Goal: Task Accomplishment & Management: Manage account settings

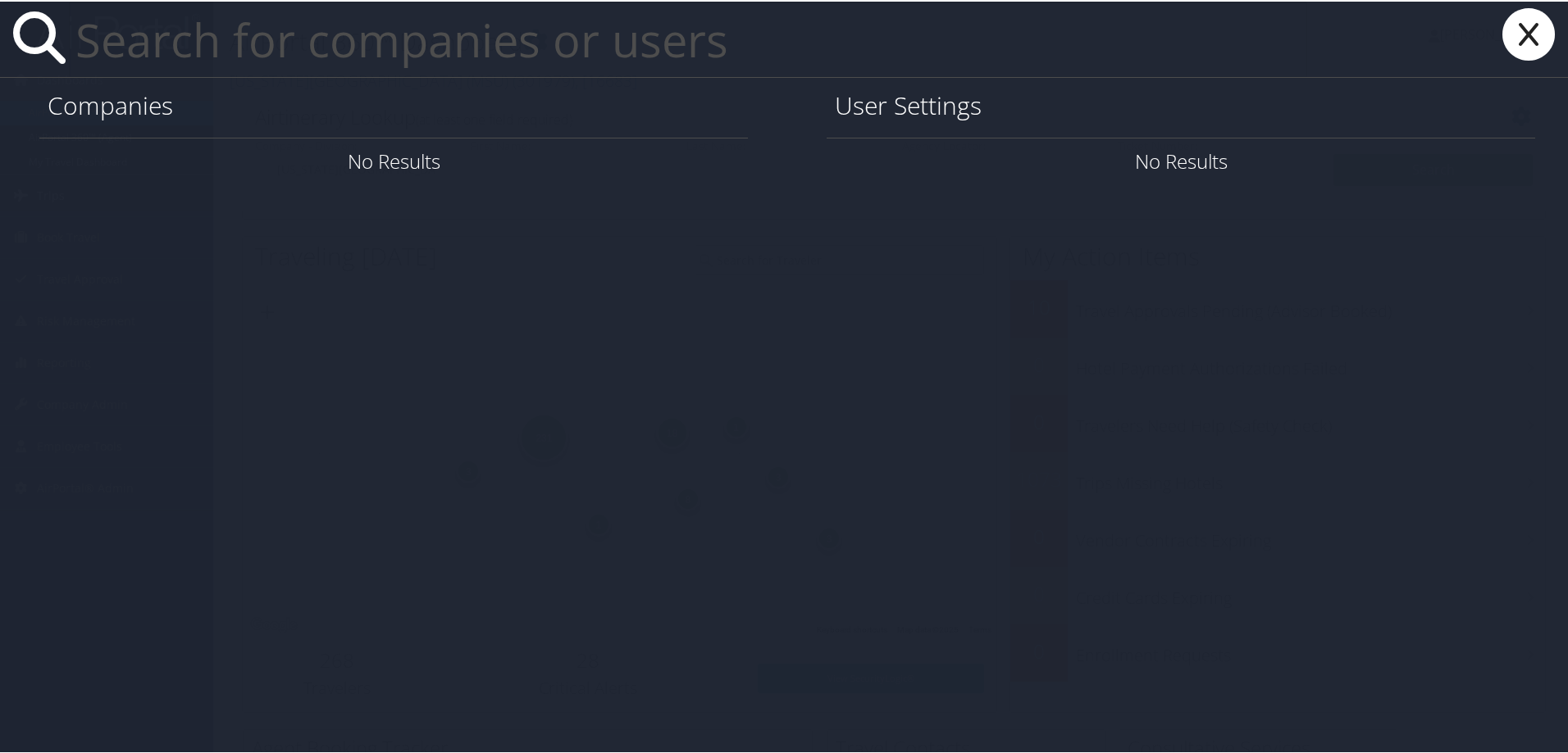
paste input "<linda.deboer@magna.com"
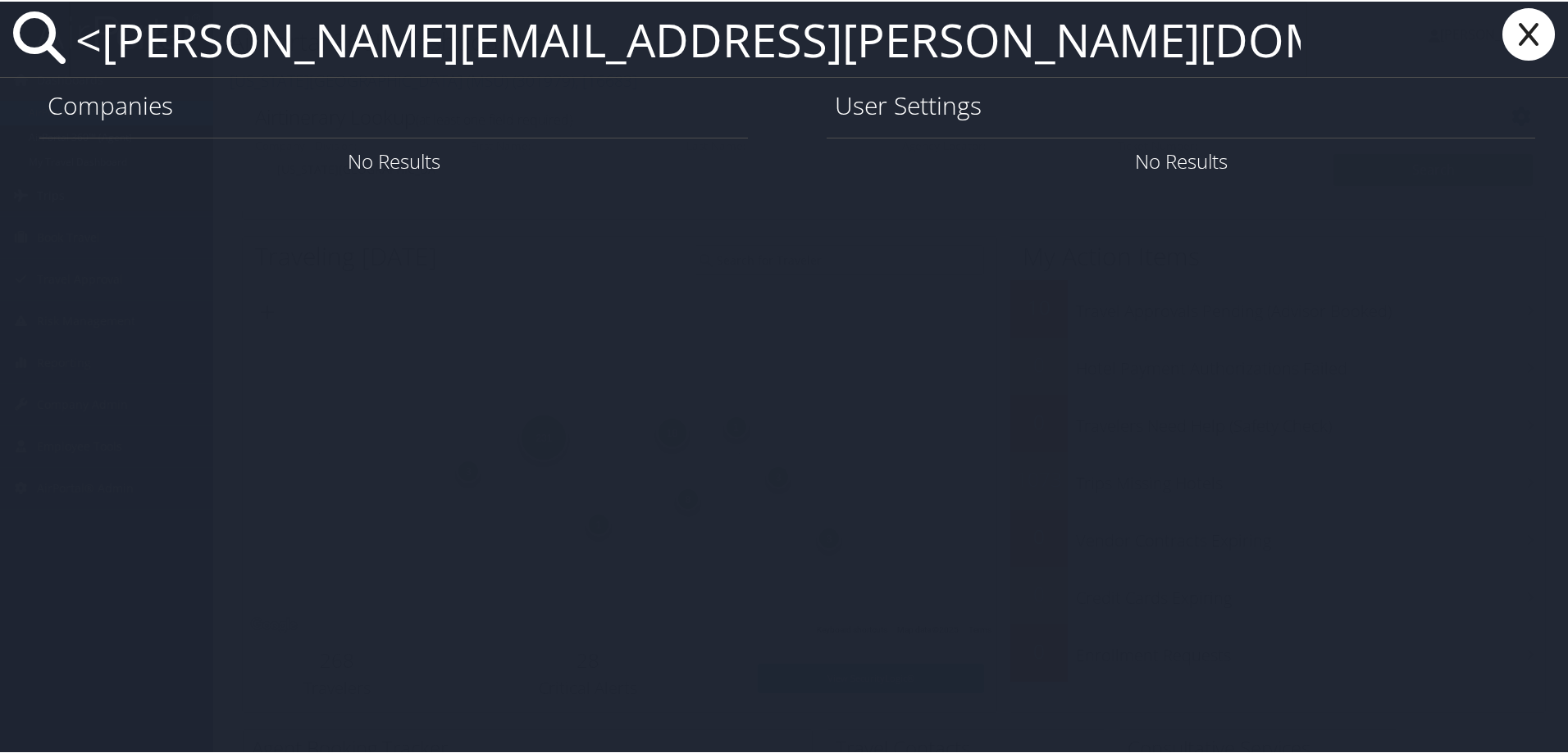
drag, startPoint x: 108, startPoint y: 39, endPoint x: 81, endPoint y: 43, distance: 27.3
click at [81, 43] on input "<linda.deboer@magna.com" at bounding box center [688, 37] width 1238 height 75
click at [94, 44] on input "<linda.deboer@magna.com" at bounding box center [688, 37] width 1238 height 75
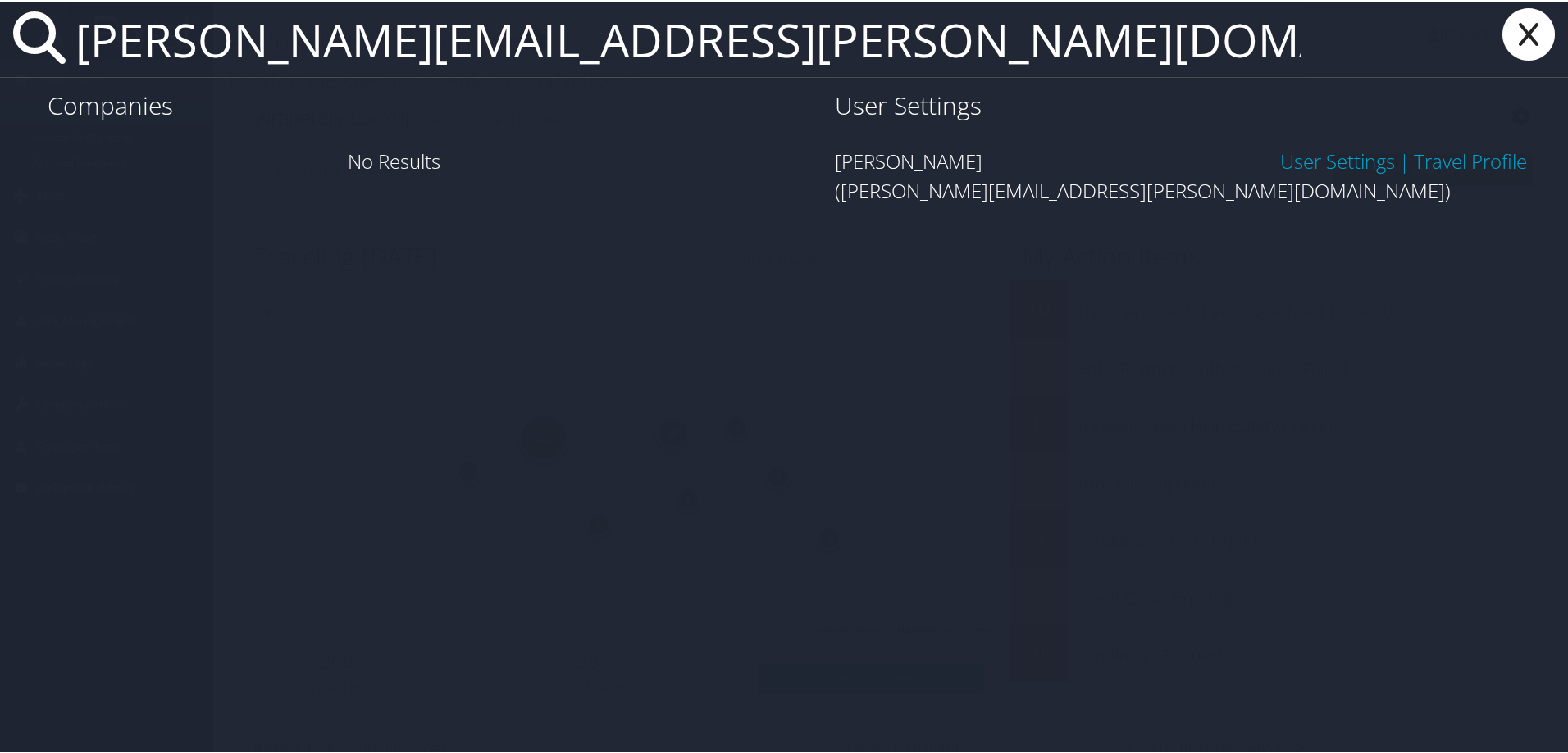
click at [665, 45] on input "linda.deboer@magna.com" at bounding box center [688, 37] width 1238 height 75
type input "linda.deboer@magna.com"
click at [1357, 165] on link "User Settings" at bounding box center [1337, 160] width 114 height 27
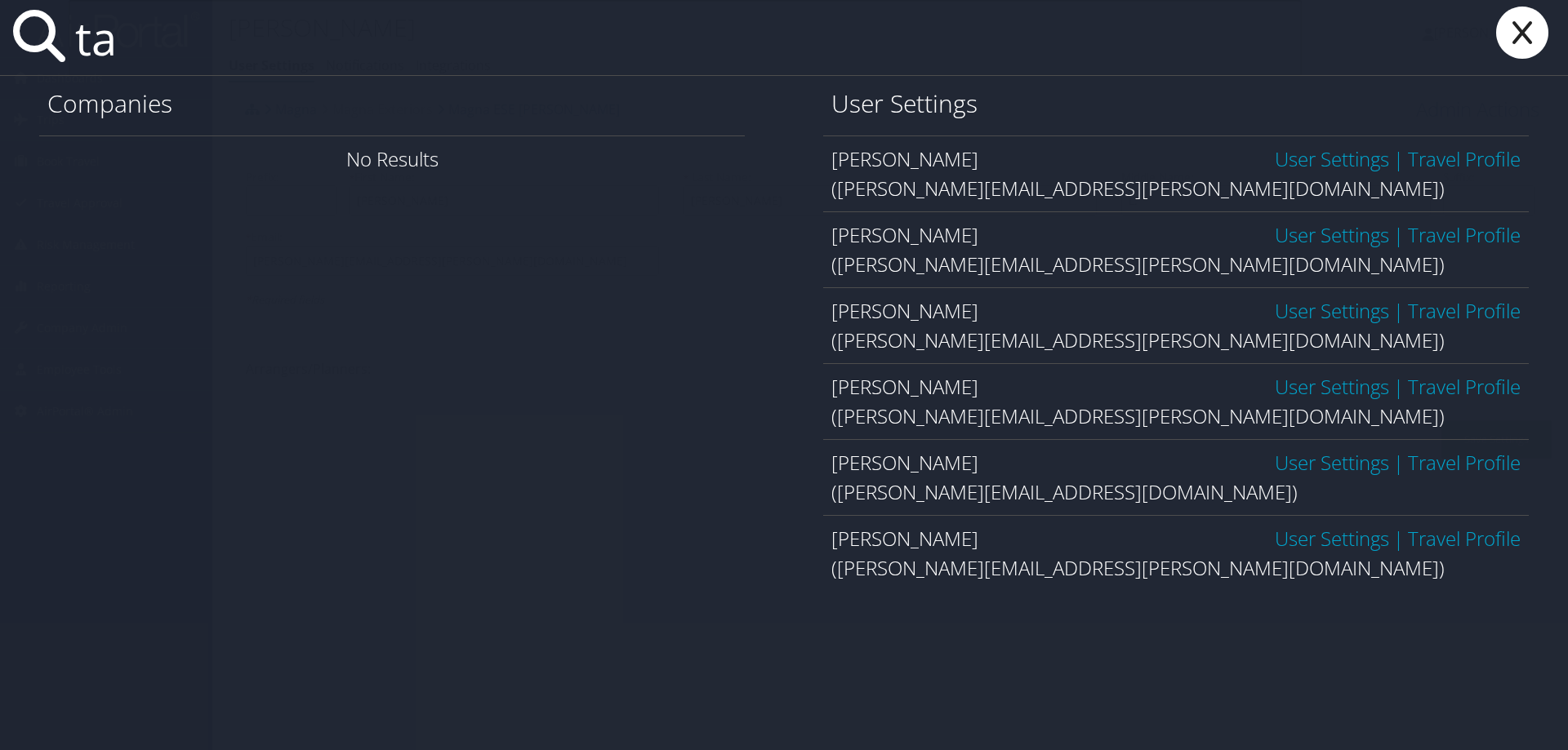
type input "t"
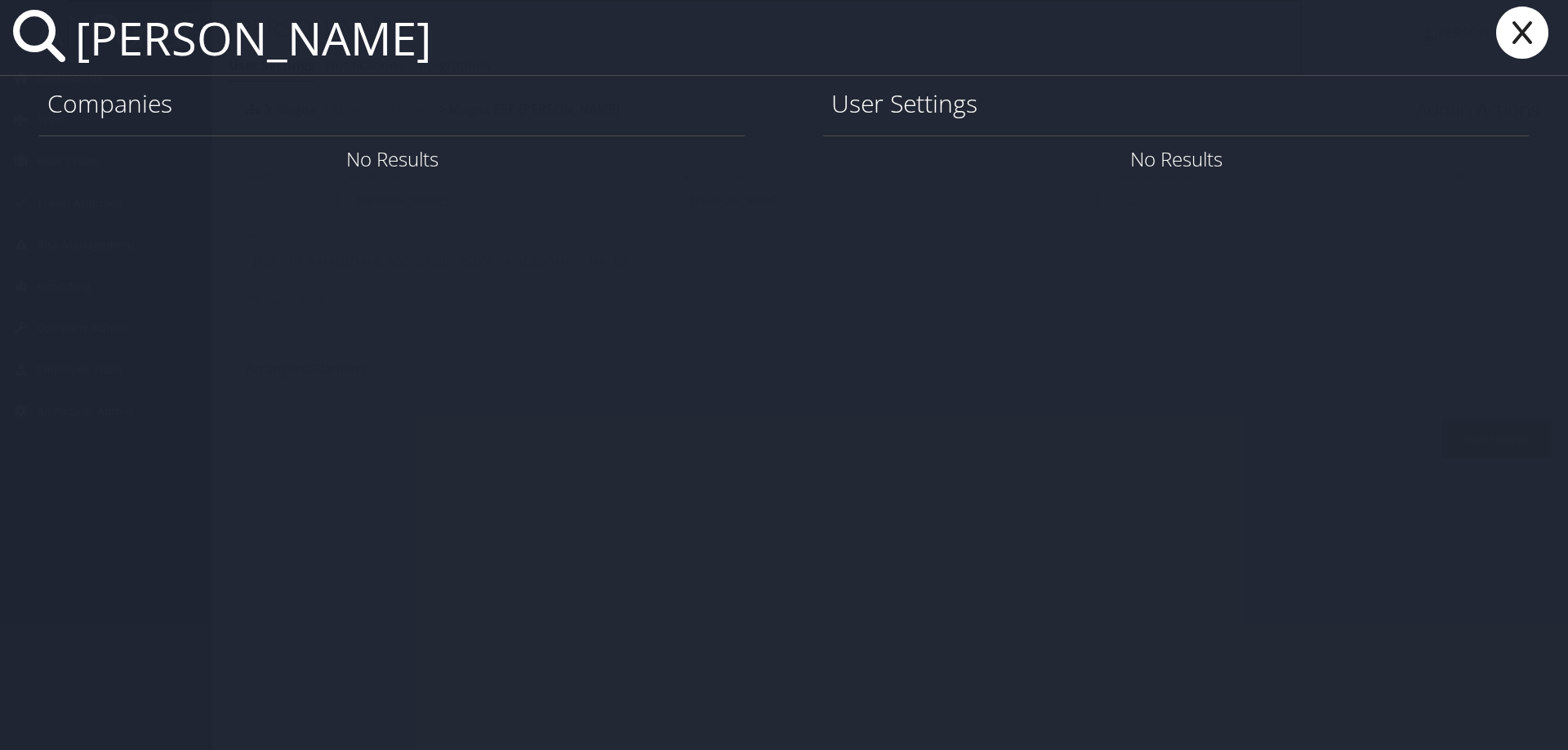
type input "cribbin"
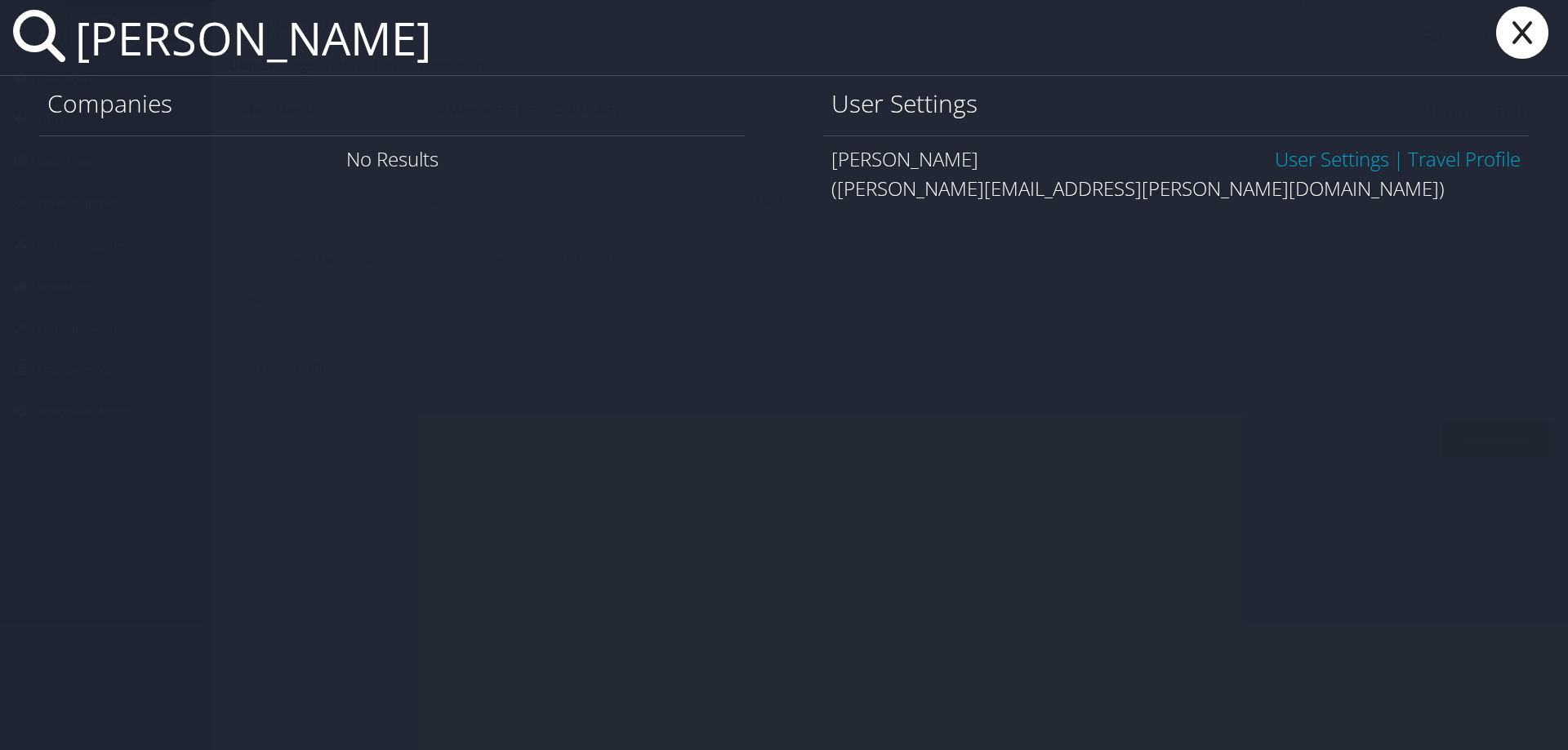
click at [1319, 161] on link "User Settings" at bounding box center [1331, 159] width 114 height 27
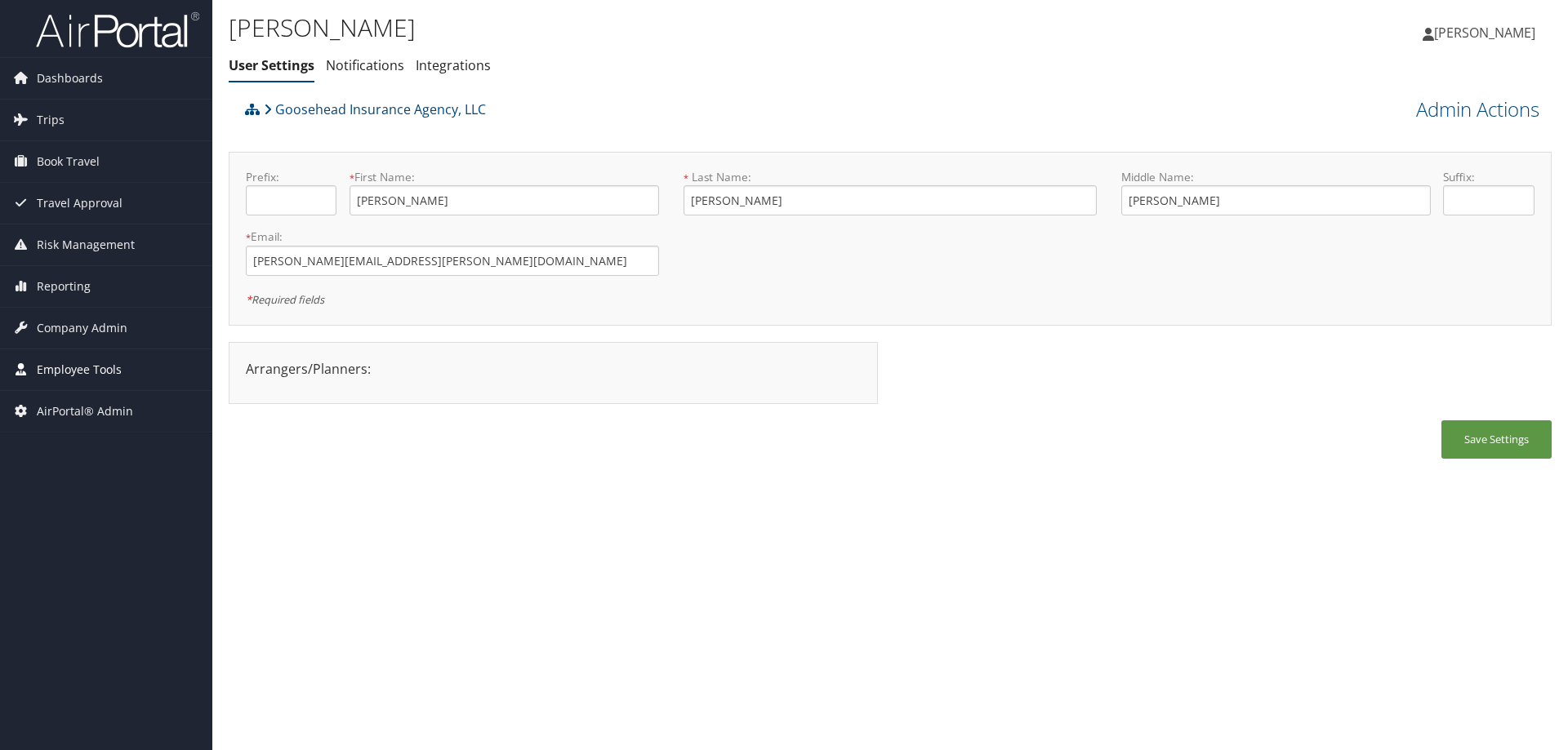
click at [83, 371] on span "Employee Tools" at bounding box center [80, 370] width 85 height 41
click at [90, 326] on span "Company Admin" at bounding box center [82, 328] width 90 height 41
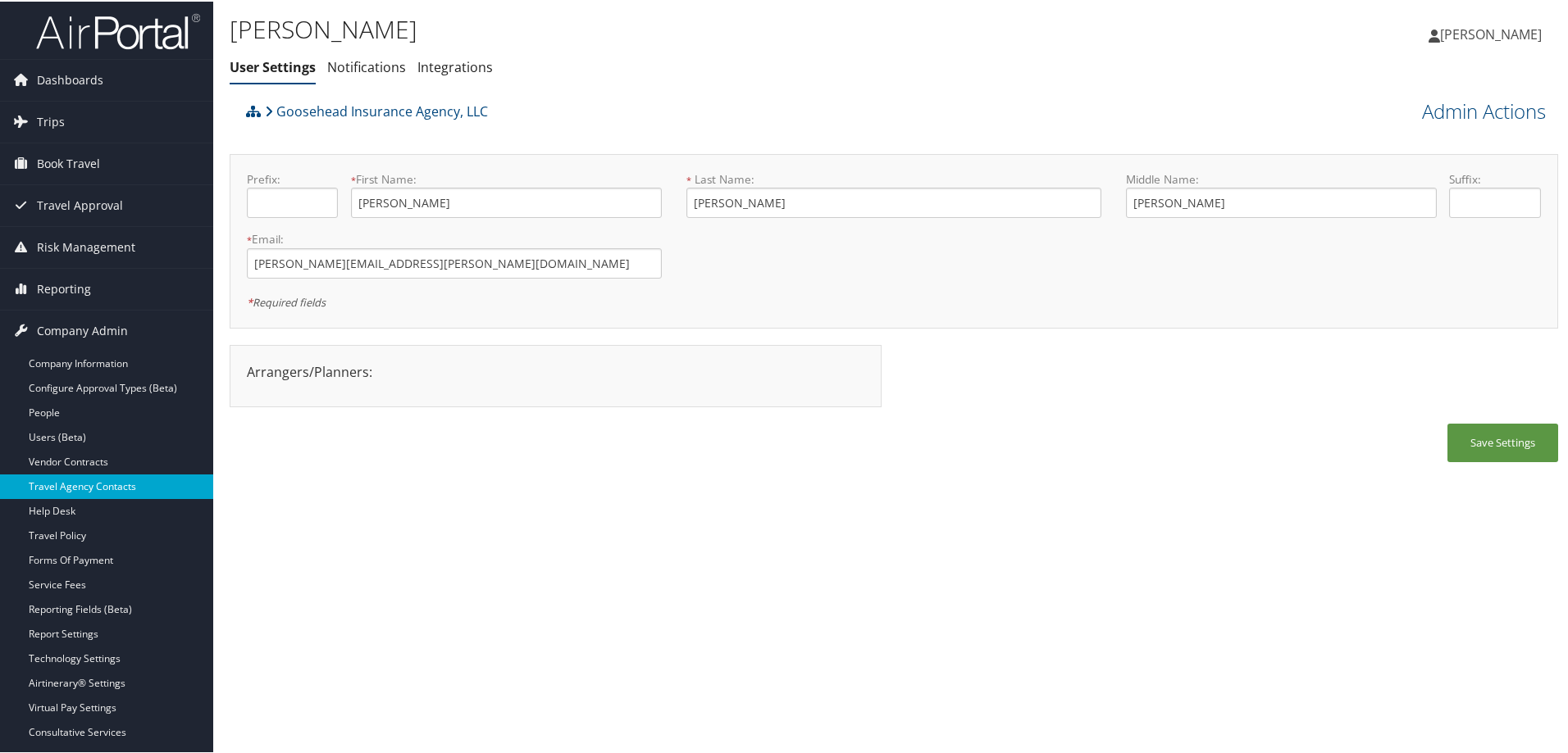
click at [122, 483] on link "Travel Agency Contacts" at bounding box center [106, 484] width 213 height 24
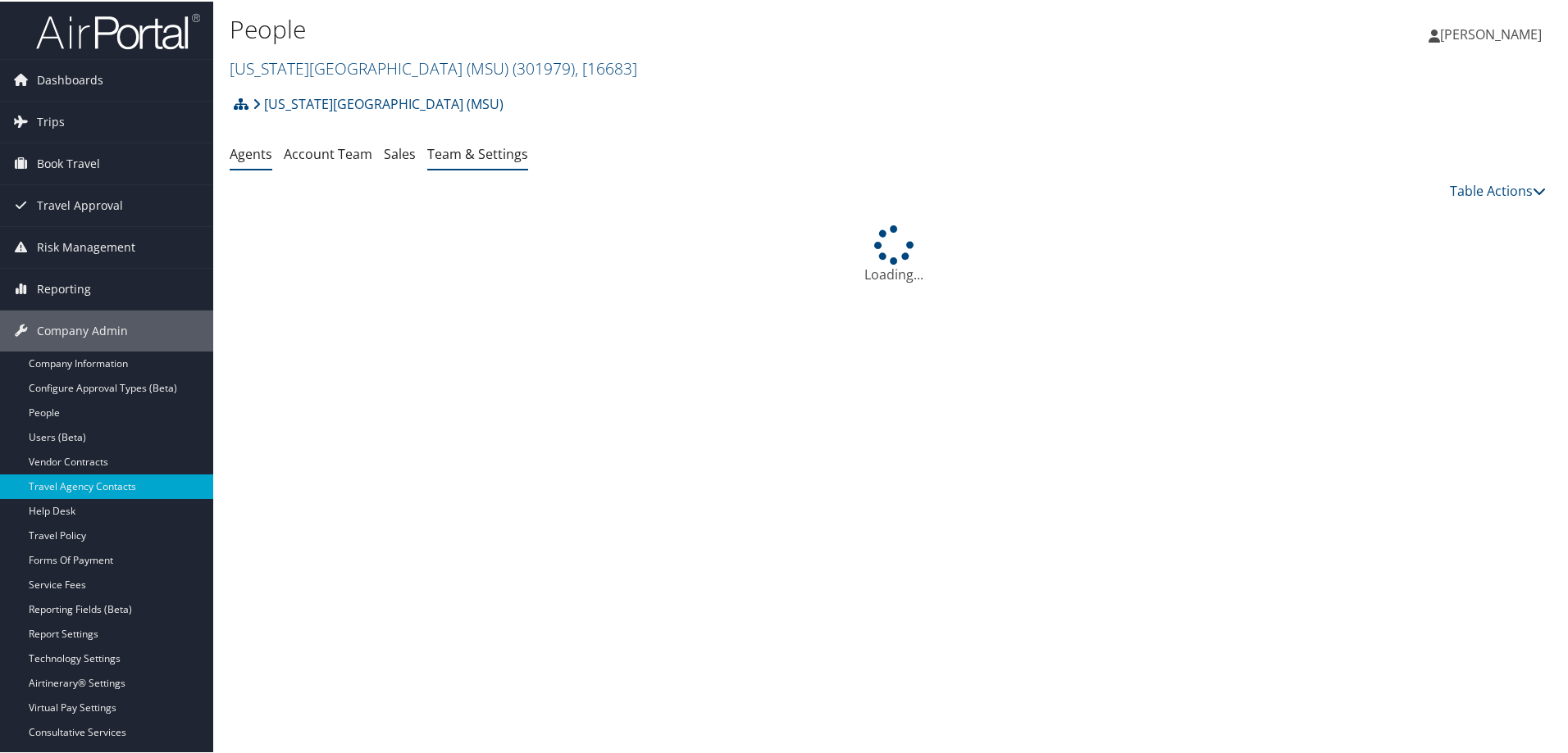
click at [448, 155] on link "Team & Settings" at bounding box center [477, 152] width 101 height 18
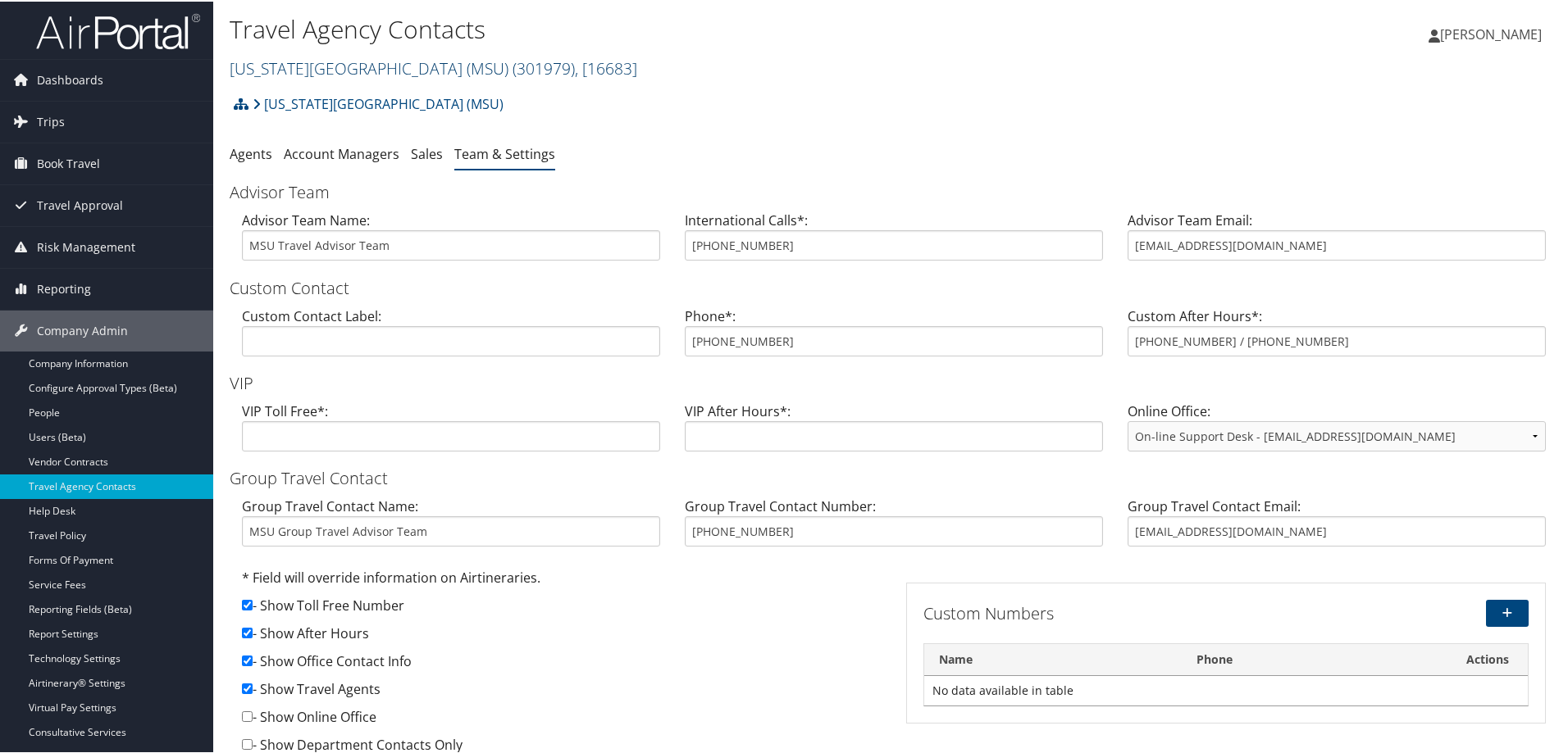
click at [312, 66] on link "[US_STATE][GEOGRAPHIC_DATA] (MSU) ( 301979 ) , [ 16683 ]" at bounding box center [433, 66] width 407 height 22
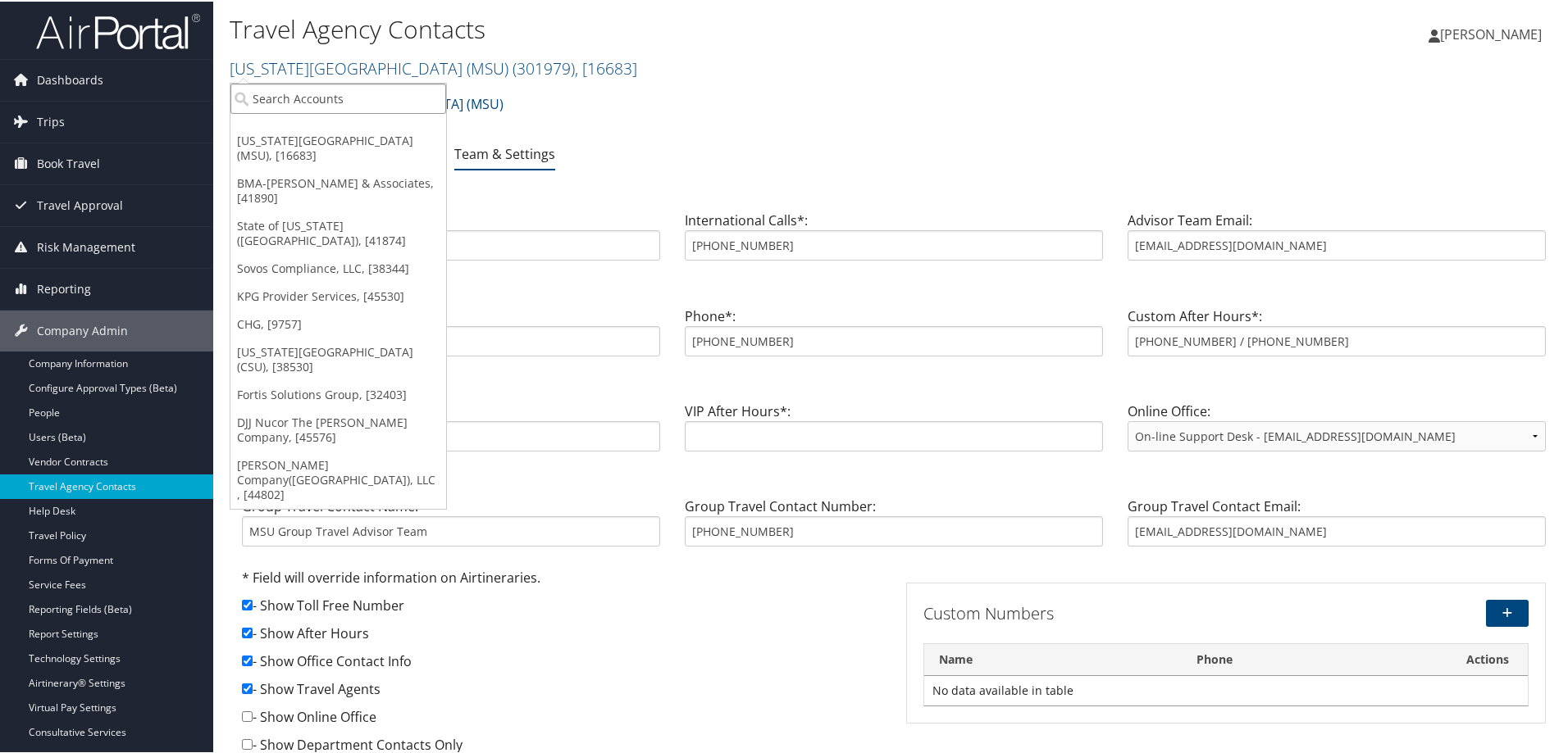
click at [310, 83] on input "search" at bounding box center [338, 96] width 216 height 30
type input "goosehead"
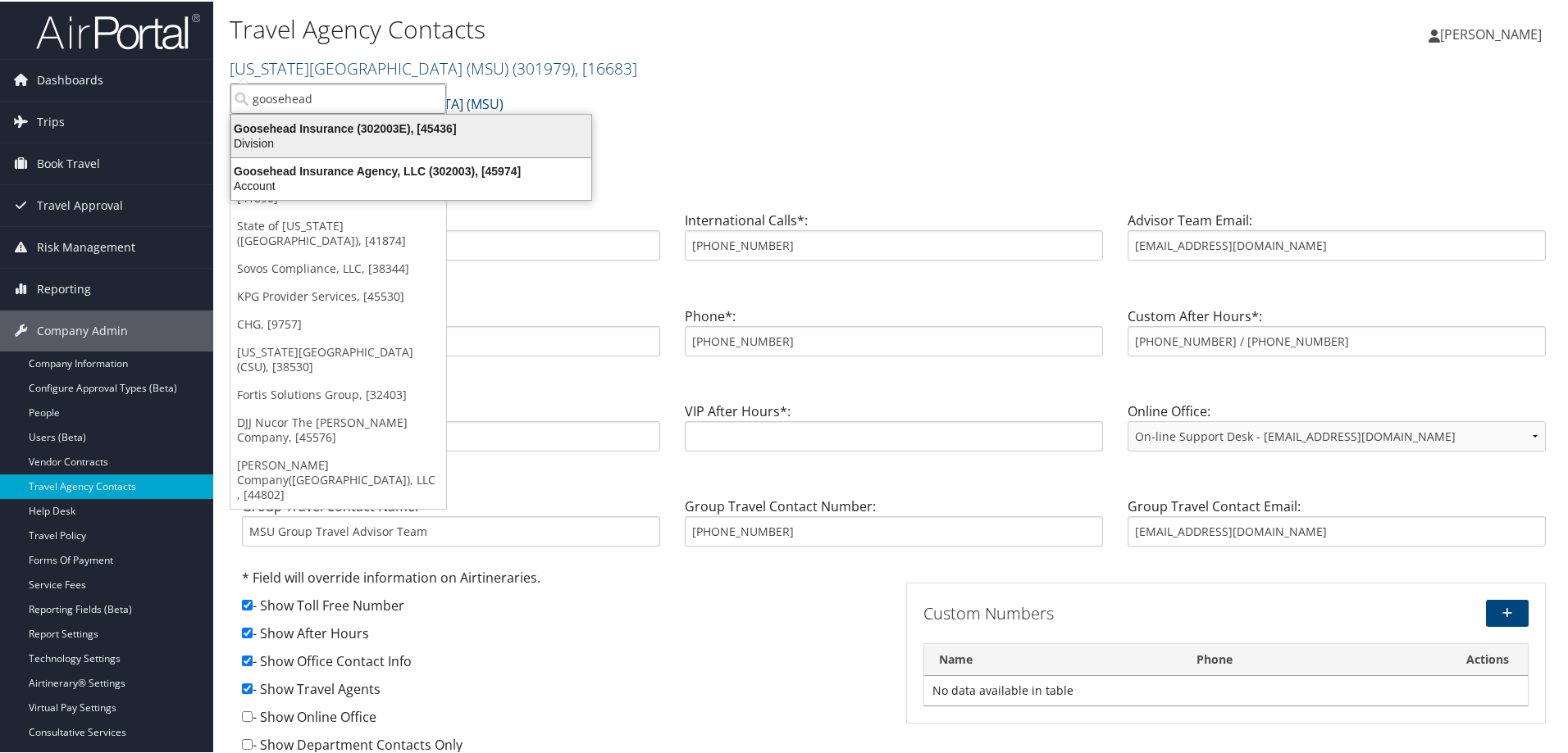
click at [336, 134] on div "Division" at bounding box center [411, 142] width 379 height 15
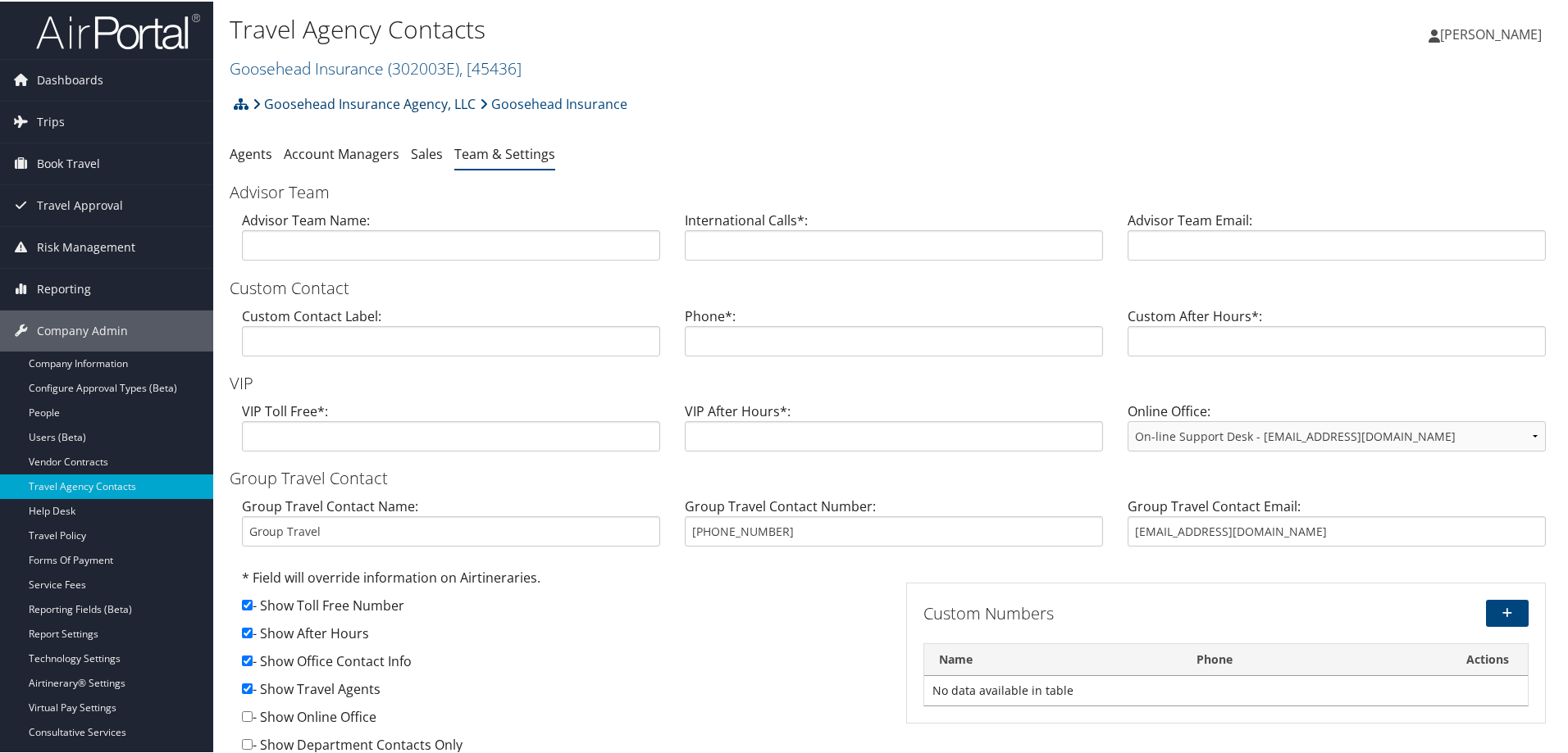
click at [299, 97] on link "Goosehead Insurance Agency, LLC" at bounding box center [364, 103] width 223 height 33
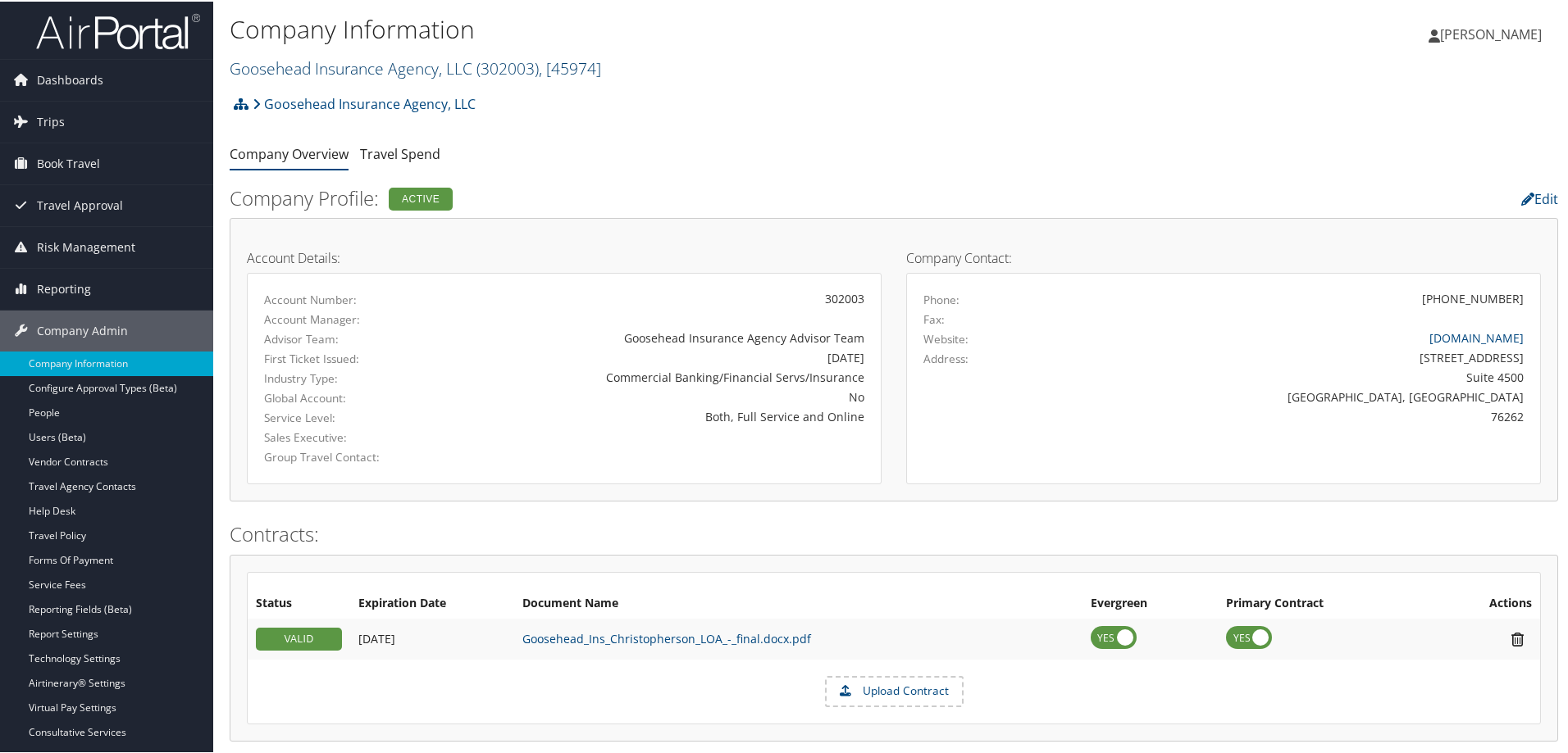
click at [348, 65] on link "Goosehead Insurance Agency, LLC ( 302003 ) , [ 45974 ]" at bounding box center [415, 66] width 371 height 22
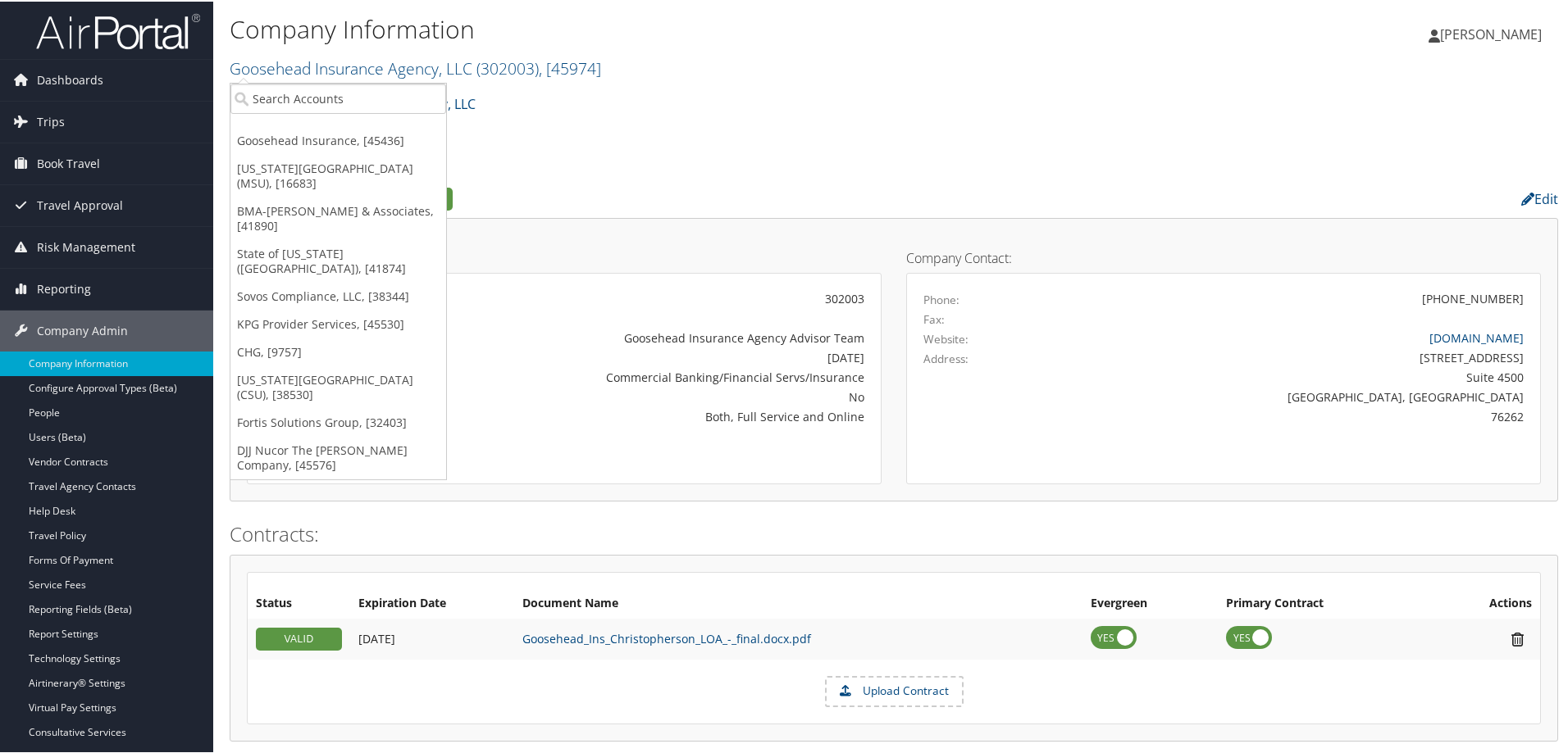
click at [893, 106] on div "Goosehead Insurance Agency, LLC Account Structure Goosehead Insurance Agency, L…" at bounding box center [894, 108] width 1328 height 44
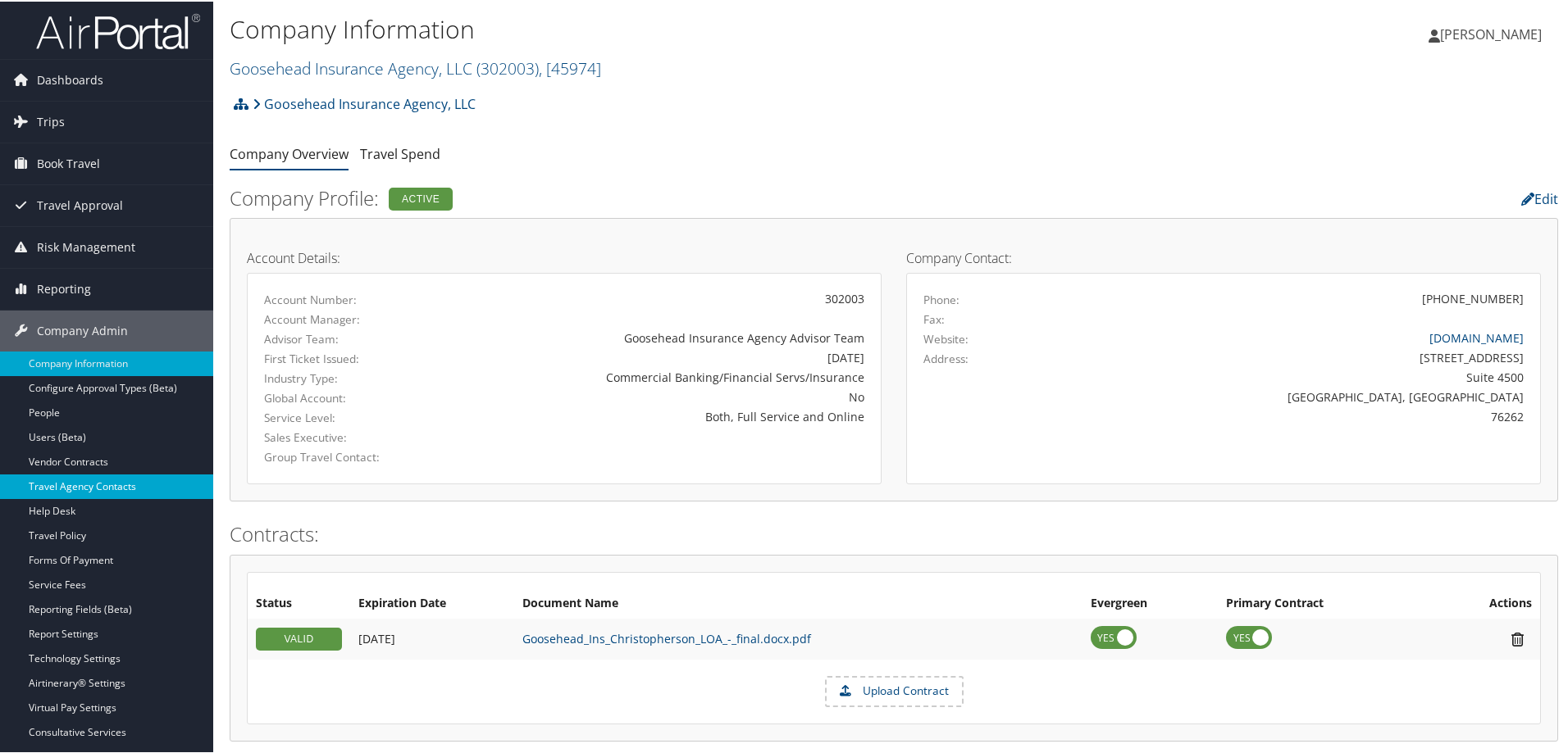
click at [105, 484] on link "Travel Agency Contacts" at bounding box center [106, 484] width 213 height 24
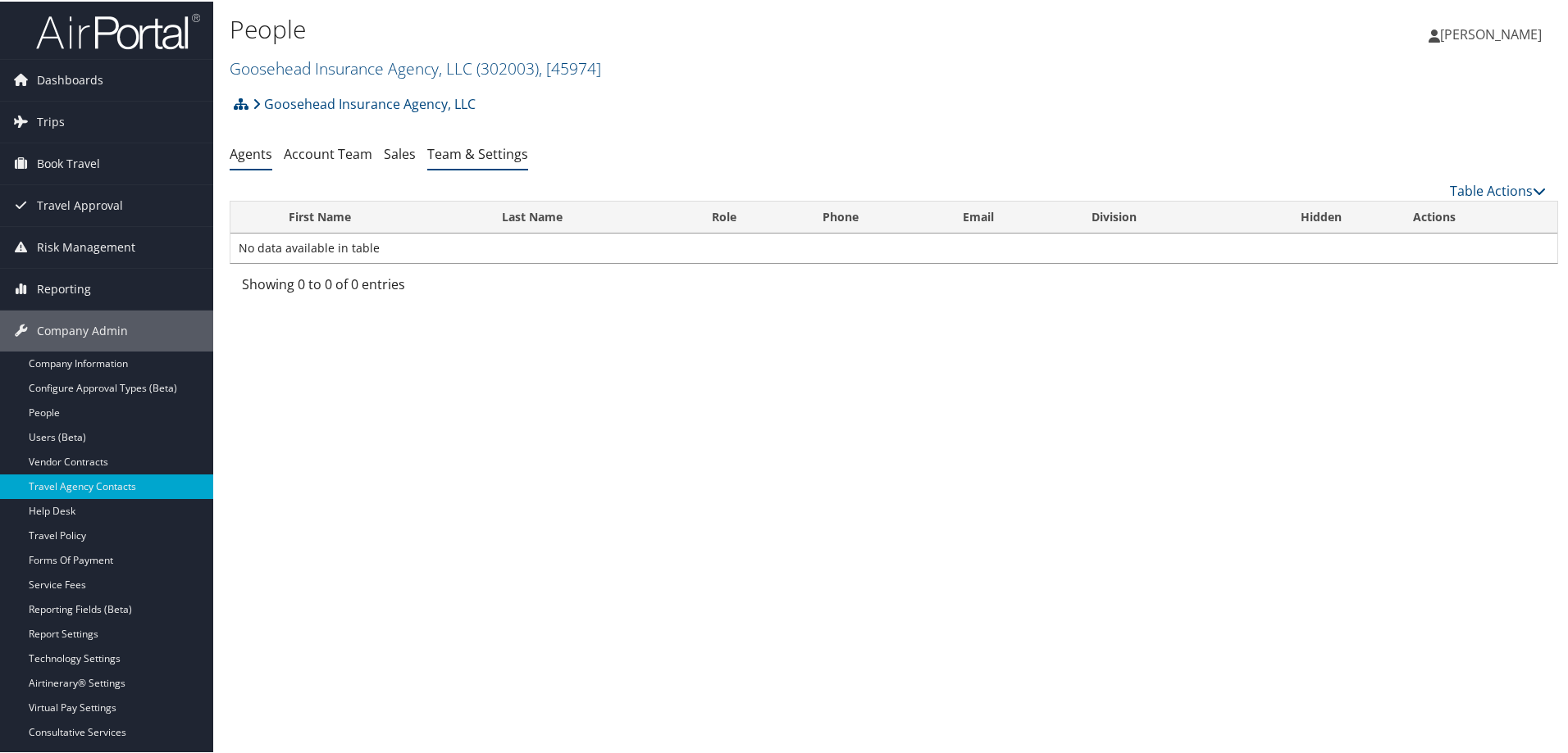
click at [505, 150] on link "Team & Settings" at bounding box center [477, 152] width 101 height 18
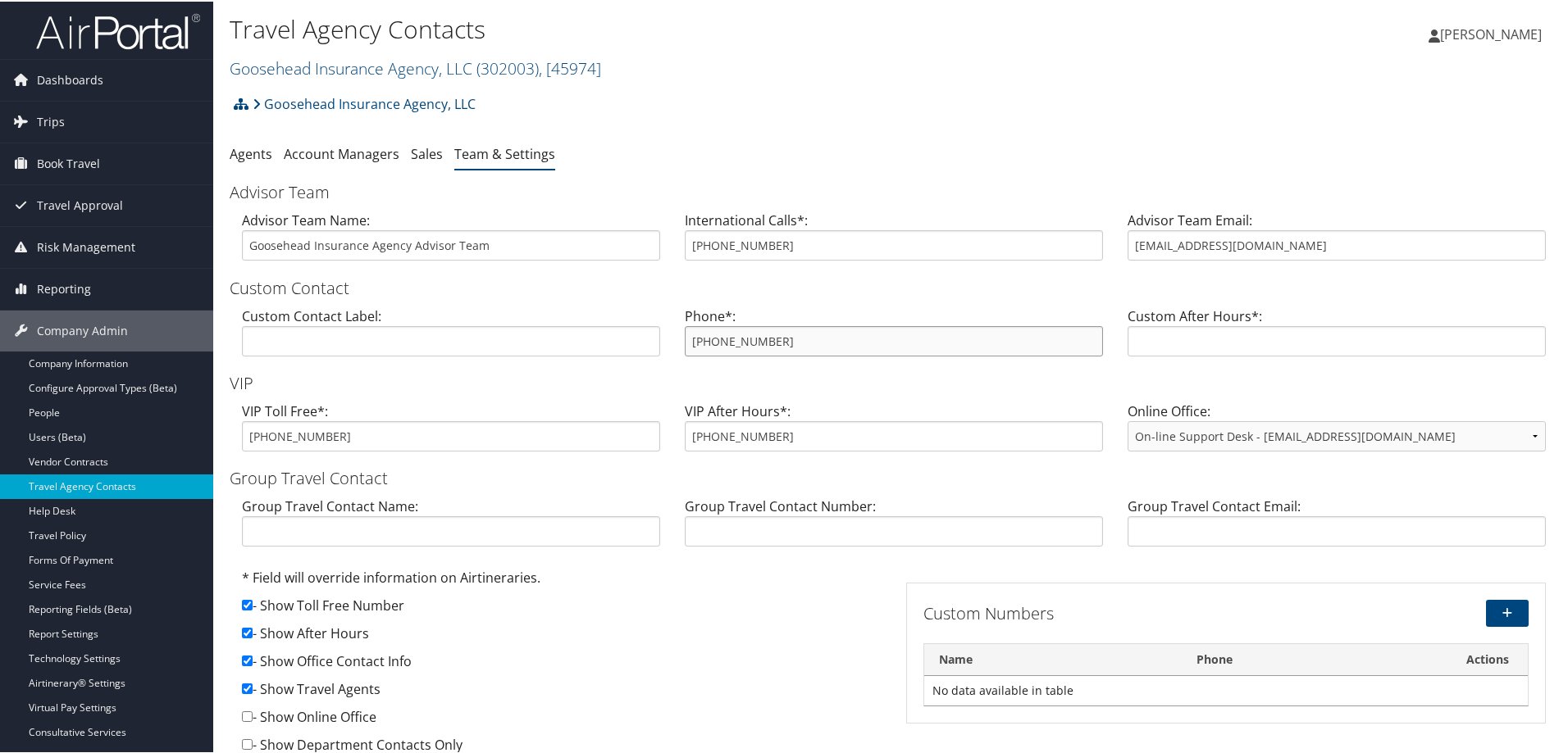
drag, startPoint x: 776, startPoint y: 347, endPoint x: 642, endPoint y: 346, distance: 134.0
click at [642, 346] on div "Custom Contact Label: Phone*: [PHONE_NUMBER] Custom After Hours*:" at bounding box center [894, 337] width 1328 height 64
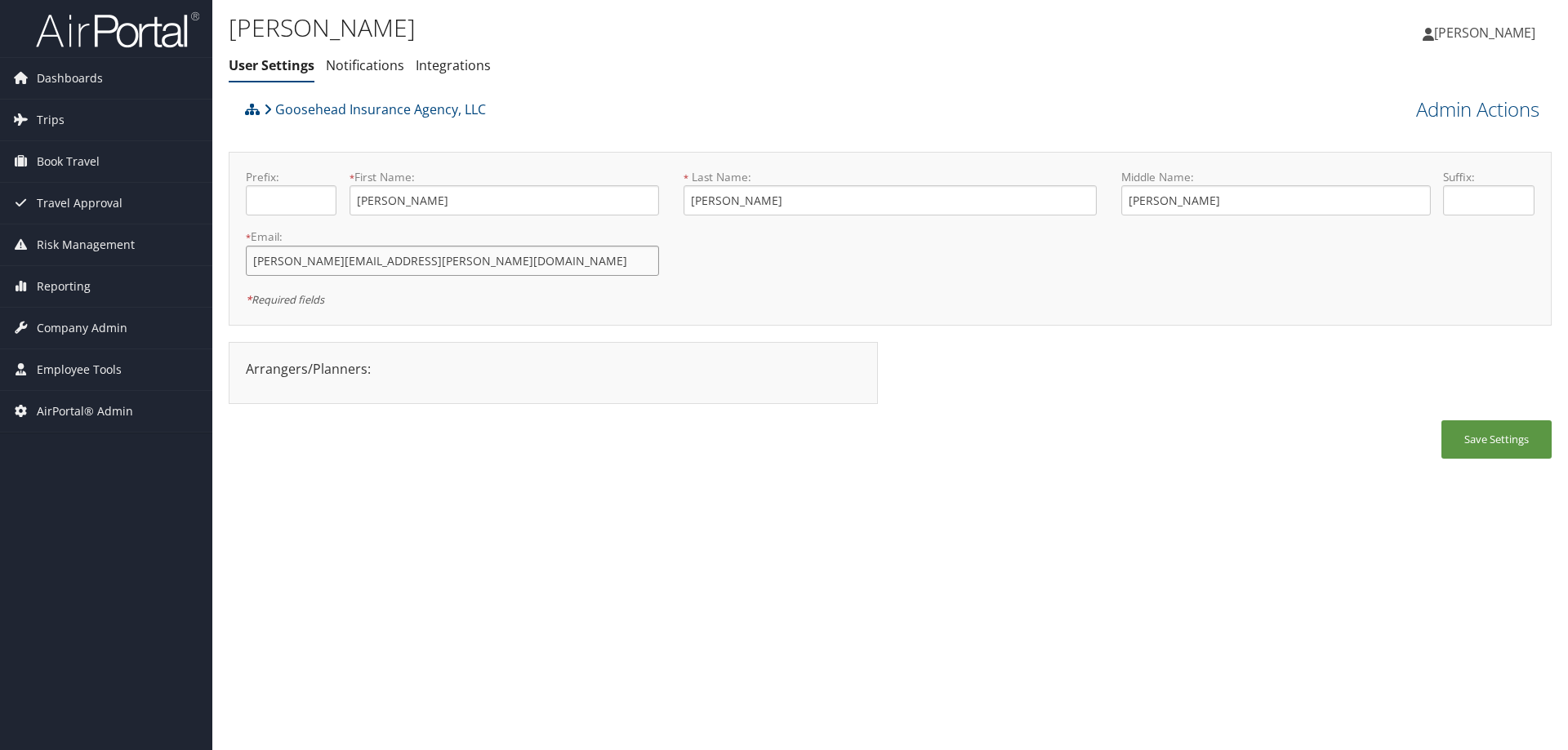
drag, startPoint x: 464, startPoint y: 264, endPoint x: 239, endPoint y: 262, distance: 225.0
click at [239, 262] on div "* Email: taylor.ruwitch@goosehead.com This field is required" at bounding box center [452, 258] width 437 height 60
click at [417, 500] on div "Taylor Cribbin User Settings Notifications Integrations User Settings Notificat…" at bounding box center [890, 375] width 1356 height 750
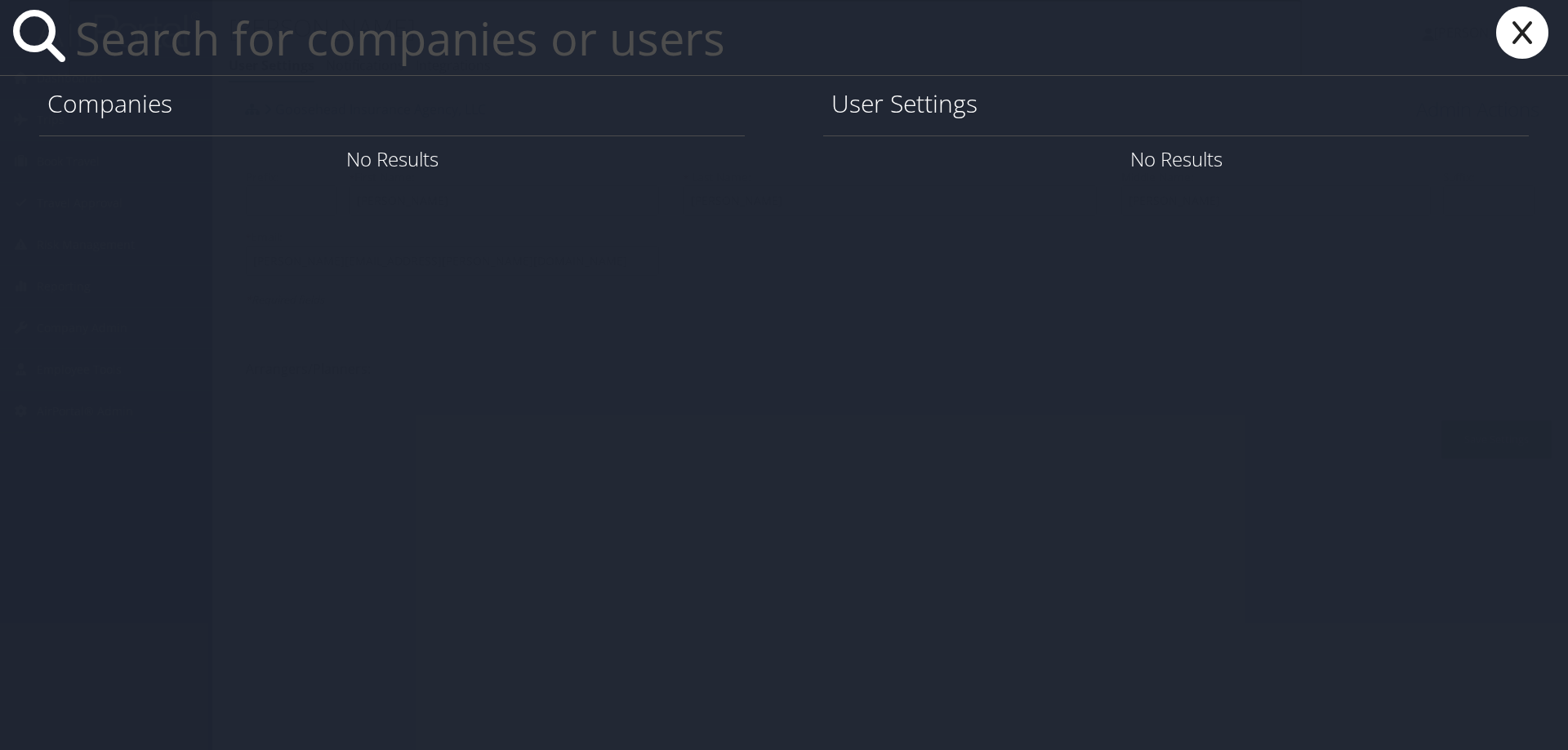
paste input "colleenlawson@utah.gov"
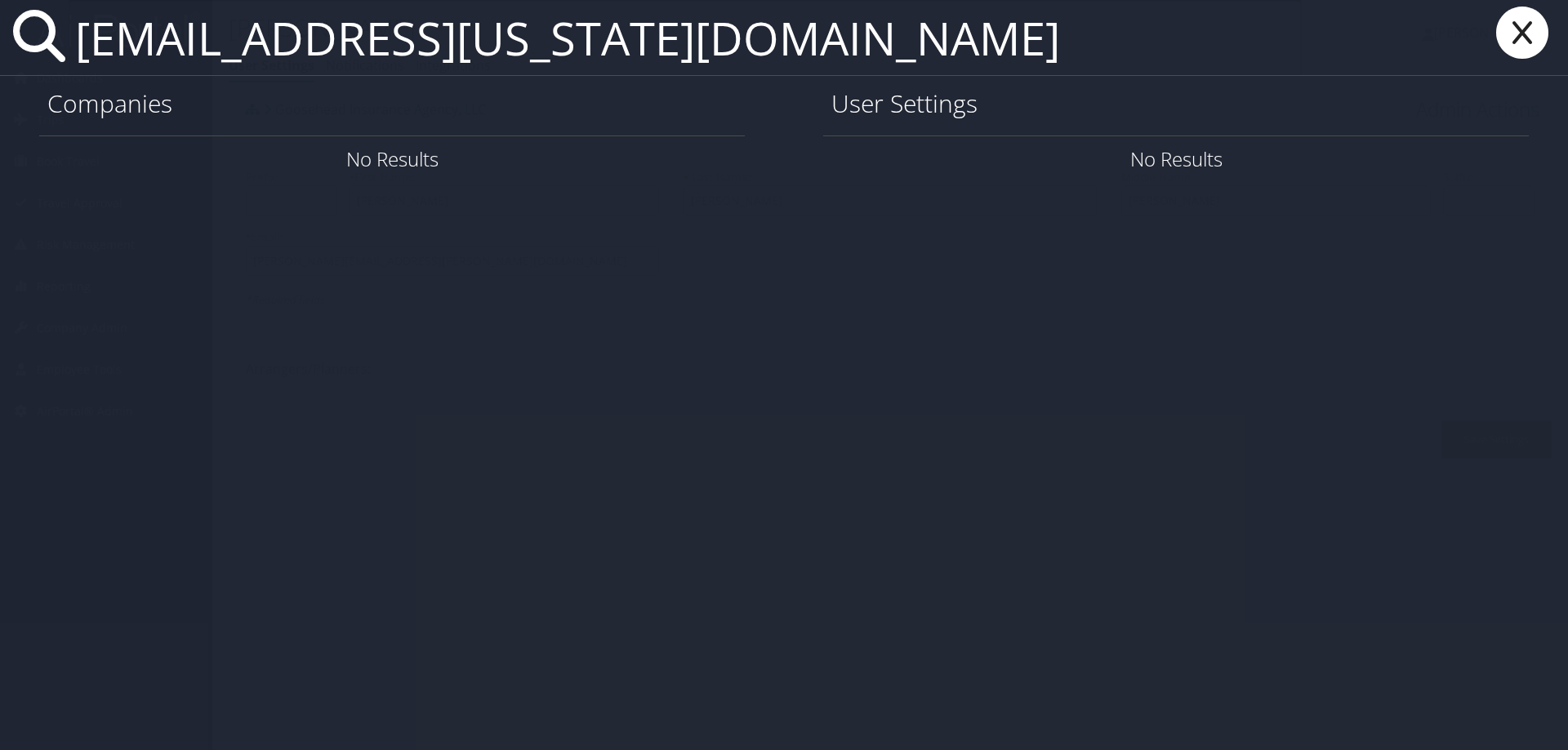
type input "colleenlawson@utah.gov"
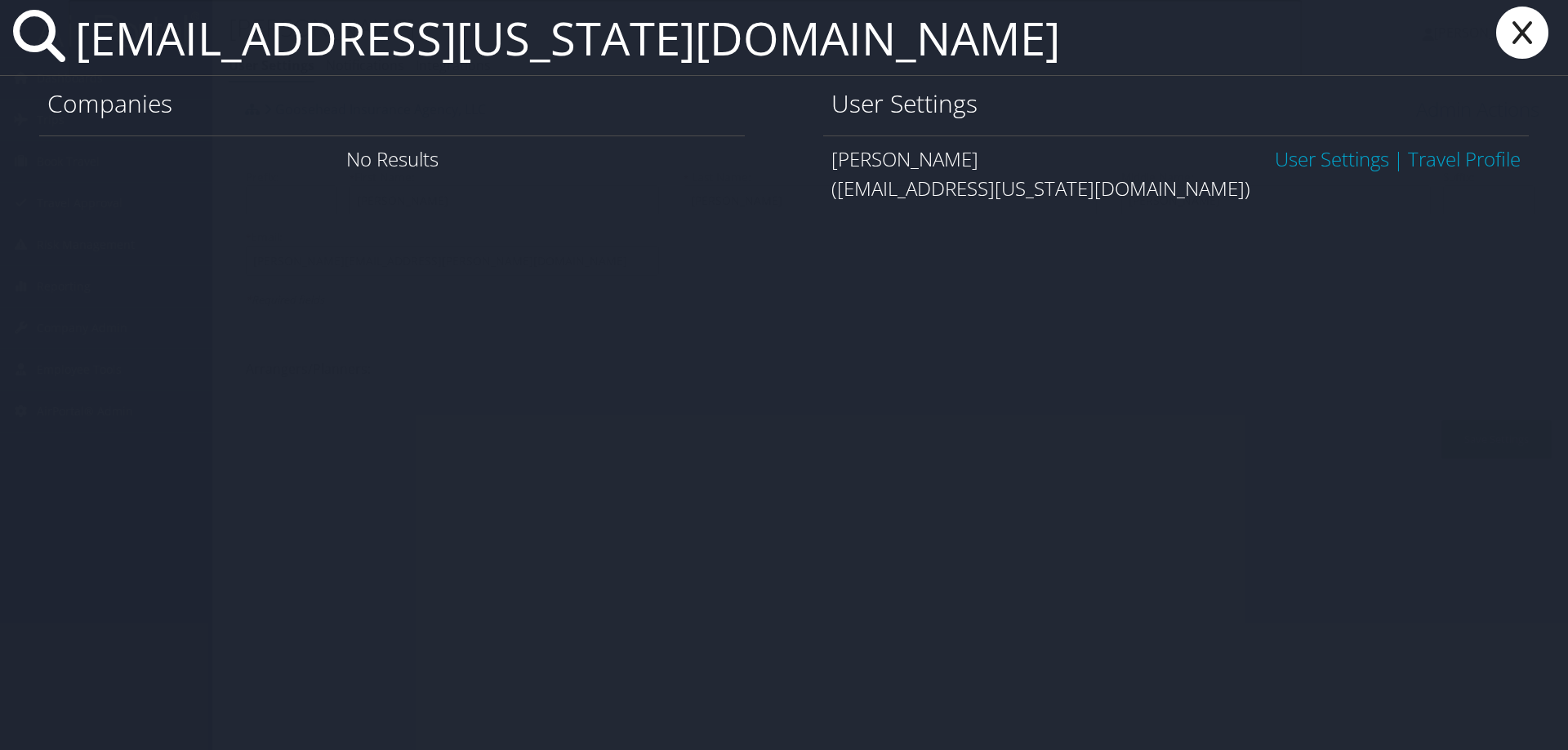
click at [1332, 155] on link "User Settings" at bounding box center [1331, 159] width 114 height 27
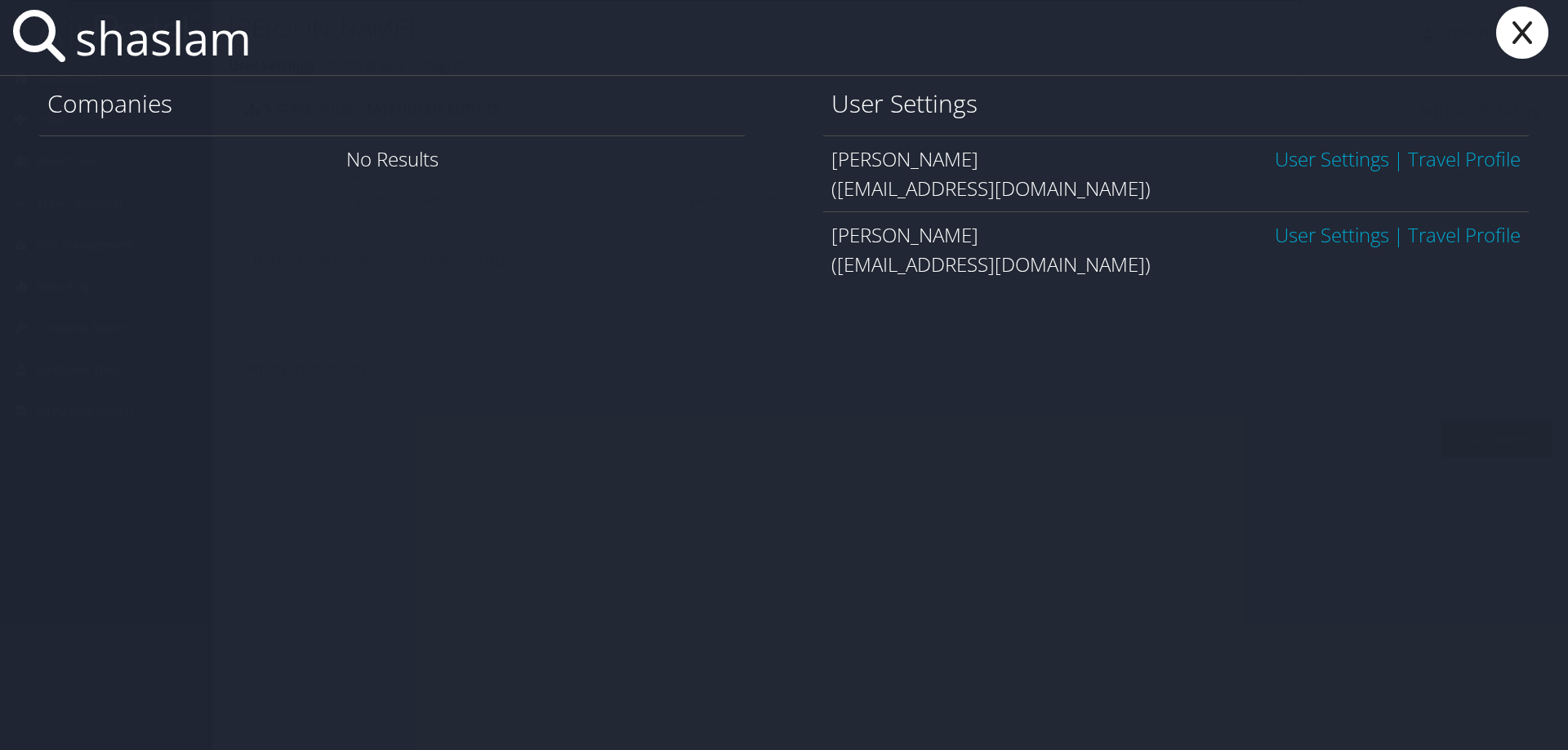
type input "shaslam"
click at [1284, 159] on link "User Settings" at bounding box center [1331, 159] width 114 height 27
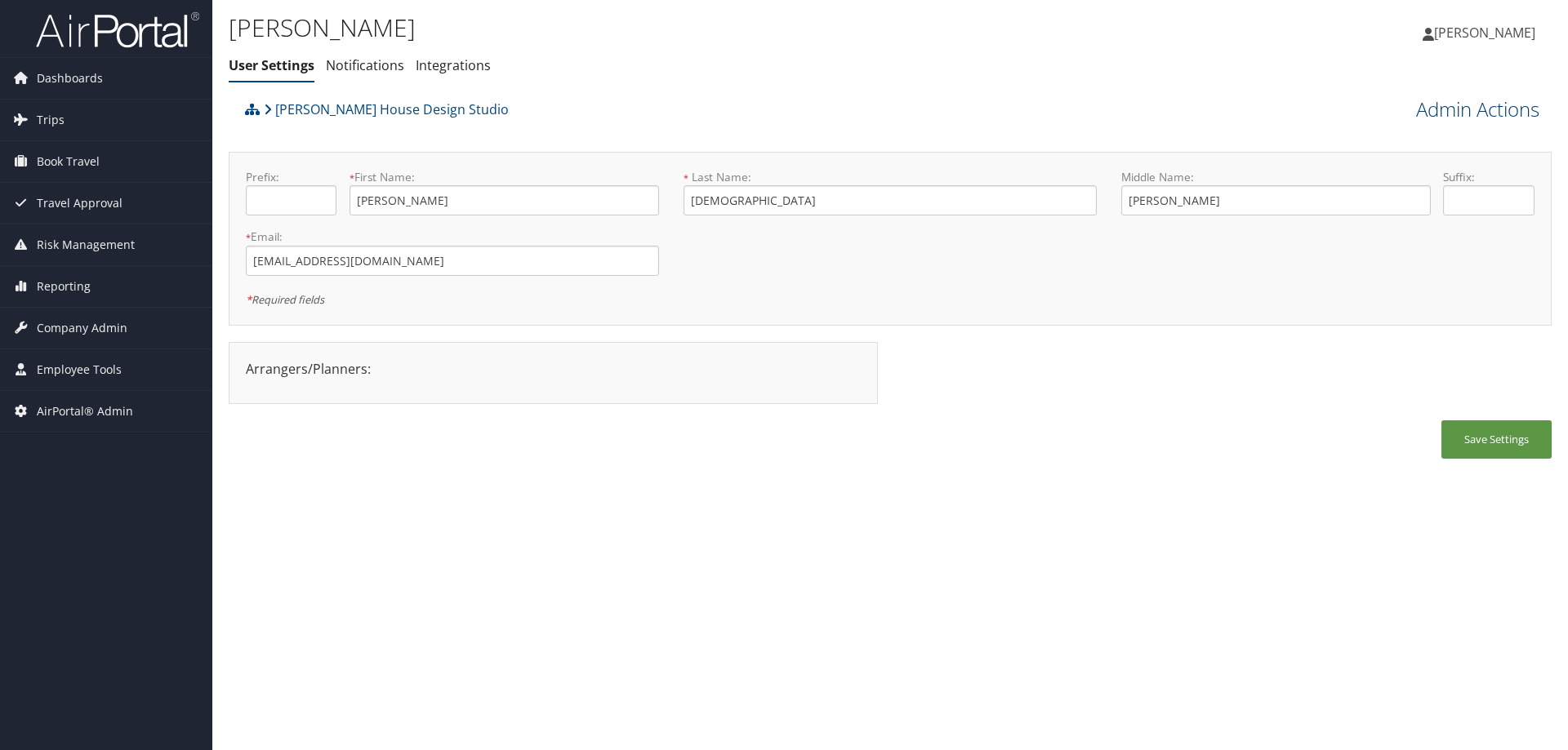
click at [1426, 107] on link "Admin Actions" at bounding box center [1478, 109] width 123 height 28
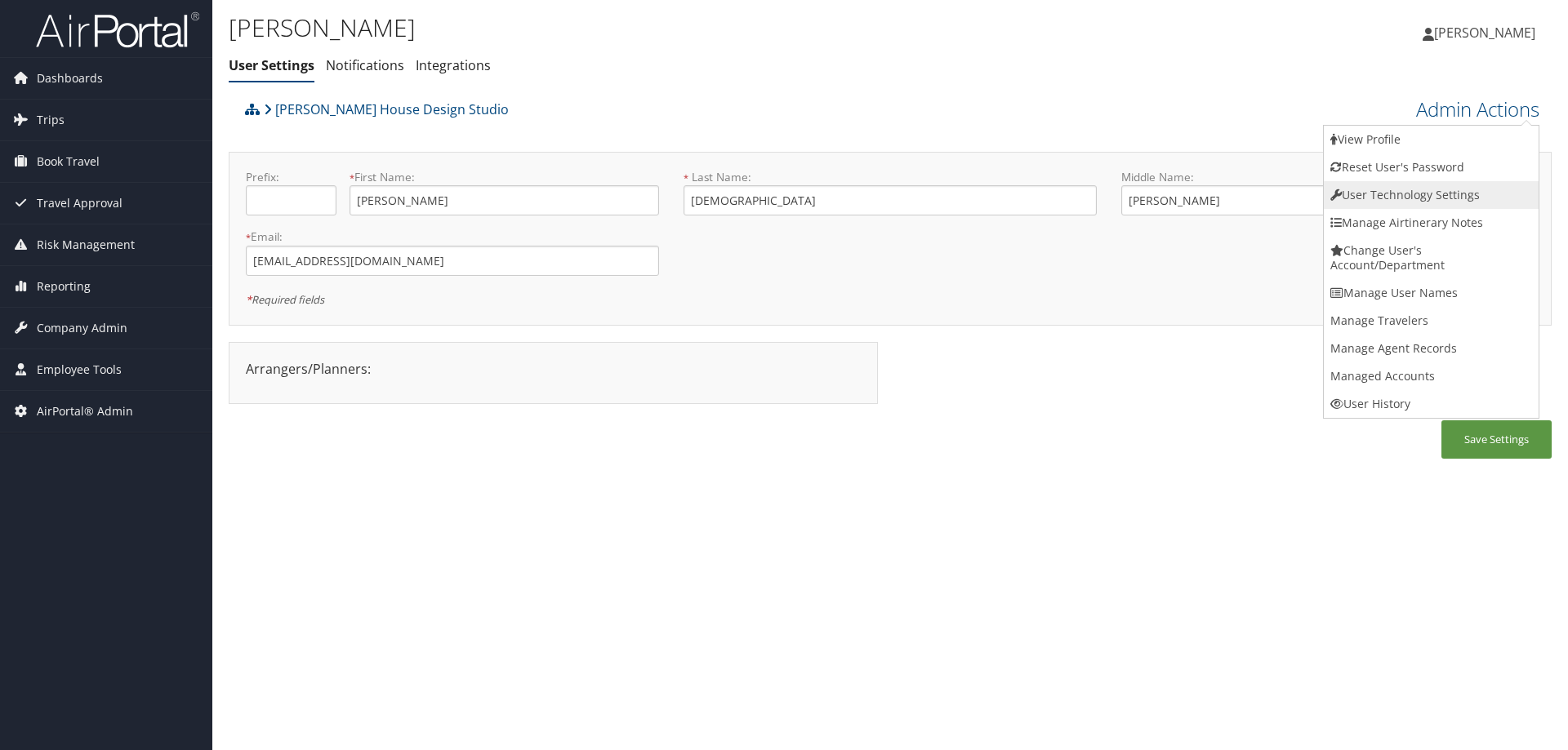
click at [1388, 193] on link "User Technology Settings" at bounding box center [1432, 195] width 215 height 28
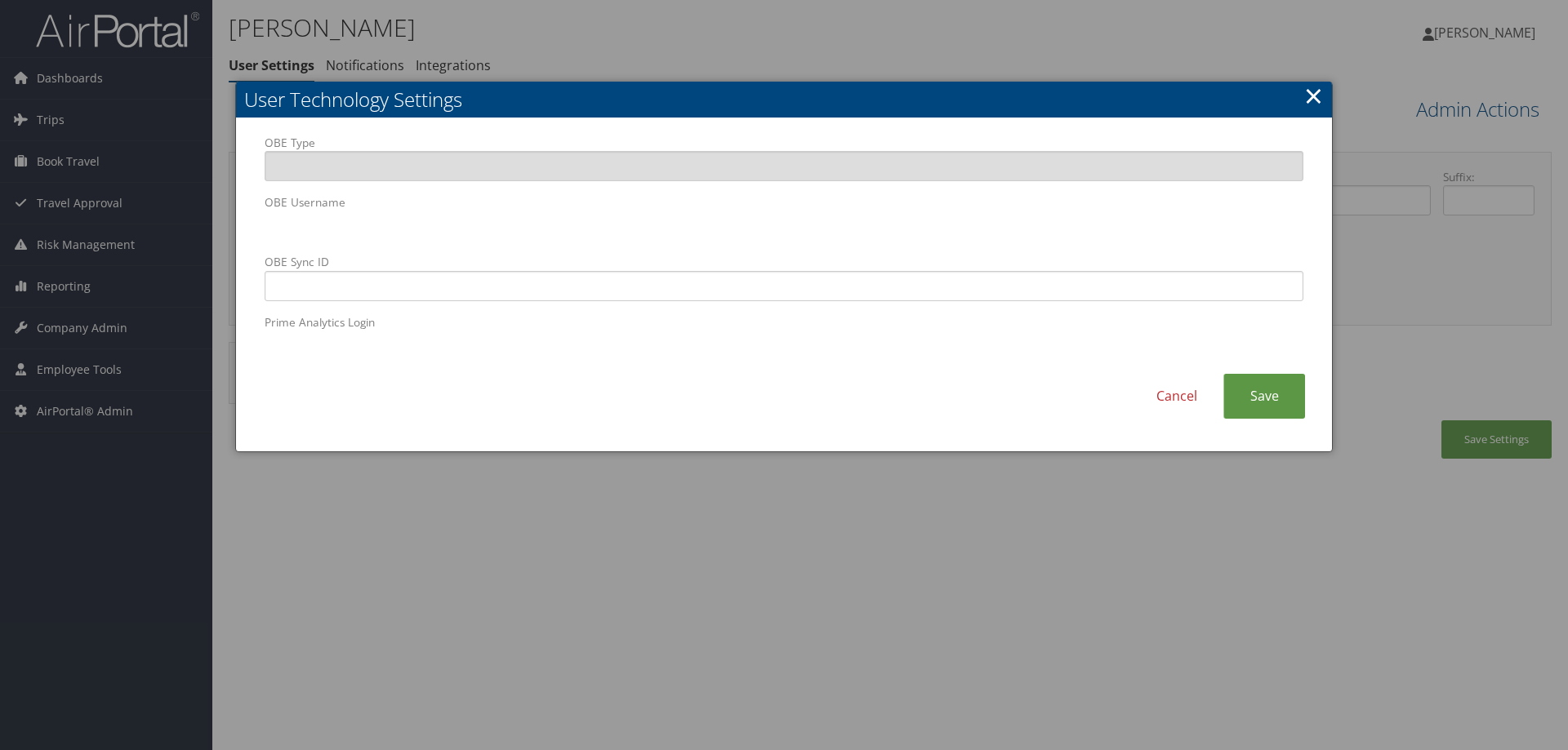
click at [255, 220] on div "OBE Type OBE Username OBE Sync ID Prime Analytics Login" at bounding box center [784, 255] width 1063 height 240
drag, startPoint x: 357, startPoint y: 199, endPoint x: 971, endPoint y: 680, distance: 780.0
click at [971, 680] on div at bounding box center [784, 375] width 1568 height 750
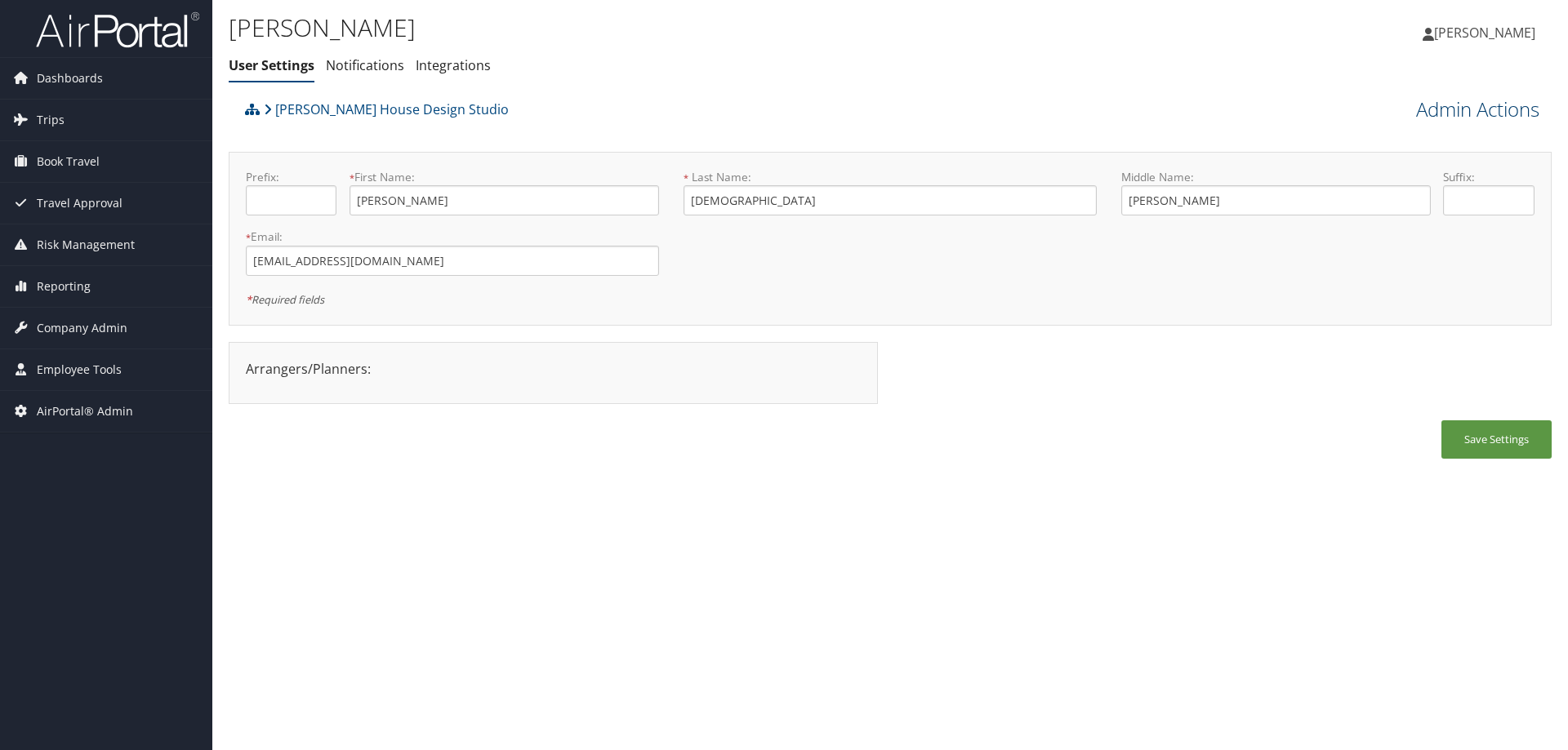
click at [1472, 105] on link "Admin Actions" at bounding box center [1478, 109] width 123 height 28
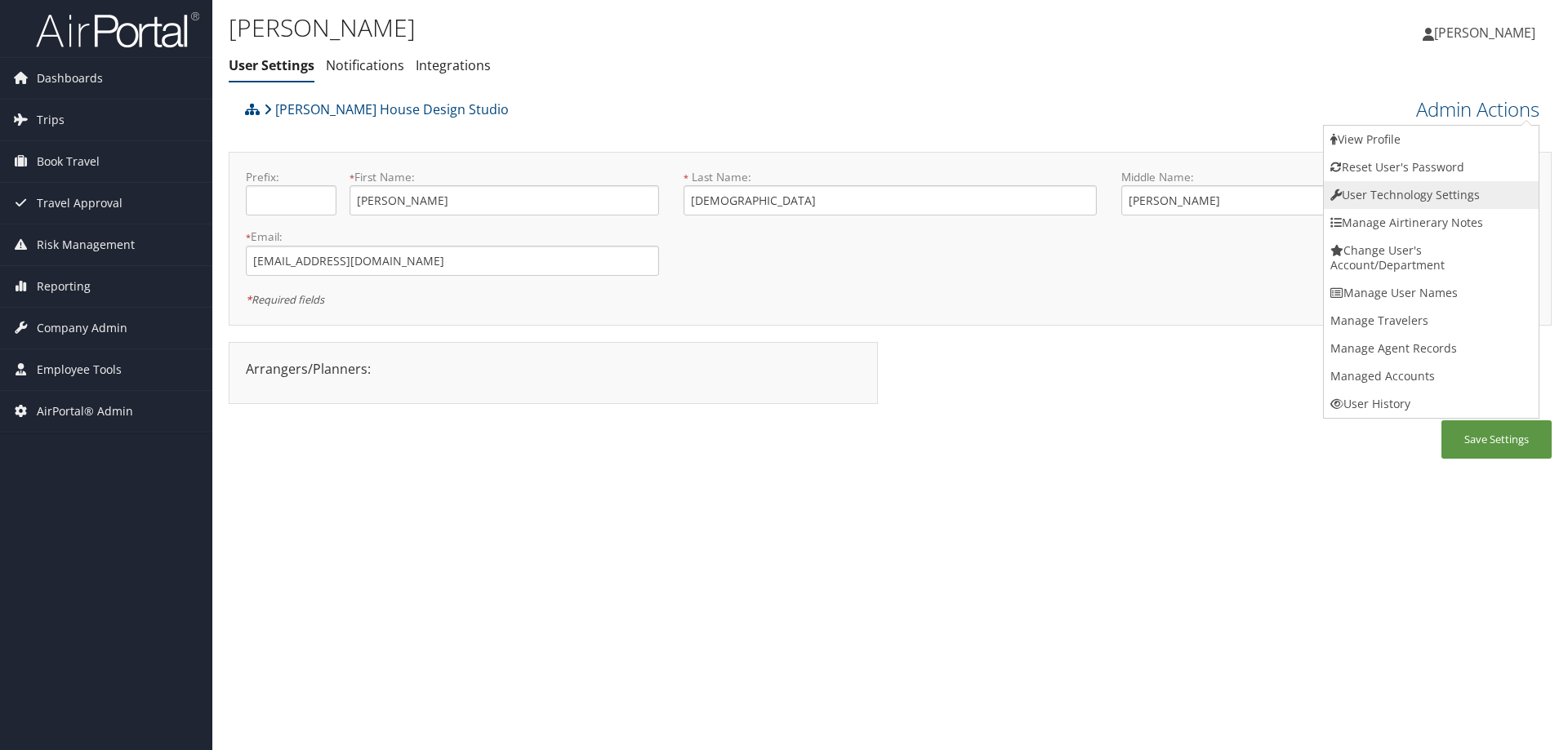
click at [1394, 200] on link "User Technology Settings" at bounding box center [1432, 195] width 215 height 28
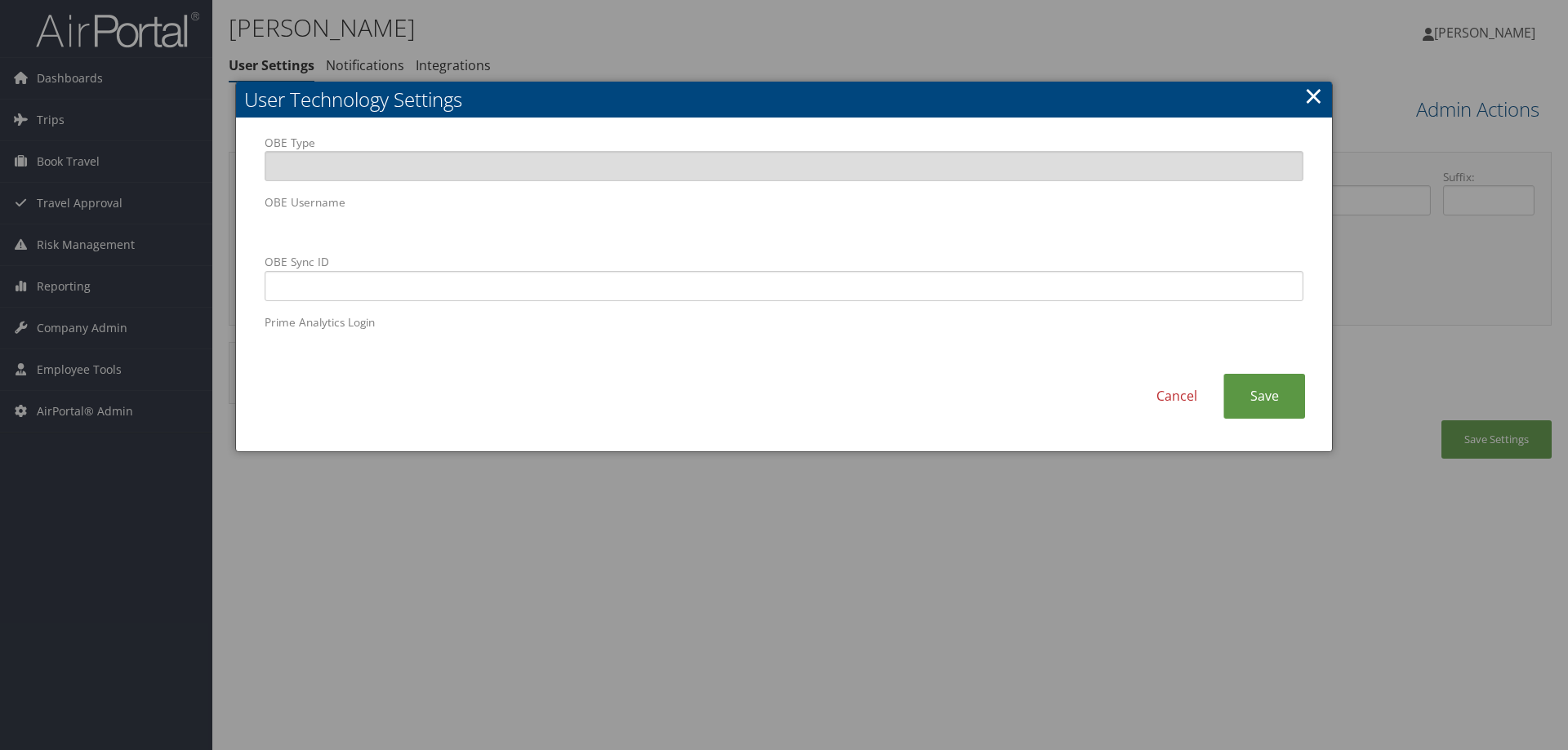
click at [198, 228] on body "Menu Dashboards ► AirPortal 360™ (Manager) AirPortal 360™ (Agent) My Travel Das…" at bounding box center [784, 375] width 1568 height 750
click at [562, 266] on label "OBE Sync ID" at bounding box center [784, 277] width 1038 height 47
click at [562, 271] on input "OBE Sync ID" at bounding box center [784, 286] width 1038 height 30
click at [318, 286] on input "OBE Sync ID" at bounding box center [784, 286] width 1038 height 30
paste input "shaslam@arete-collective.com"
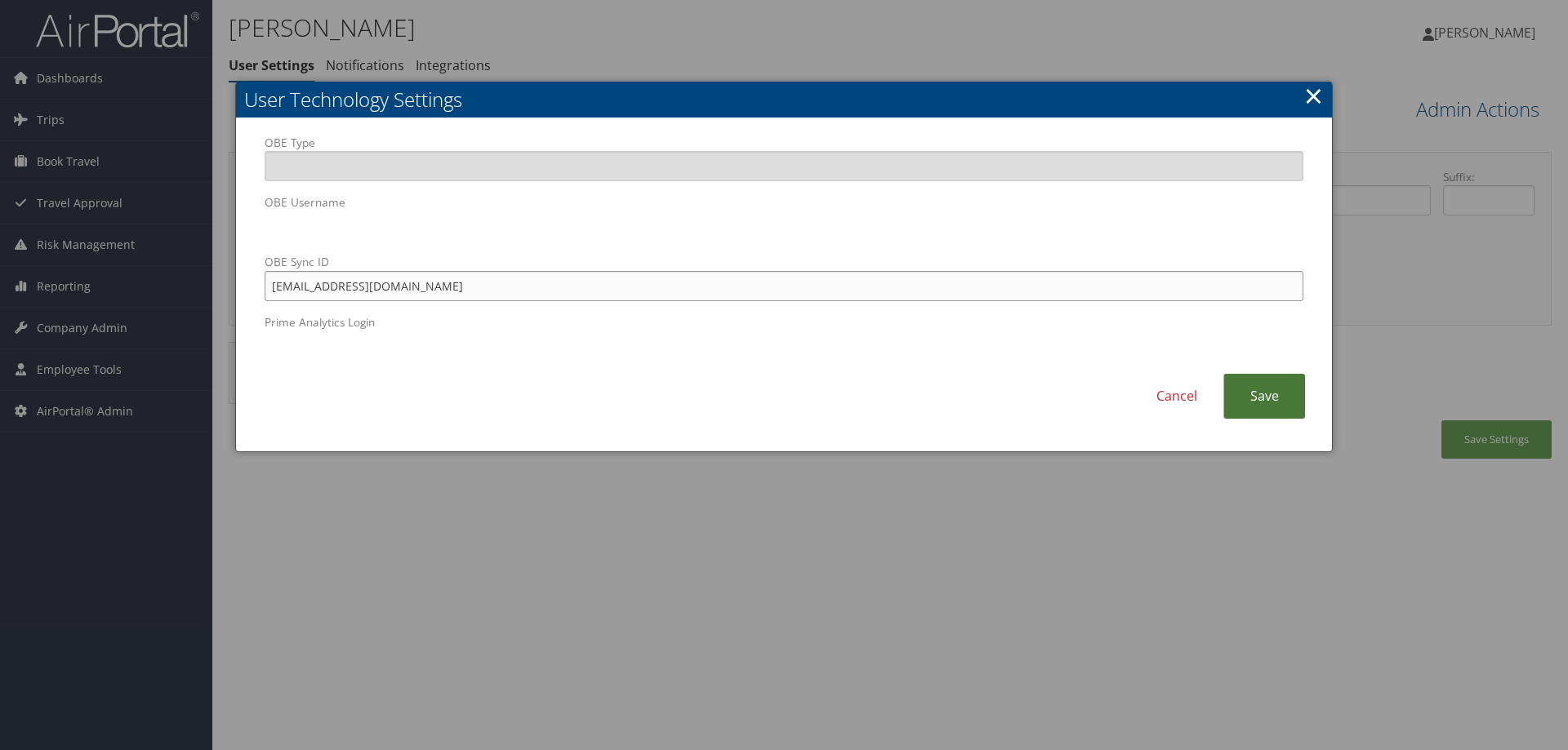
type input "shaslam@arete-collective.com"
click at [1298, 398] on link "Save" at bounding box center [1263, 397] width 81 height 45
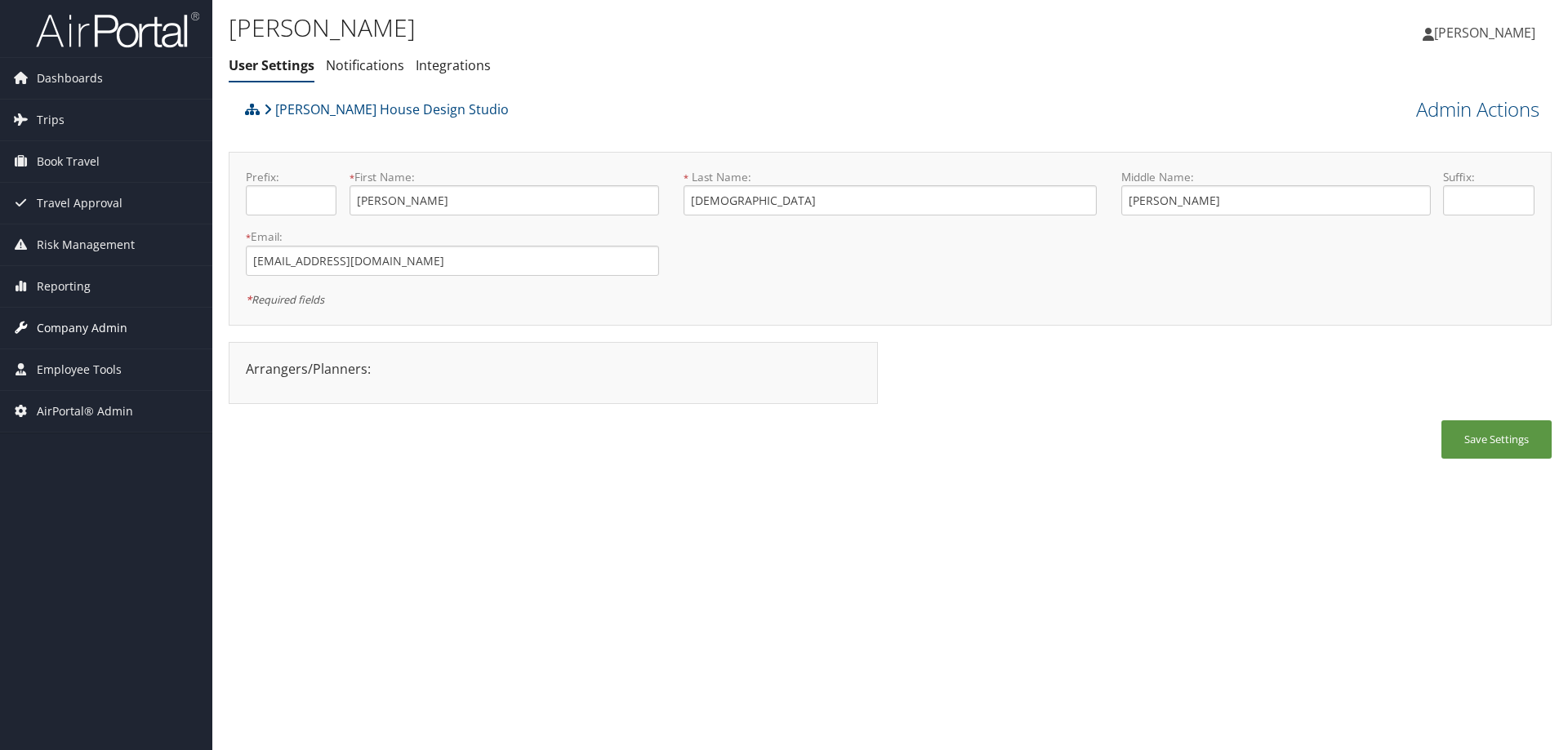
click at [110, 323] on span "Company Admin" at bounding box center [82, 328] width 90 height 41
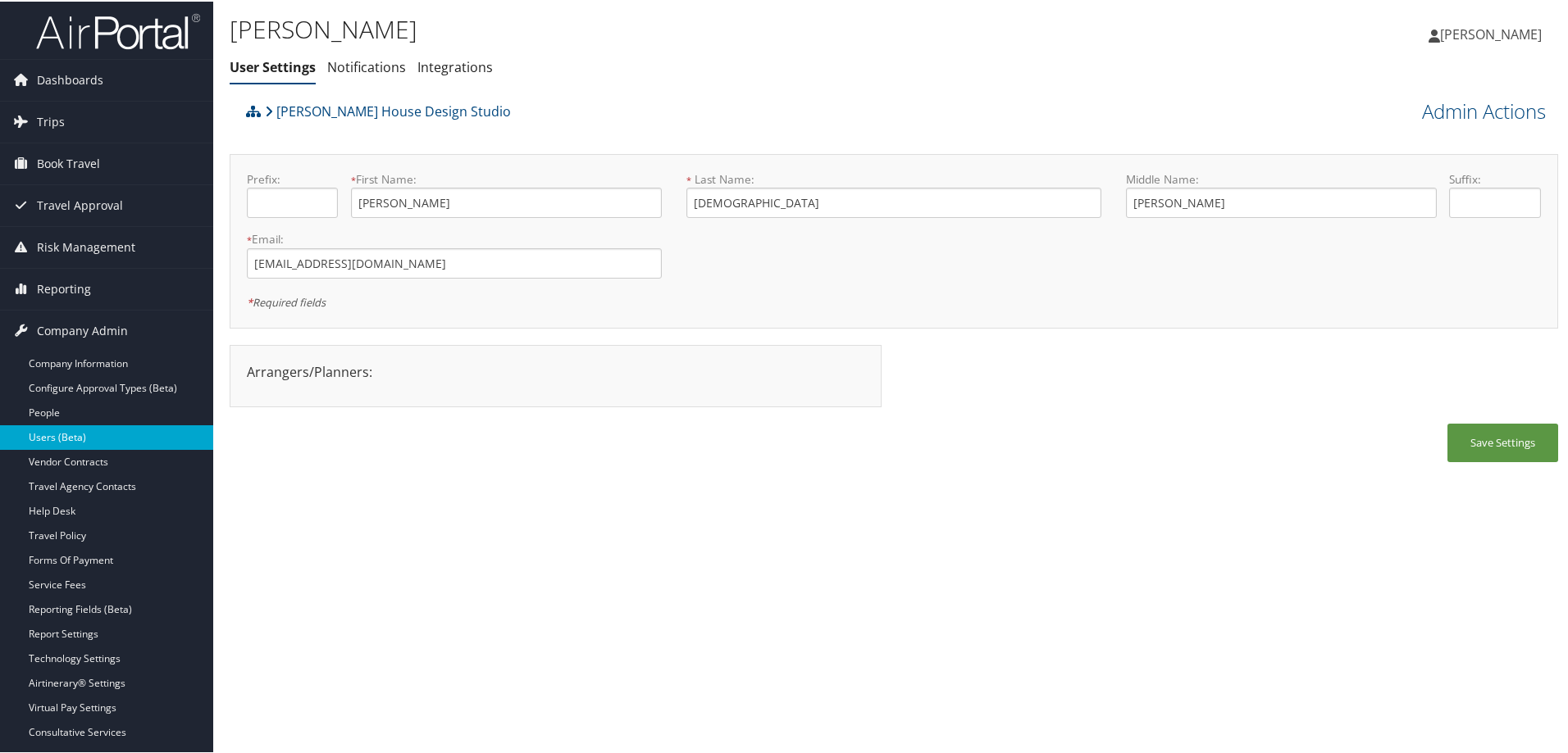
click at [84, 435] on link "Users (Beta)" at bounding box center [106, 435] width 213 height 24
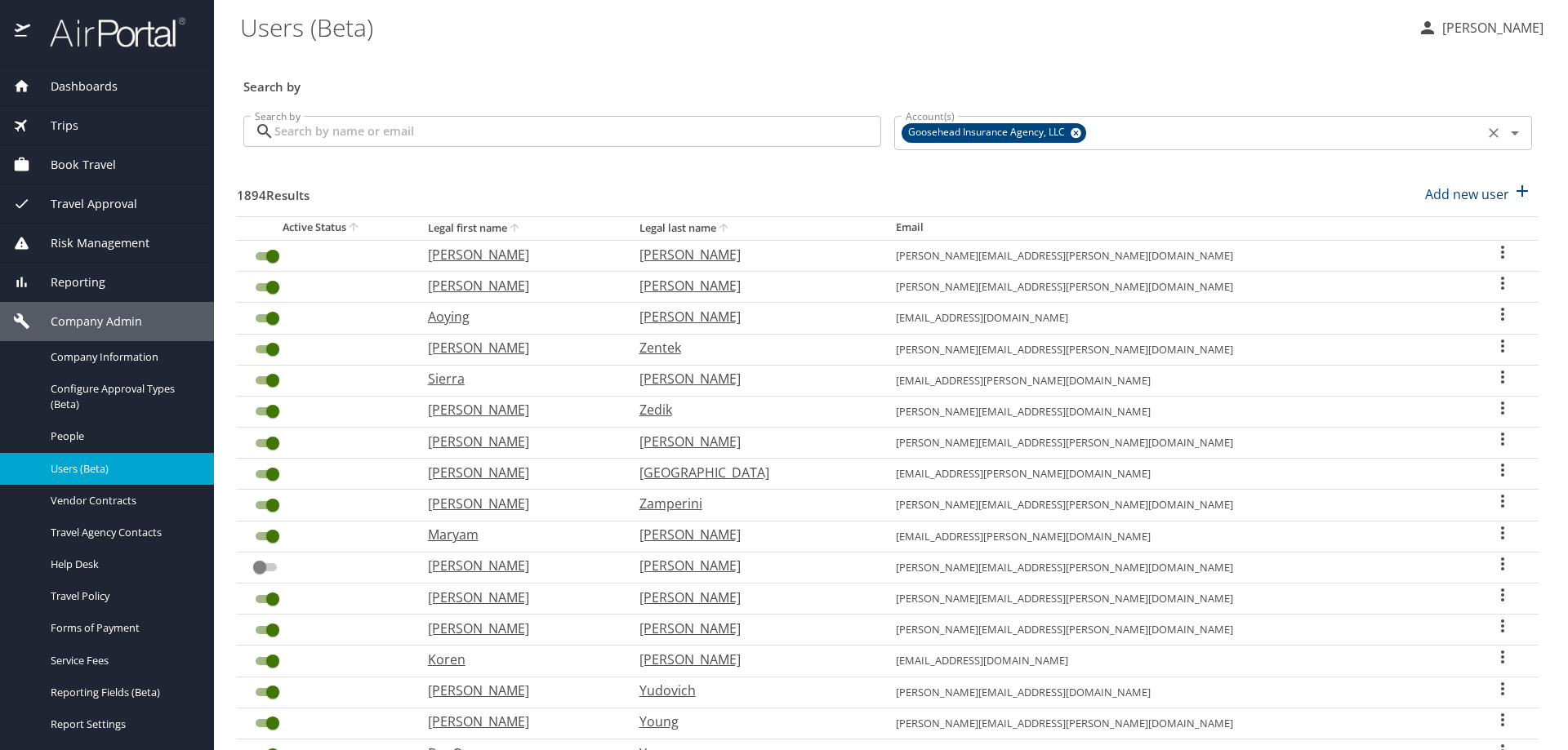
click at [1071, 133] on icon at bounding box center [1076, 133] width 13 height 18
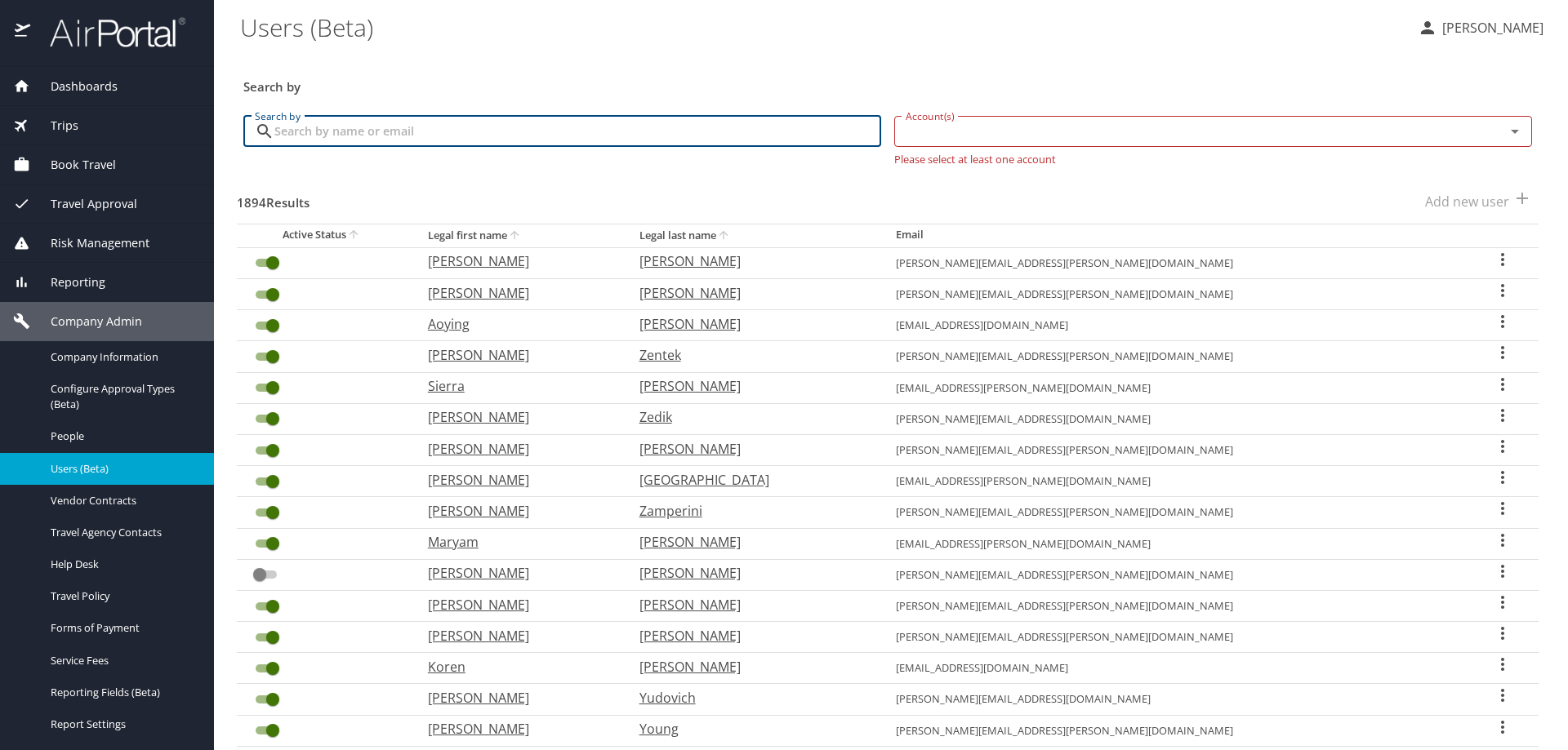
paste input "[EMAIL_ADDRESS][DOMAIN_NAME]"
type input "shaslam@arete-collective.com"
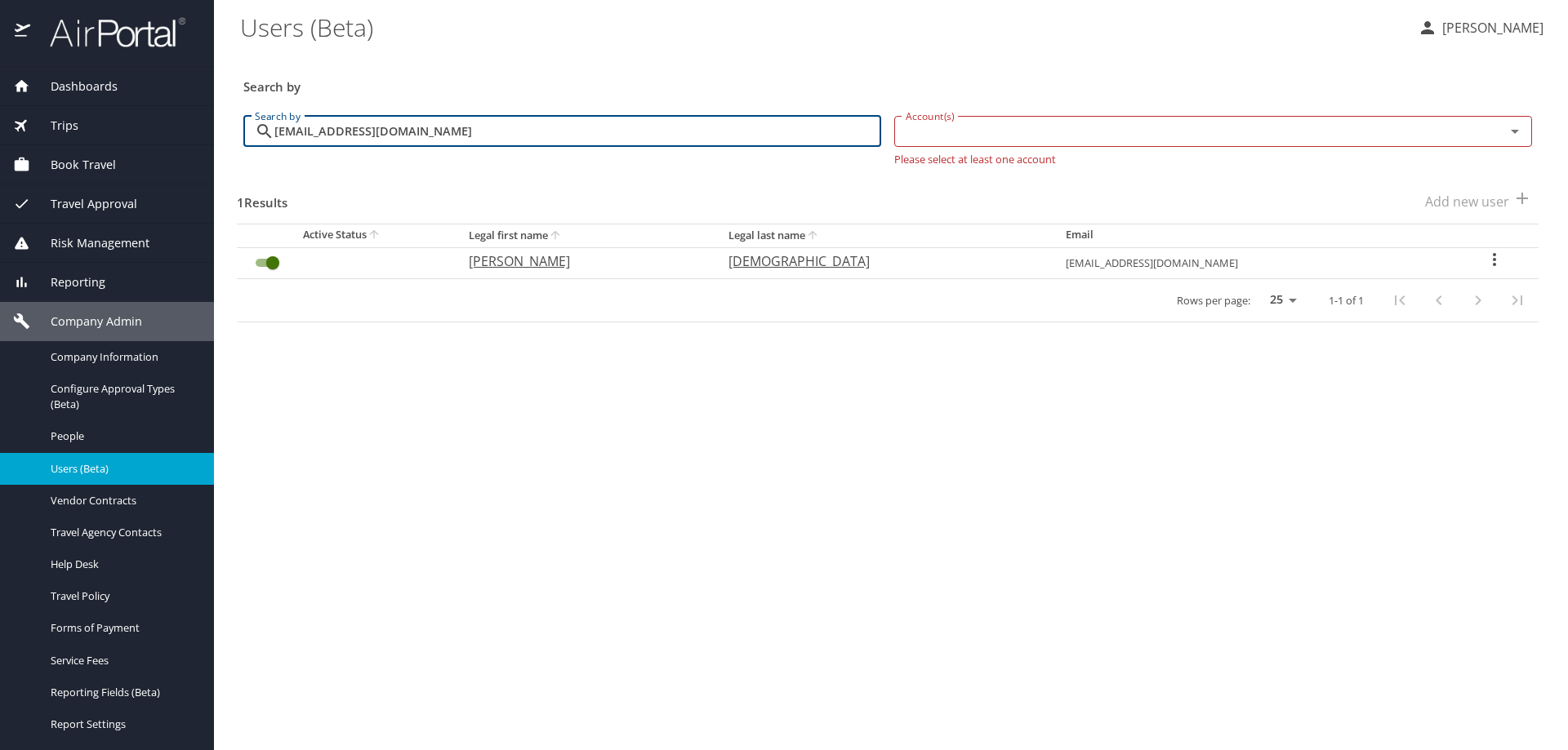
click at [1486, 264] on icon "User Search Table" at bounding box center [1495, 259] width 20 height 20
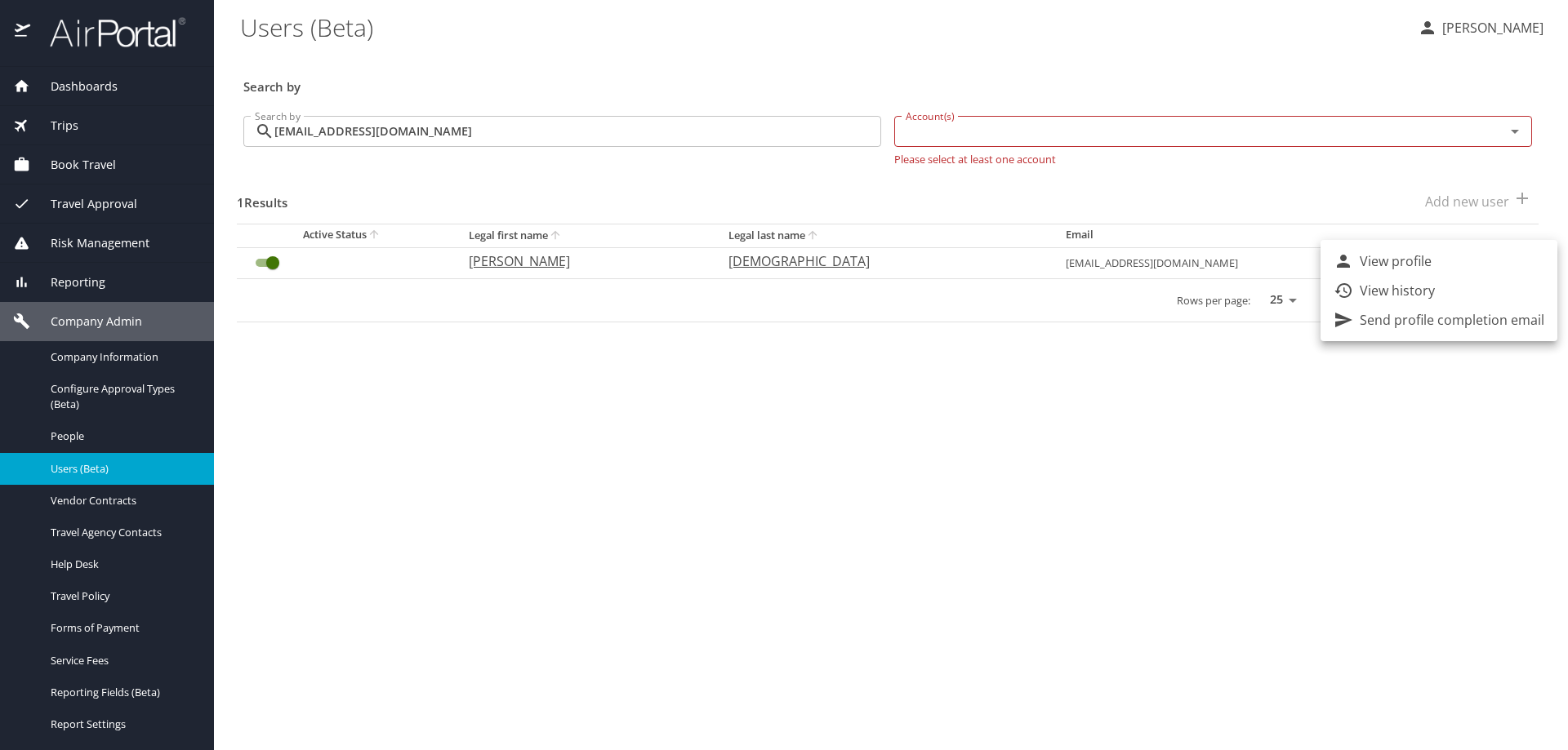
click at [1464, 266] on li "View profile" at bounding box center [1439, 261] width 237 height 30
select select "US"
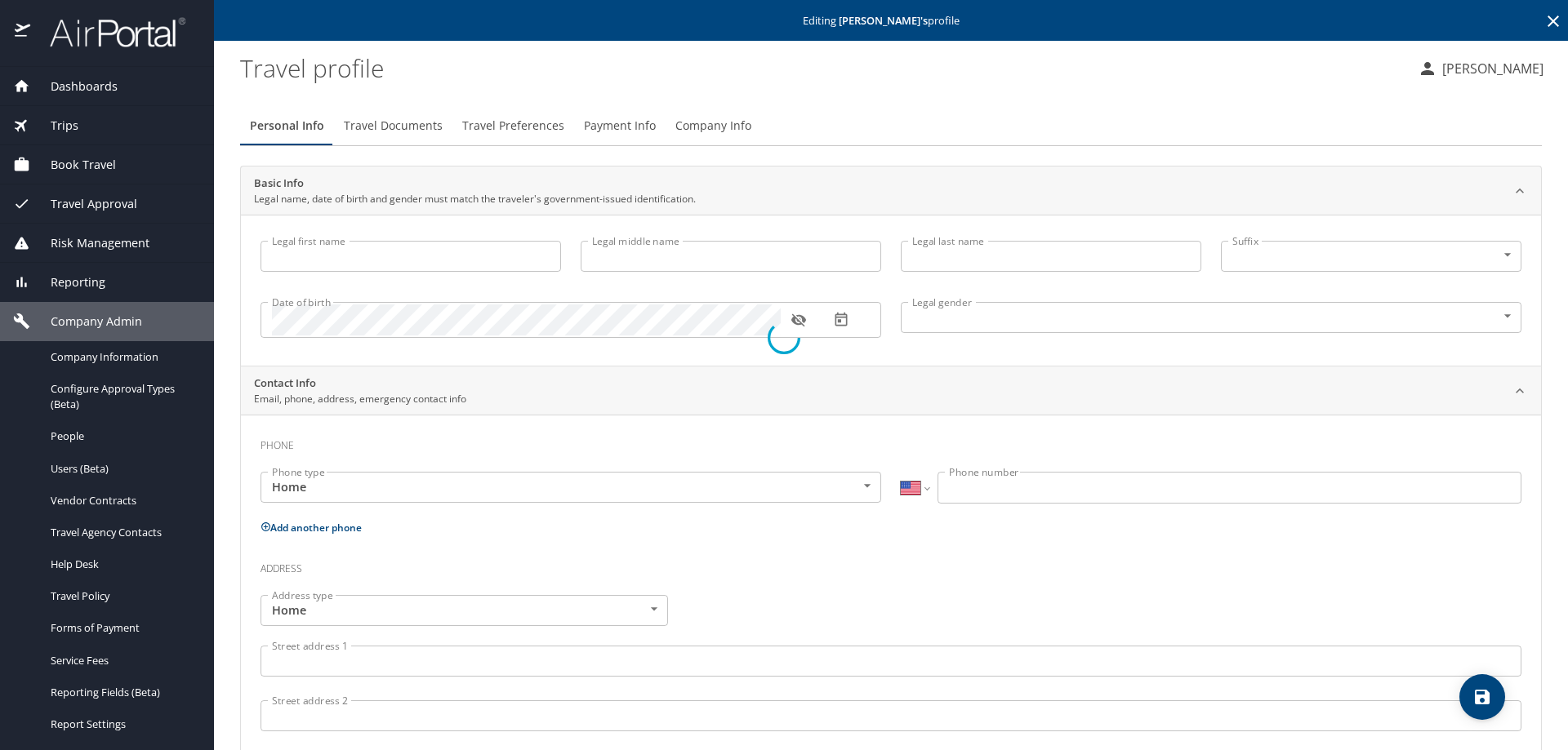
type input "Sarah"
type input "Isabelle"
type input "Haslam"
type input "Female"
type input "Seth"
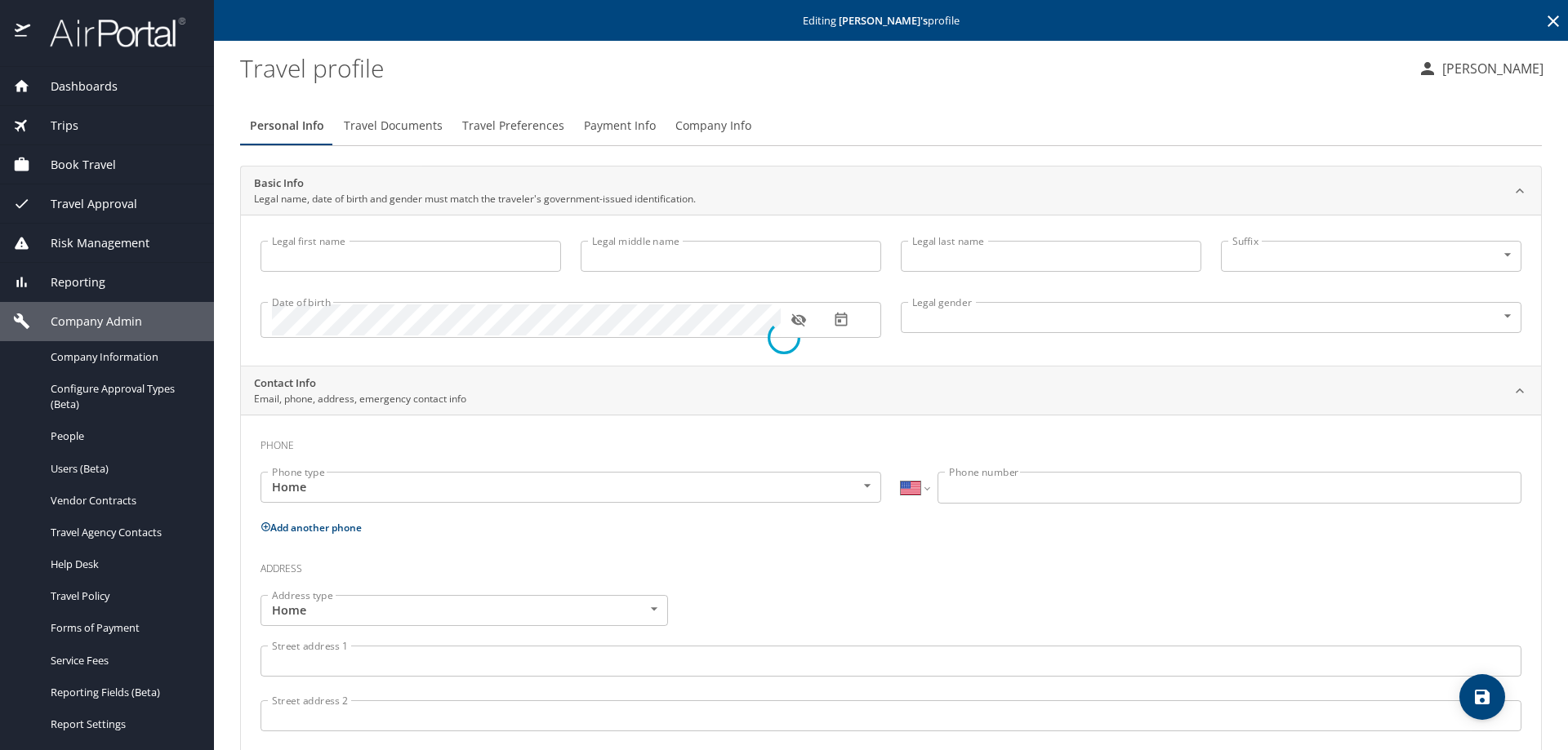
type input "England"
type input "(801) 821-7572"
type input "sethengland1984@gmail.com"
select select "US"
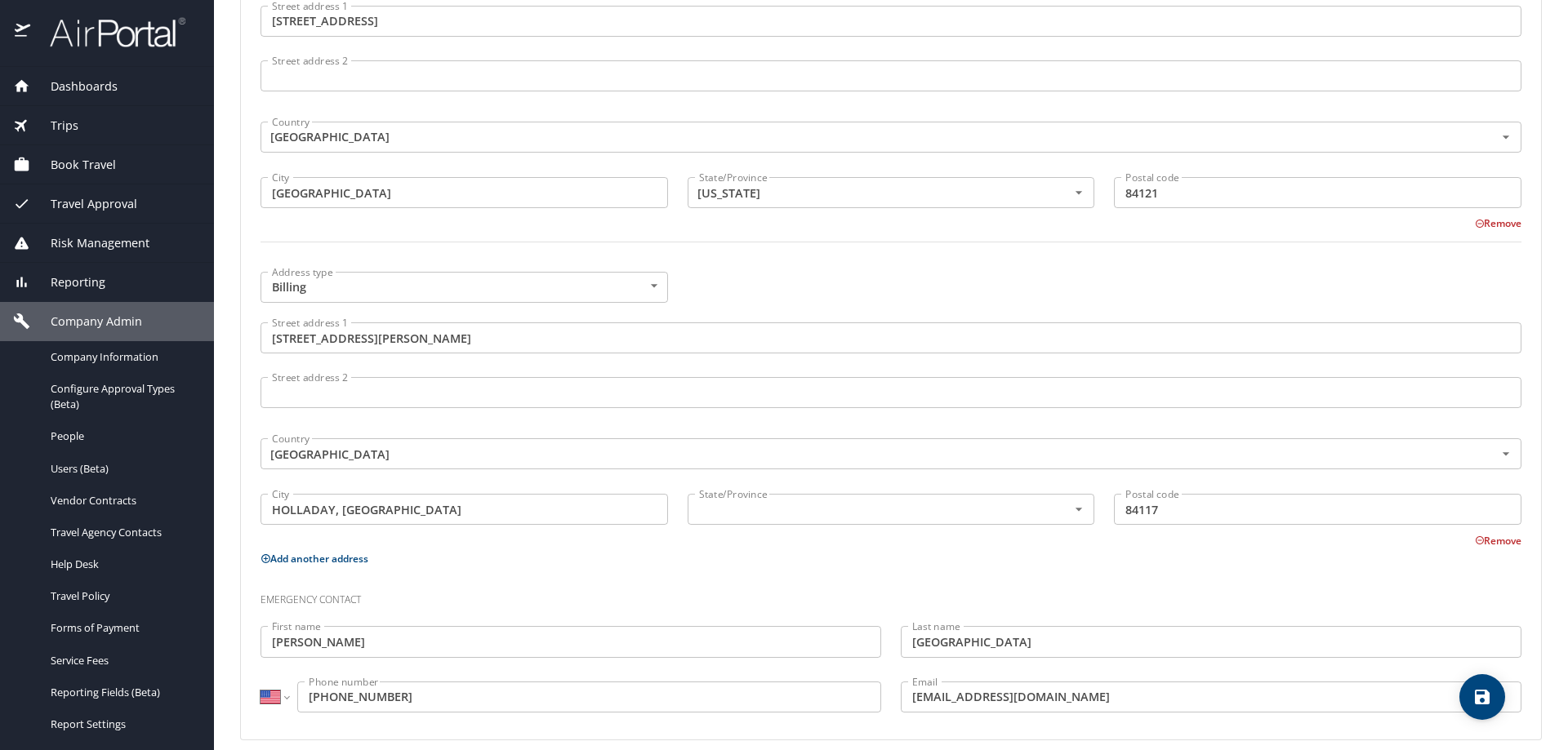
scroll to position [751, 0]
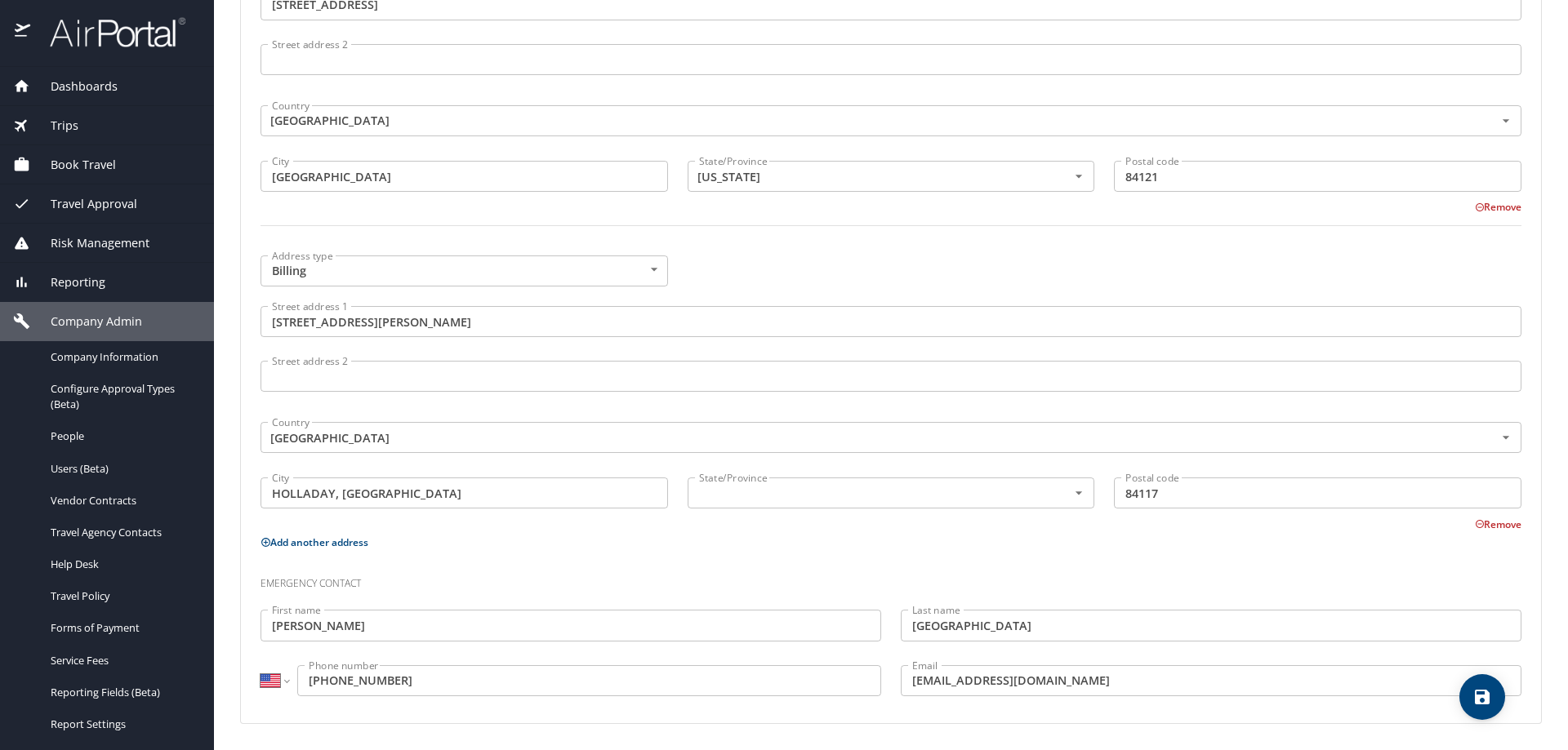
click at [1489, 689] on icon "save" at bounding box center [1482, 698] width 20 height 20
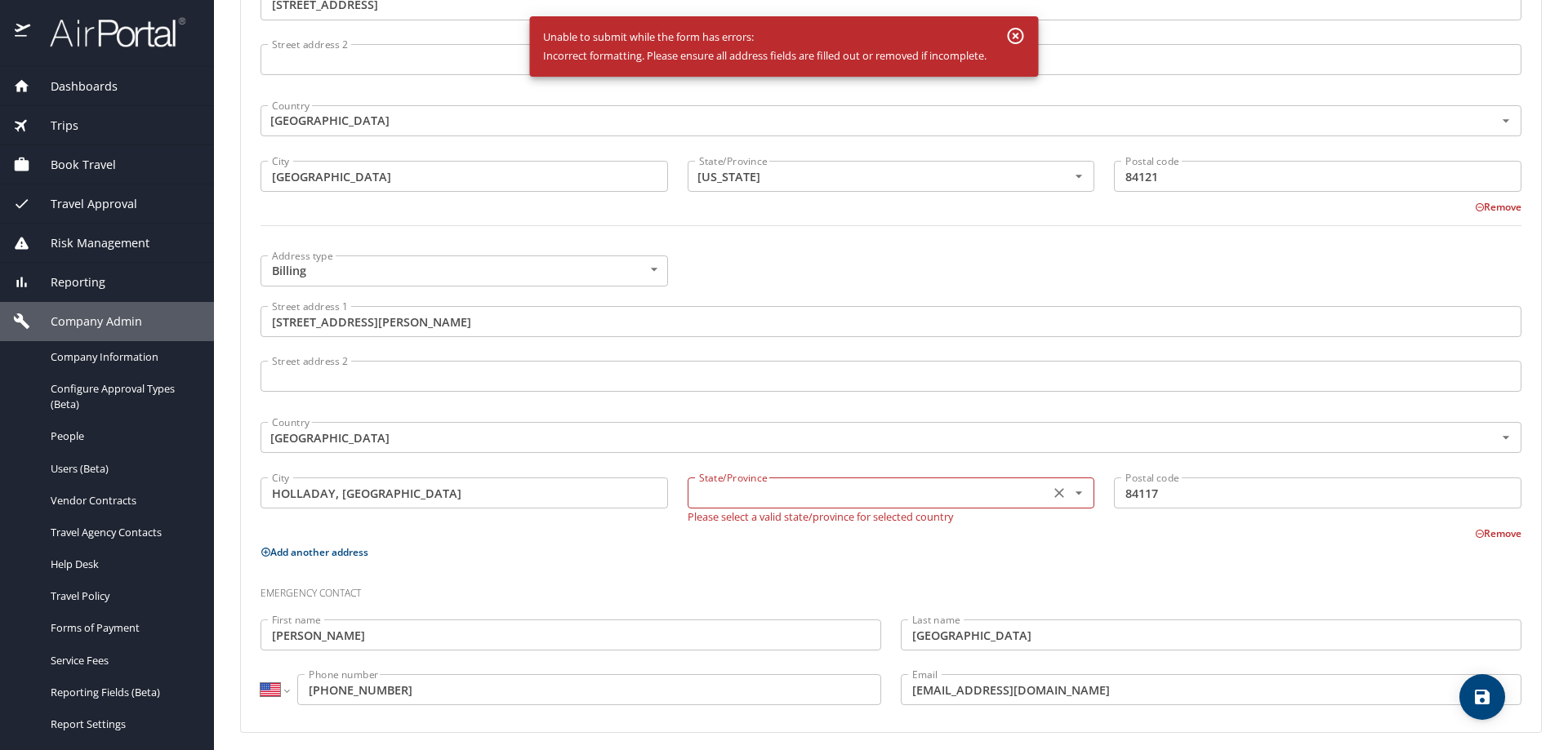
click at [812, 492] on input "text" at bounding box center [867, 492] width 350 height 21
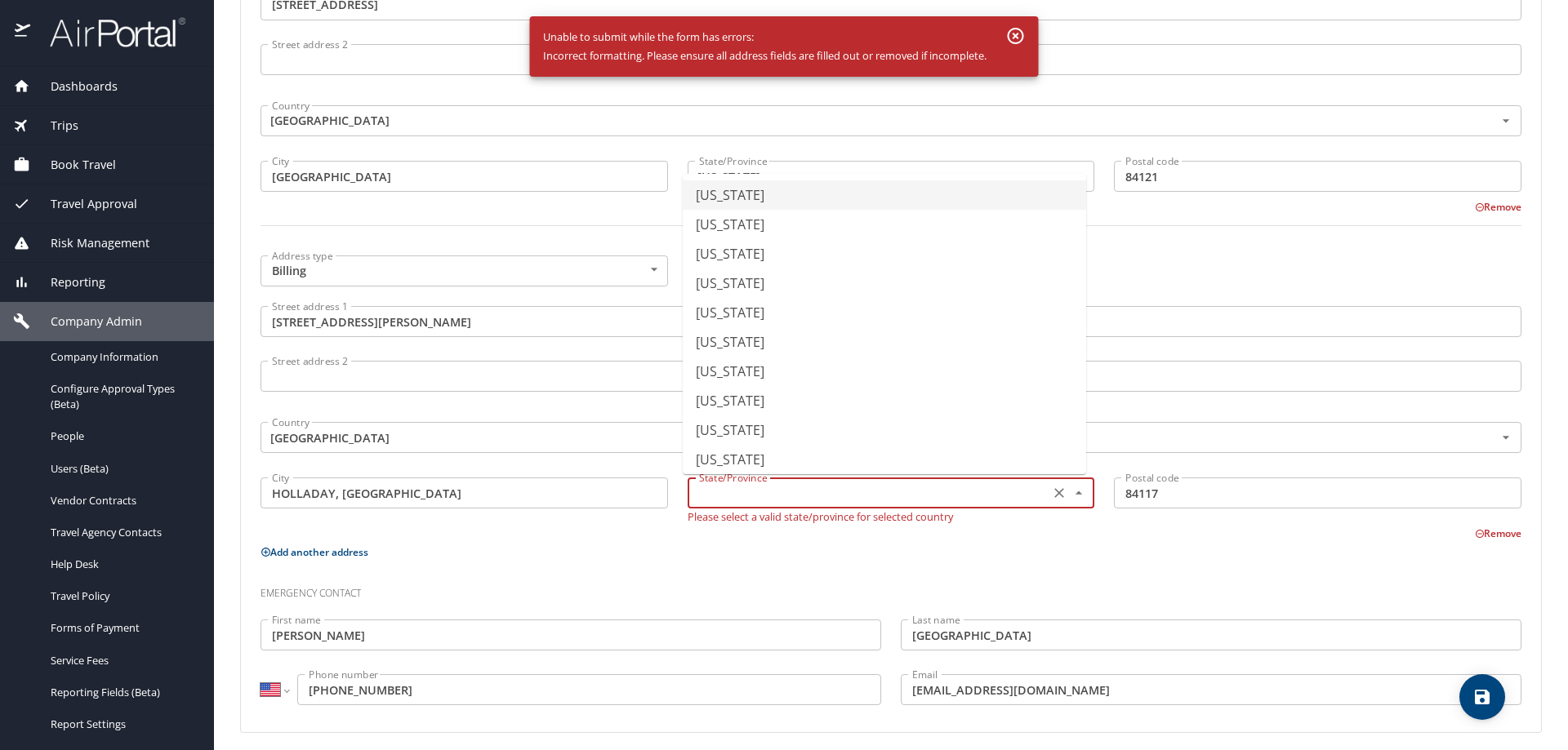
type input "Alabama"
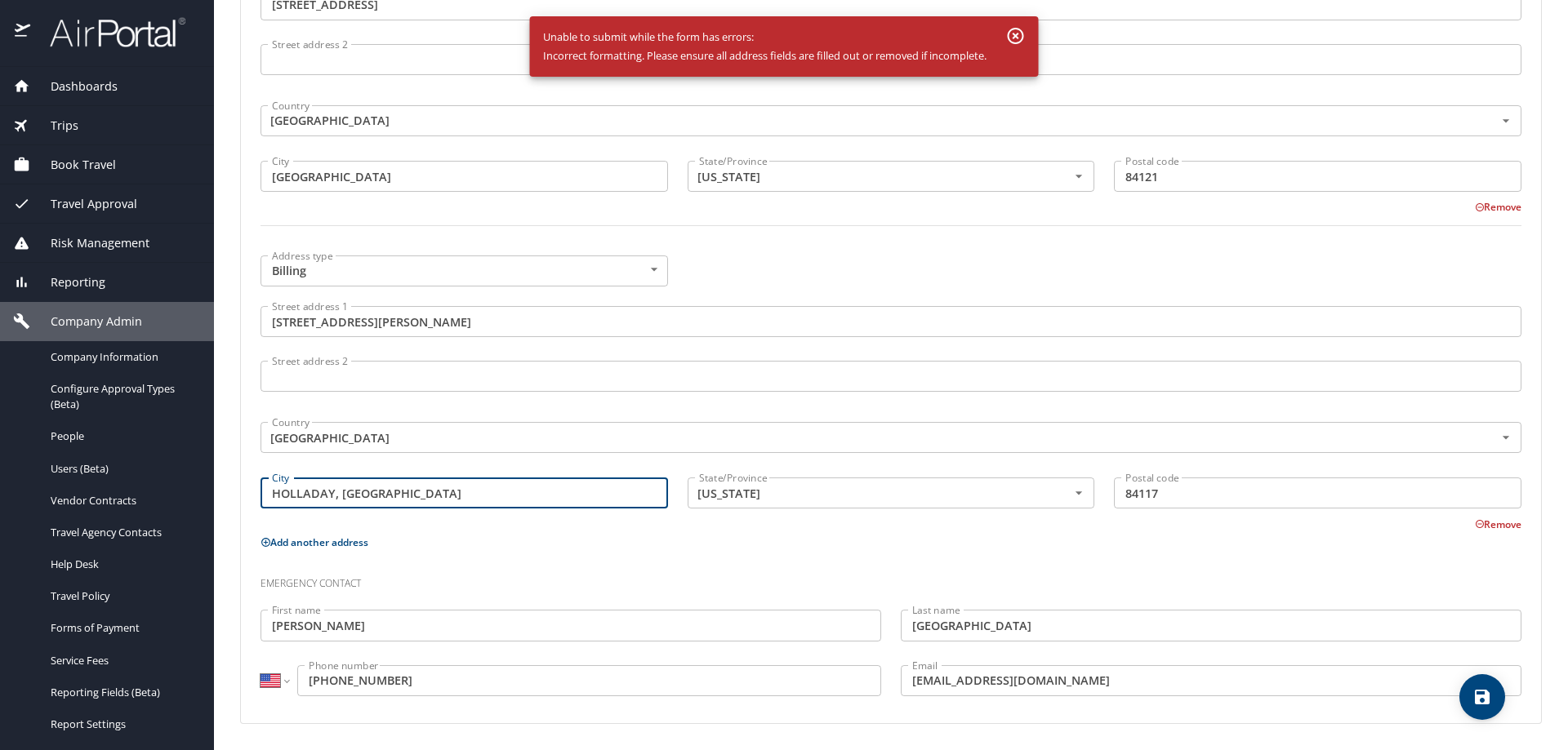
click at [499, 494] on input "HOLLADAY, UT" at bounding box center [464, 493] width 408 height 31
drag, startPoint x: 440, startPoint y: 495, endPoint x: 333, endPoint y: 487, distance: 107.3
click at [333, 487] on input "HOLLADAY, UT" at bounding box center [464, 493] width 408 height 31
click at [873, 478] on div "Alabama State/Province" at bounding box center [891, 493] width 408 height 31
type input "[PERSON_NAME]"
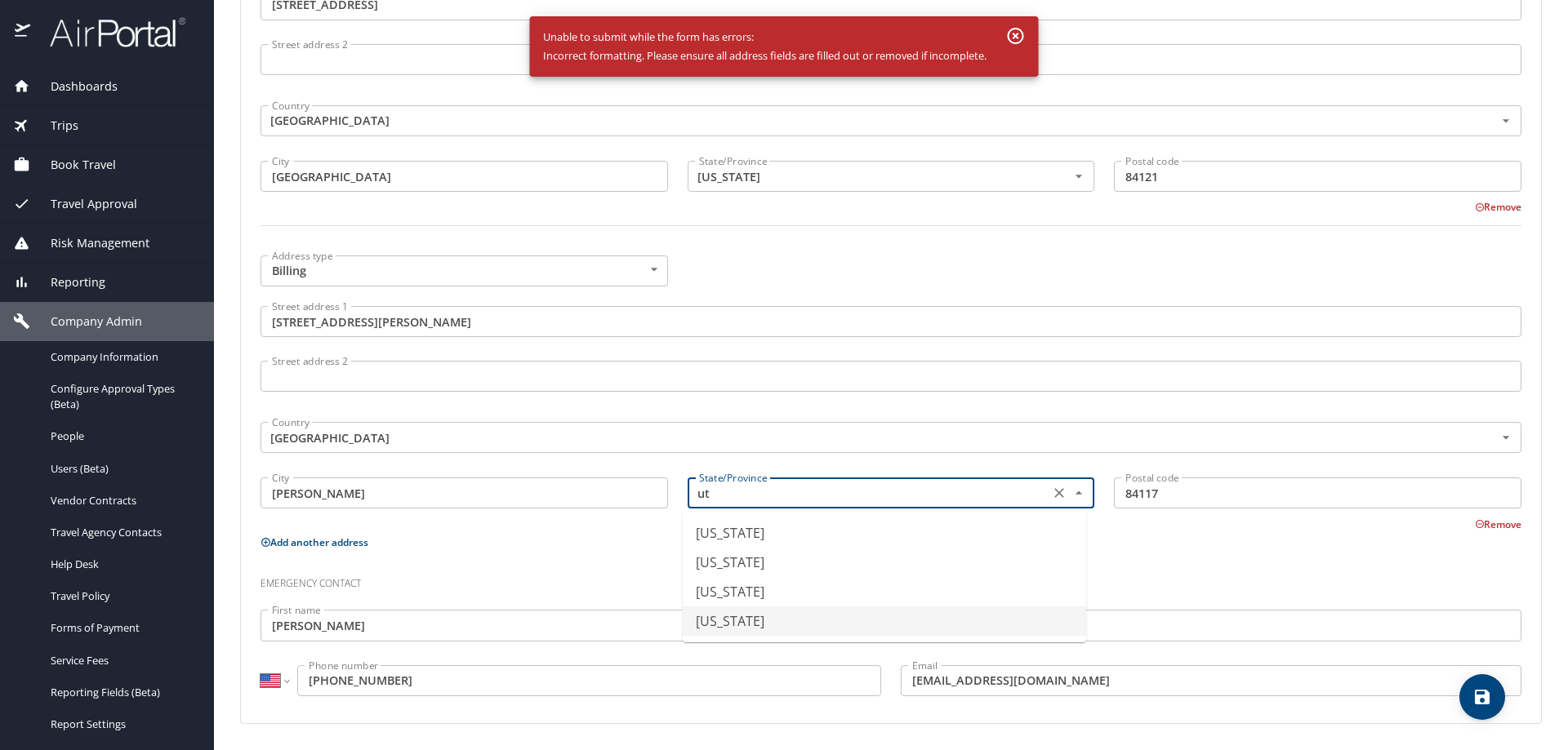
click at [703, 634] on li "[US_STATE]" at bounding box center [884, 621] width 403 height 30
type input "[US_STATE]"
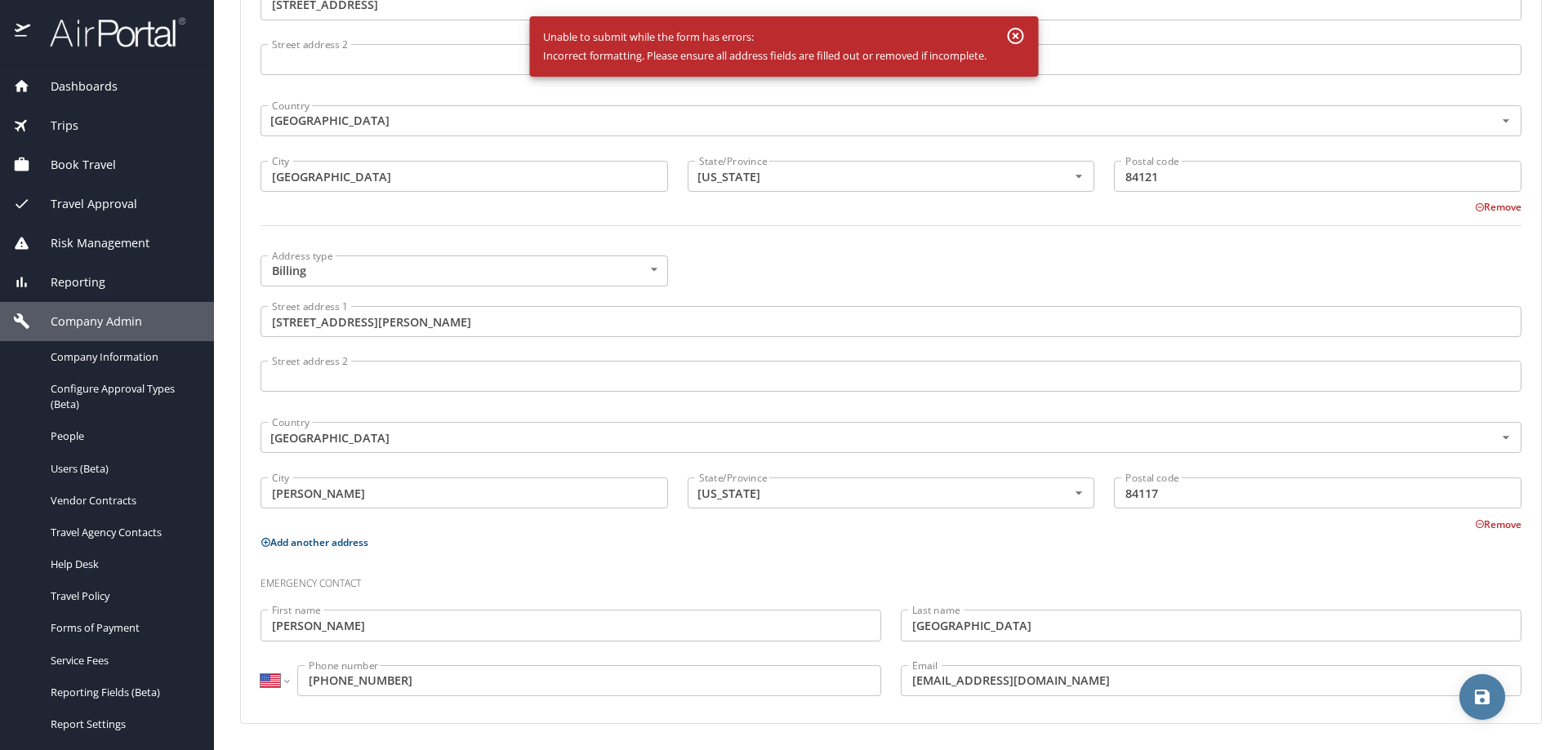
click at [1490, 693] on icon "save" at bounding box center [1482, 698] width 20 height 20
select select "US"
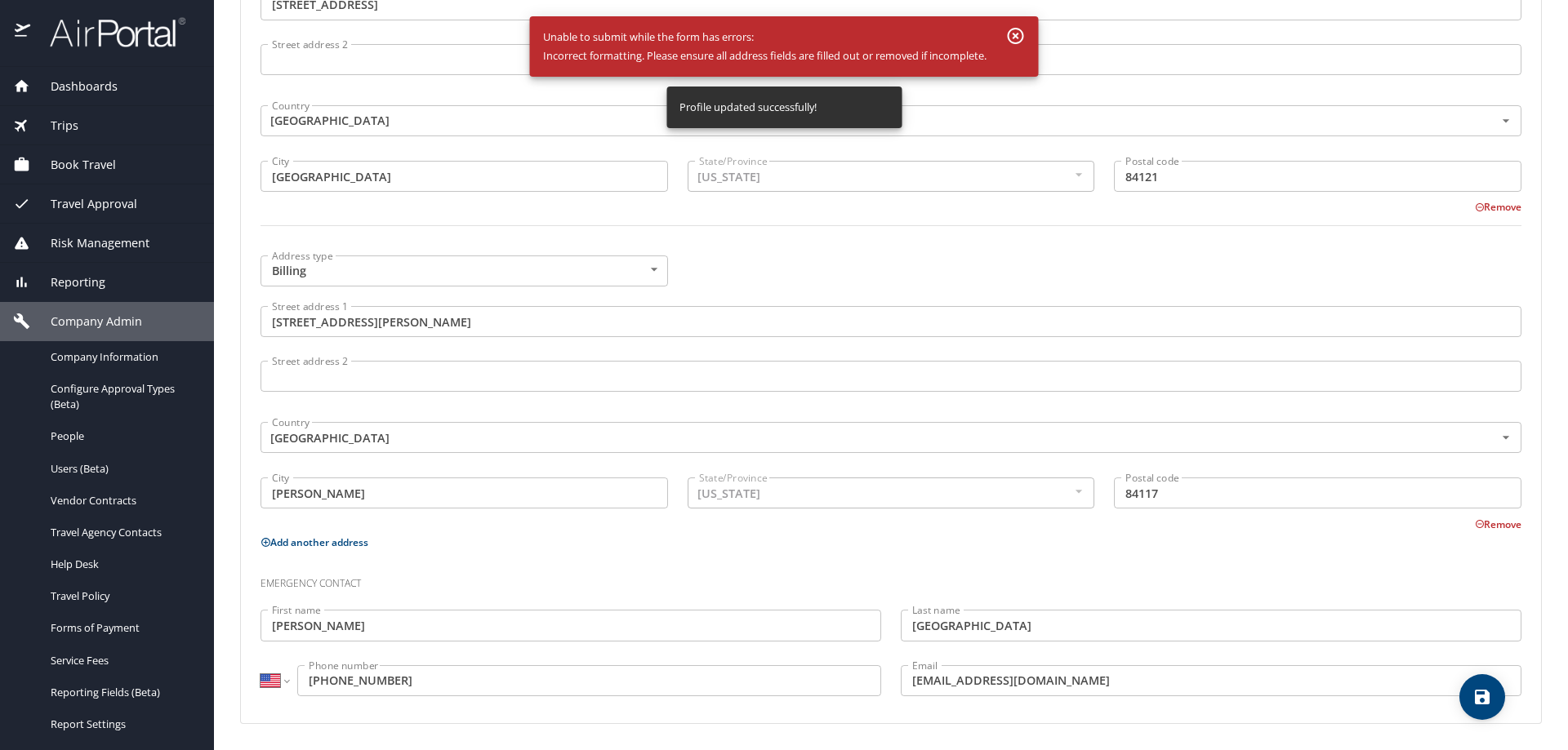
select select "US"
click at [1479, 689] on icon "save" at bounding box center [1482, 698] width 20 height 20
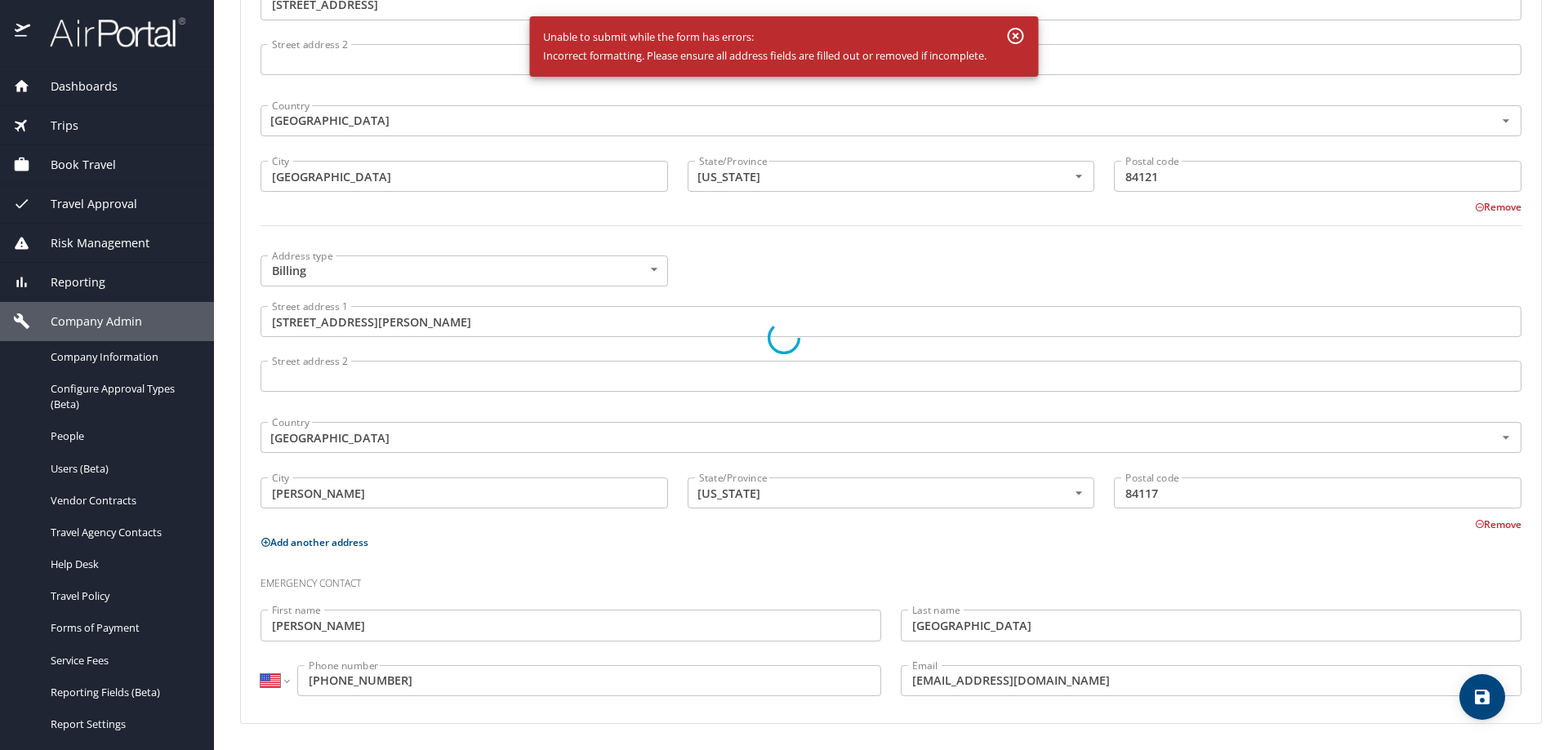
select select "US"
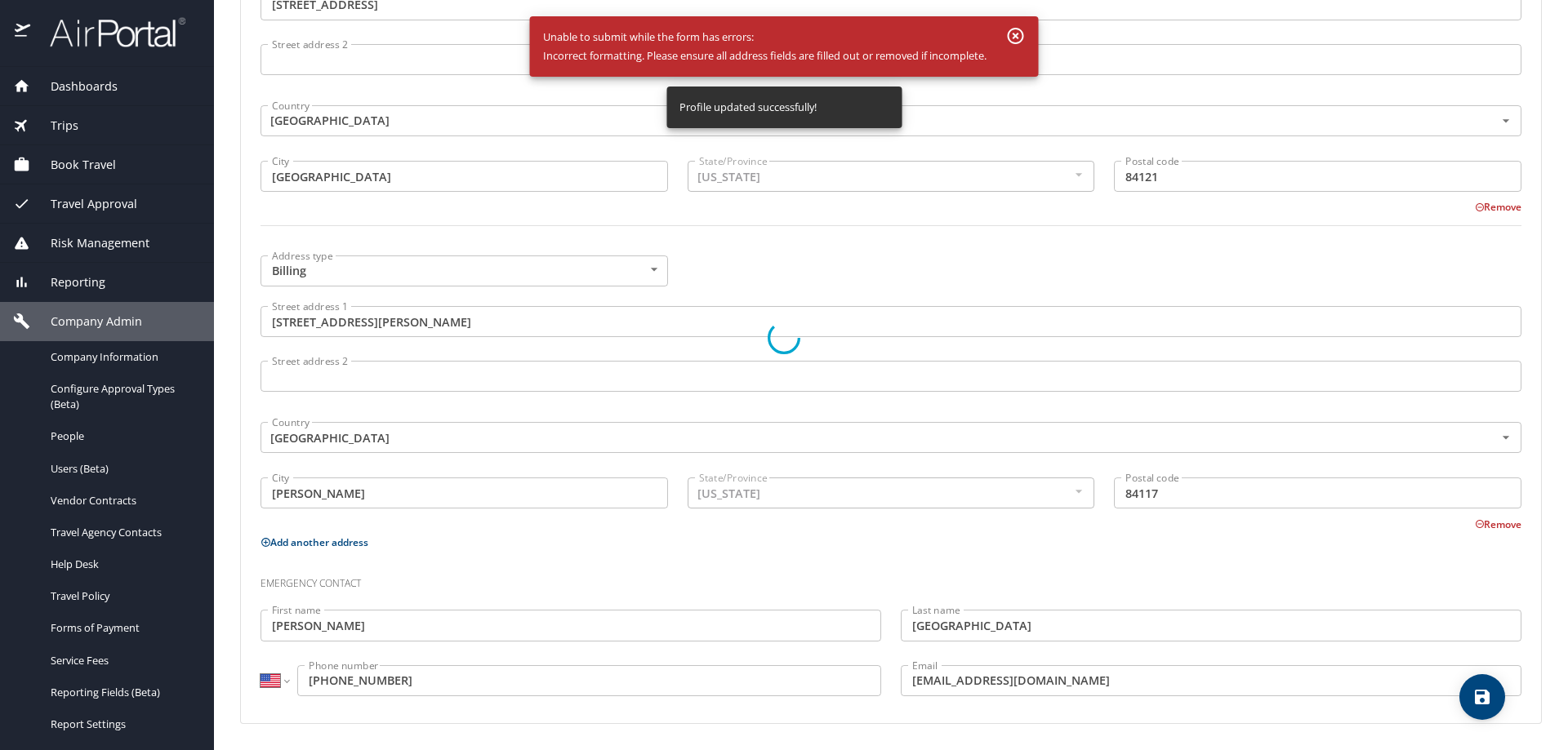
select select "US"
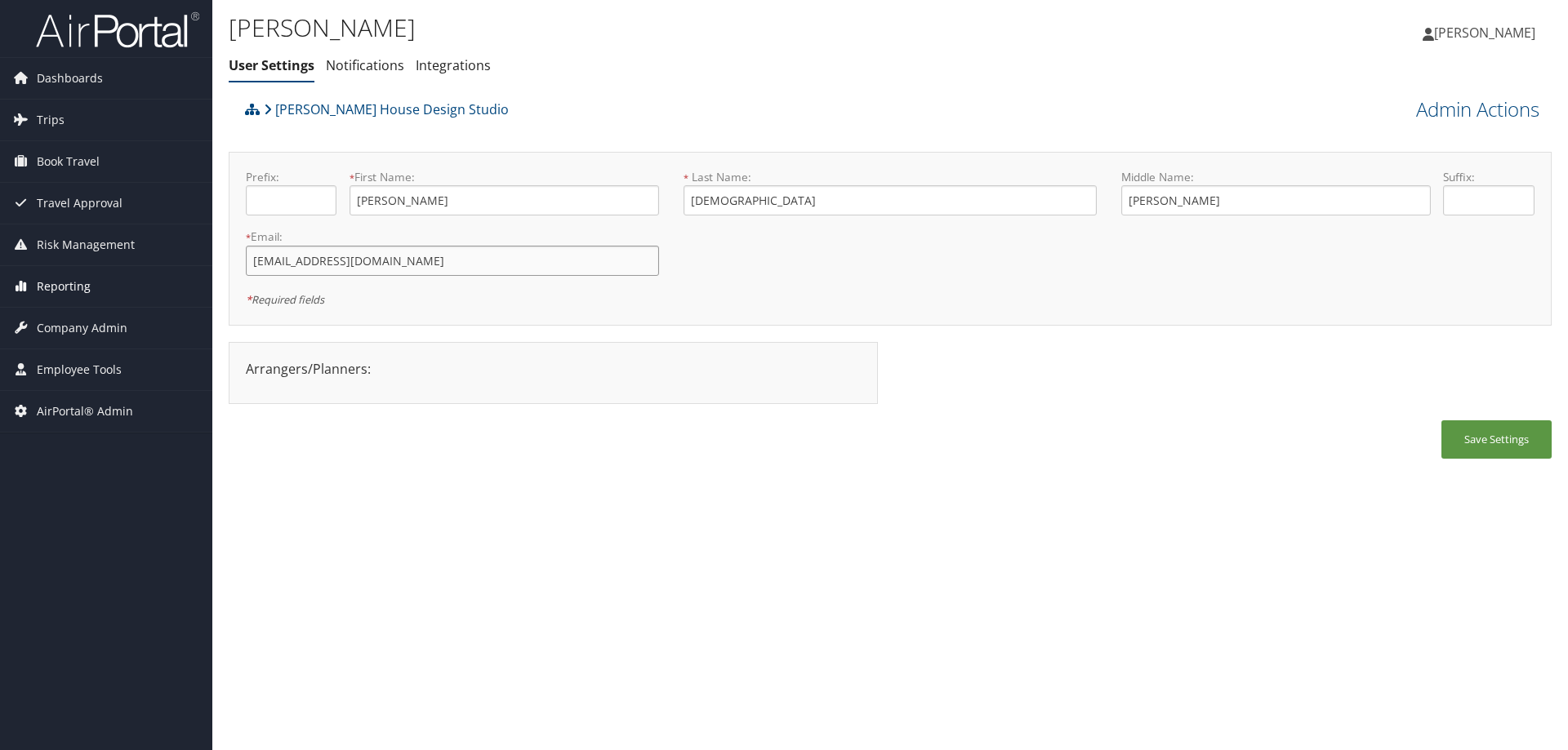
drag, startPoint x: 461, startPoint y: 251, endPoint x: 195, endPoint y: 270, distance: 266.7
click at [195, 270] on div "Dashboards AirPortal 360™ (Manager) AirPortal 360™ (Agent) My Travel Dashboard …" at bounding box center [784, 375] width 1568 height 750
click at [375, 103] on link "[PERSON_NAME] House Design Studio" at bounding box center [386, 109] width 245 height 33
click at [91, 326] on span "Company Admin" at bounding box center [82, 328] width 90 height 41
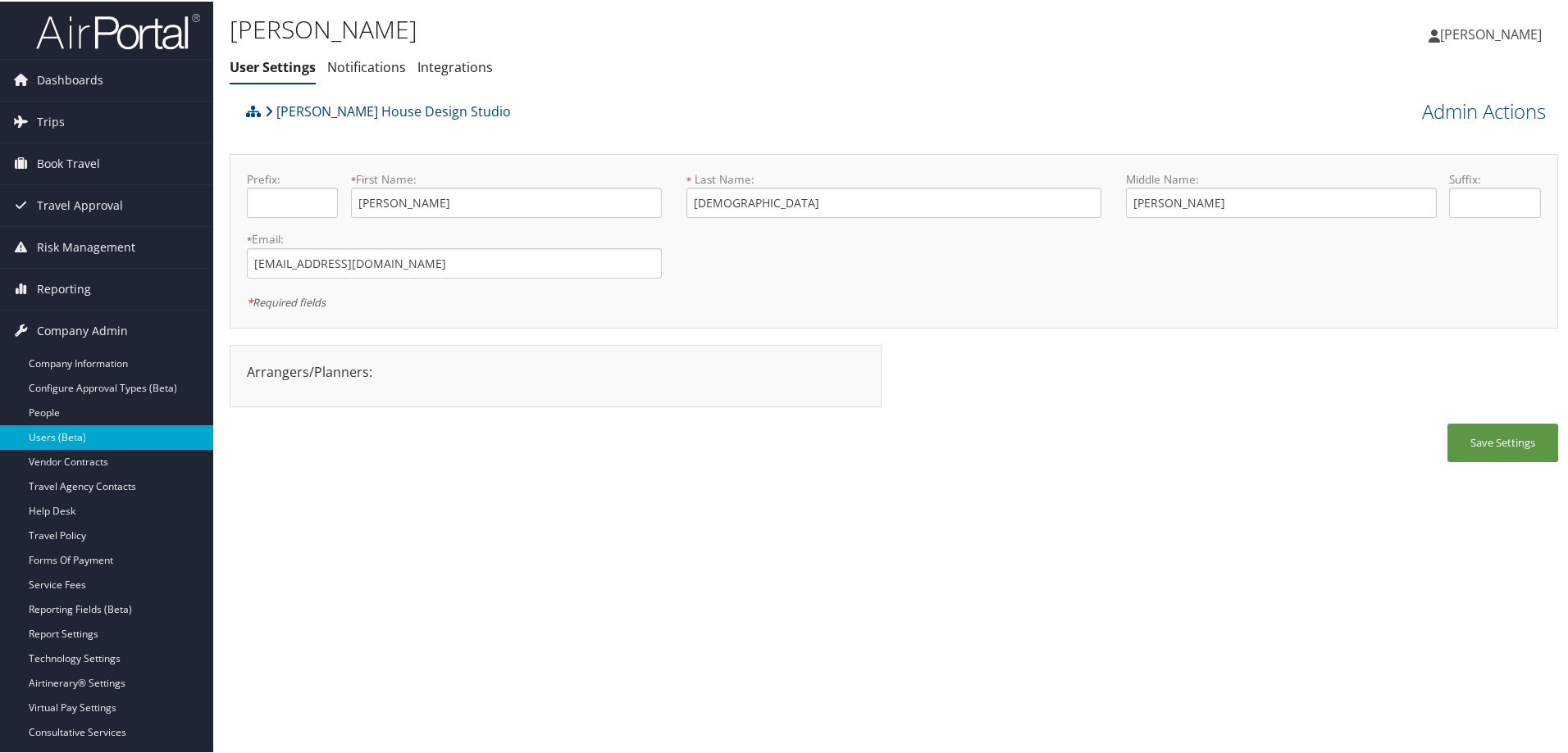
click at [90, 435] on link "Users (Beta)" at bounding box center [106, 435] width 213 height 24
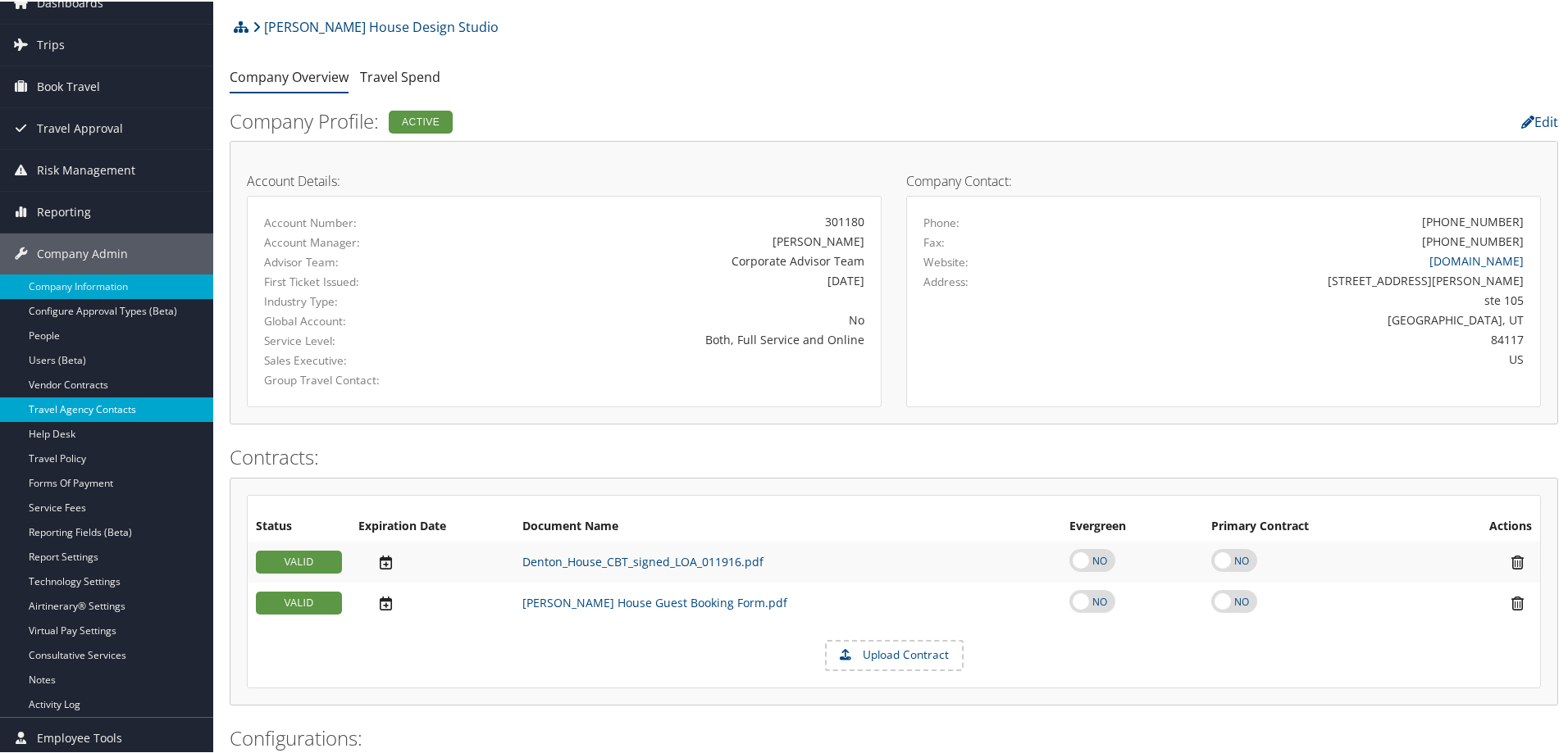
scroll to position [246, 0]
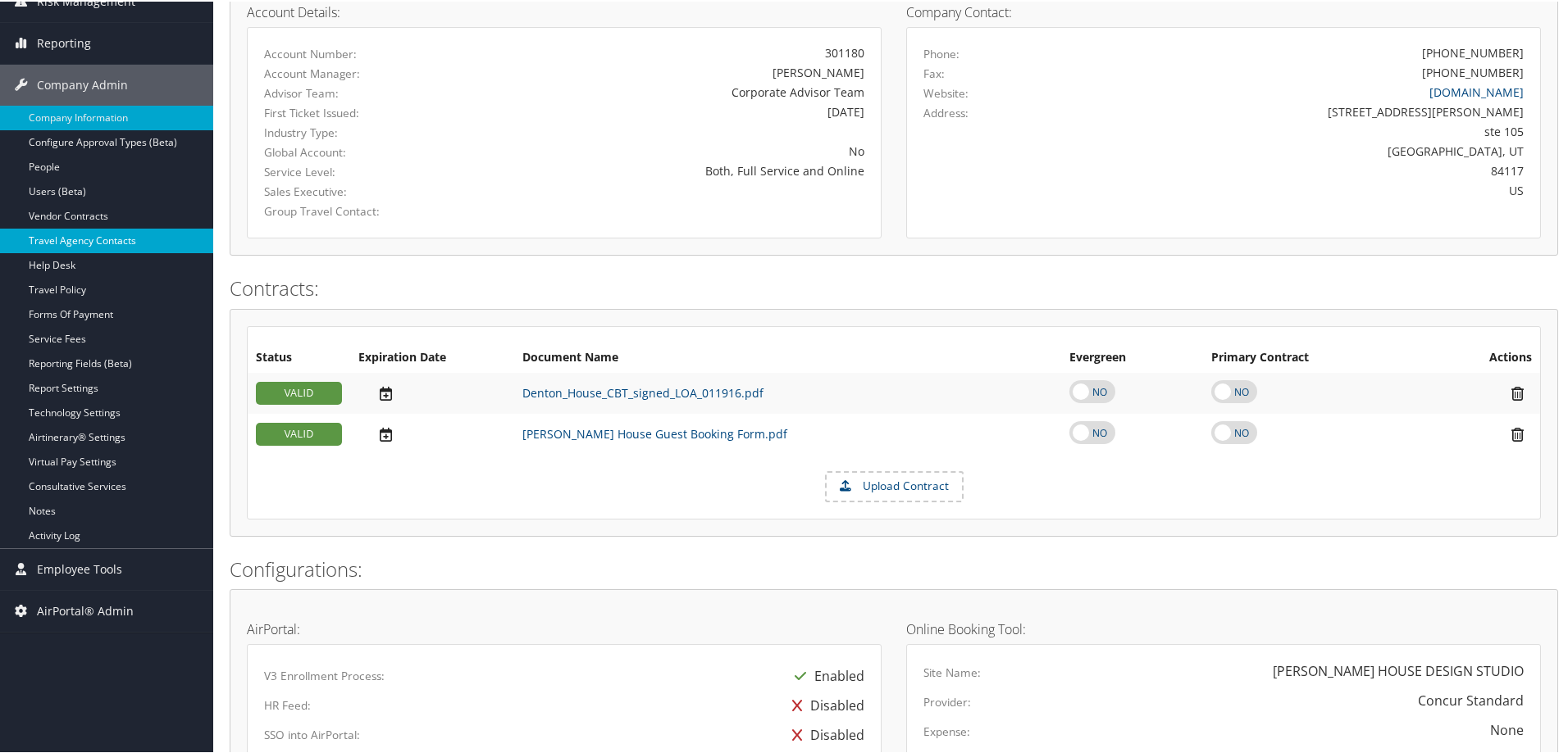
click at [97, 236] on link "Travel Agency Contacts" at bounding box center [106, 239] width 213 height 24
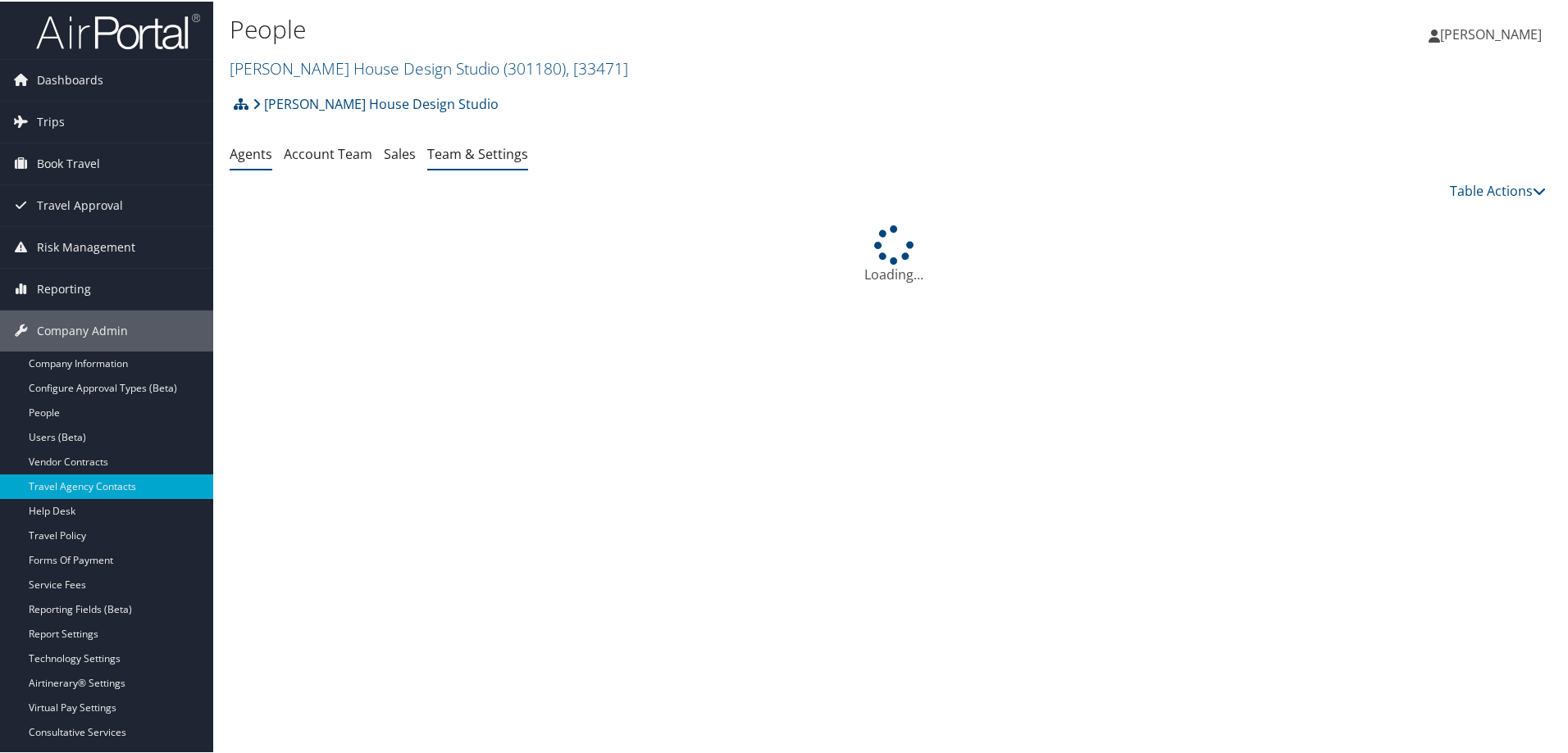
click at [479, 146] on link "Team & Settings" at bounding box center [477, 152] width 101 height 18
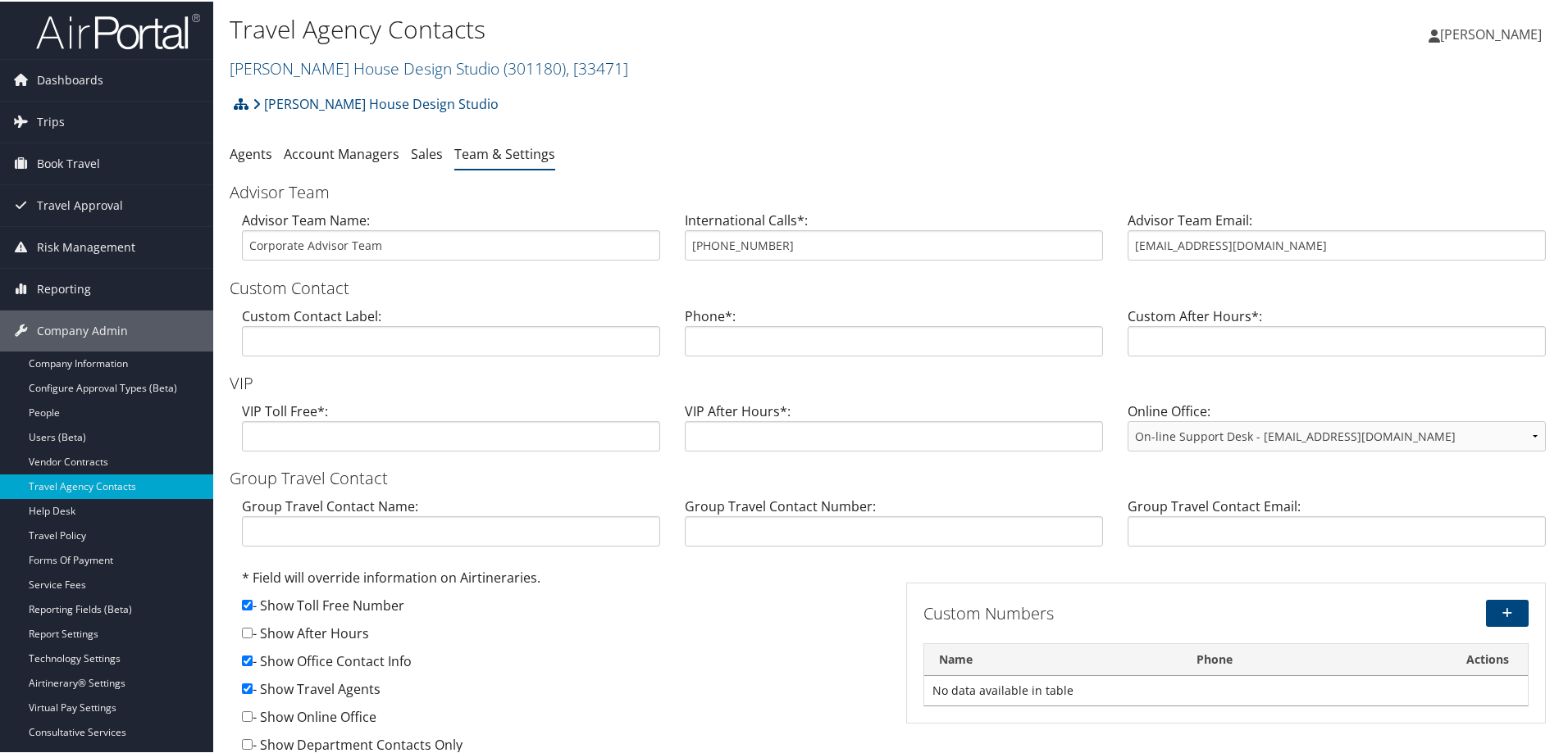
drag, startPoint x: 784, startPoint y: 231, endPoint x: 752, endPoint y: 237, distance: 32.6
click at [760, 240] on div "International Calls*: 800-600-3737" at bounding box center [894, 240] width 443 height 64
drag, startPoint x: 769, startPoint y: 246, endPoint x: 676, endPoint y: 239, distance: 93.3
click at [676, 239] on div "International Calls*: 800-600-3737" at bounding box center [894, 240] width 443 height 64
click at [353, 98] on link "[PERSON_NAME] House Design Studio" at bounding box center [375, 103] width 246 height 33
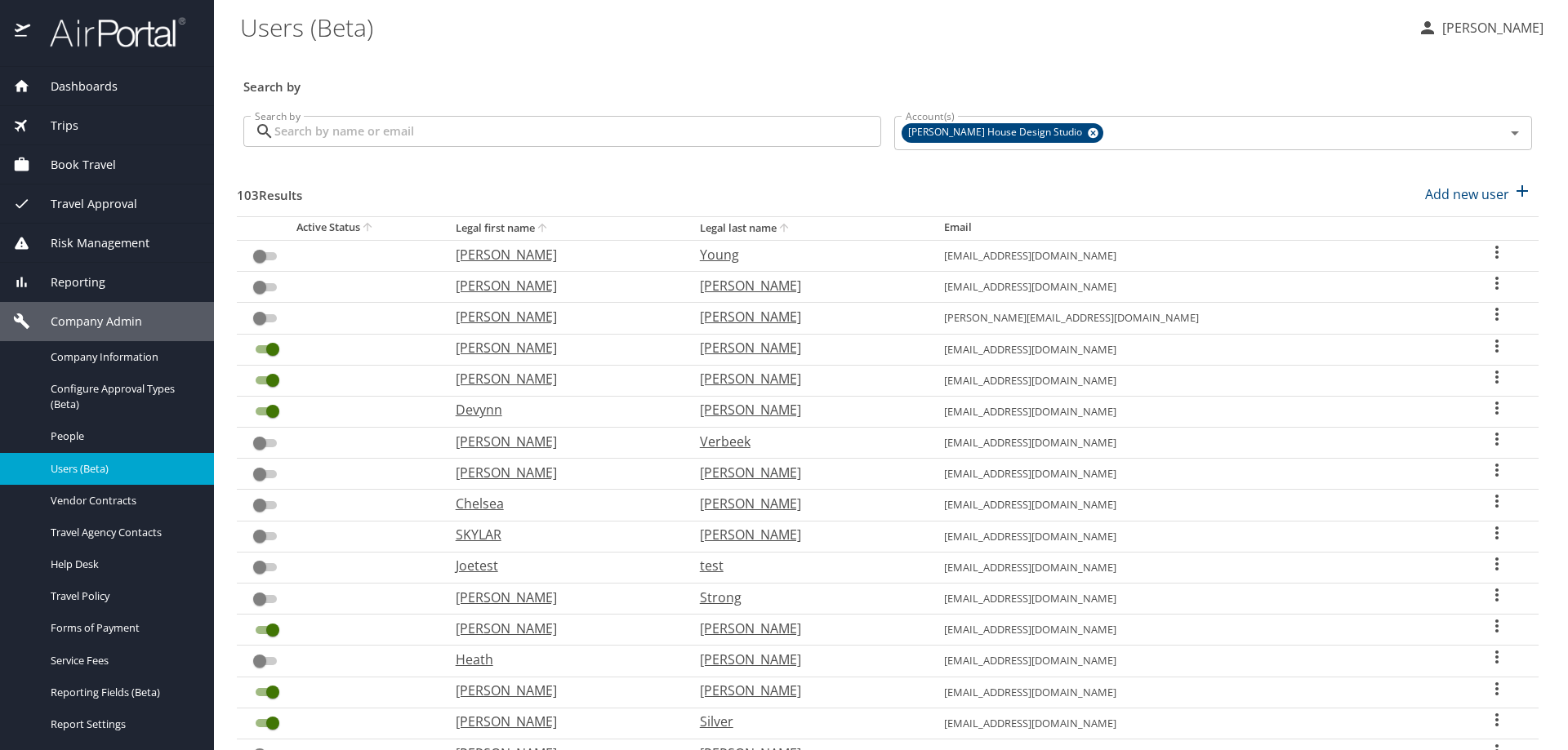
click at [409, 140] on input "Search by" at bounding box center [577, 131] width 606 height 31
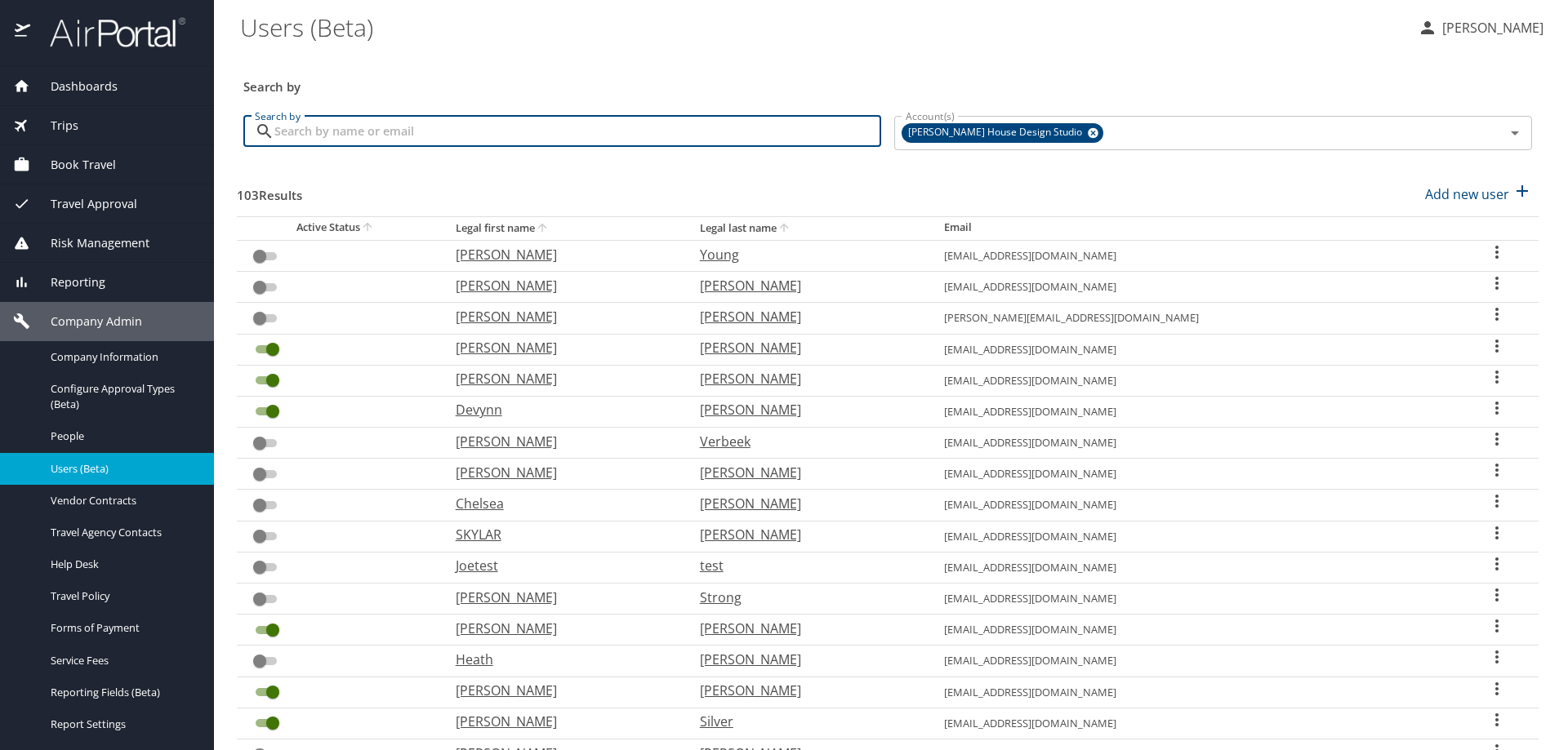
paste input "[PHONE_NUMBER]"
drag, startPoint x: 393, startPoint y: 135, endPoint x: 217, endPoint y: 130, distance: 176.1
click at [217, 130] on main "Users (Beta) Dana Meighan Search by Search by 801-726-6460 Search by Account(s)…" at bounding box center [891, 375] width 1354 height 750
type input "haslam"
checkbox input "true"
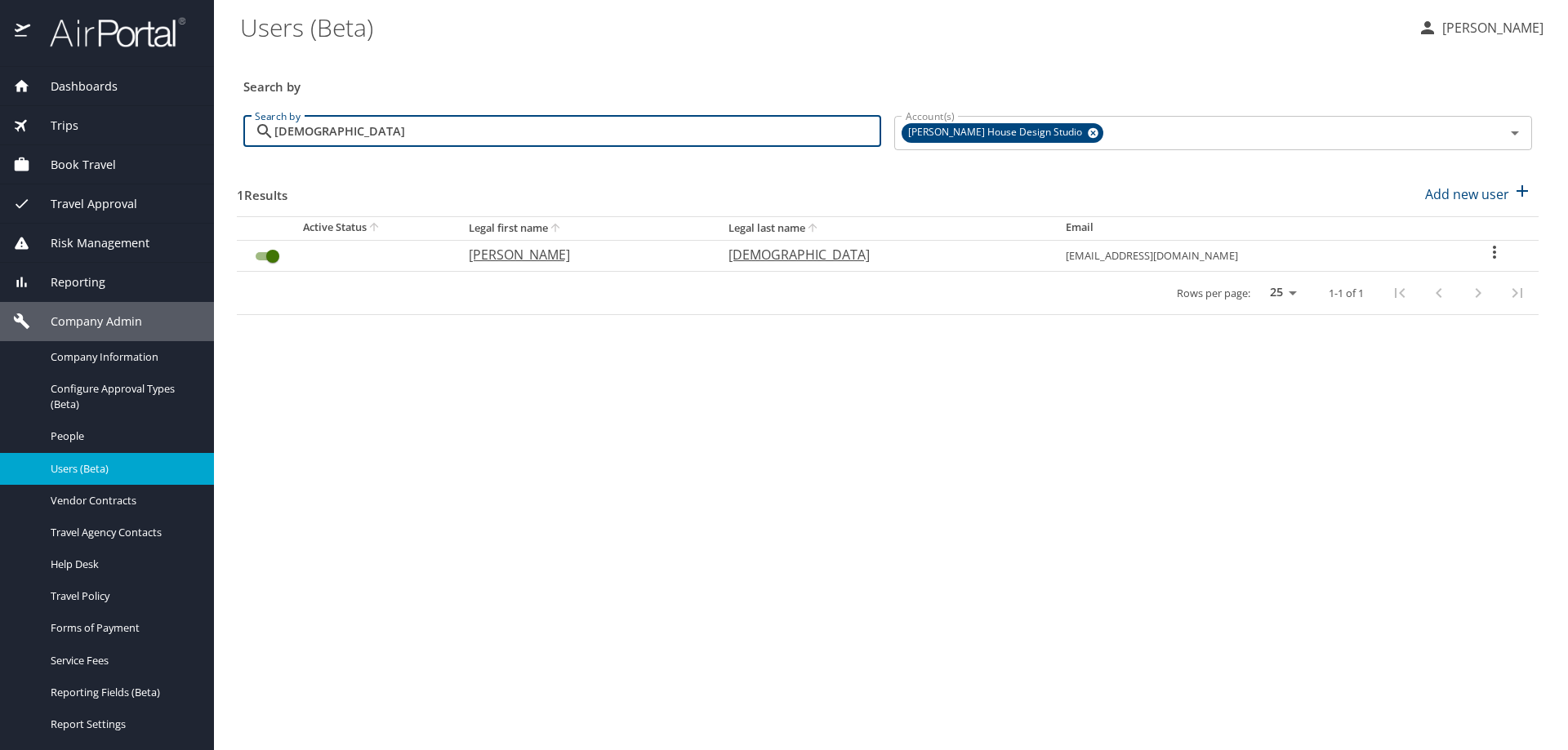
click at [1494, 256] on icon "User Search Table" at bounding box center [1495, 252] width 20 height 20
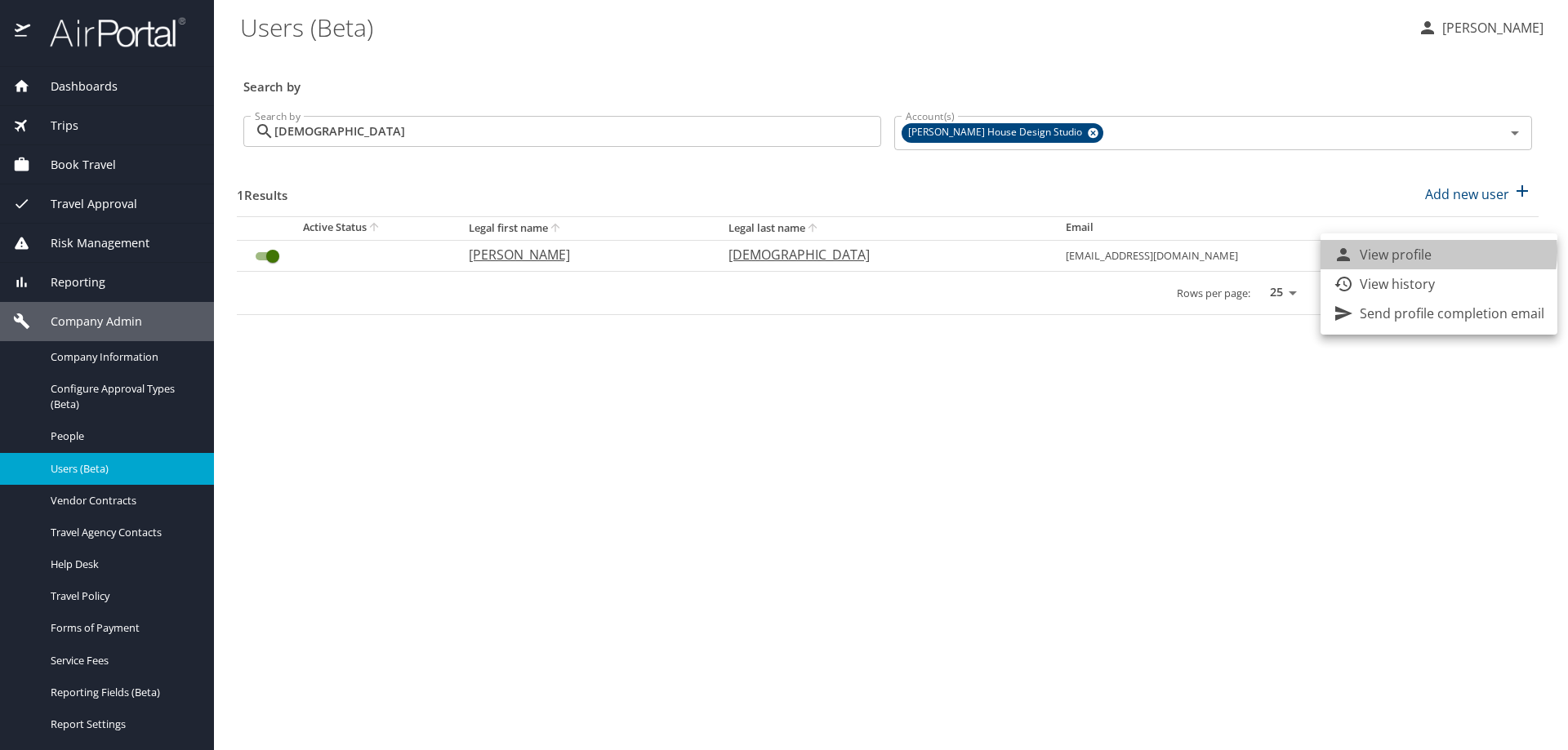
click at [1434, 251] on li "View profile" at bounding box center [1439, 255] width 237 height 30
select select "US"
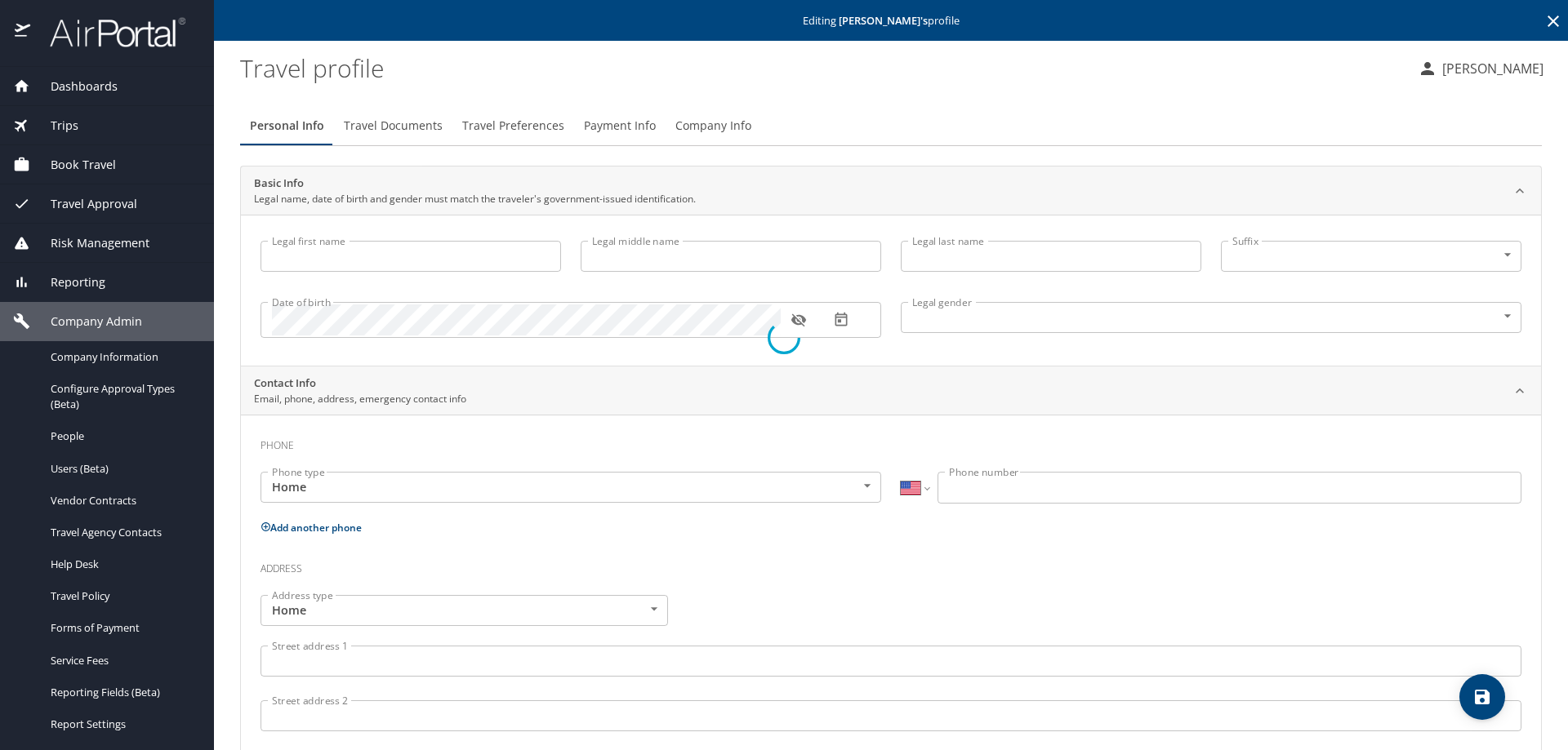
type input "Sarah"
type input "Isabelle"
type input "Haslam"
type input "[DEMOGRAPHIC_DATA]"
type input "Seth"
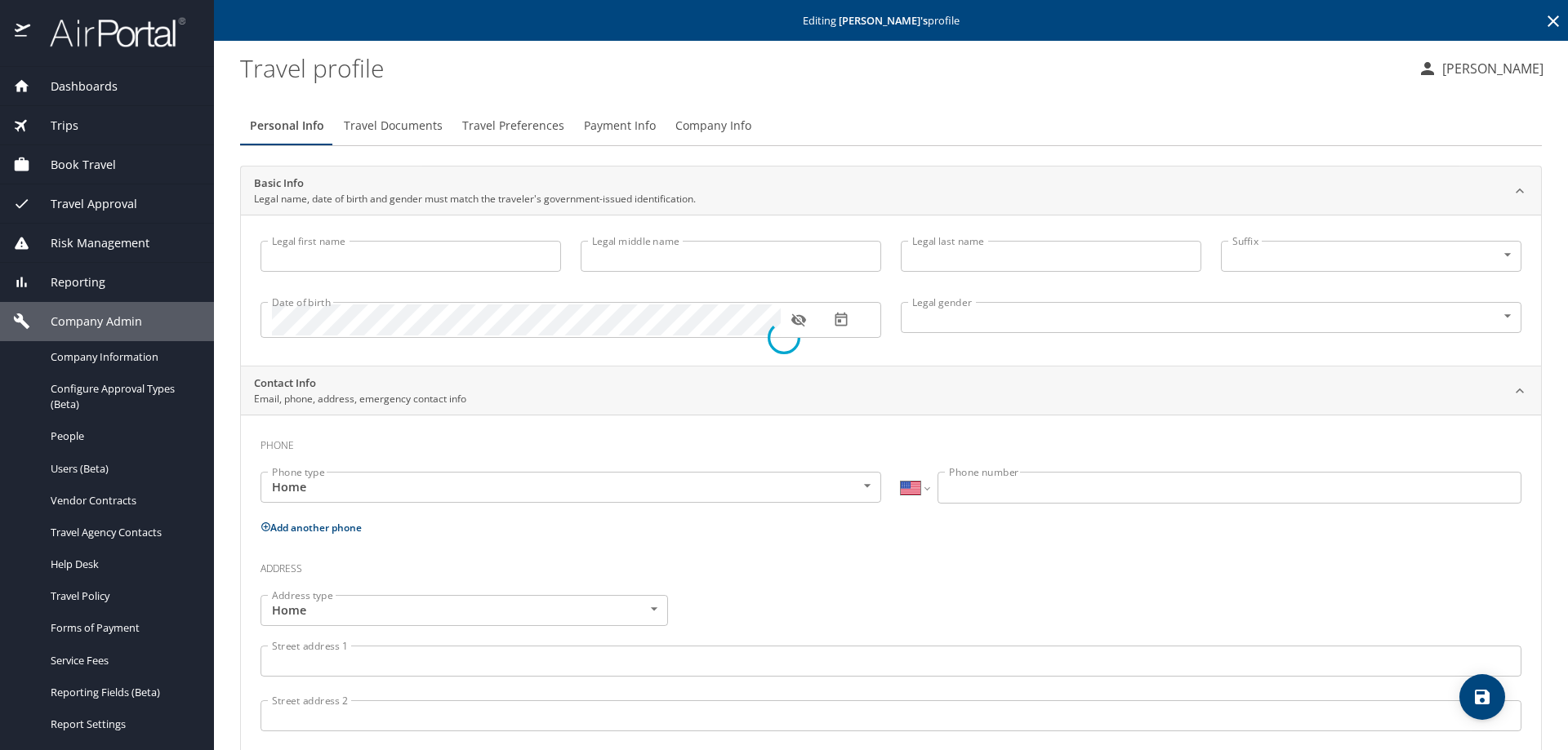
type input "England"
type input "(801) 821-7572"
type input "sethengland1984@gmail.com"
select select "US"
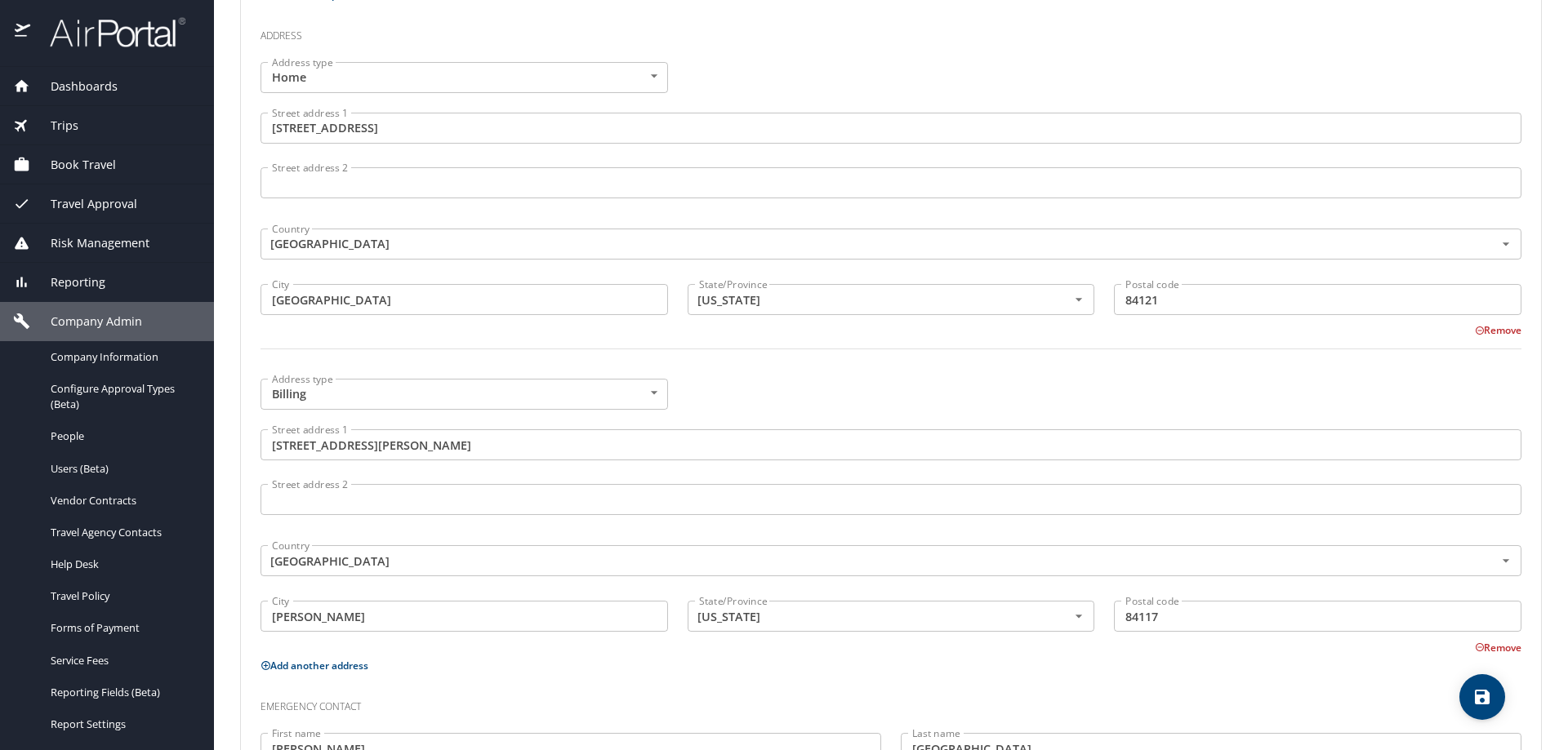
scroll to position [751, 0]
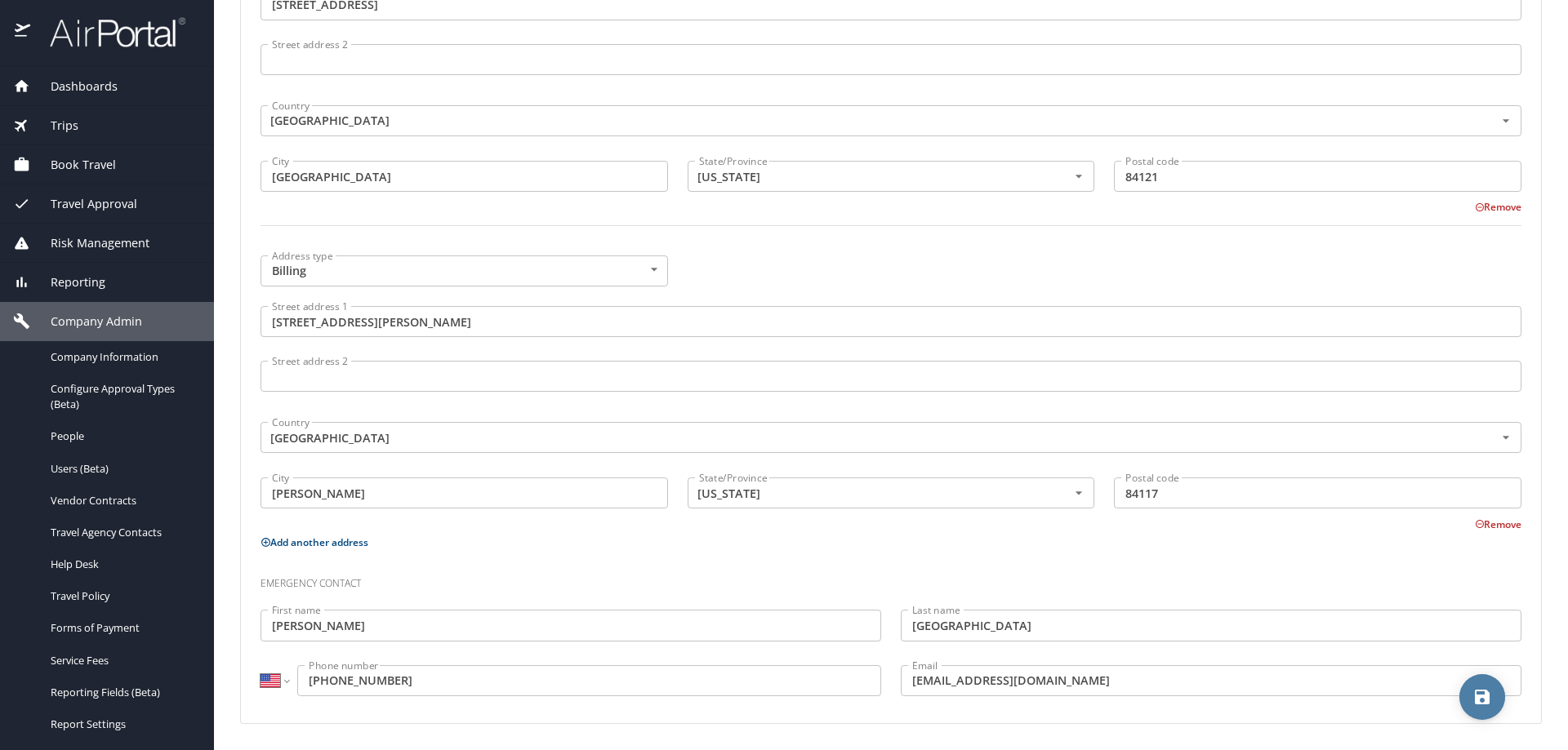
click at [1479, 702] on icon "save" at bounding box center [1482, 697] width 14 height 14
select select "US"
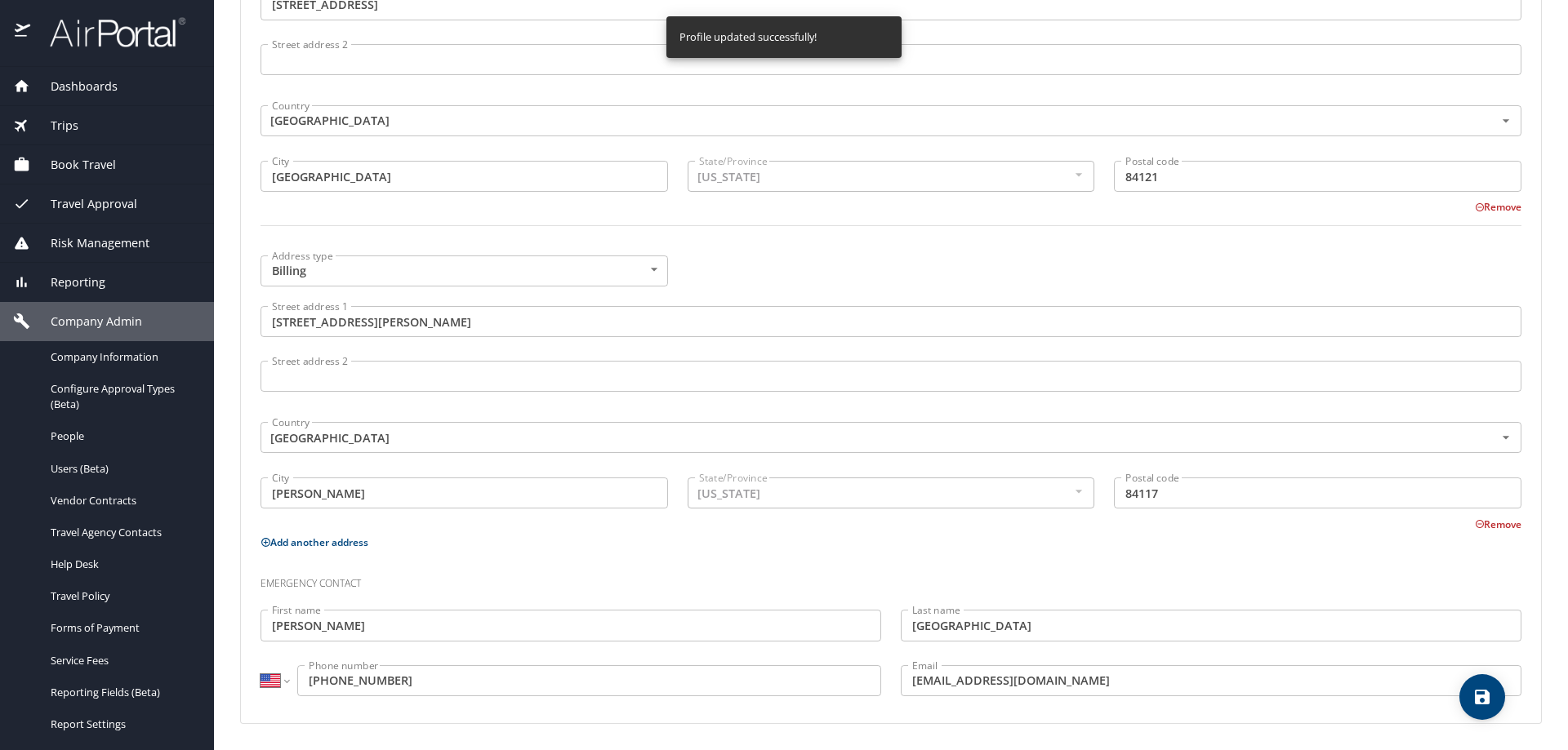
select select "US"
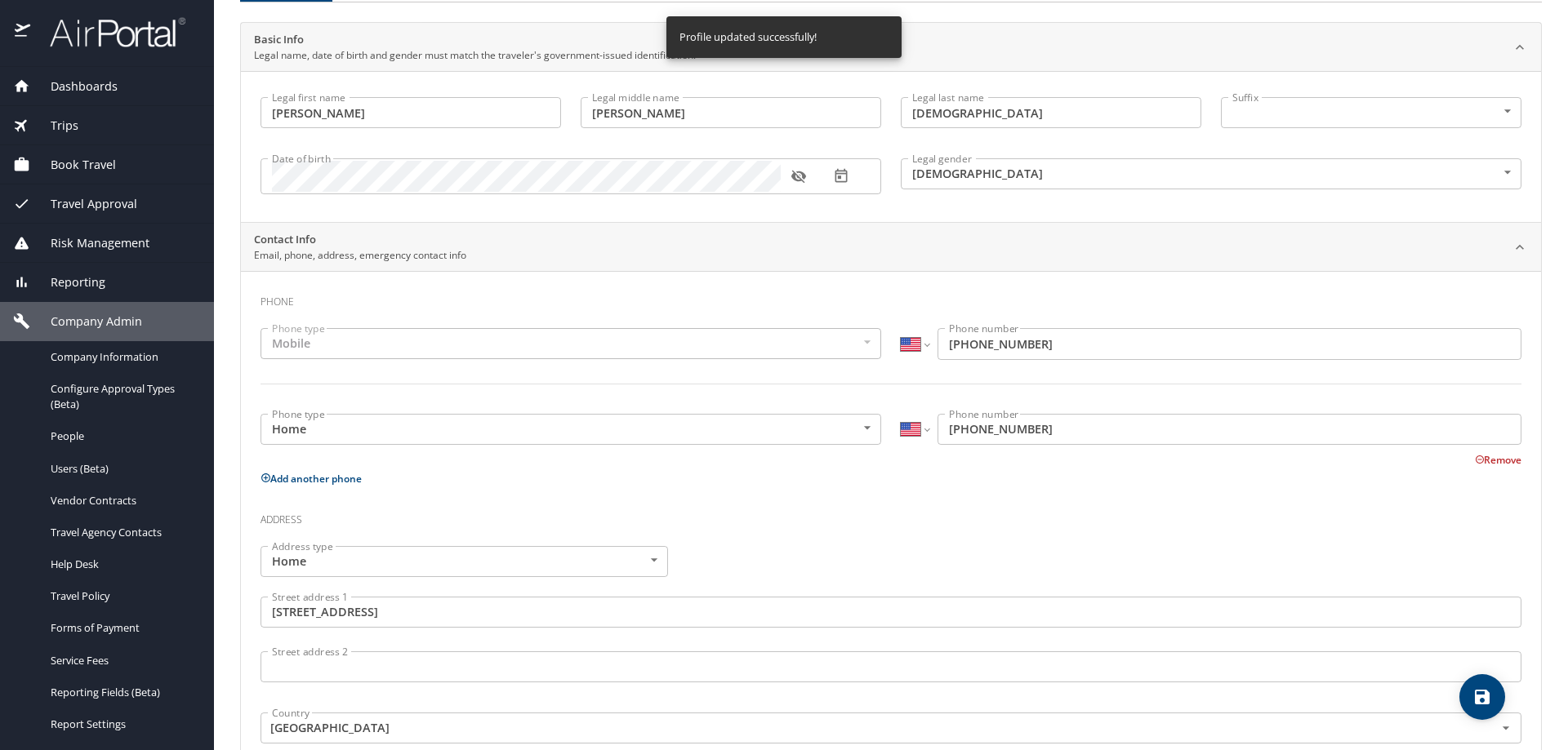
scroll to position [0, 0]
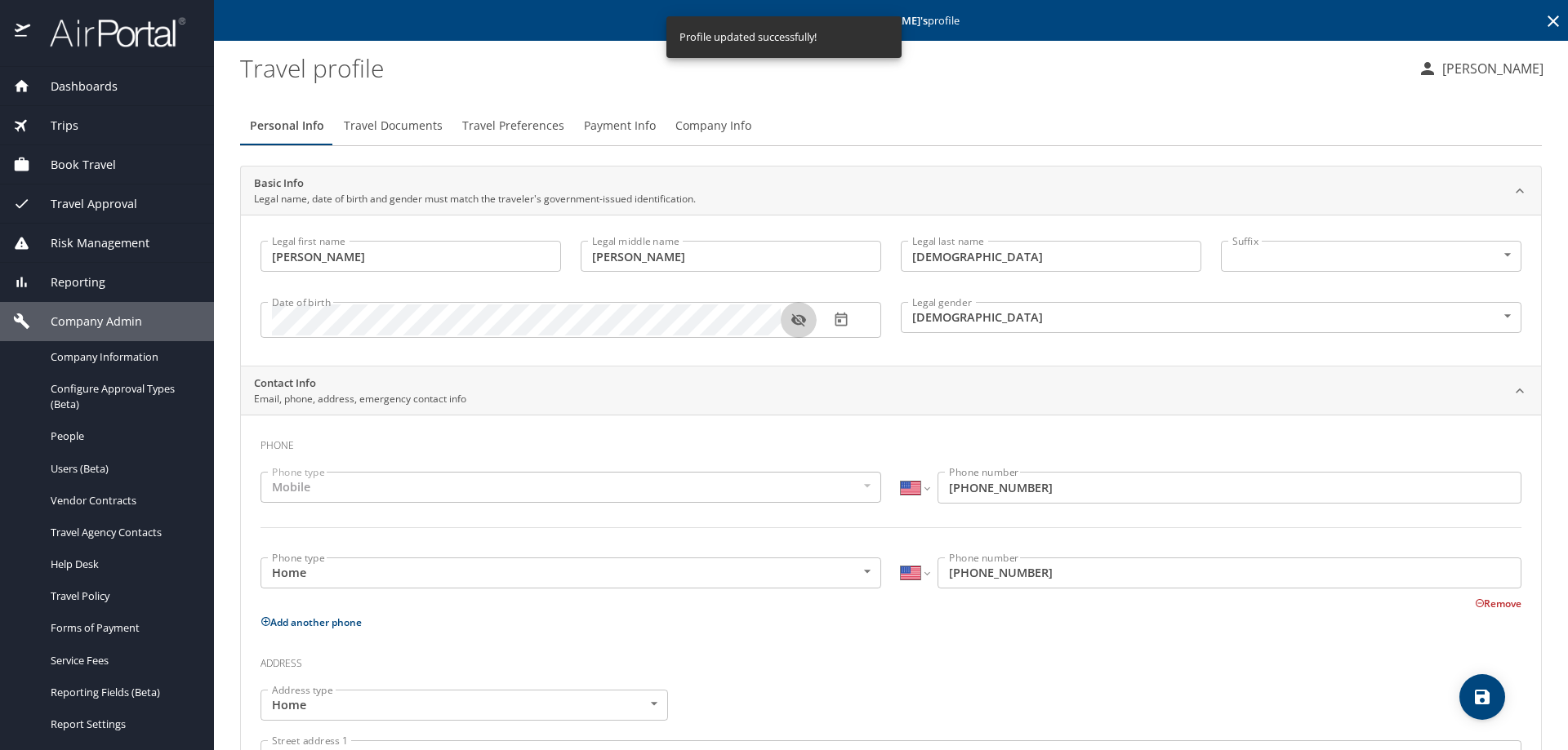
click at [791, 323] on icon "button" at bounding box center [799, 320] width 16 height 16
click at [389, 114] on button "Travel Documents" at bounding box center [393, 125] width 118 height 39
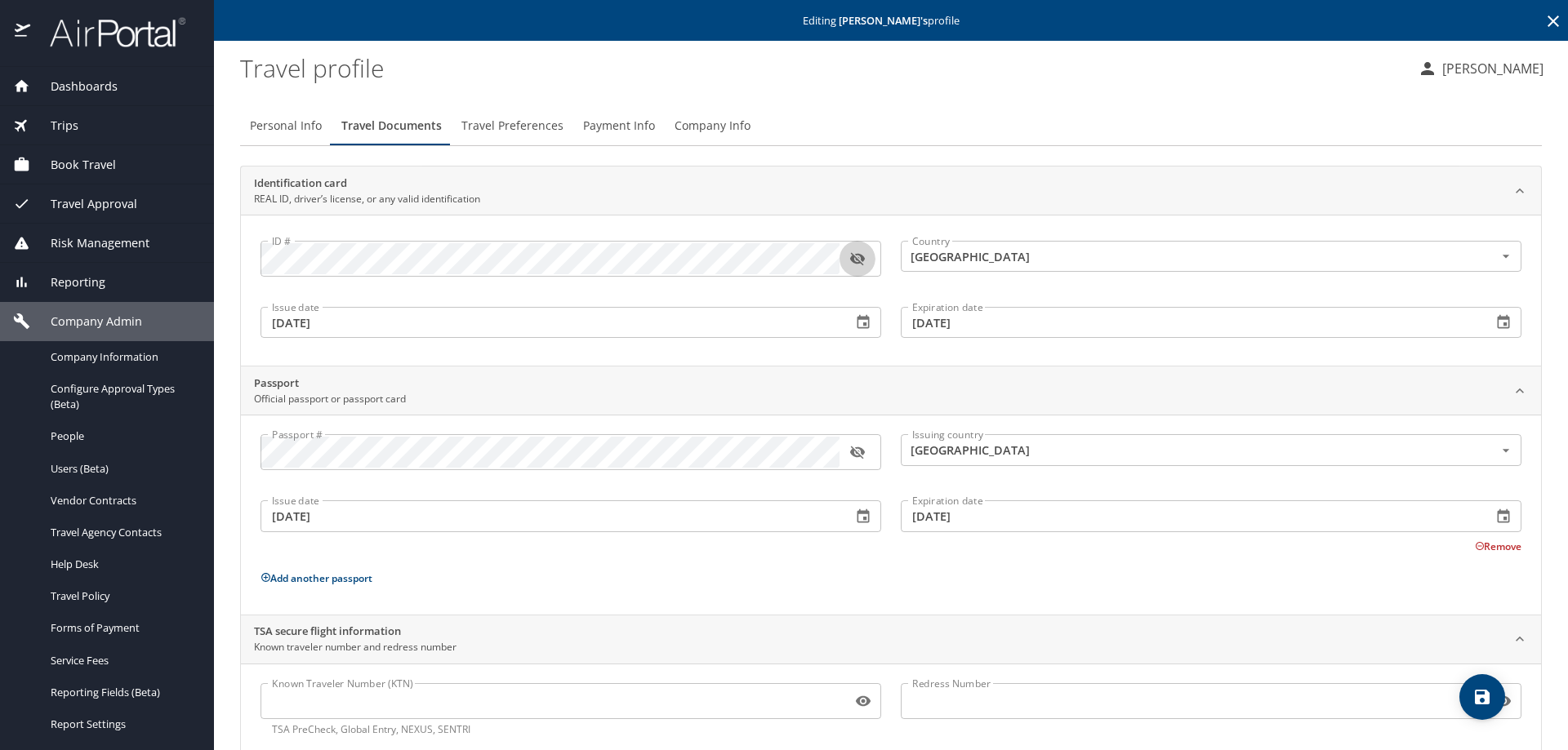
click at [854, 257] on icon "button" at bounding box center [857, 259] width 14 height 13
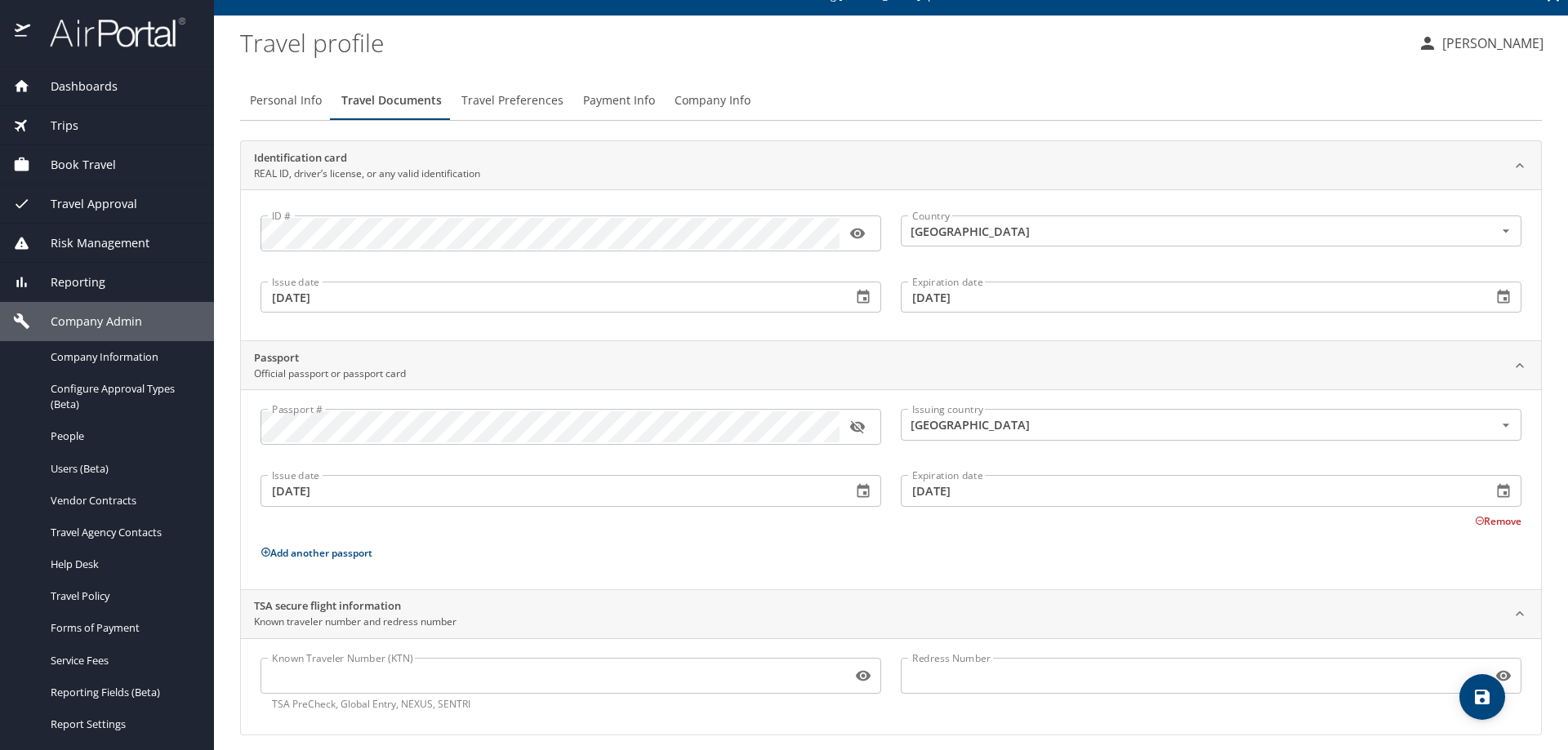
scroll to position [37, 0]
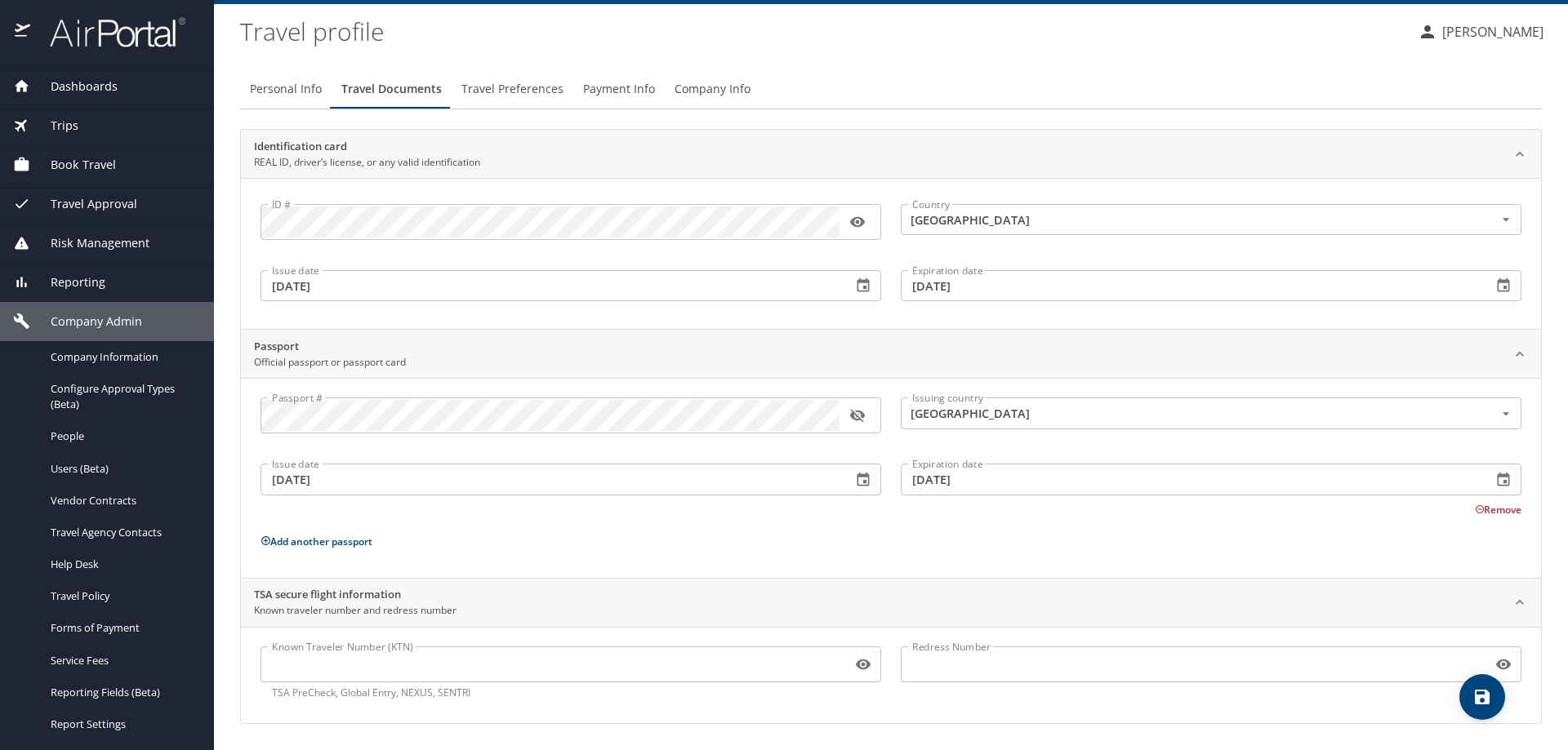
click at [538, 89] on span "Travel Preferences" at bounding box center [512, 89] width 102 height 21
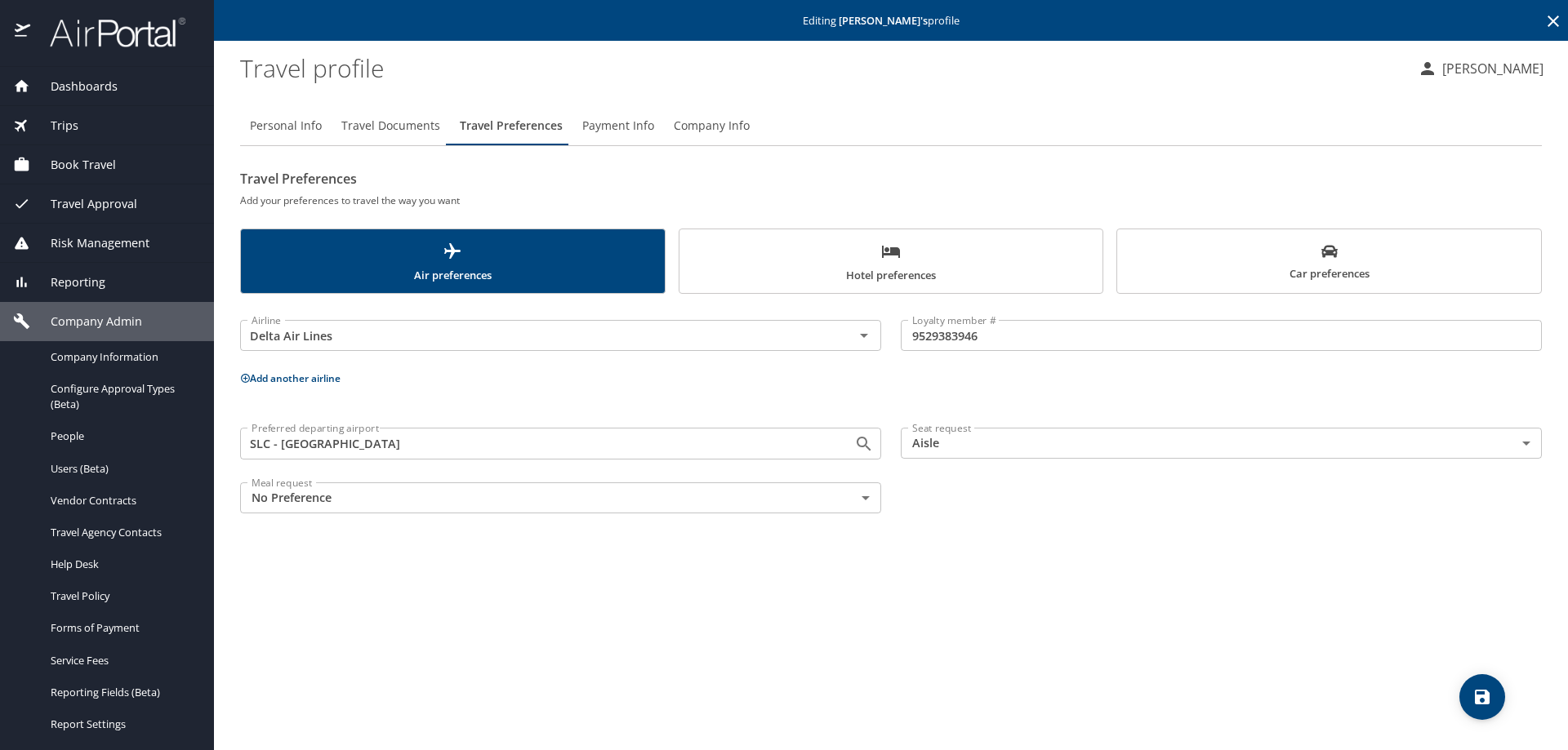
click at [591, 124] on span "Payment Info" at bounding box center [618, 126] width 72 height 21
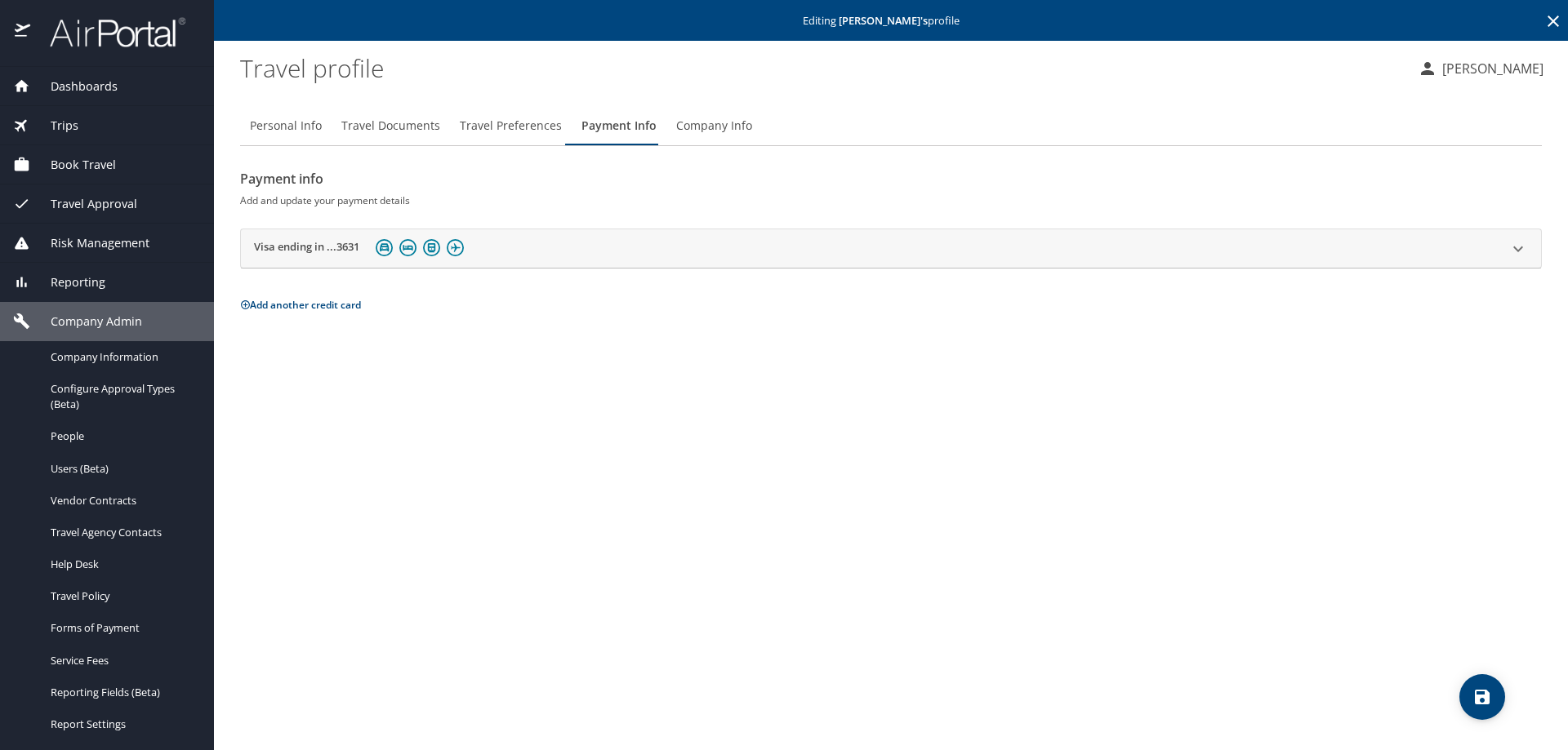
click at [728, 129] on span "Company Info" at bounding box center [714, 126] width 76 height 21
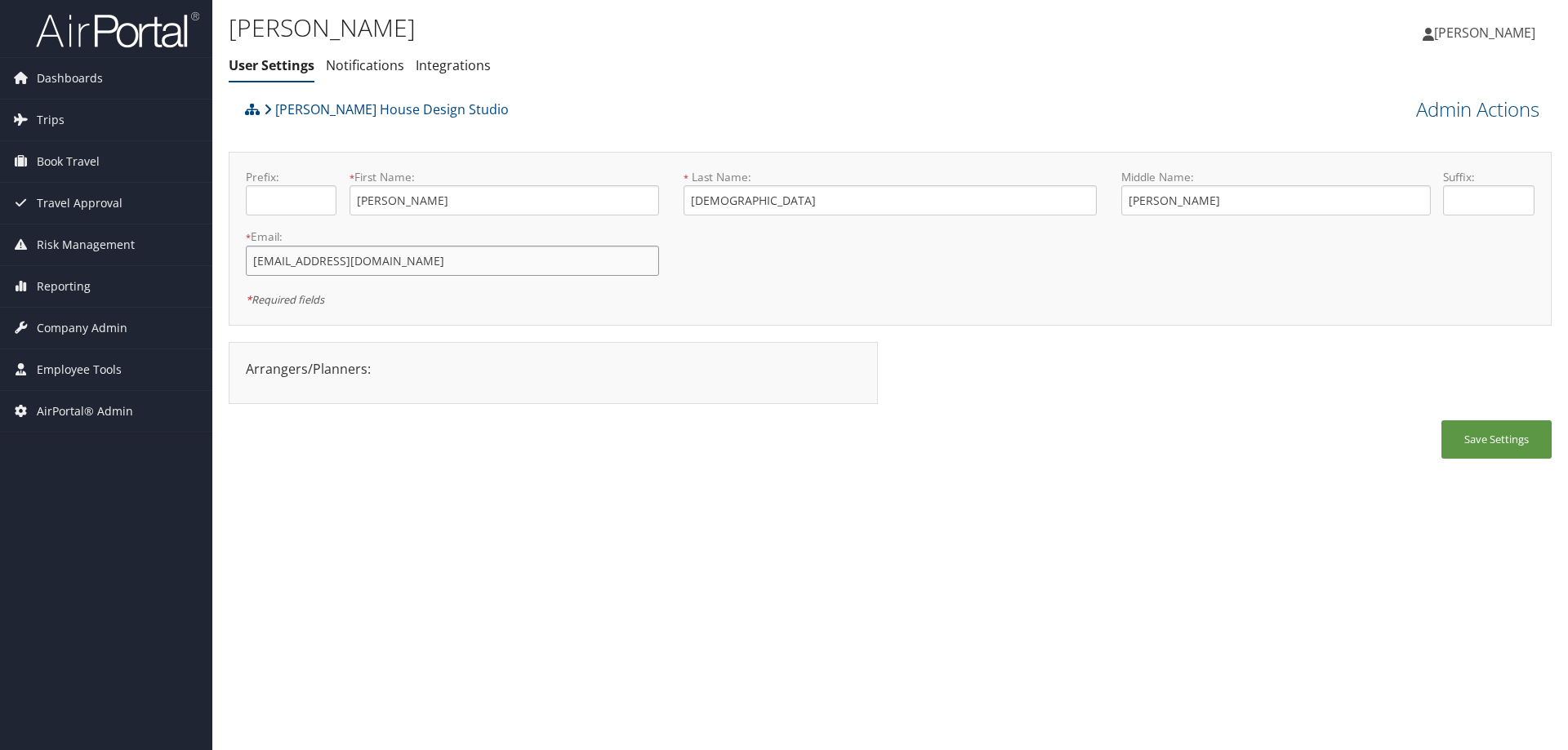
drag, startPoint x: 460, startPoint y: 267, endPoint x: 241, endPoint y: 267, distance: 219.0
click at [241, 267] on div "* Email: shaslam@arete-collective.com This field is required" at bounding box center [452, 258] width 437 height 60
click at [1447, 101] on link "Admin Actions" at bounding box center [1478, 109] width 123 height 28
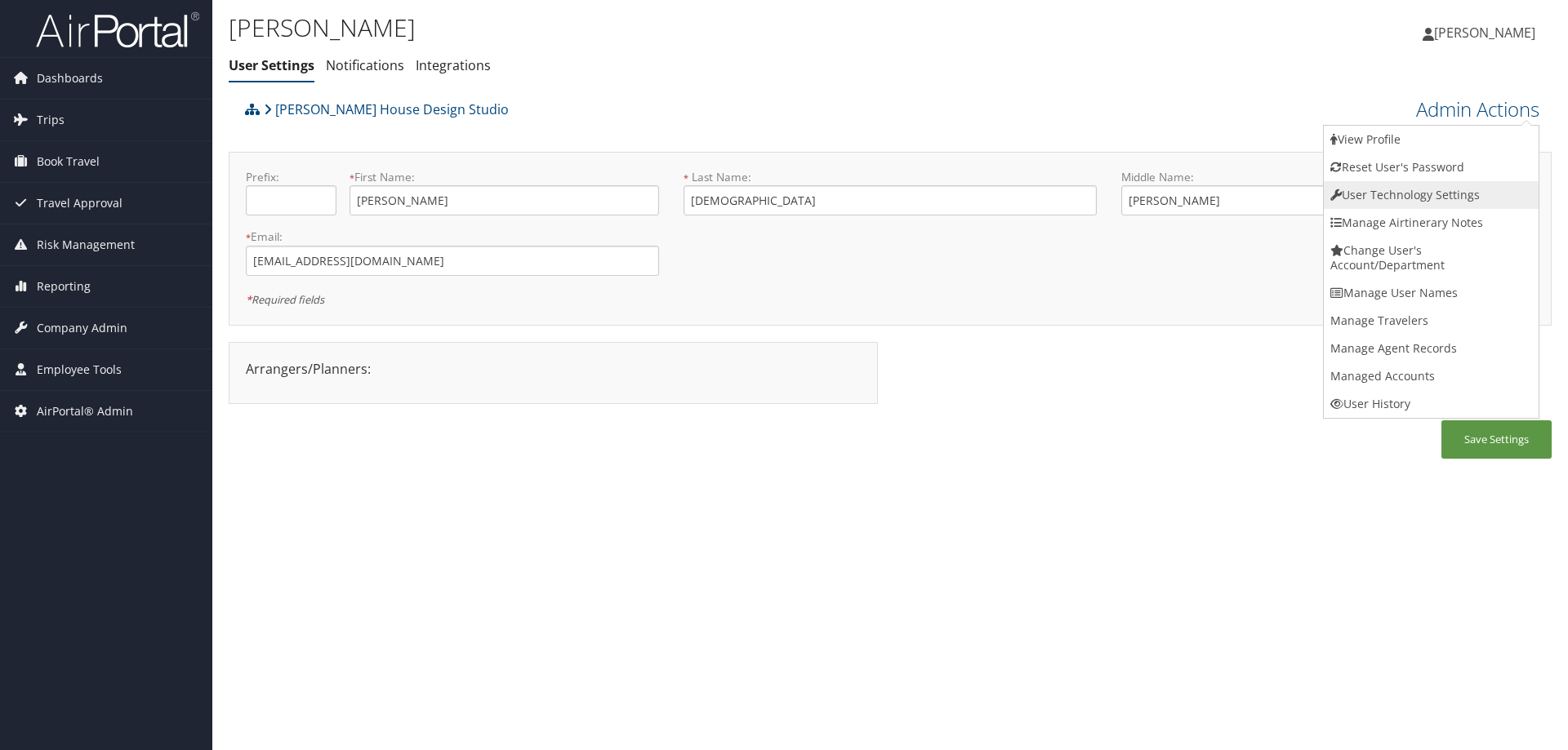
click at [1401, 189] on link "User Technology Settings" at bounding box center [1432, 195] width 215 height 28
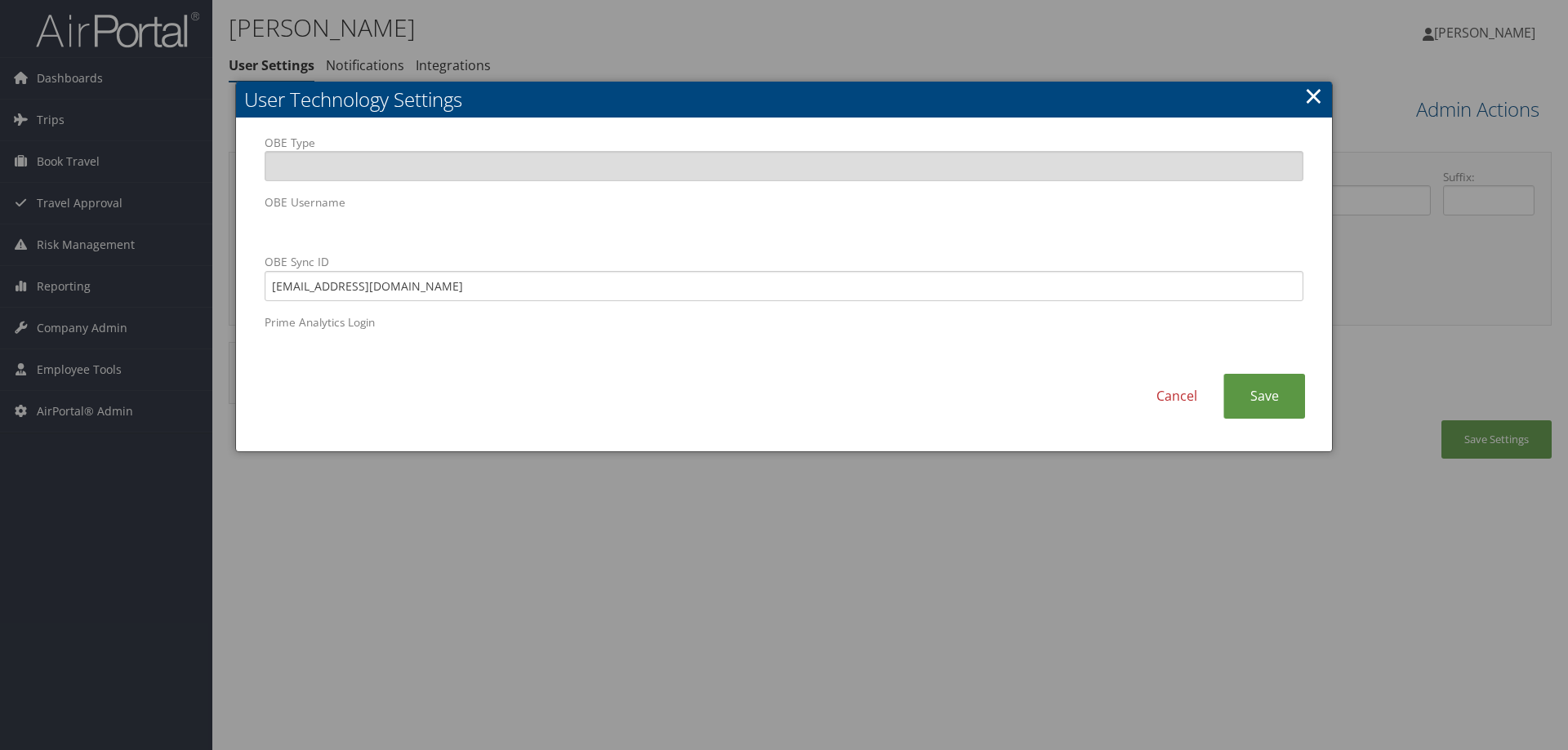
click at [1308, 96] on link "×" at bounding box center [1313, 96] width 19 height 33
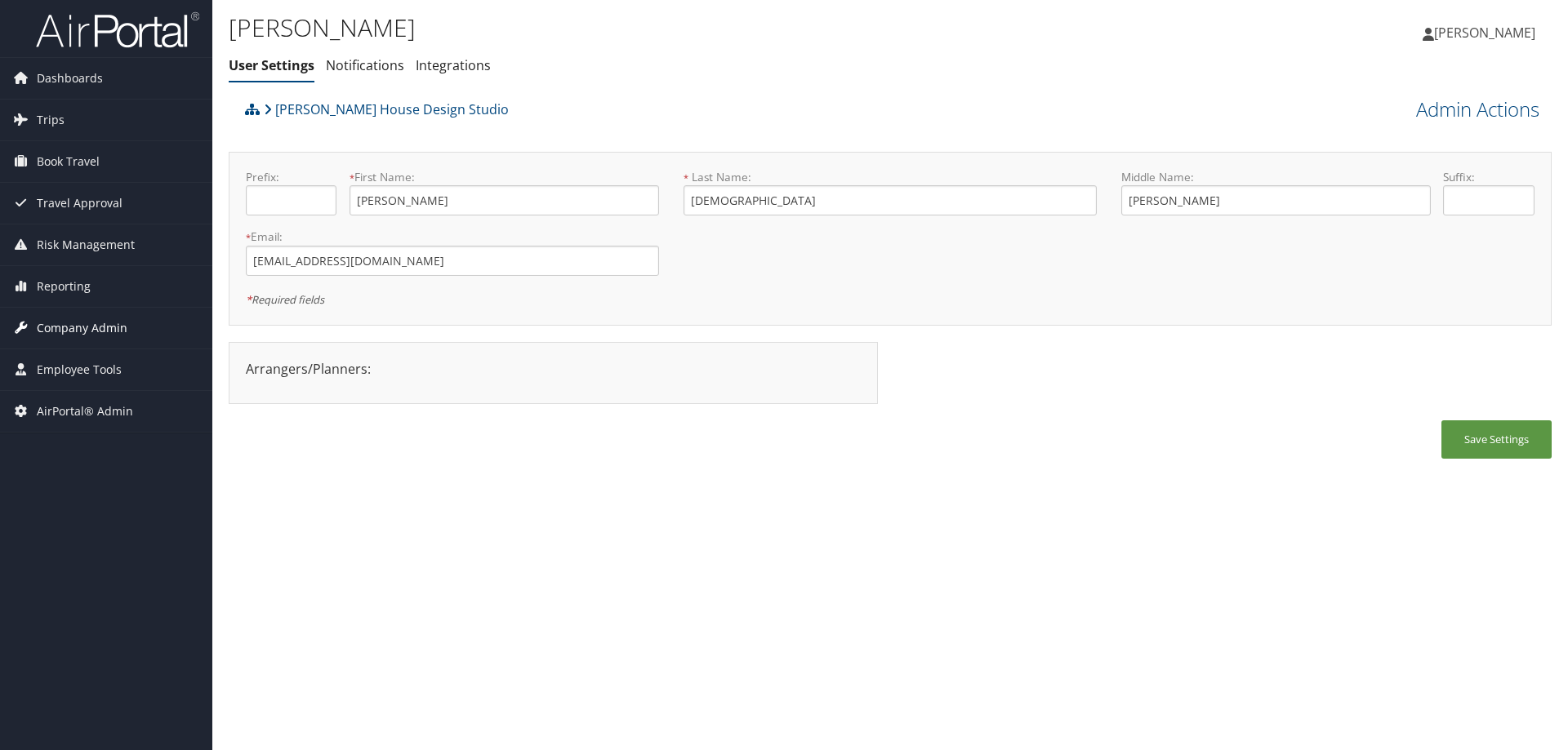
click at [65, 326] on span "Company Admin" at bounding box center [82, 328] width 90 height 41
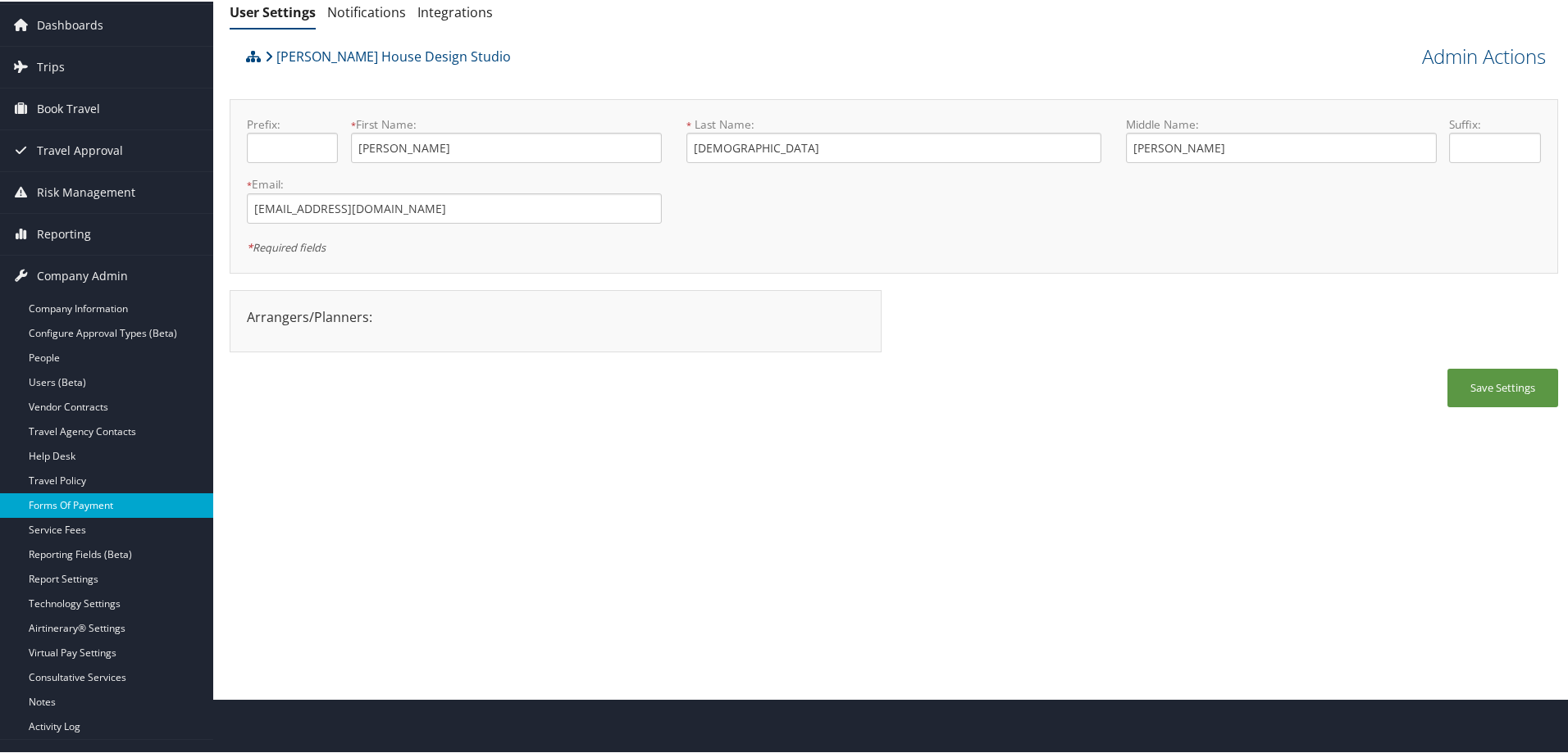
scroll to position [123, 0]
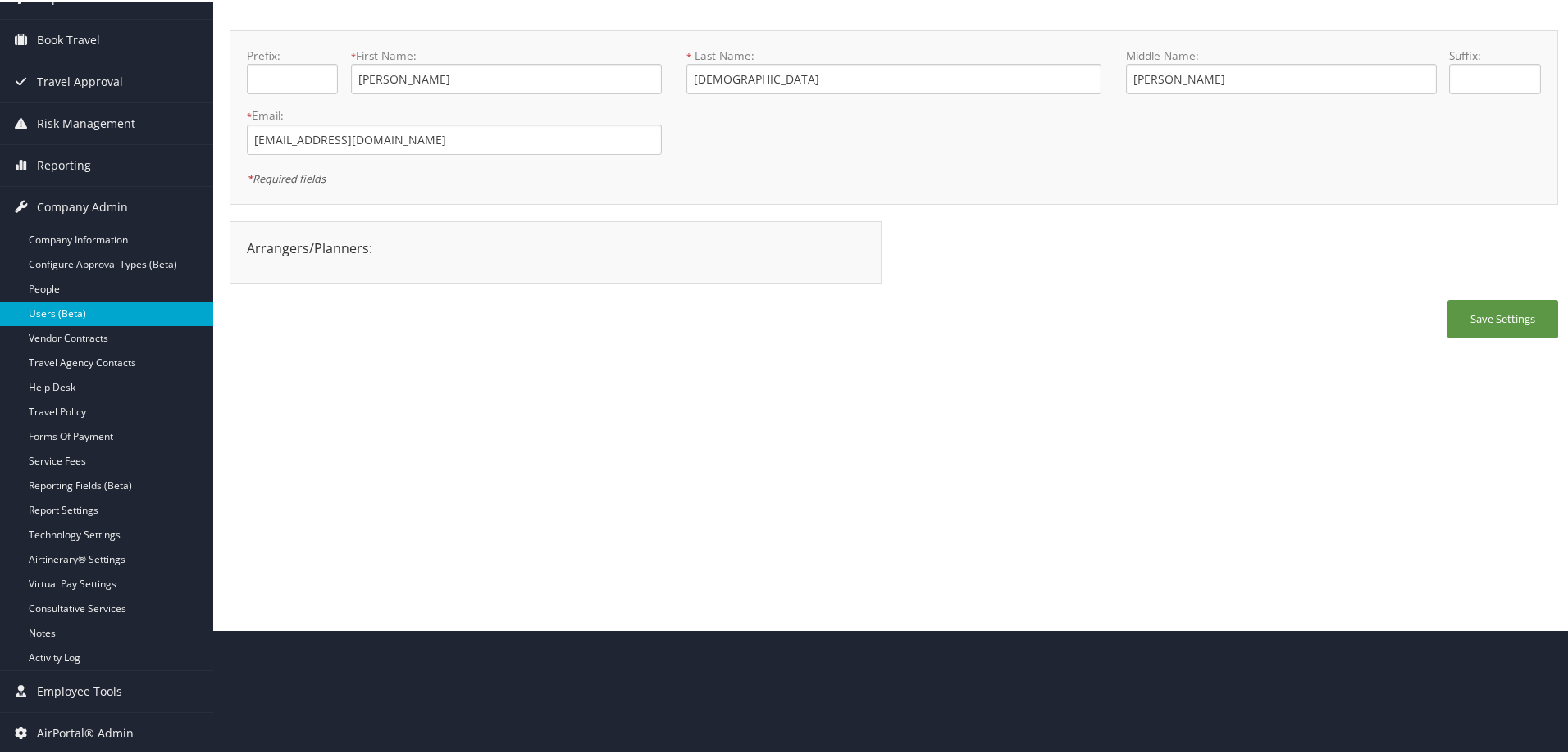
click at [129, 311] on link "Users (Beta)" at bounding box center [106, 312] width 213 height 24
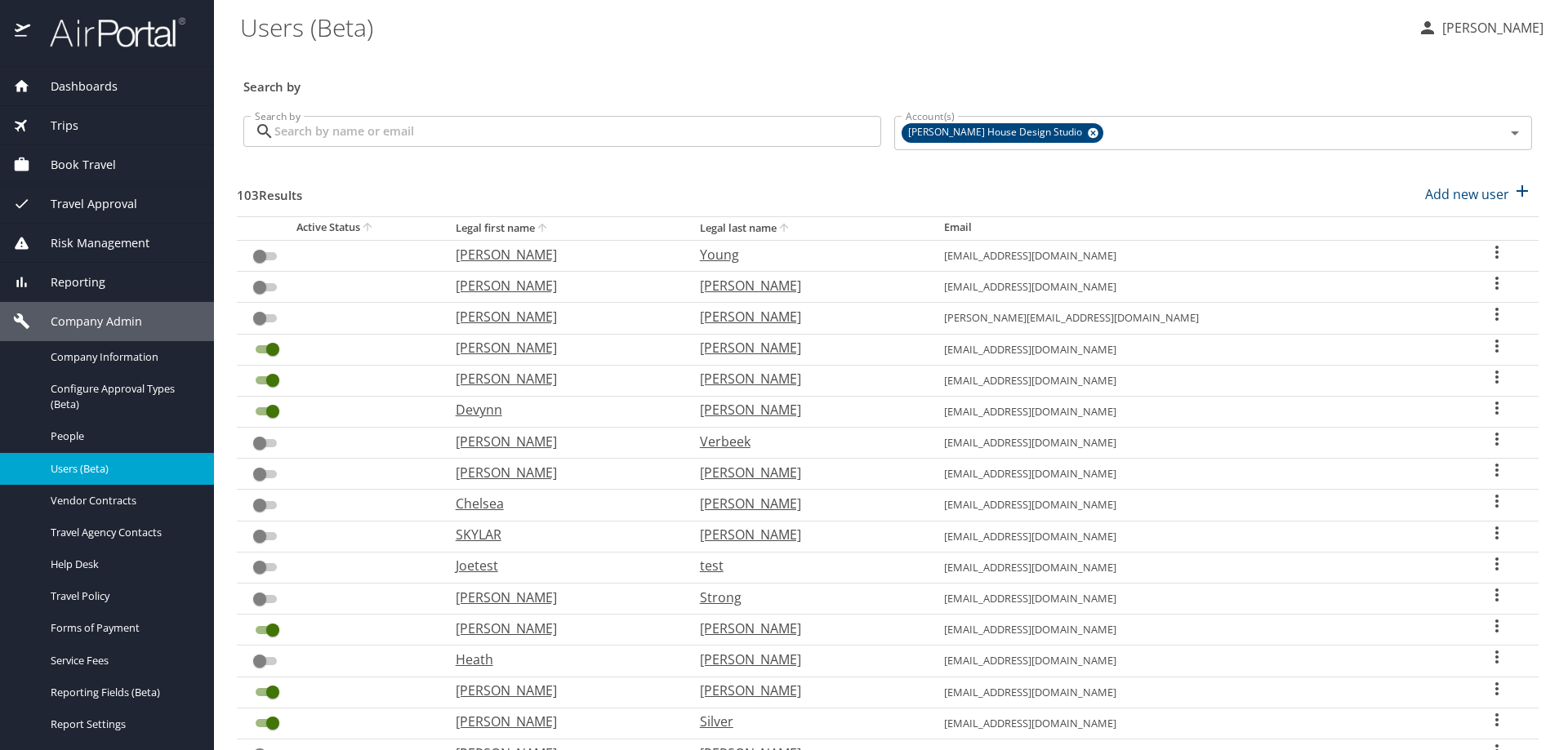
click at [324, 129] on input "Search by" at bounding box center [577, 131] width 606 height 31
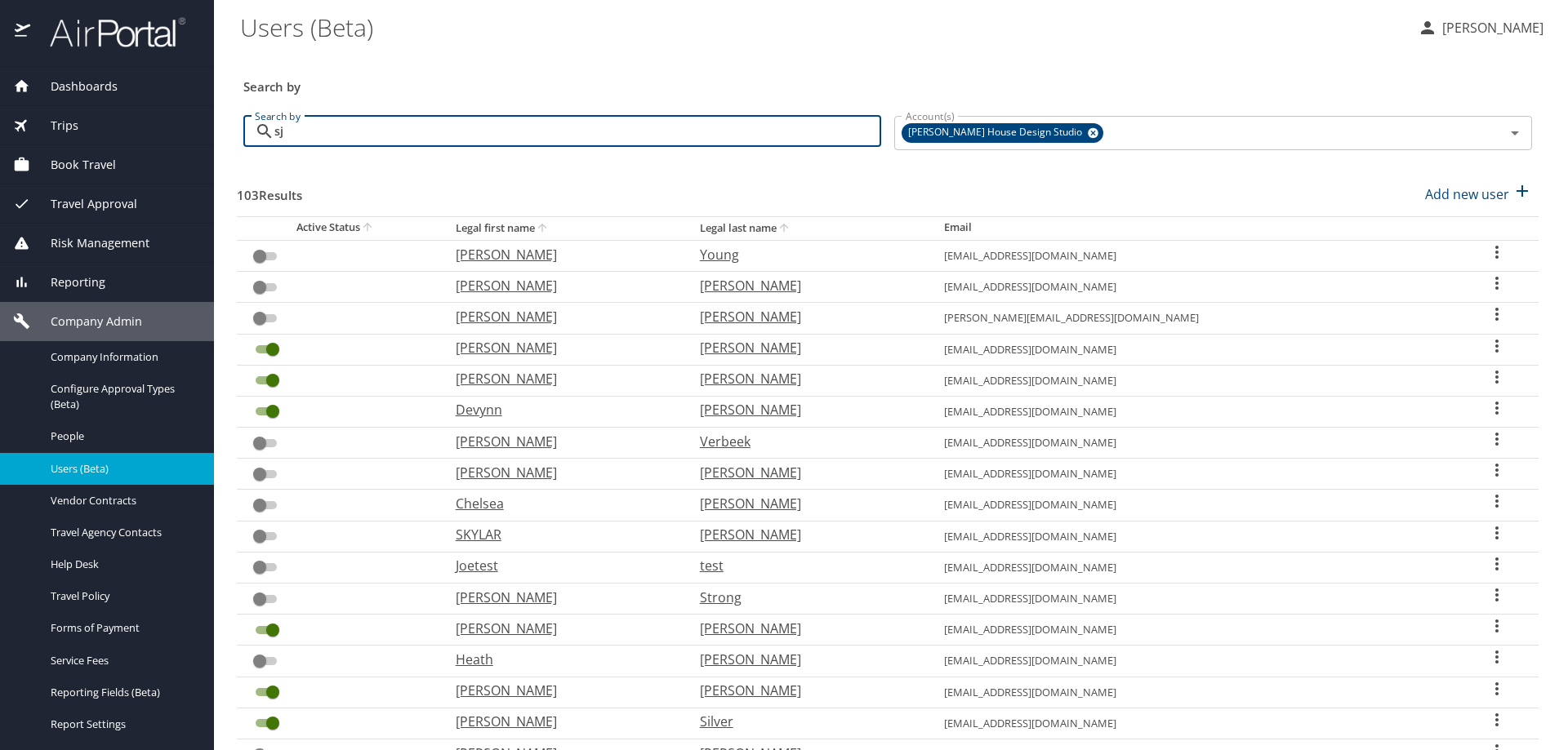
type input "s"
type input "jschrembeck"
checkbox input "true"
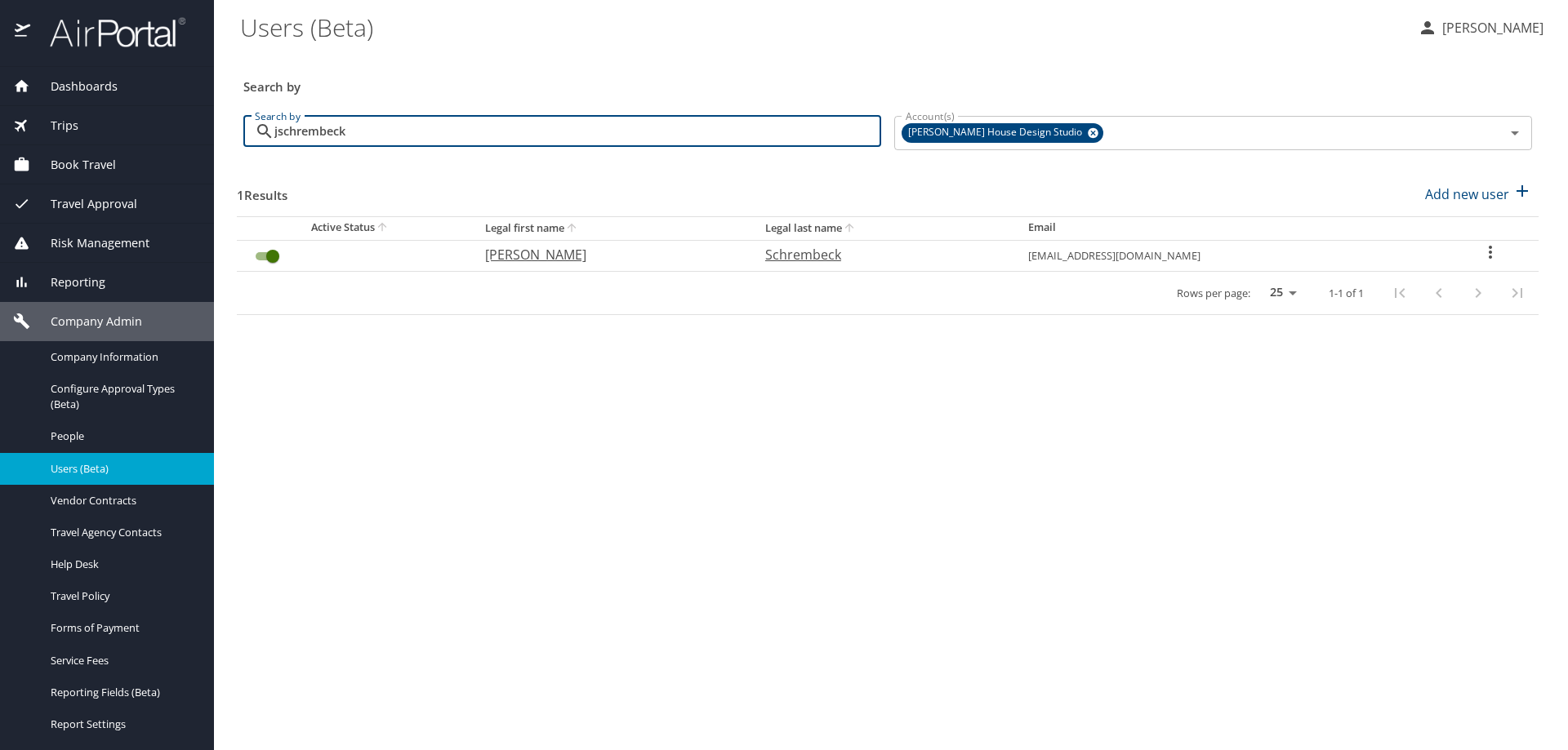
type input "jschrembeck"
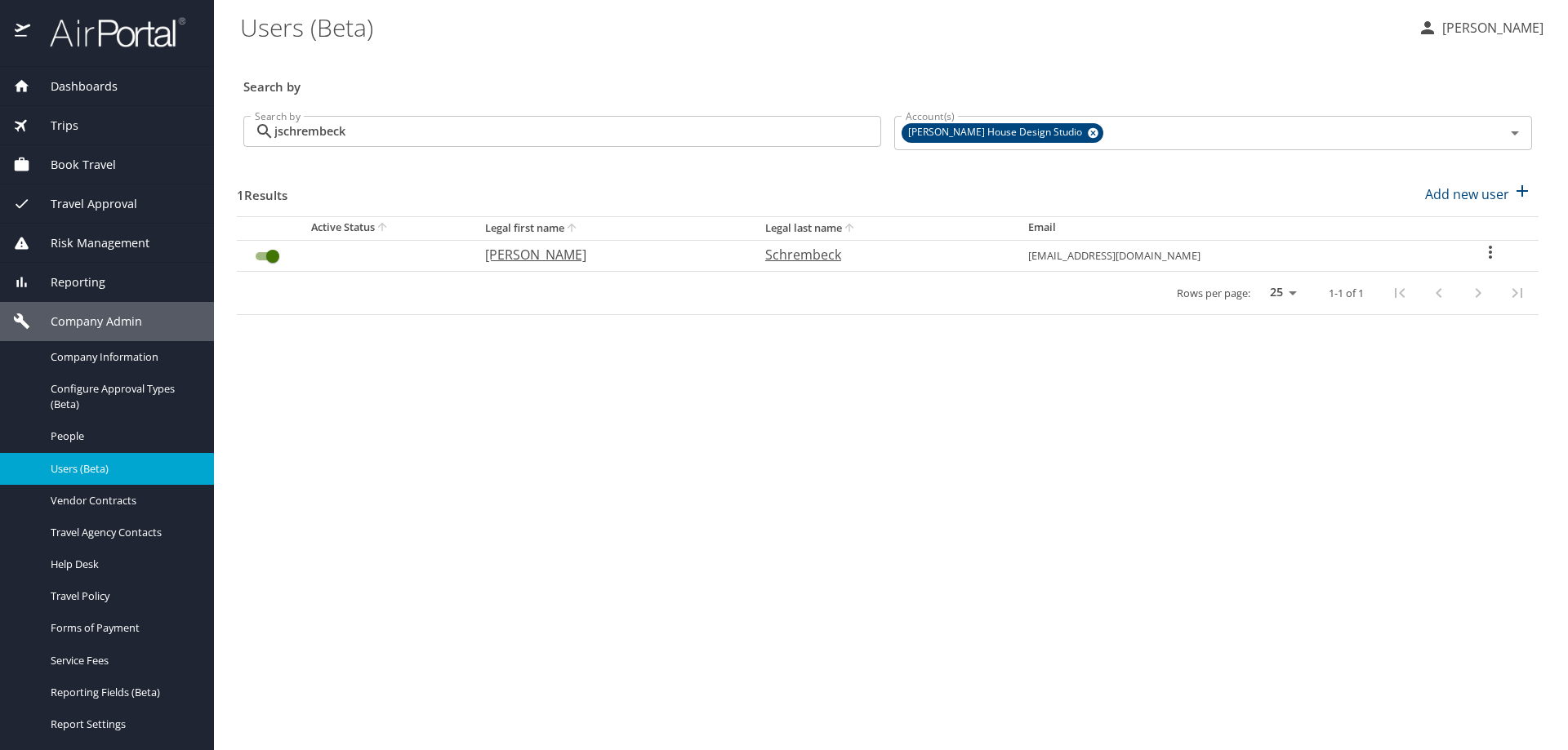
click at [1489, 251] on icon "User Search Table" at bounding box center [1490, 252] width 20 height 20
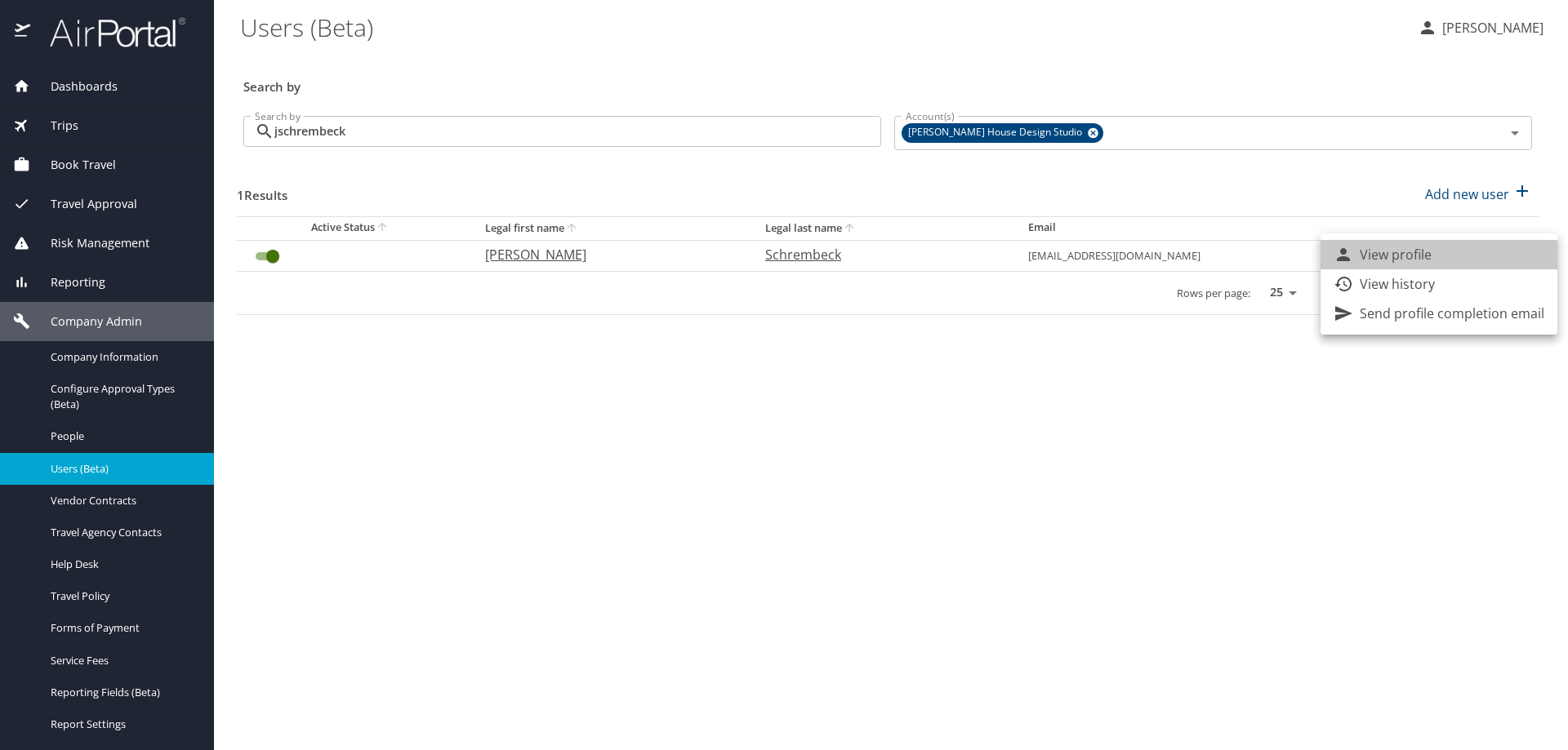
click at [1451, 257] on li "View profile" at bounding box center [1439, 255] width 237 height 30
select select "US"
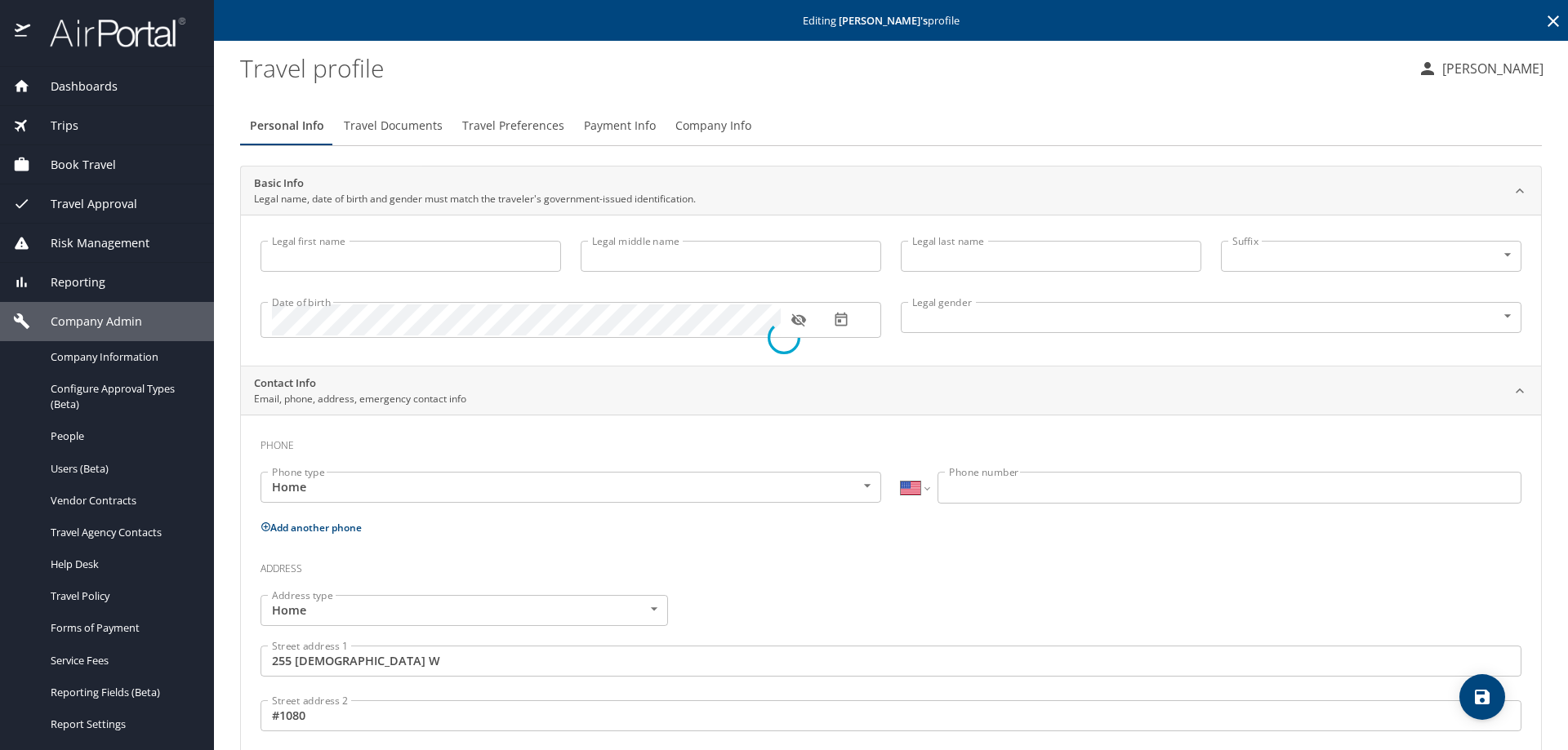
type input "[PERSON_NAME]"
type input "Caitlin"
type input "Schrembeck"
type input "[DEMOGRAPHIC_DATA]"
type input "Deb"
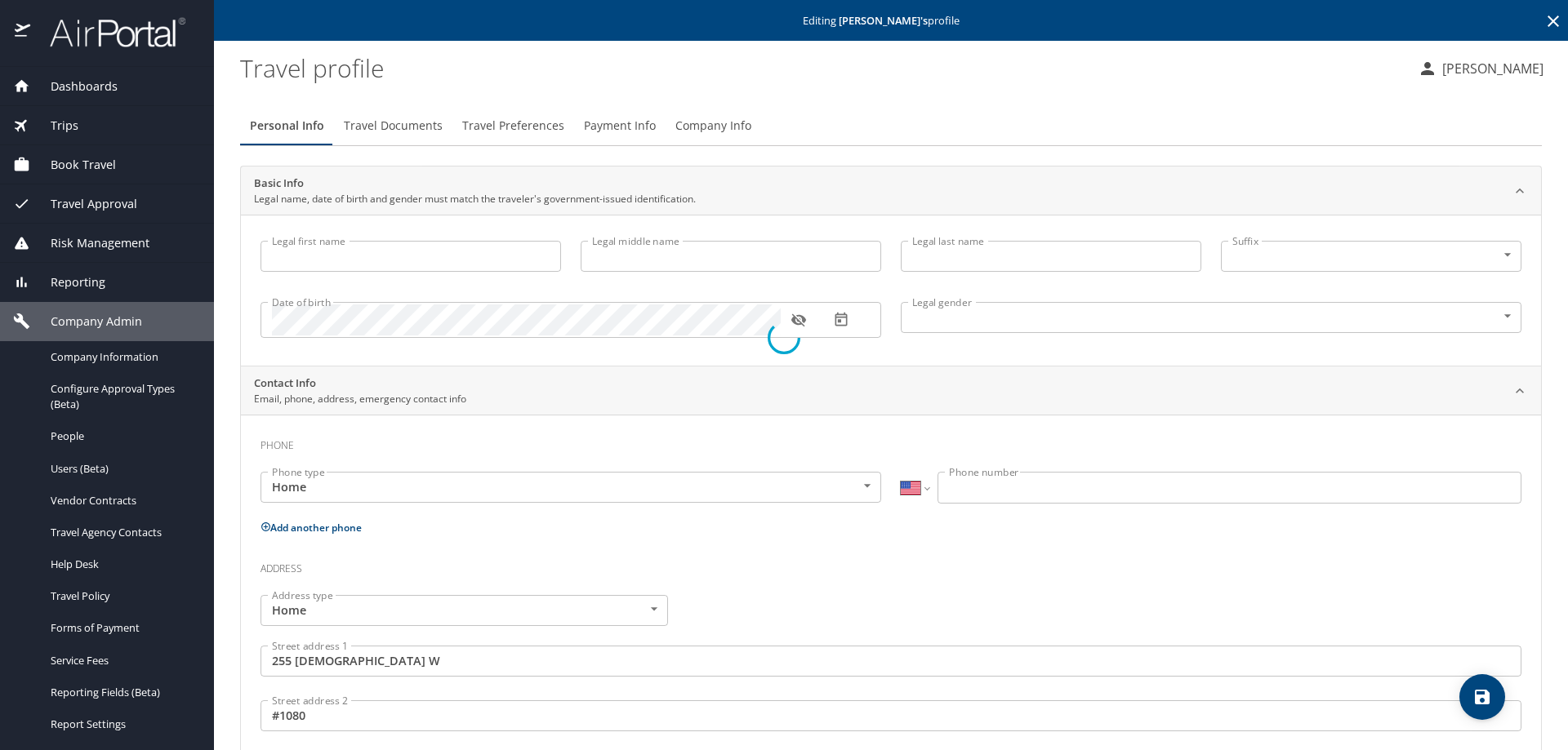
type input "Schrembeck"
type input "[PHONE_NUMBER]"
type input "[EMAIL_ADDRESS][DOMAIN_NAME]"
type input "[GEOGRAPHIC_DATA]"
type input "[US_STATE]"
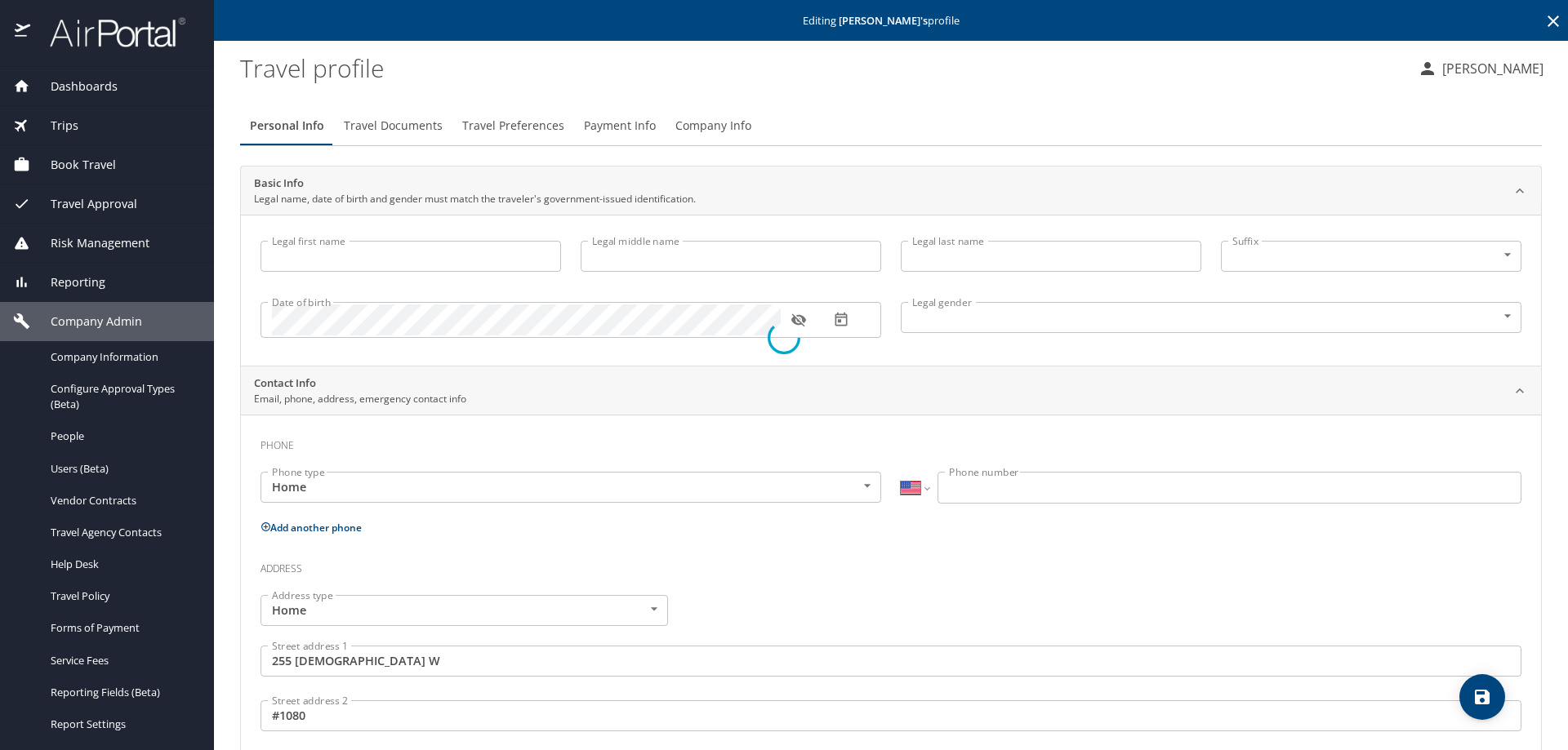
type input "[GEOGRAPHIC_DATA]"
type input "[US_STATE]"
select select "US"
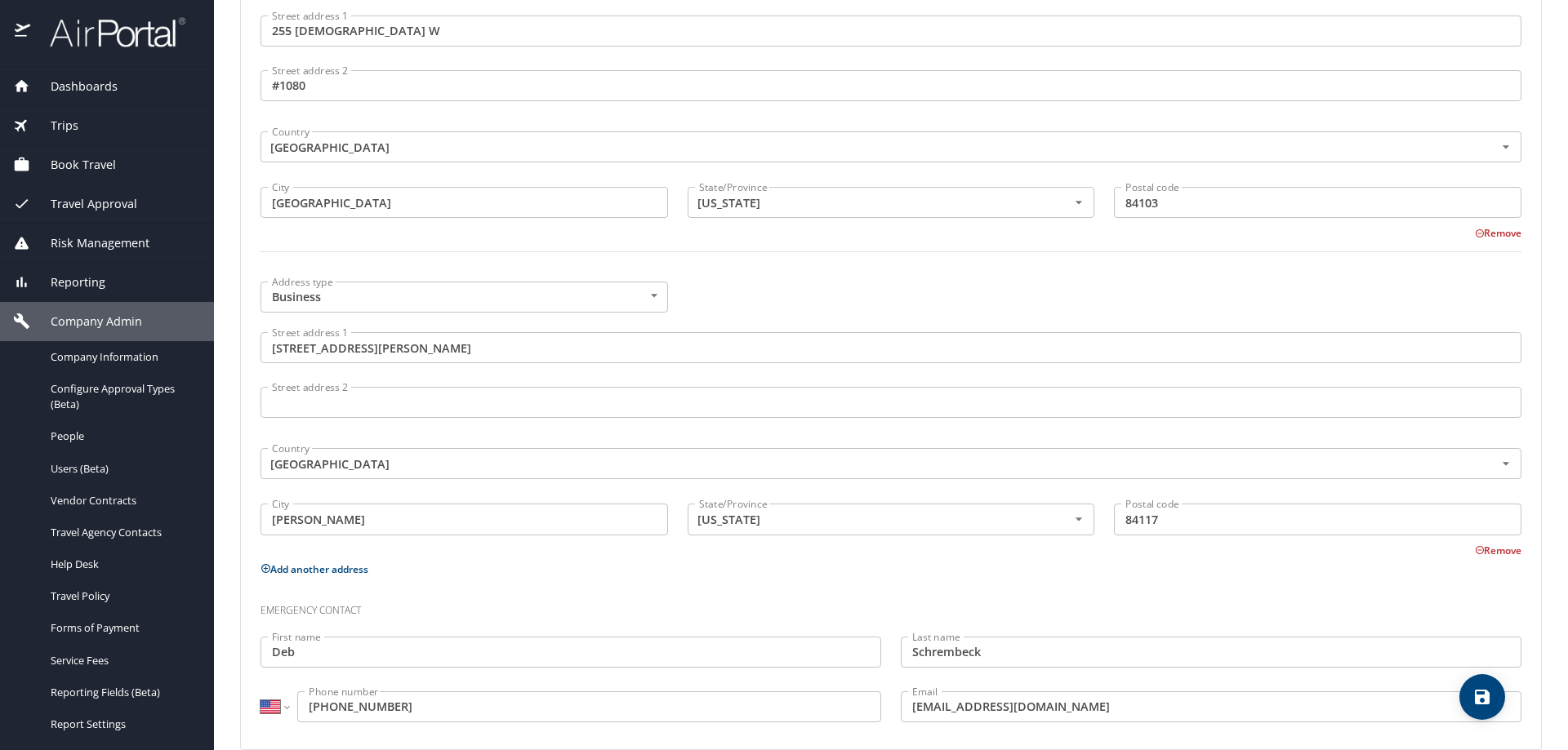
scroll to position [812, 0]
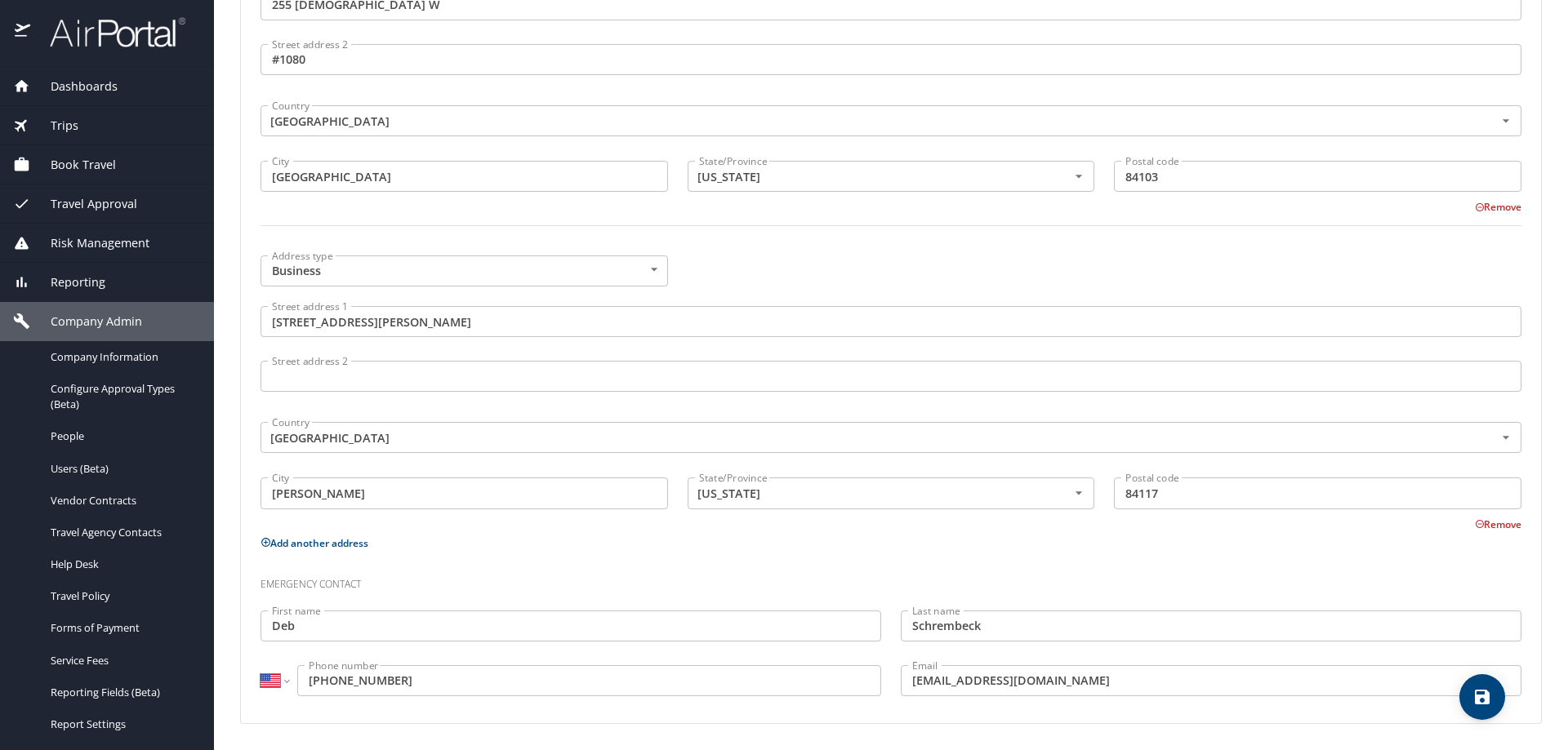
click at [1488, 699] on icon "save" at bounding box center [1482, 697] width 14 height 14
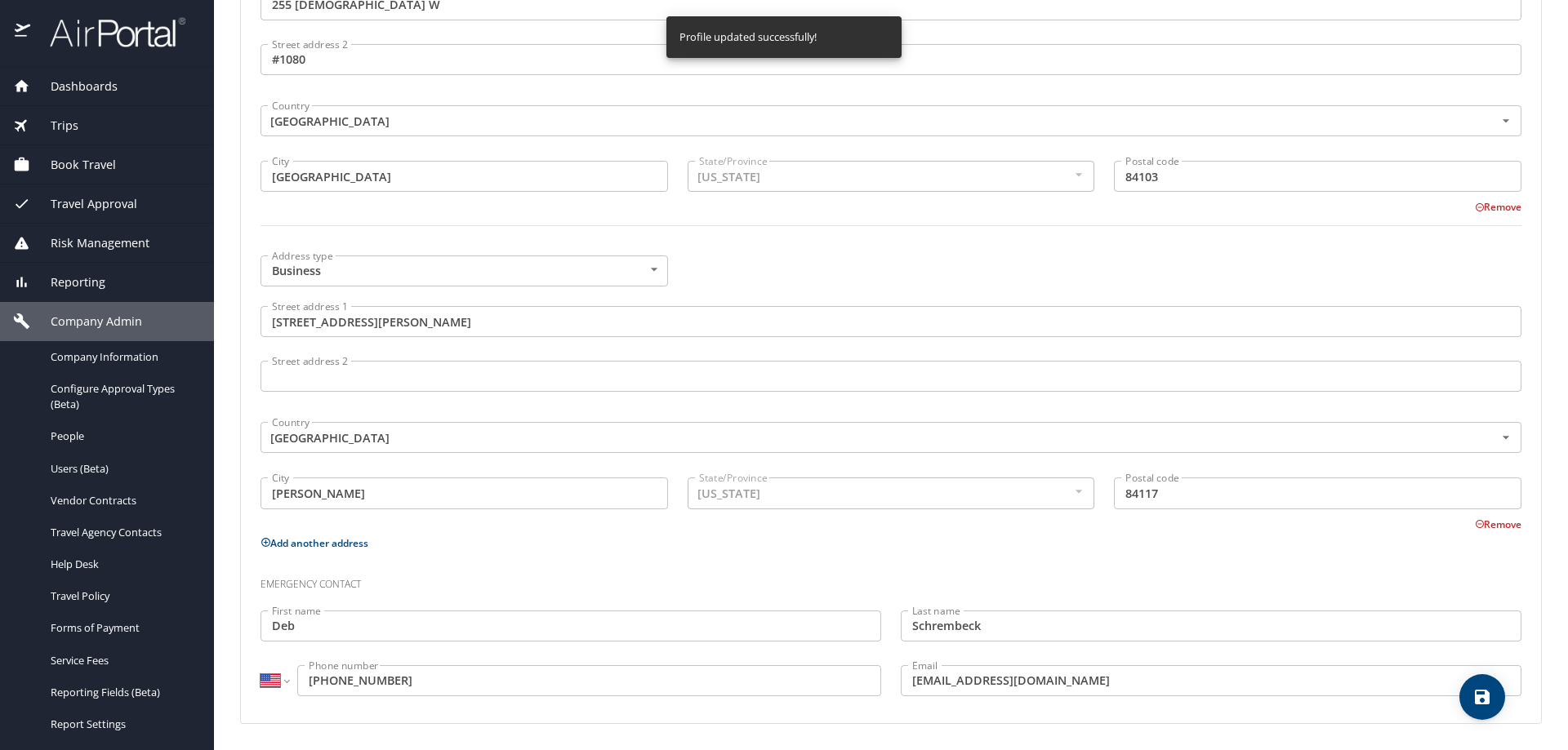
select select "US"
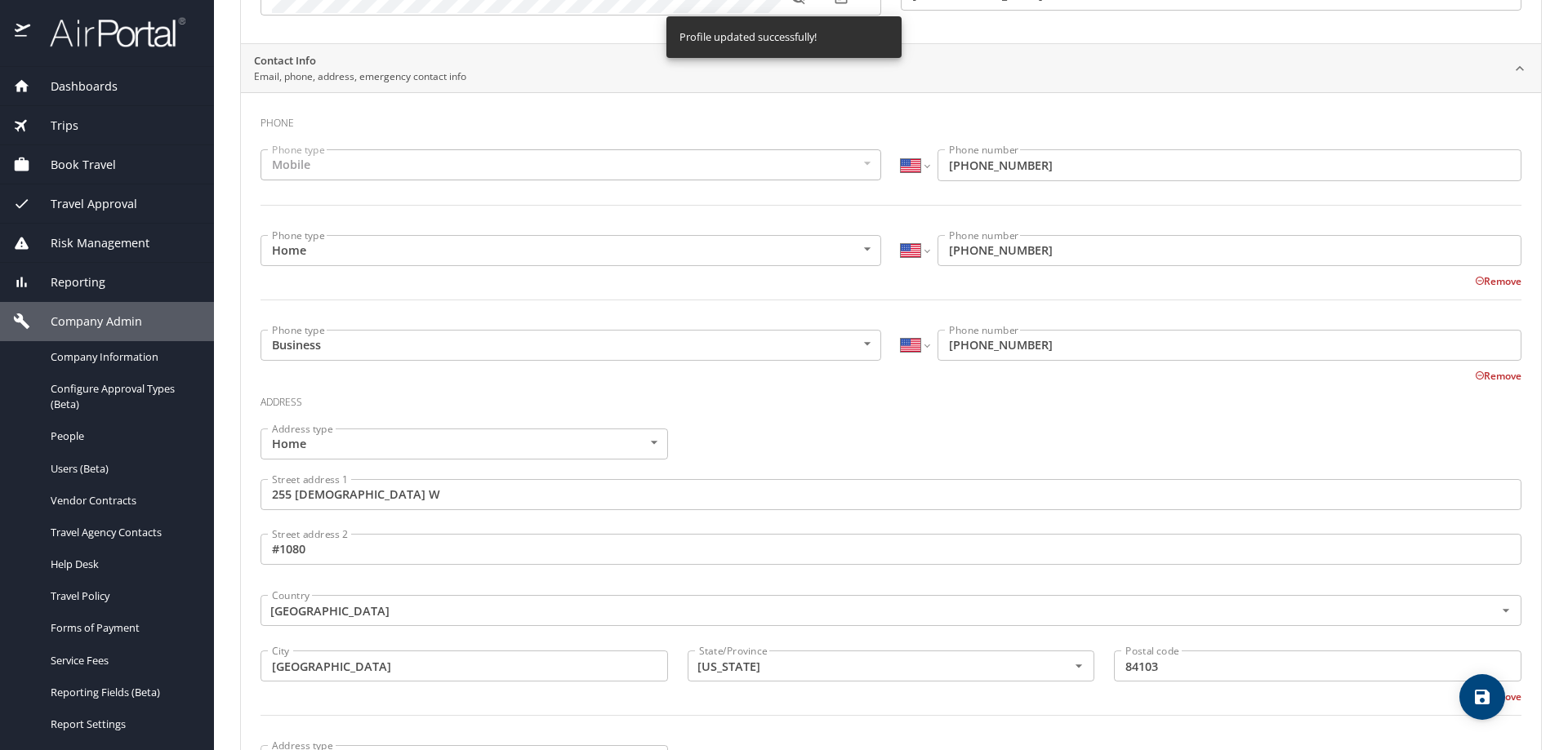
scroll to position [0, 0]
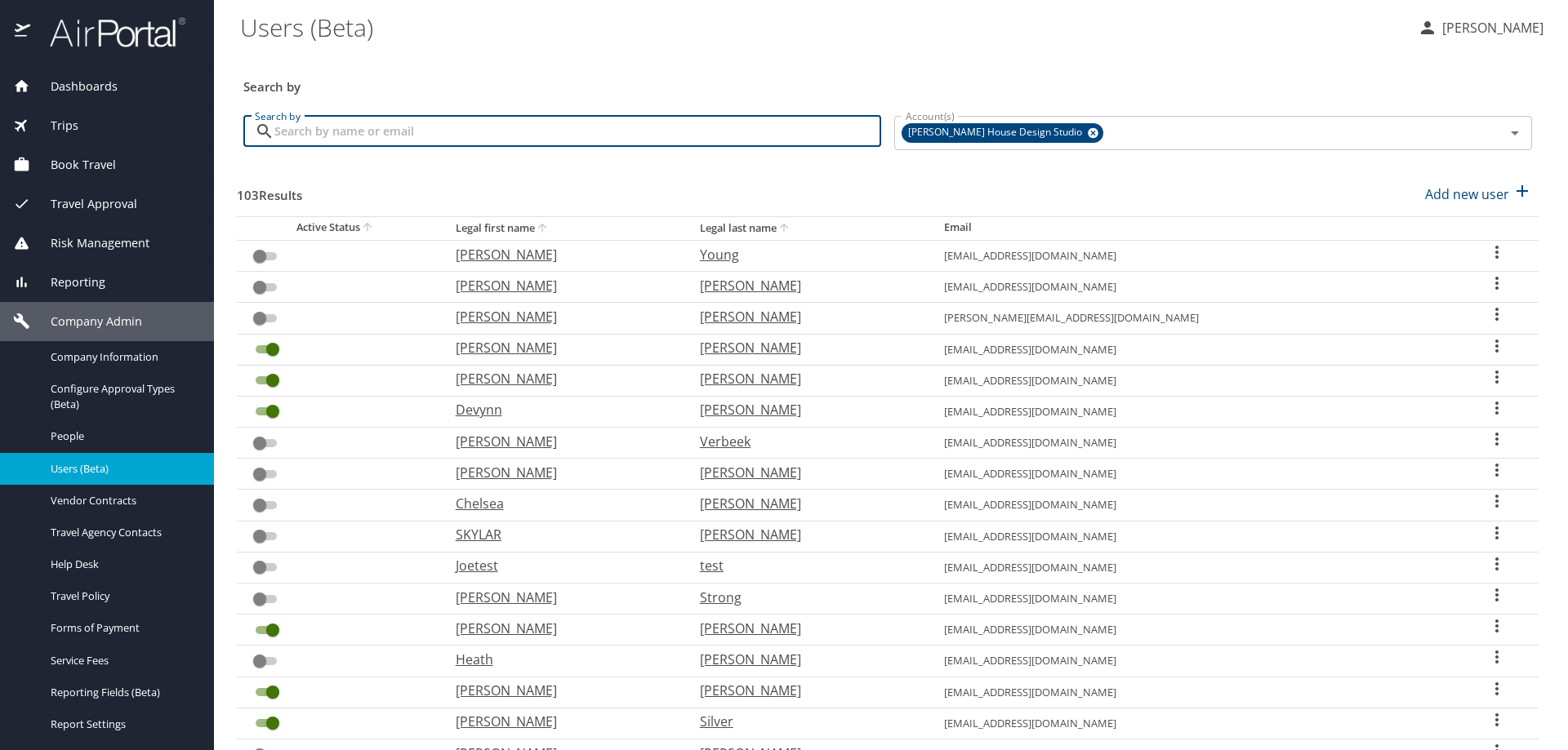
click at [425, 127] on input "Search by" at bounding box center [577, 131] width 606 height 31
type input "schrembeck"
checkbox input "true"
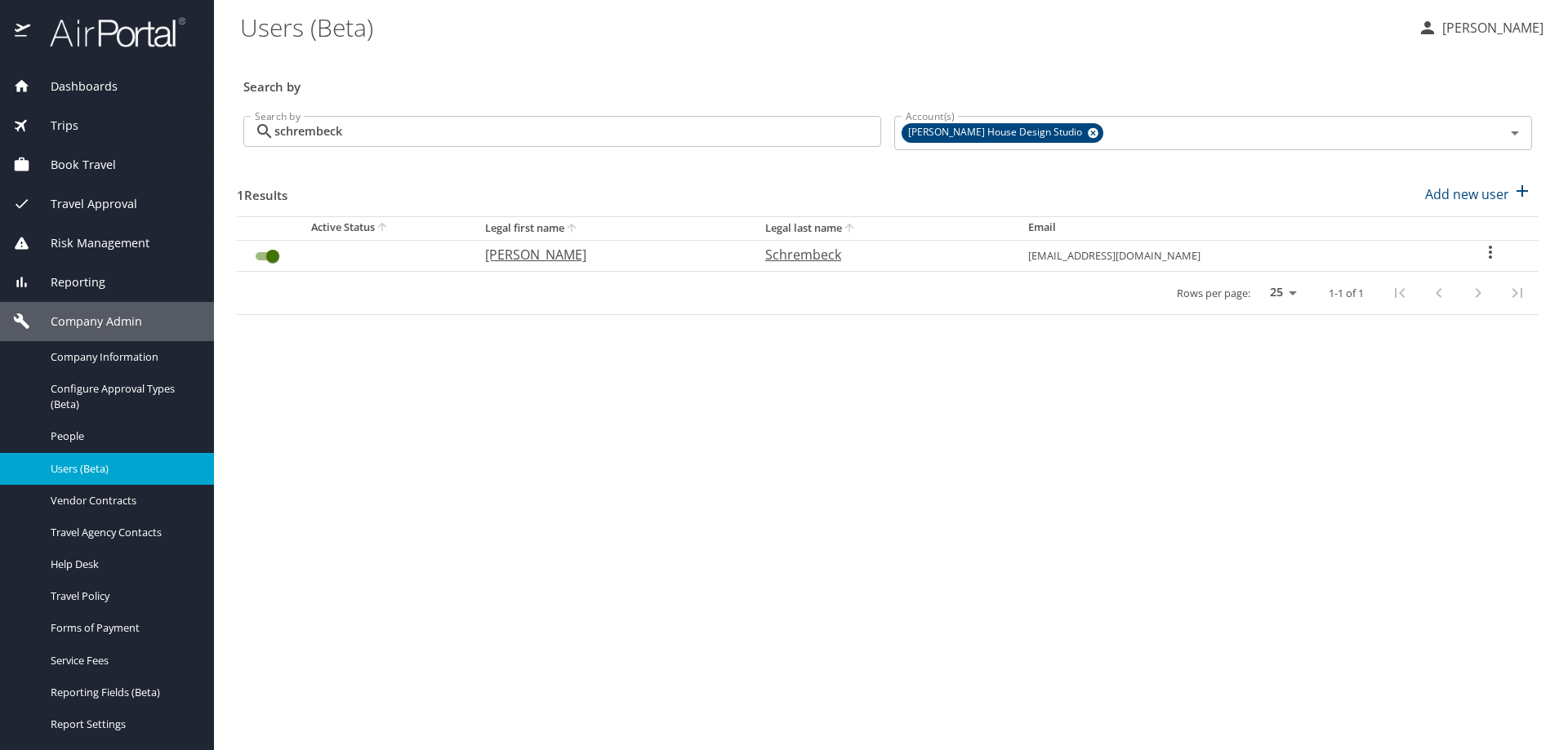
drag, startPoint x: 1234, startPoint y: 258, endPoint x: 1038, endPoint y: 252, distance: 196.1
click at [1038, 252] on td "jschrembeck@arete-collective.com" at bounding box center [1228, 256] width 427 height 31
copy td "jschrembeck@arete-collective.com"
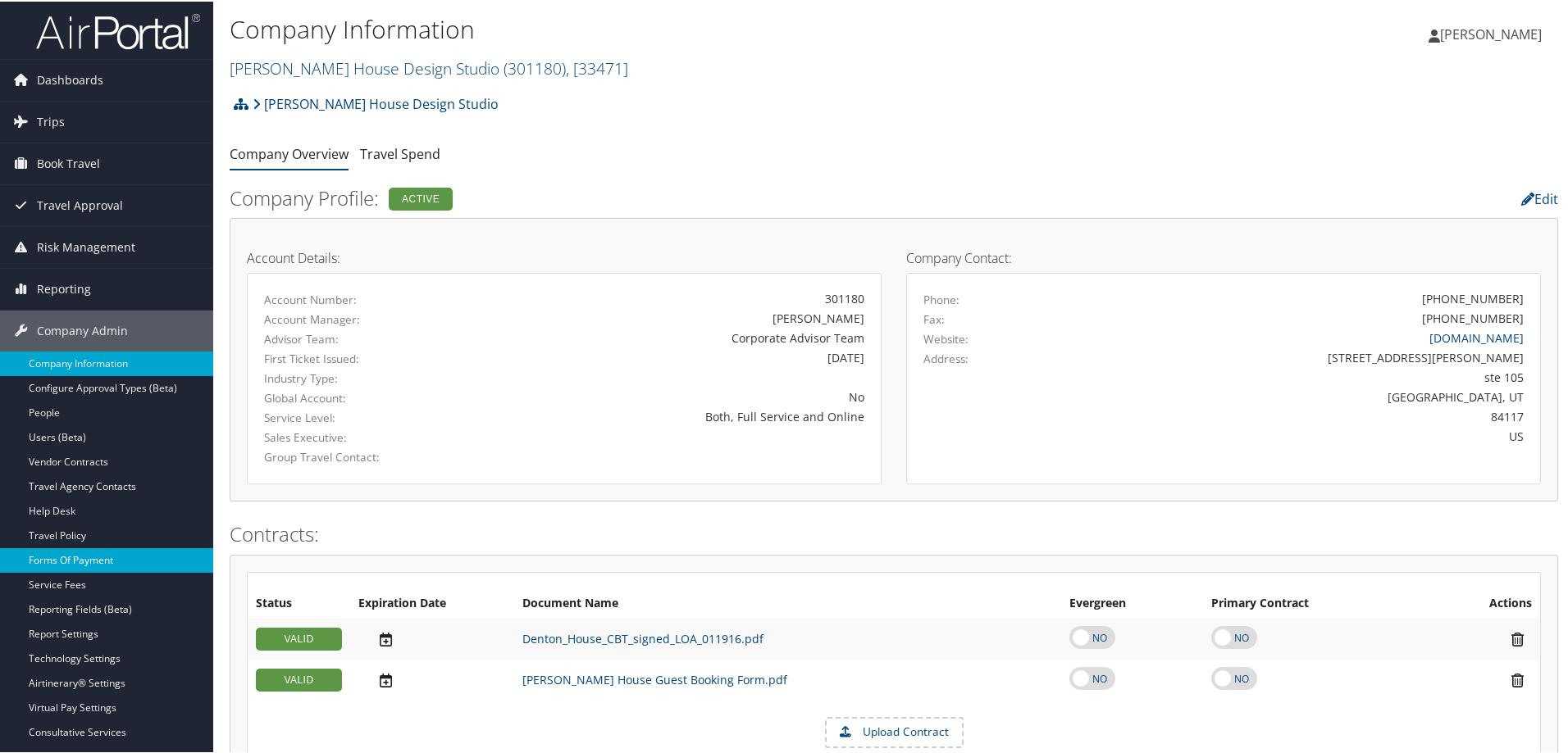
click at [62, 551] on link "Forms Of Payment" at bounding box center [106, 559] width 213 height 24
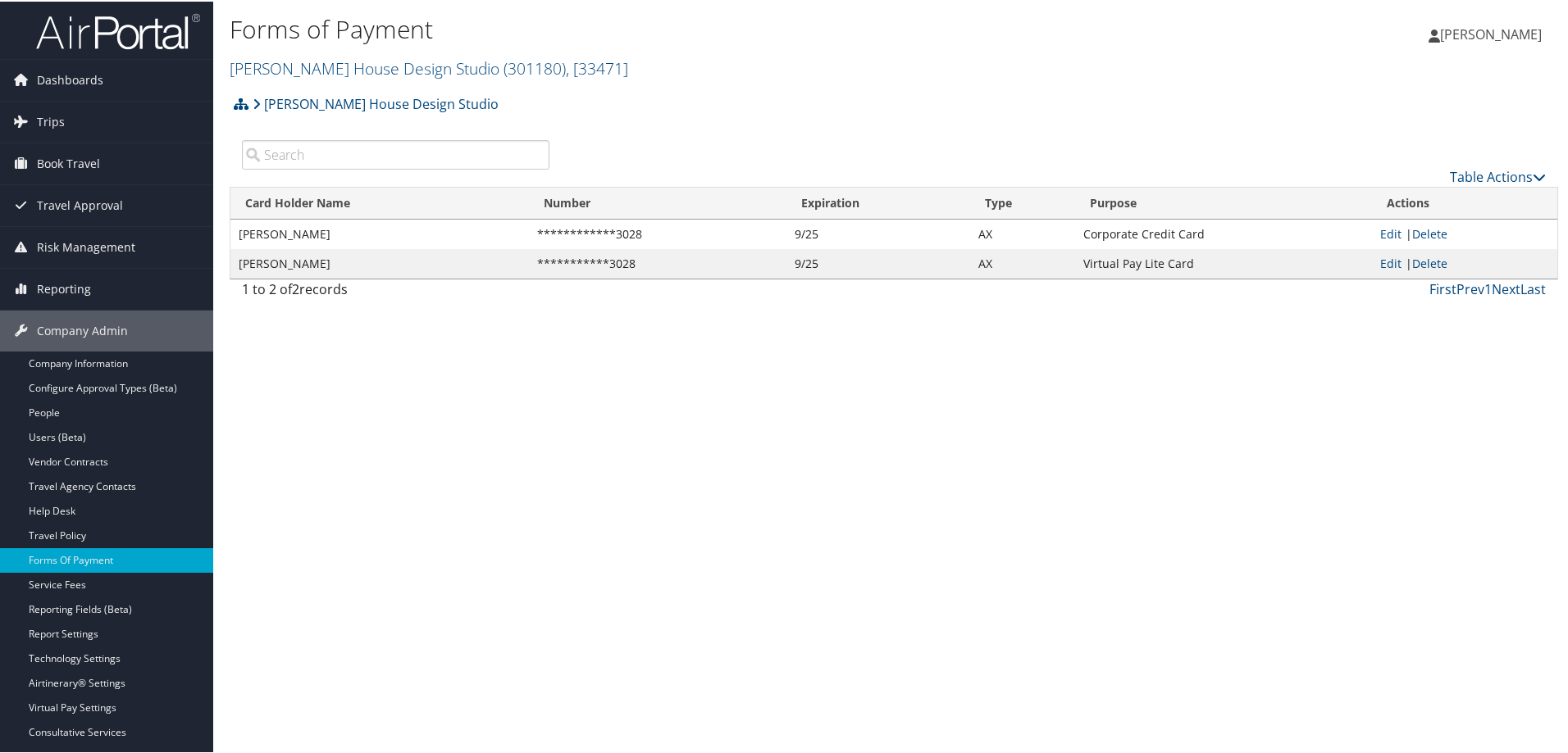
click at [830, 480] on div "Forms of Payment Denton House Design Studio ( 301180 ) , [ 33471 ] Denton House…" at bounding box center [894, 376] width 1361 height 753
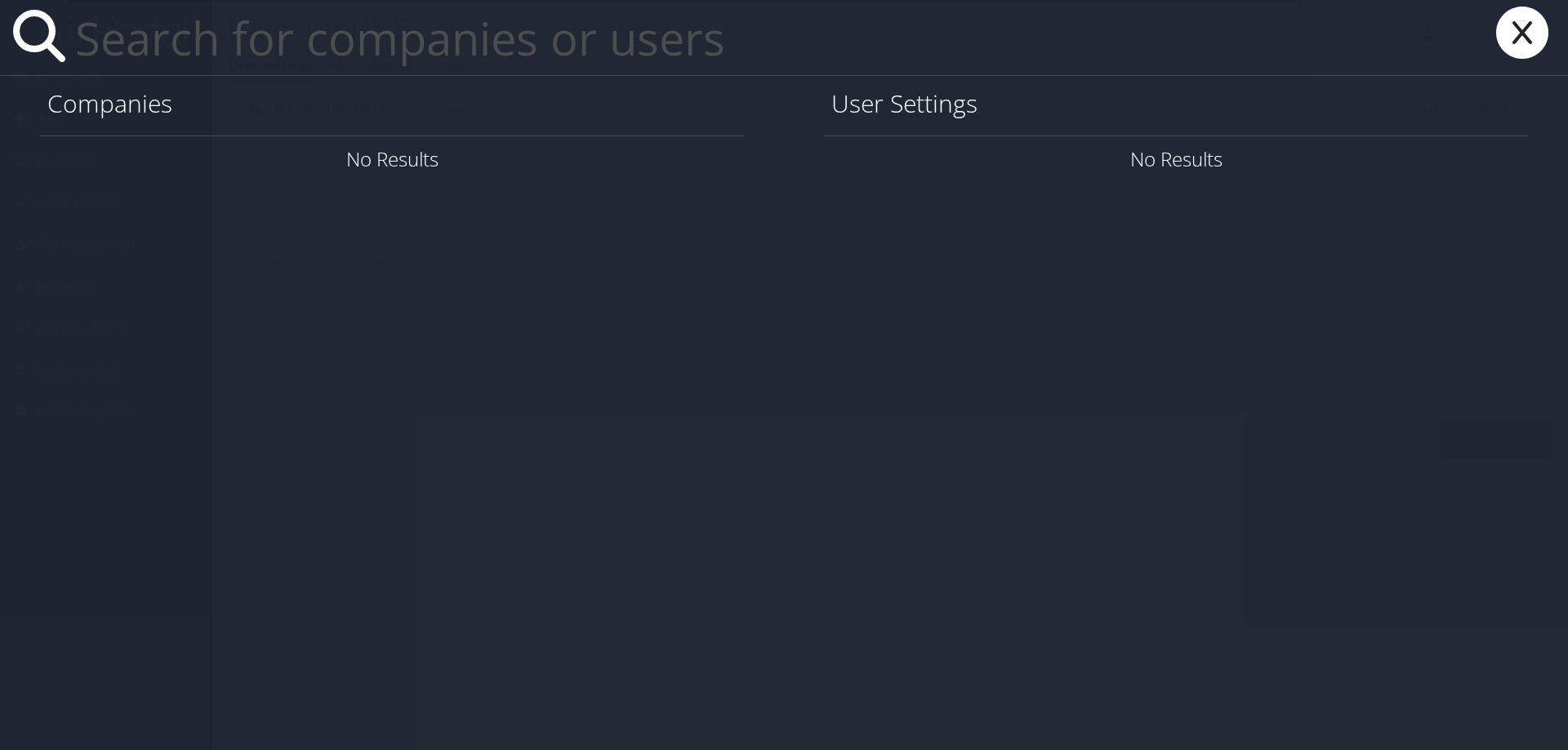
paste input "[EMAIL_ADDRESS][US_STATE][DOMAIN_NAME]"
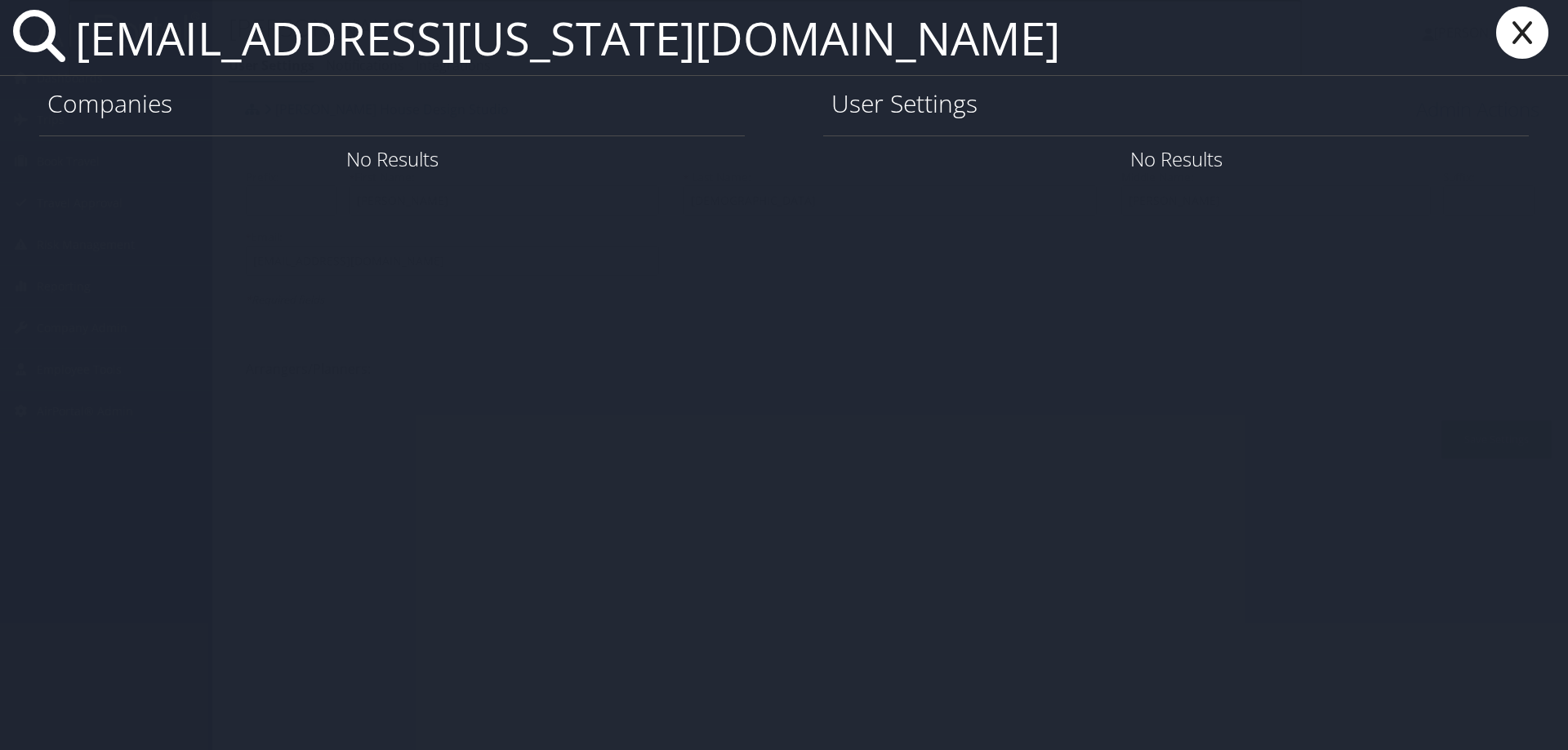
type input "[EMAIL_ADDRESS][US_STATE][DOMAIN_NAME]"
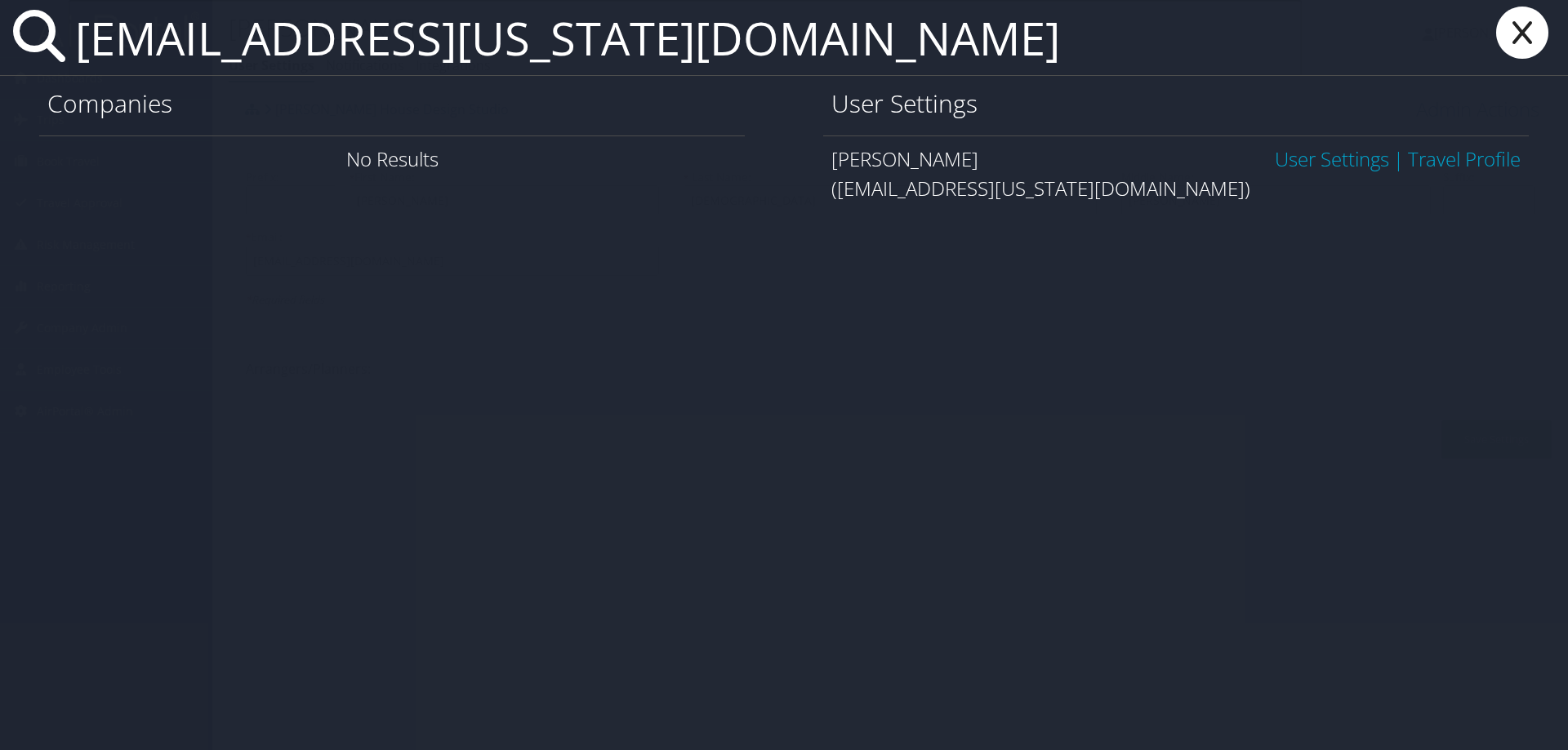
click at [1311, 165] on link "User Settings" at bounding box center [1331, 159] width 114 height 27
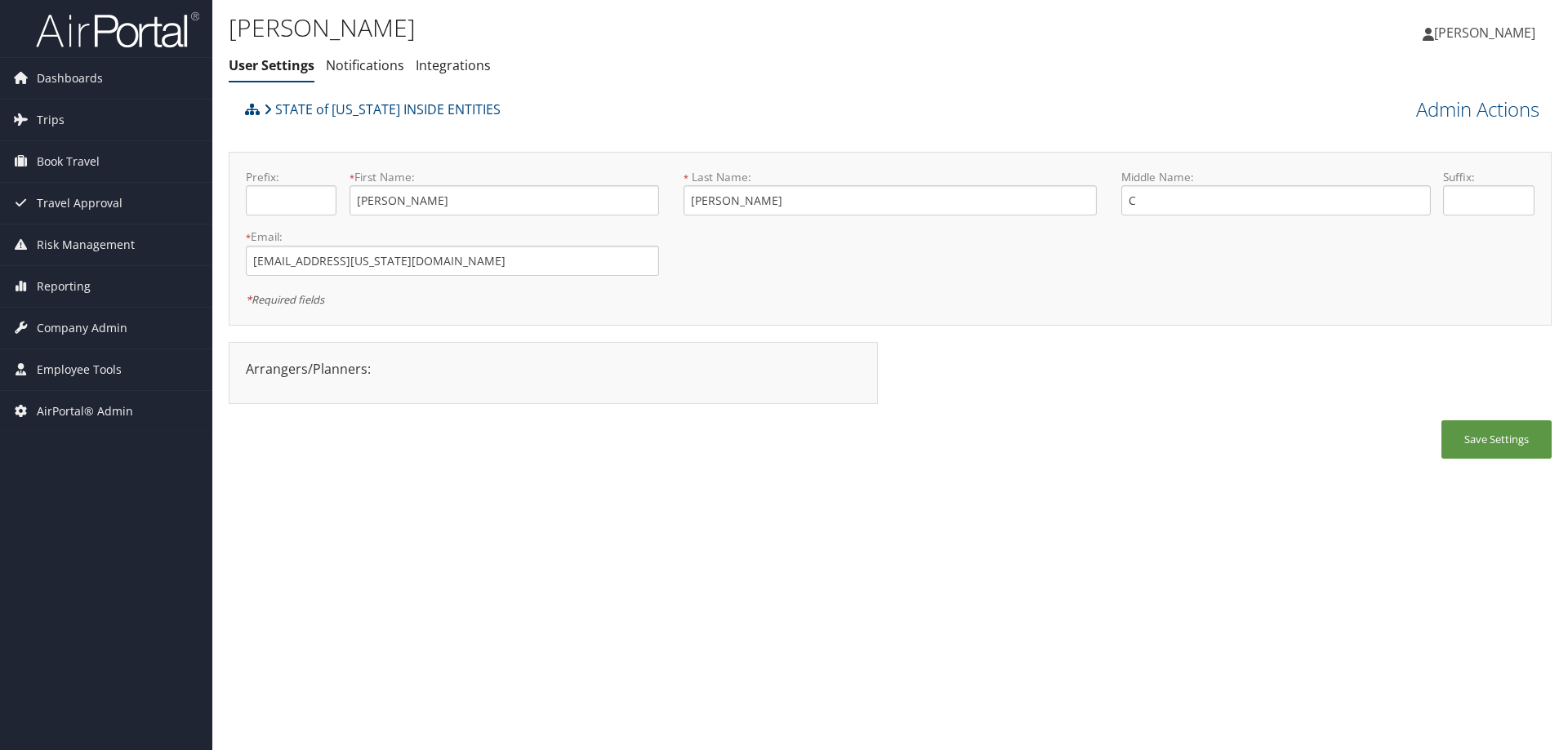
click at [949, 68] on ul "User Settings Notifications Integrations" at bounding box center [670, 66] width 882 height 30
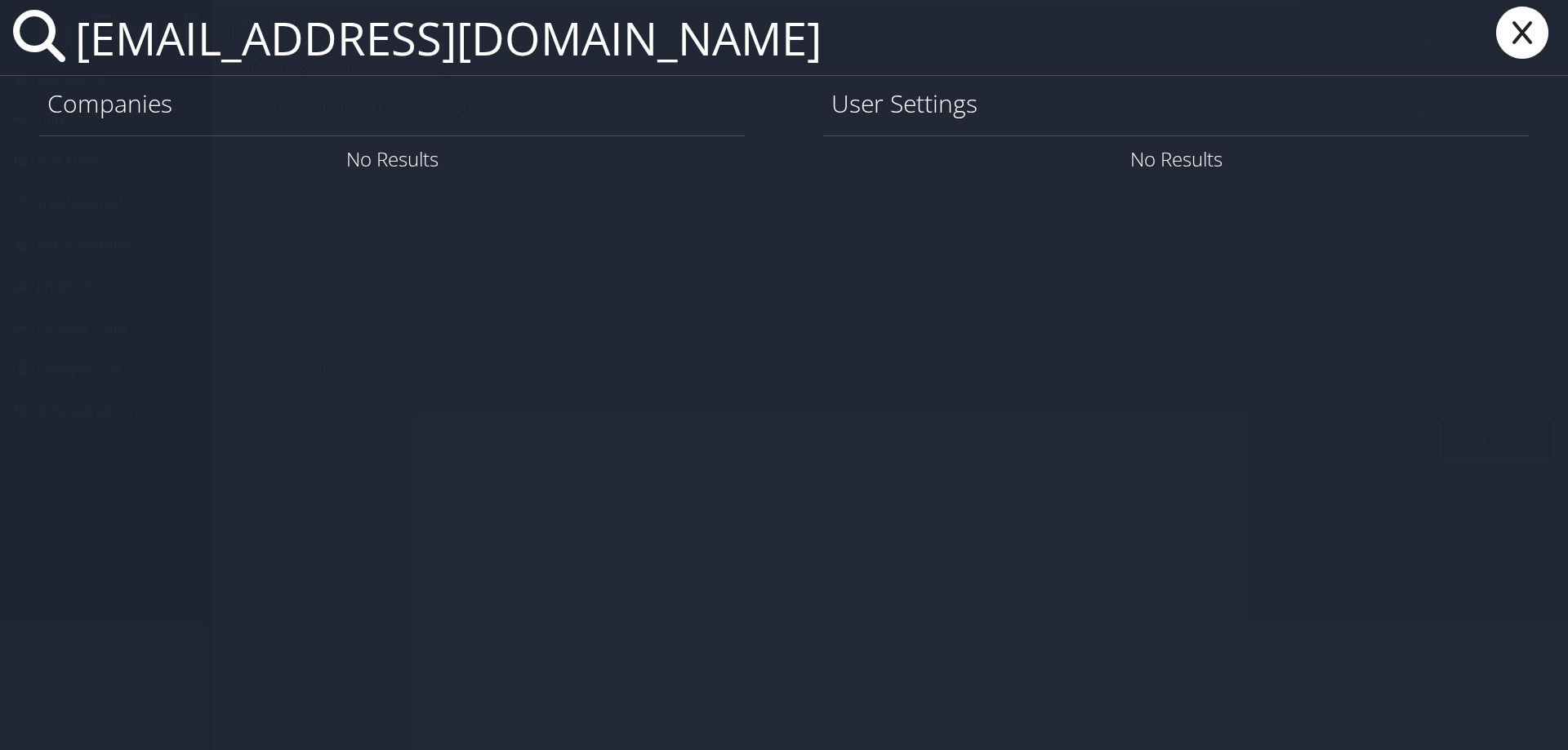
drag, startPoint x: 477, startPoint y: 42, endPoint x: 73, endPoint y: 45, distance: 404.0
click at [73, 45] on input "ehazil@lsuhsc.edu" at bounding box center [685, 37] width 1233 height 75
click at [503, 47] on input "ehazil@lsuhsc.edu" at bounding box center [685, 37] width 1233 height 75
drag, startPoint x: 489, startPoint y: 41, endPoint x: 63, endPoint y: 4, distance: 427.6
click at [79, 9] on input "ehazil@lsuhsc.edu" at bounding box center [685, 37] width 1233 height 75
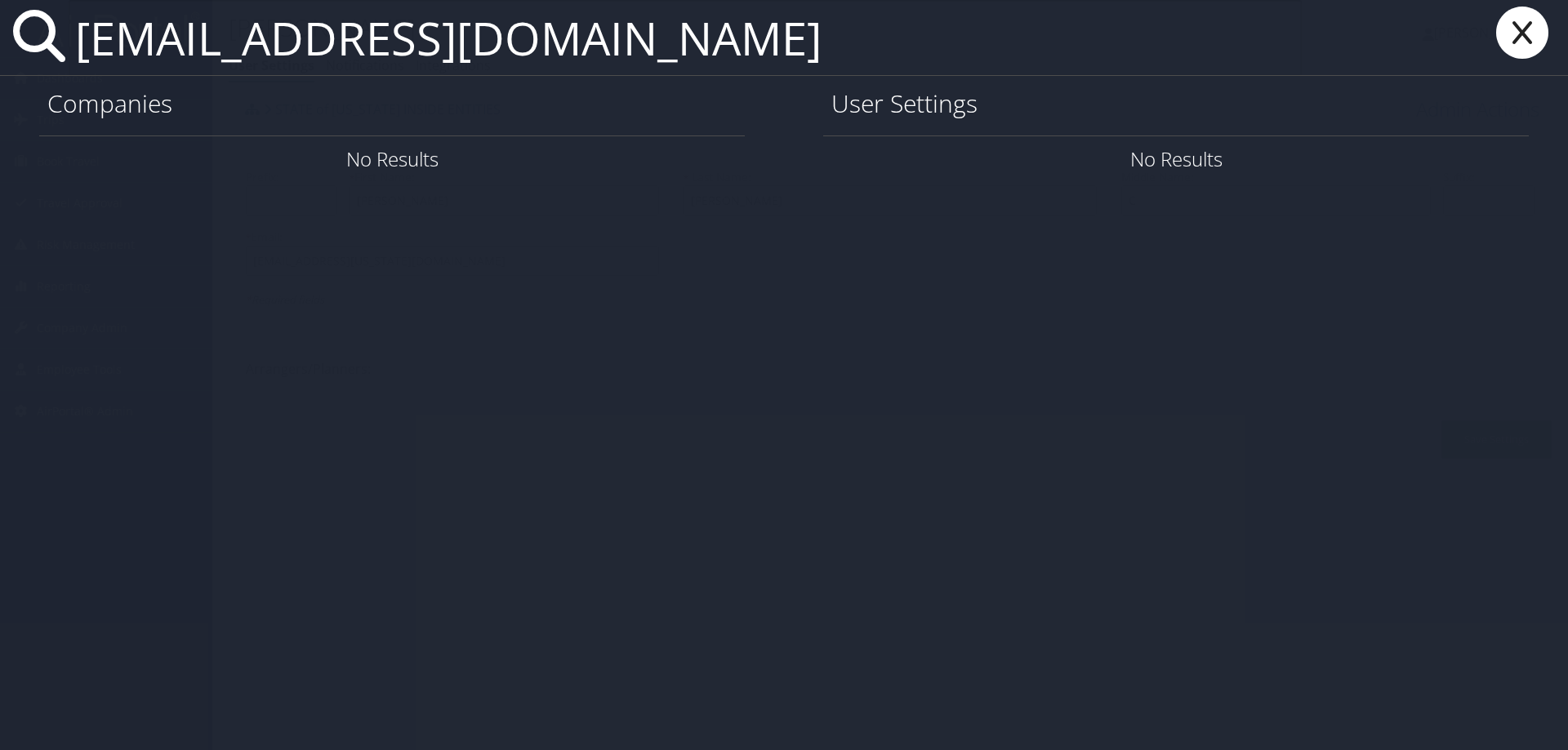
click at [474, 52] on input "ehazil@lsuhsc.edu" at bounding box center [685, 37] width 1233 height 75
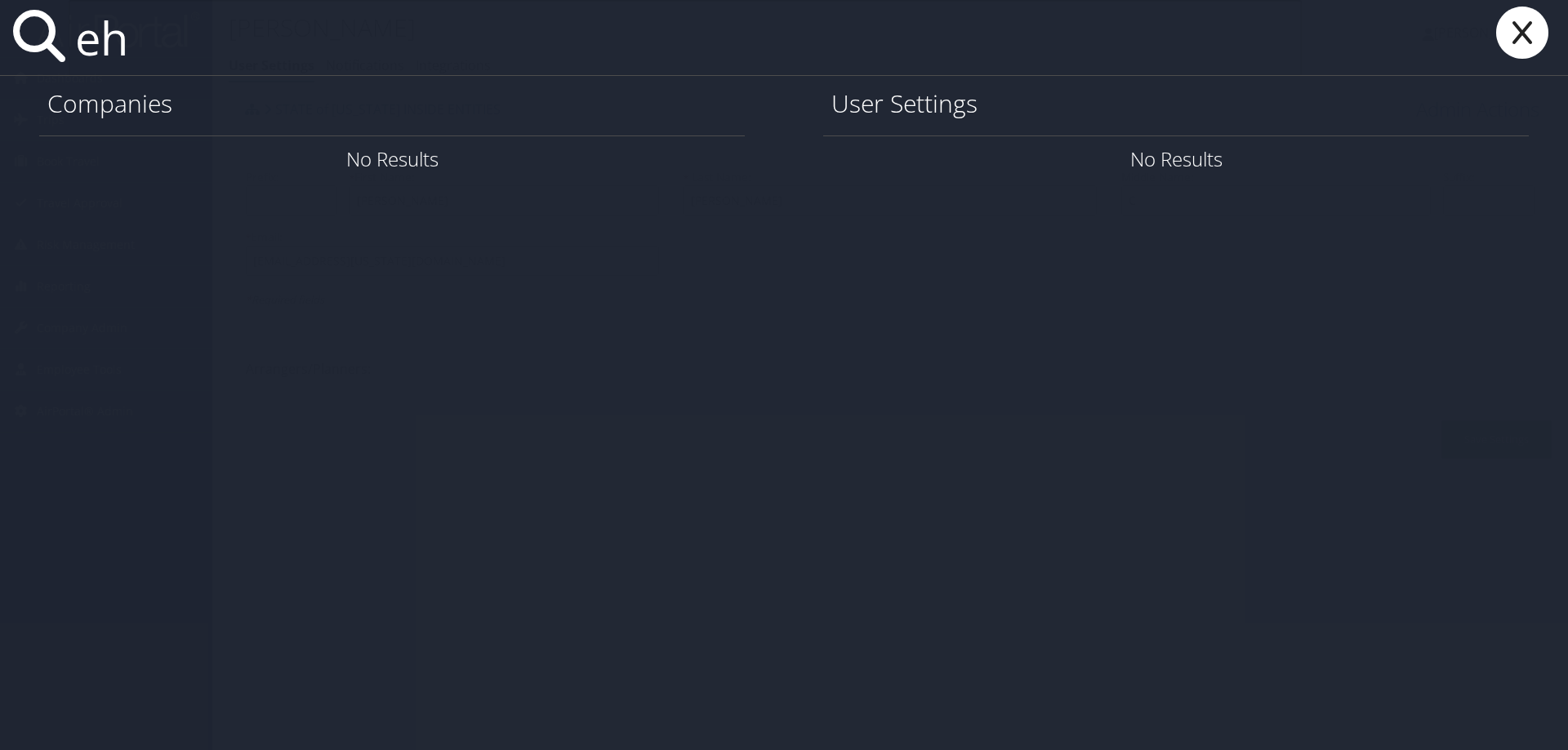
type input "e"
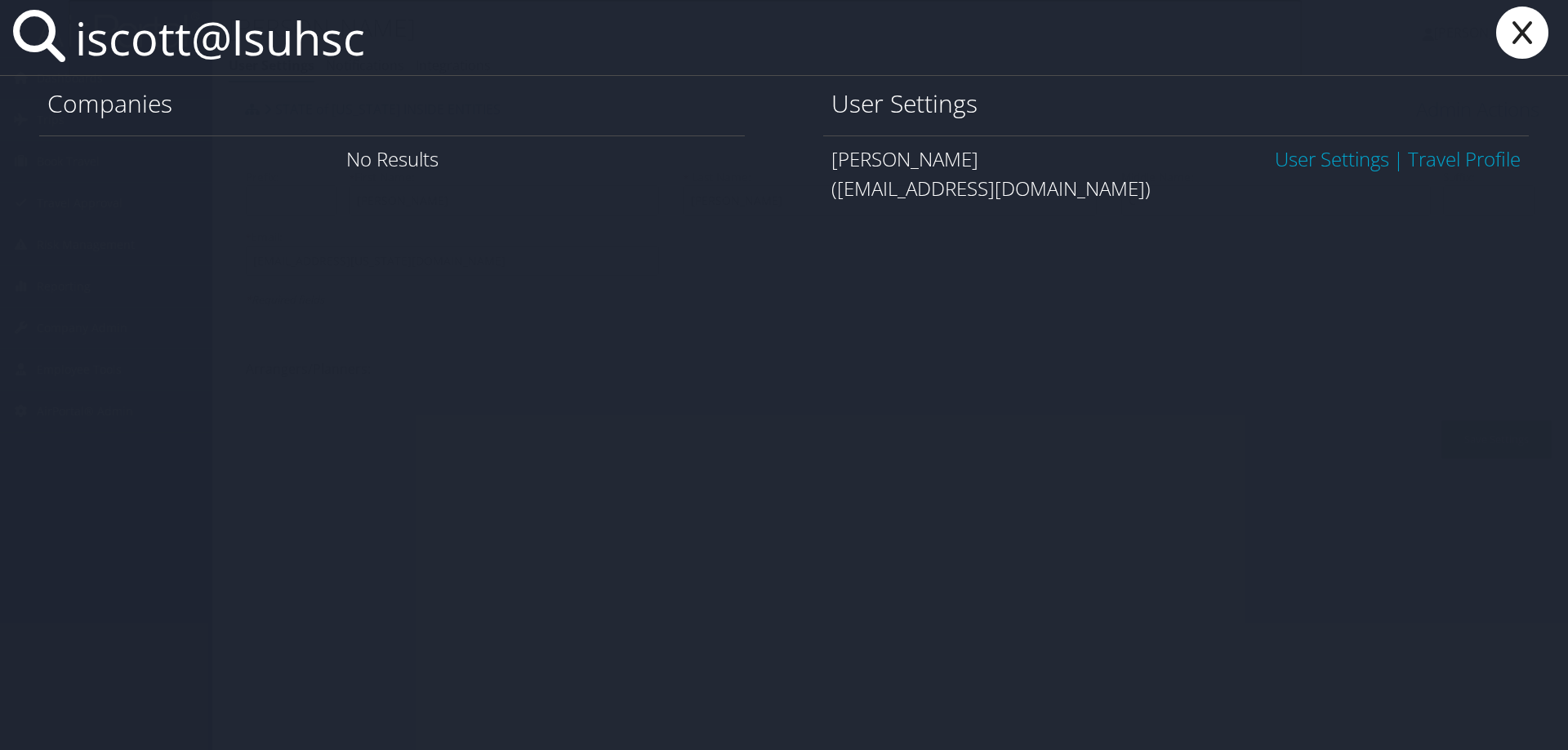
type input "iscott@lsuhsc"
click at [1282, 163] on link "User Settings" at bounding box center [1331, 159] width 114 height 27
drag, startPoint x: 419, startPoint y: 40, endPoint x: 92, endPoint y: 40, distance: 327.0
click at [92, 40] on input "iscott@lsuhsc" at bounding box center [685, 37] width 1233 height 75
type input "ehavil@"
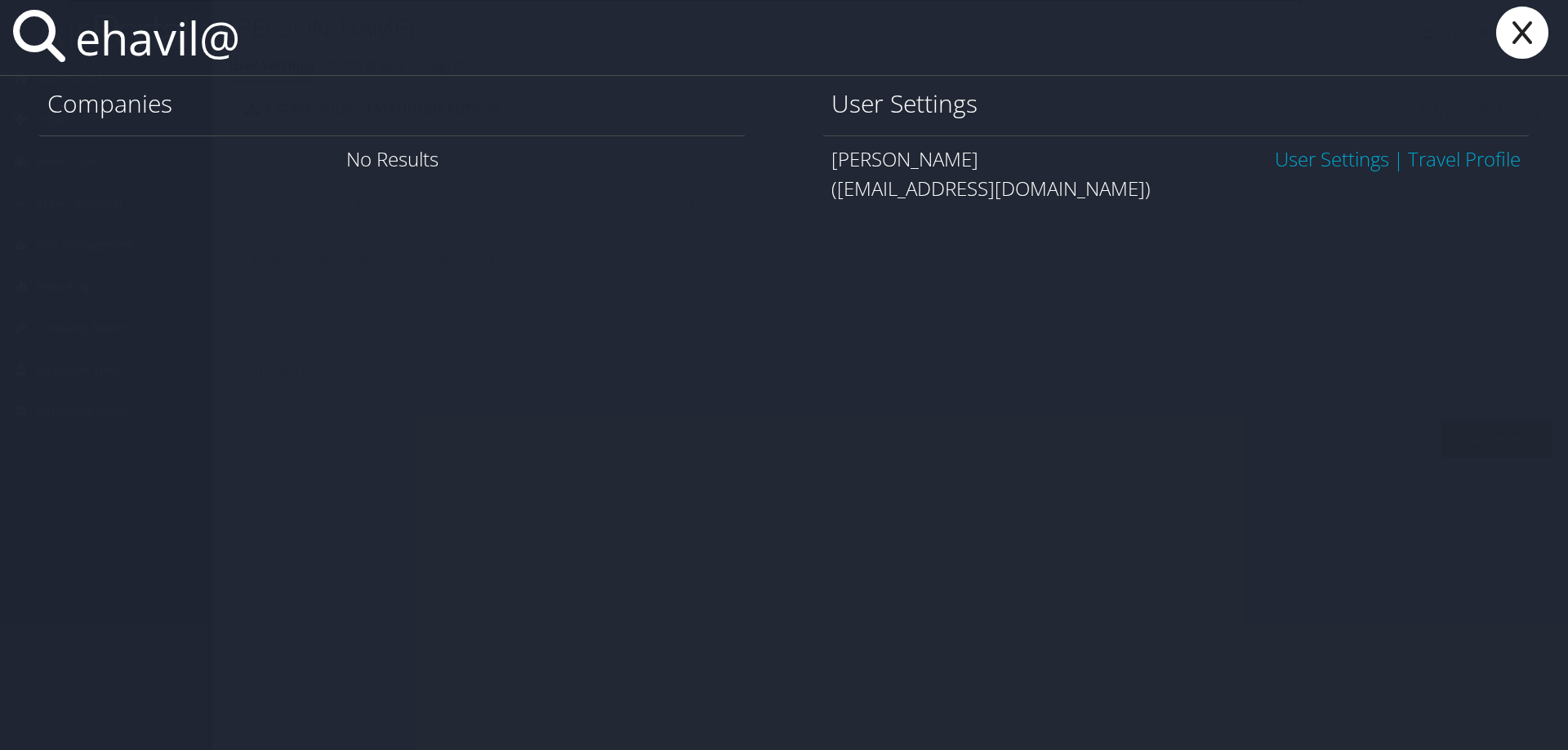
click at [1315, 155] on link "User Settings" at bounding box center [1331, 159] width 114 height 27
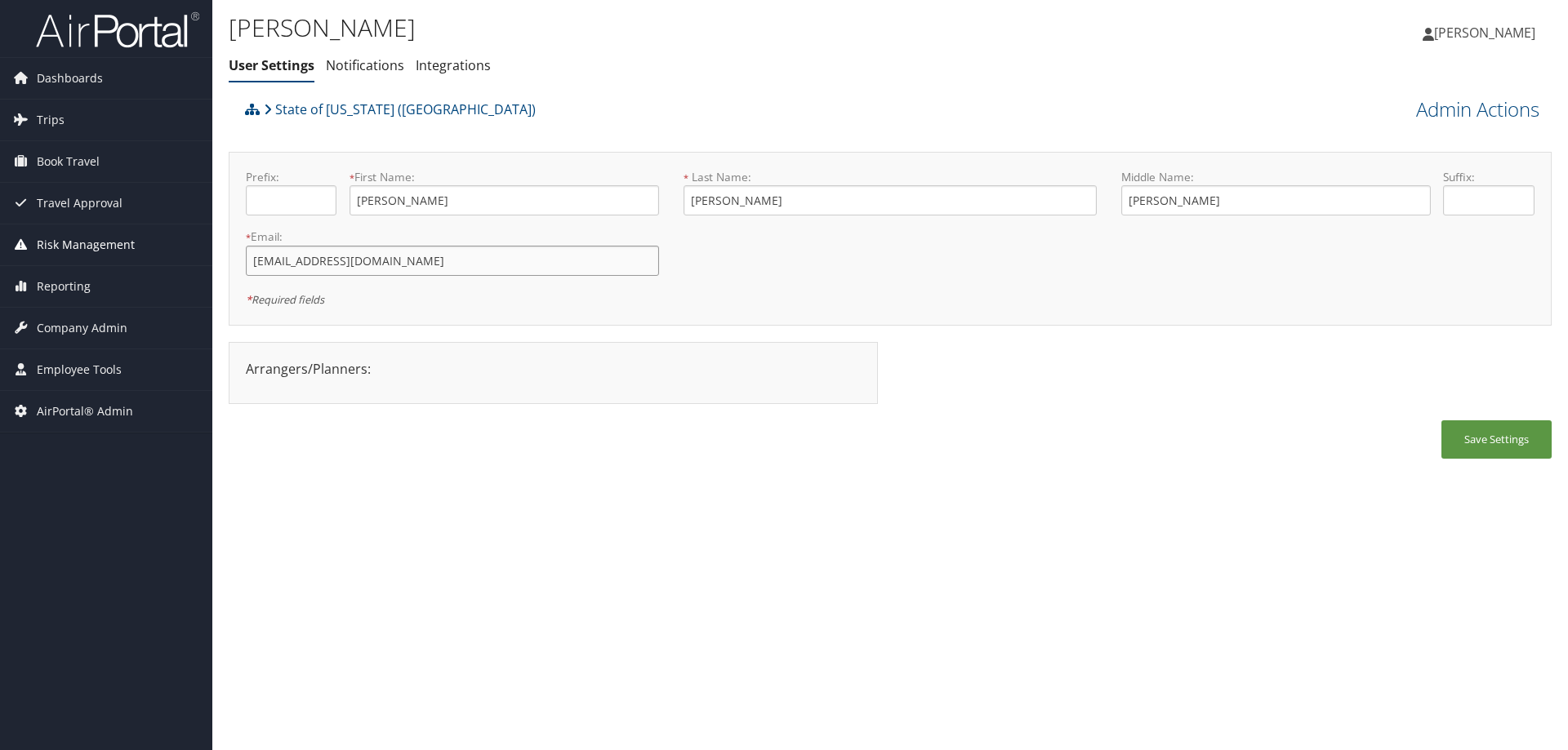
drag, startPoint x: 427, startPoint y: 262, endPoint x: 128, endPoint y: 264, distance: 299.0
click at [119, 266] on div "Dashboards AirPortal 360™ (Manager) AirPortal 360™ (Agent) My Travel Dashboard …" at bounding box center [784, 375] width 1568 height 750
click at [1432, 117] on link "Admin Actions" at bounding box center [1478, 109] width 123 height 28
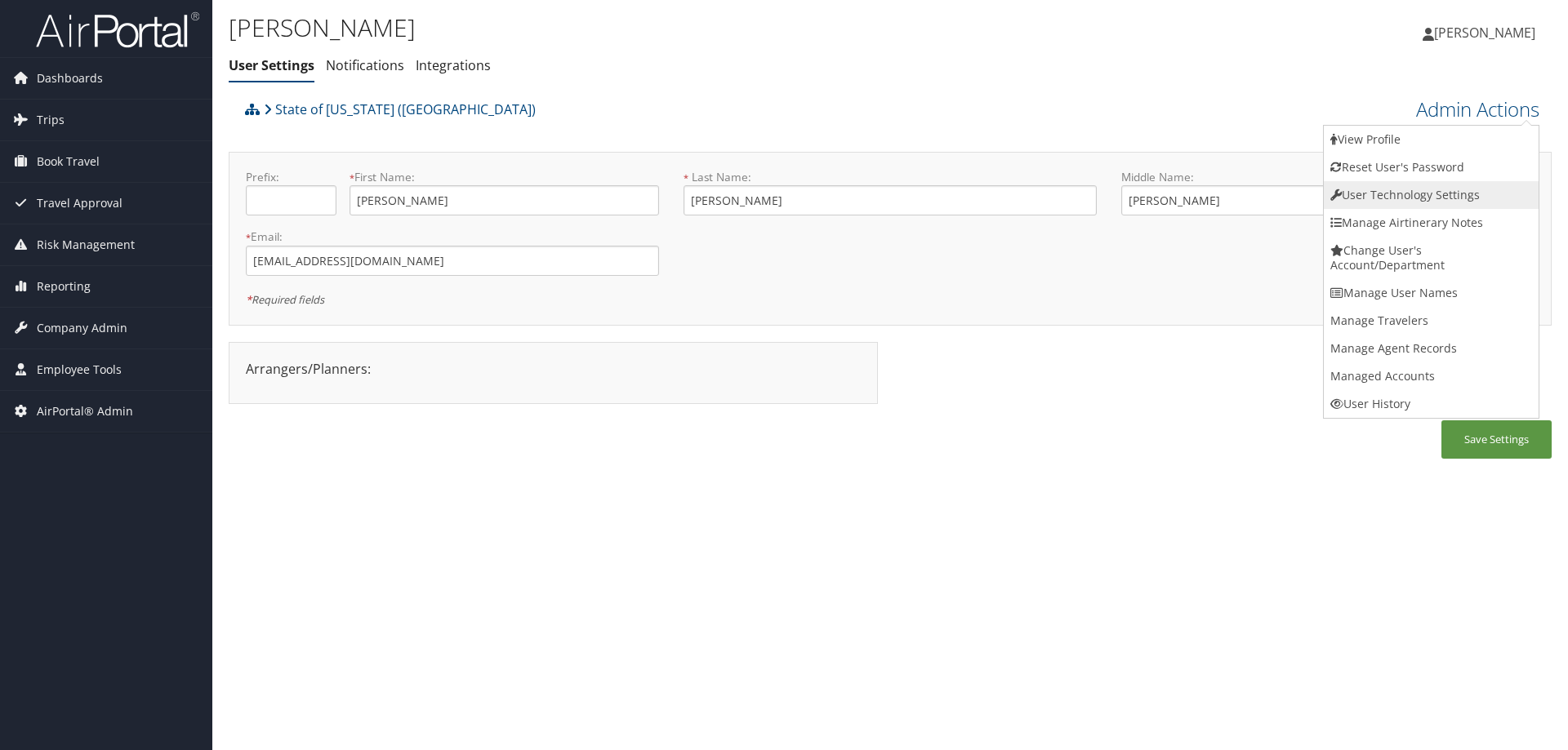
click at [1389, 191] on link "User Technology Settings" at bounding box center [1432, 195] width 215 height 28
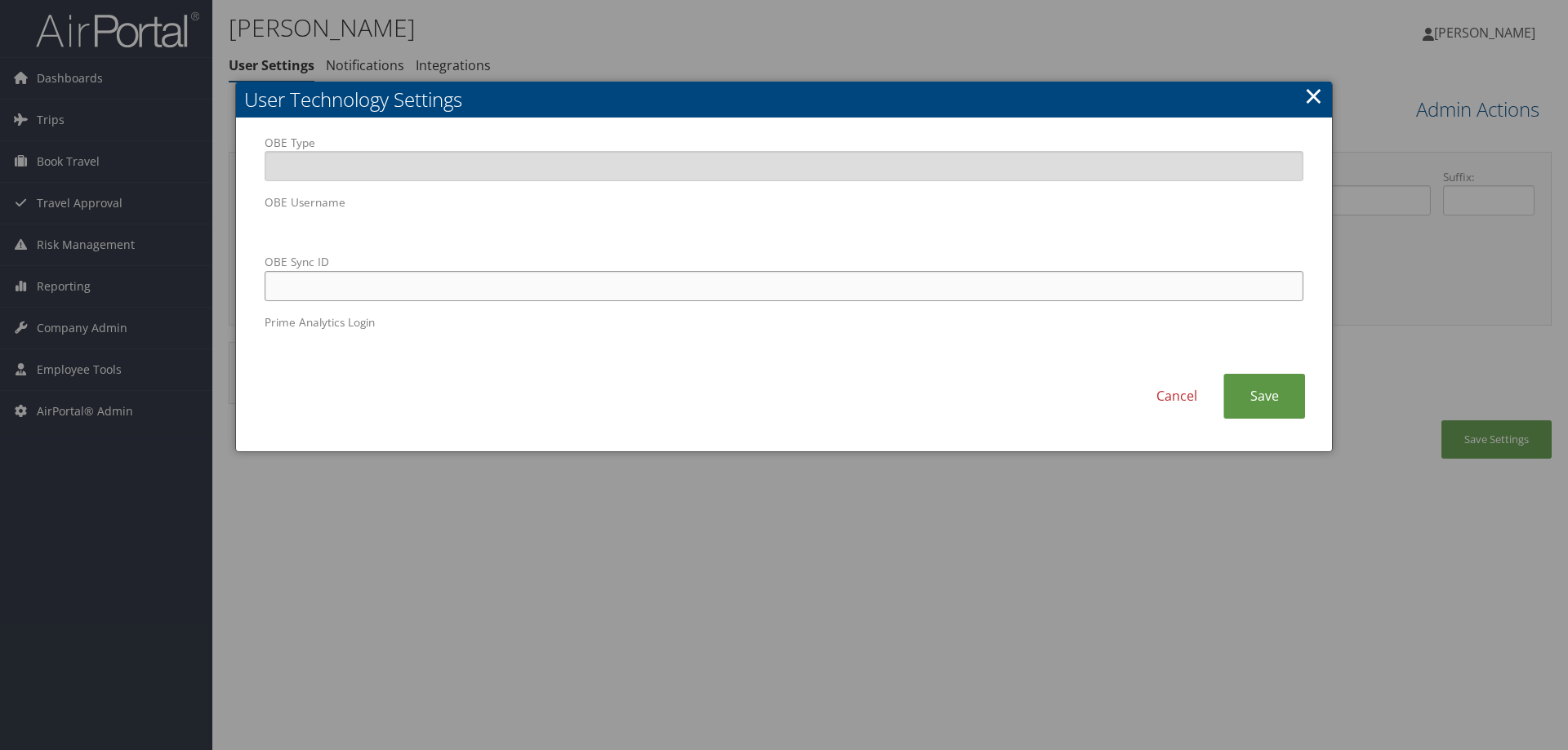
click at [277, 280] on input "OBE Sync ID" at bounding box center [784, 286] width 1038 height 30
paste input "[EMAIL_ADDRESS][DOMAIN_NAME]"
type input "[EMAIL_ADDRESS][DOMAIN_NAME]"
click at [1263, 406] on link "Save" at bounding box center [1263, 397] width 81 height 45
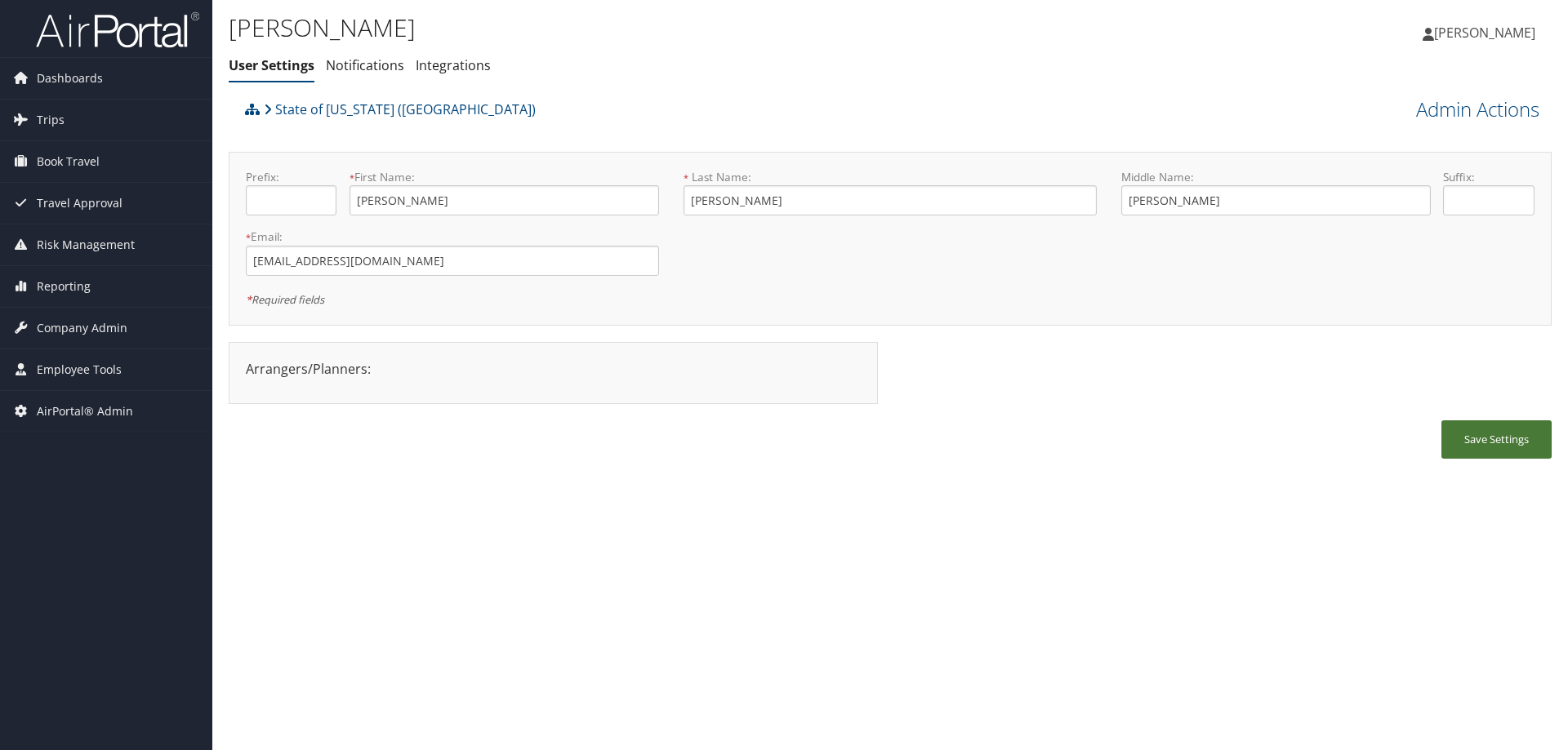
click at [1468, 440] on button "Save Settings" at bounding box center [1497, 439] width 110 height 38
click at [1508, 445] on button "Save Settings" at bounding box center [1497, 439] width 110 height 38
drag, startPoint x: 396, startPoint y: 254, endPoint x: 216, endPoint y: 259, distance: 180.1
click at [216, 259] on div "Erika Haviland User Settings Notifications Integrations User Settings Notificat…" at bounding box center [890, 375] width 1356 height 750
click at [112, 323] on span "Company Admin" at bounding box center [82, 328] width 90 height 41
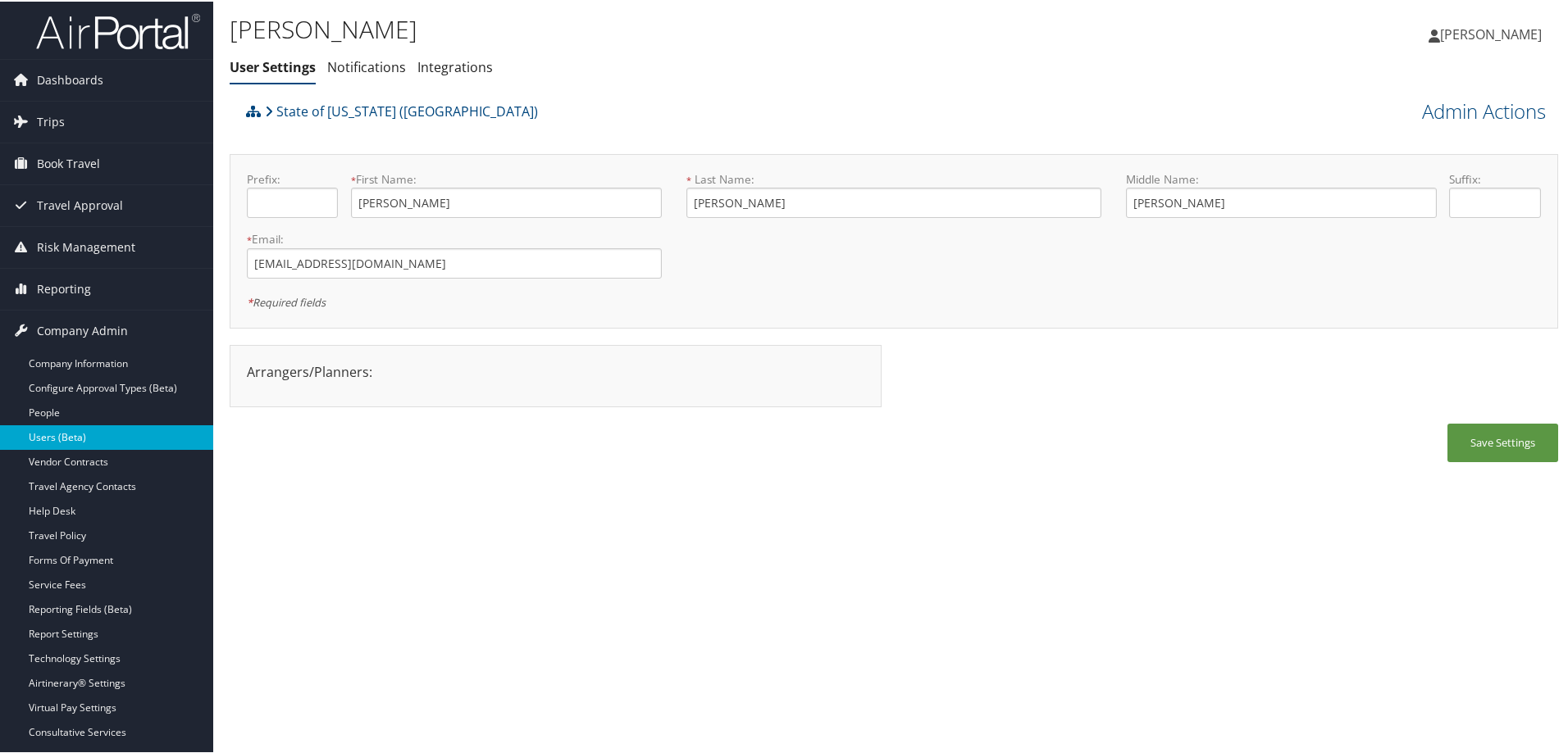
click at [114, 427] on link "Users (Beta)" at bounding box center [106, 435] width 213 height 24
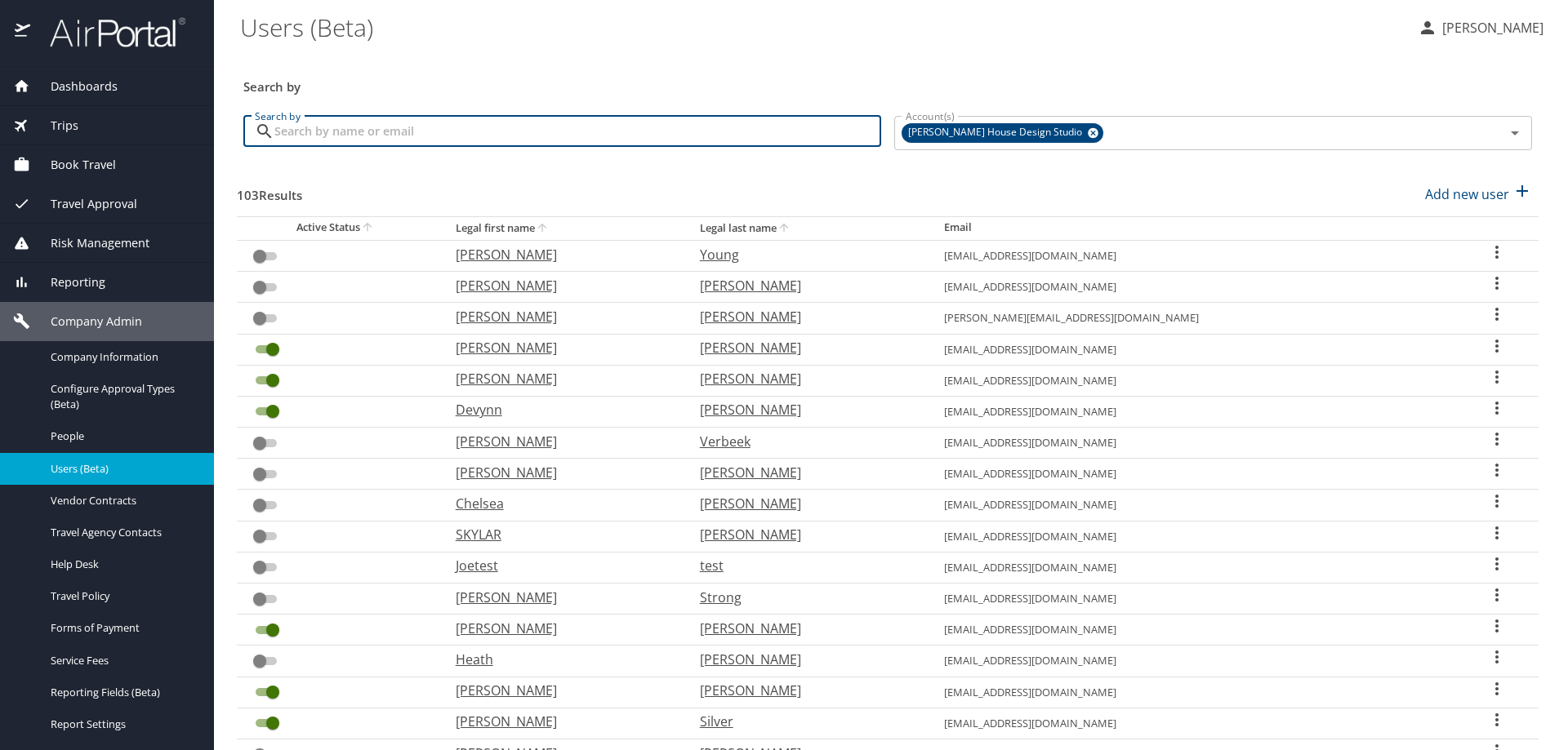
click at [367, 134] on input "Search by" at bounding box center [577, 131] width 606 height 31
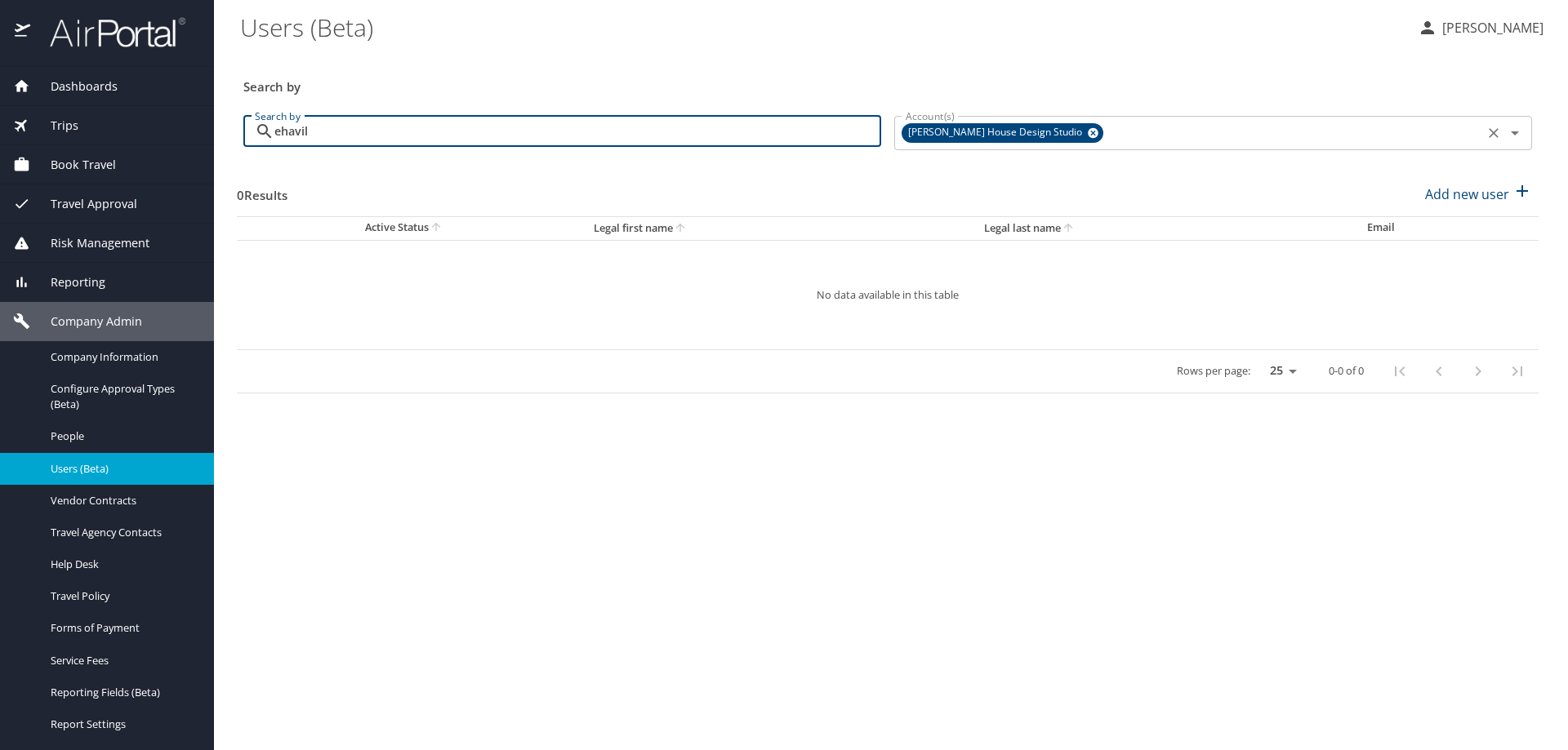
click at [1087, 135] on icon at bounding box center [1093, 134] width 11 height 11
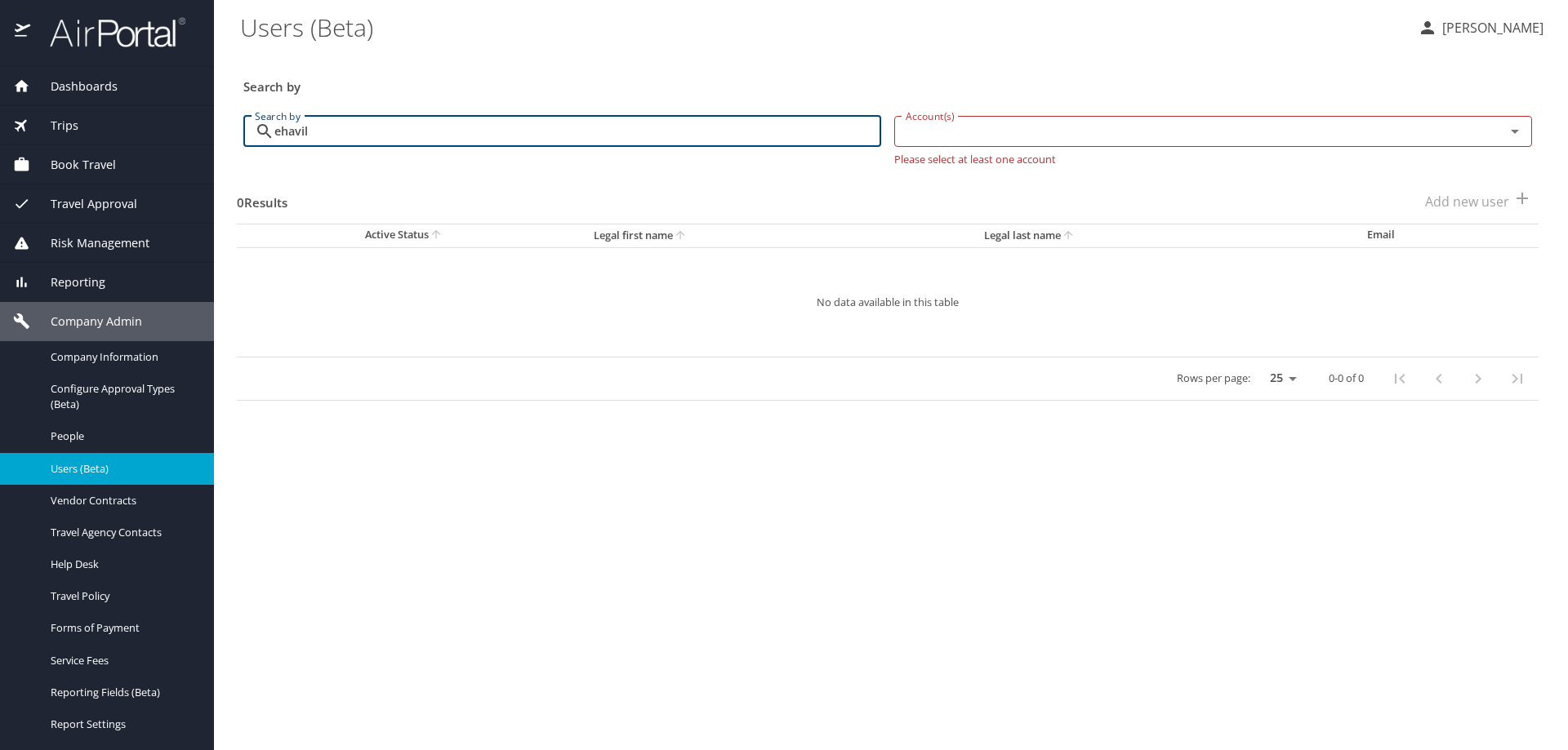
type input "ehavil"
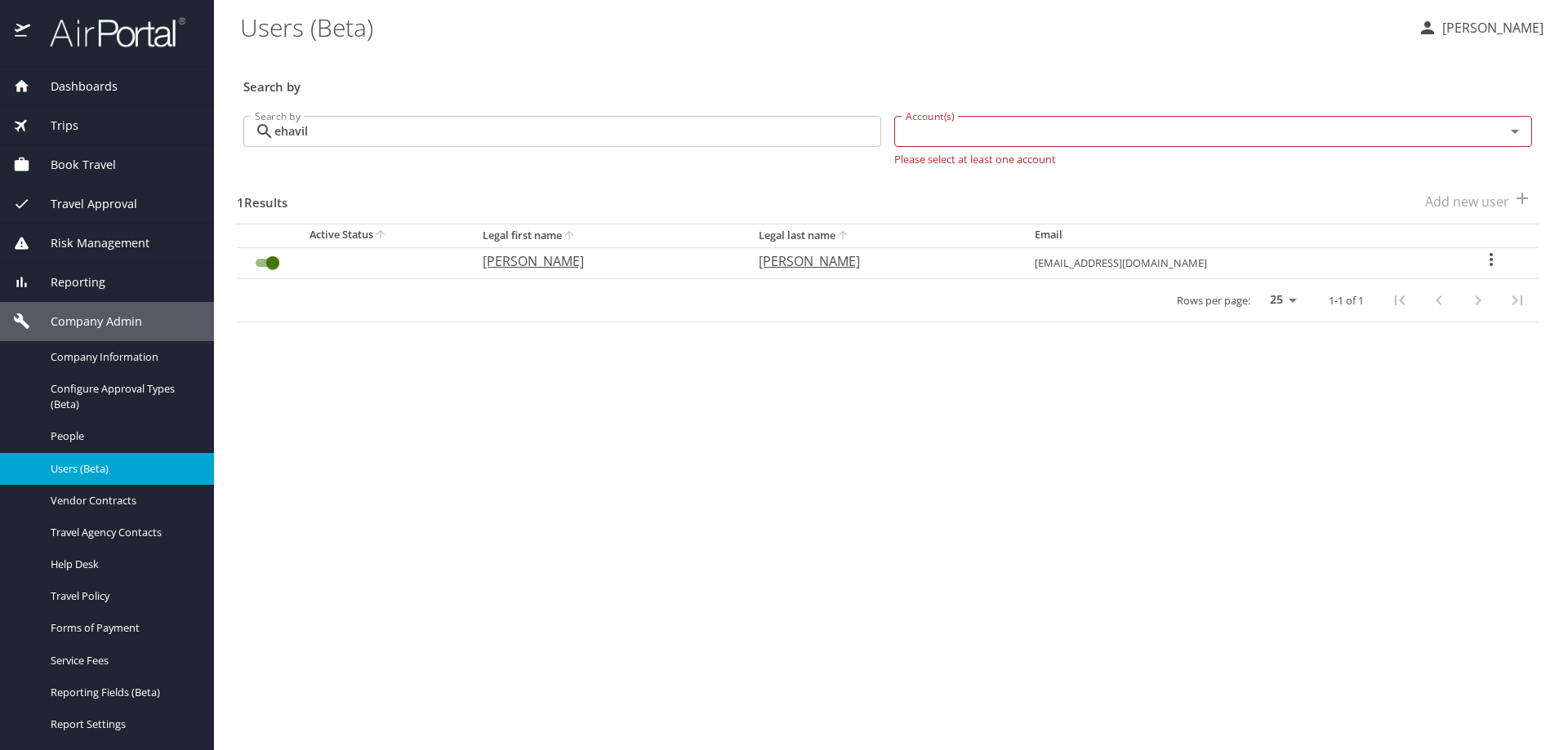
click at [1489, 258] on icon "User Search Table" at bounding box center [1491, 259] width 4 height 13
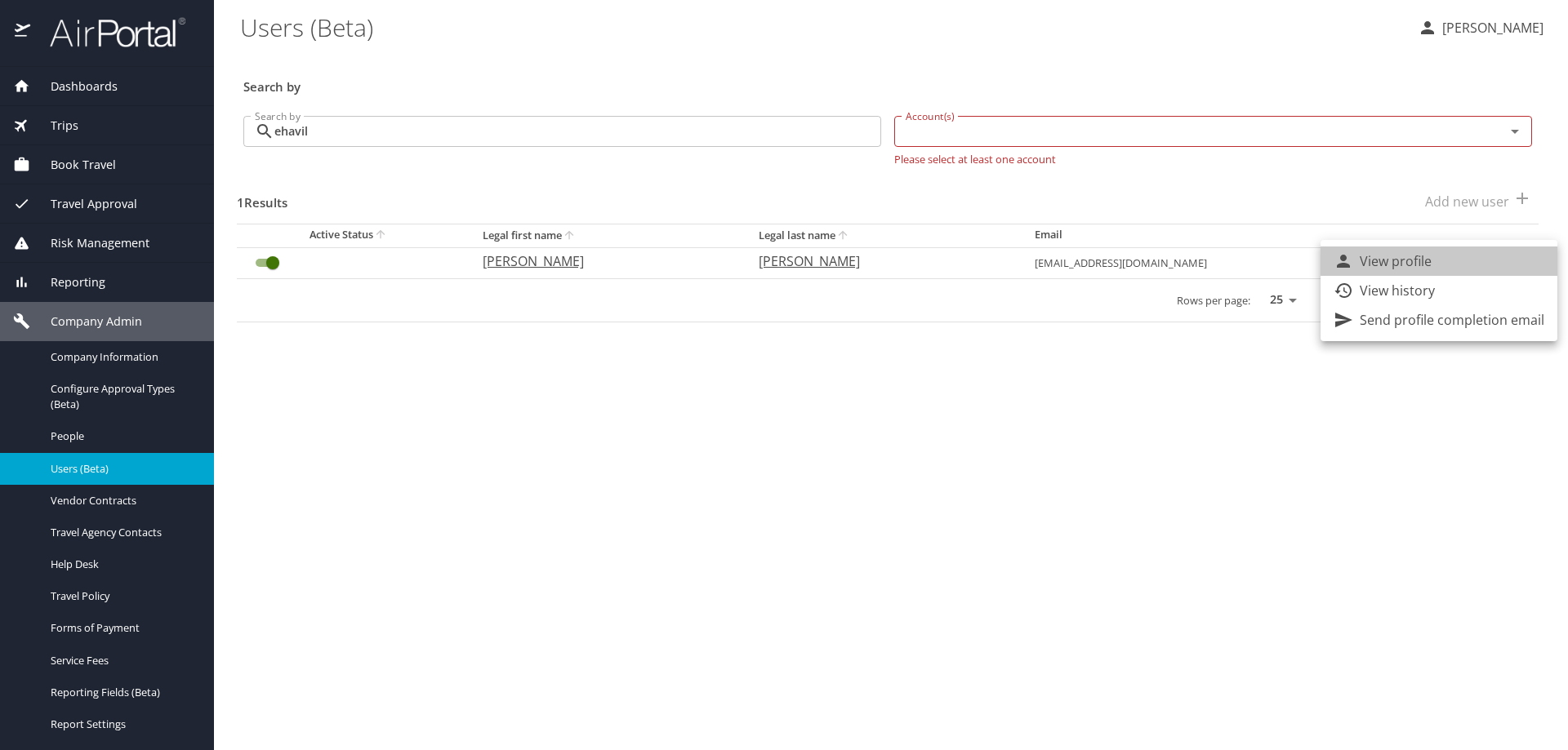
click at [1457, 260] on li "View profile" at bounding box center [1439, 261] width 237 height 30
select select "US"
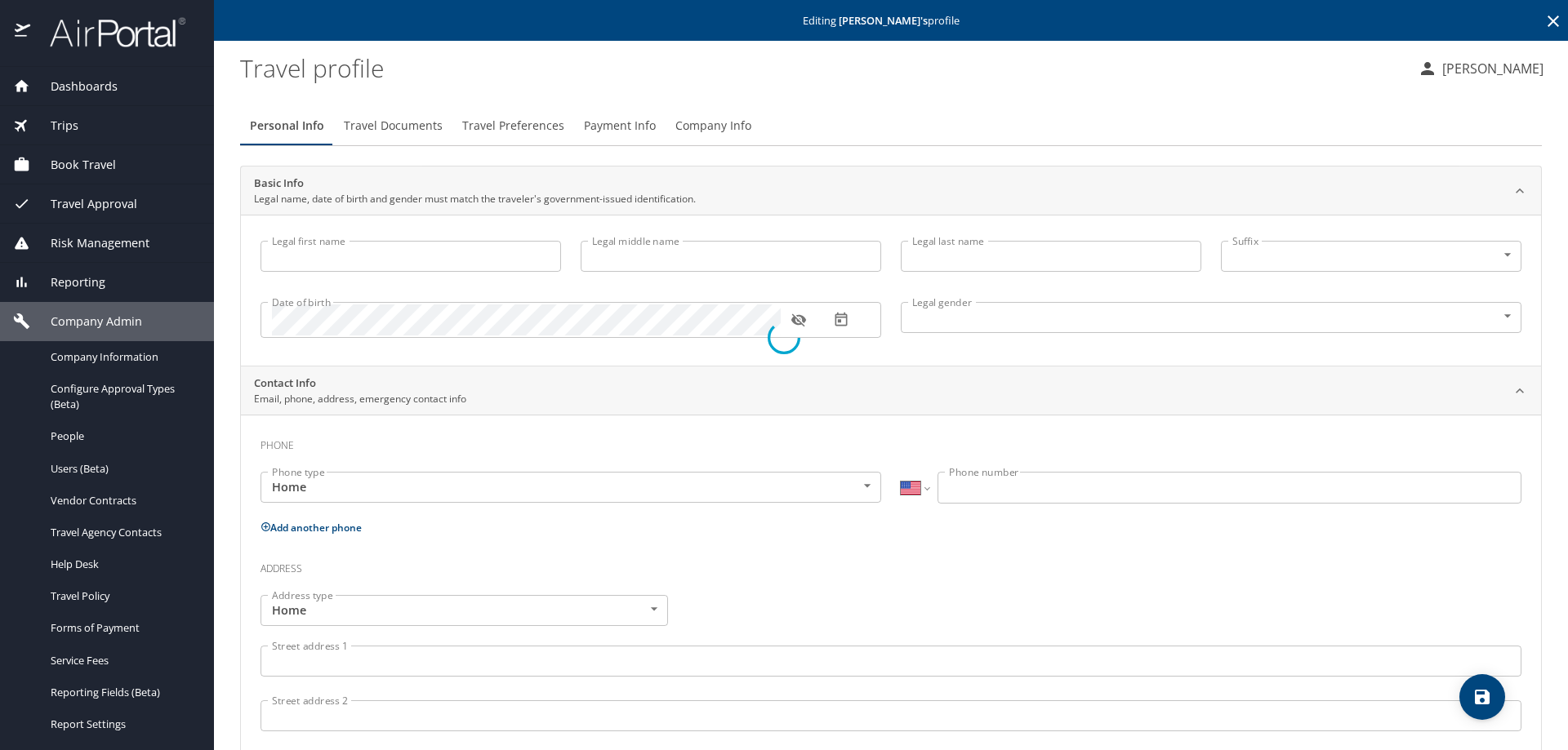
type input "[PERSON_NAME]"
type input "[DEMOGRAPHIC_DATA]"
select select "US"
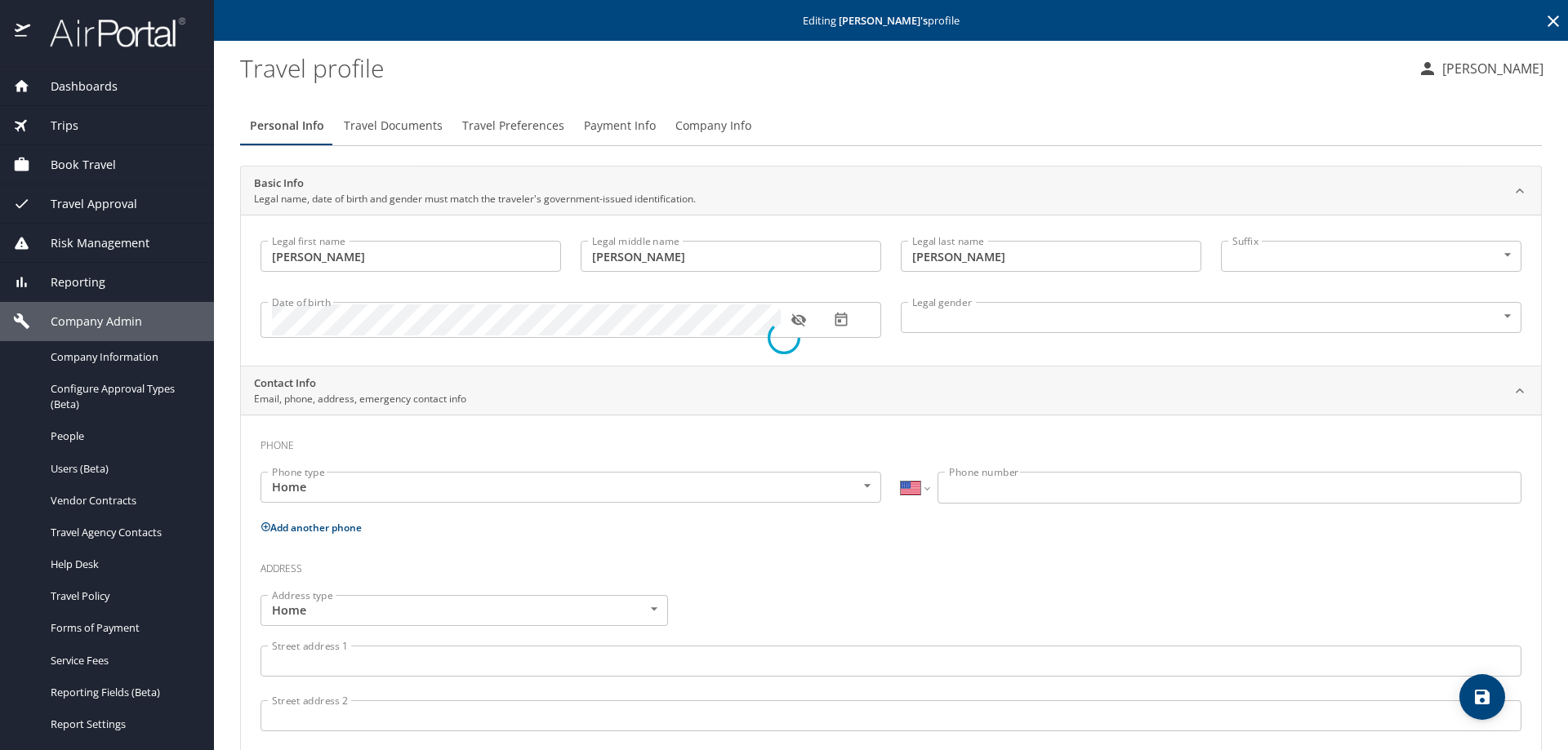
select select "US"
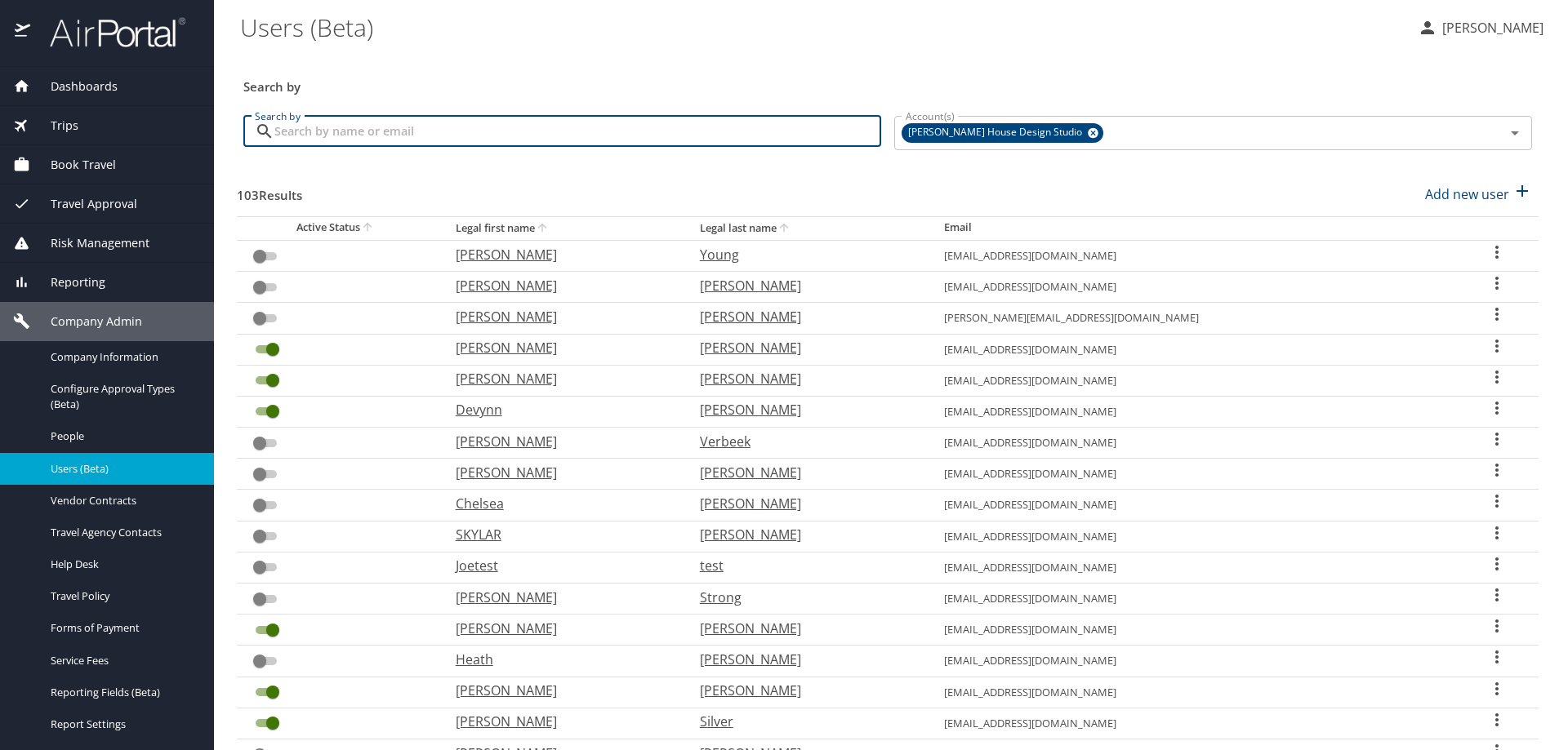
click at [360, 136] on input "Search by" at bounding box center [577, 131] width 606 height 31
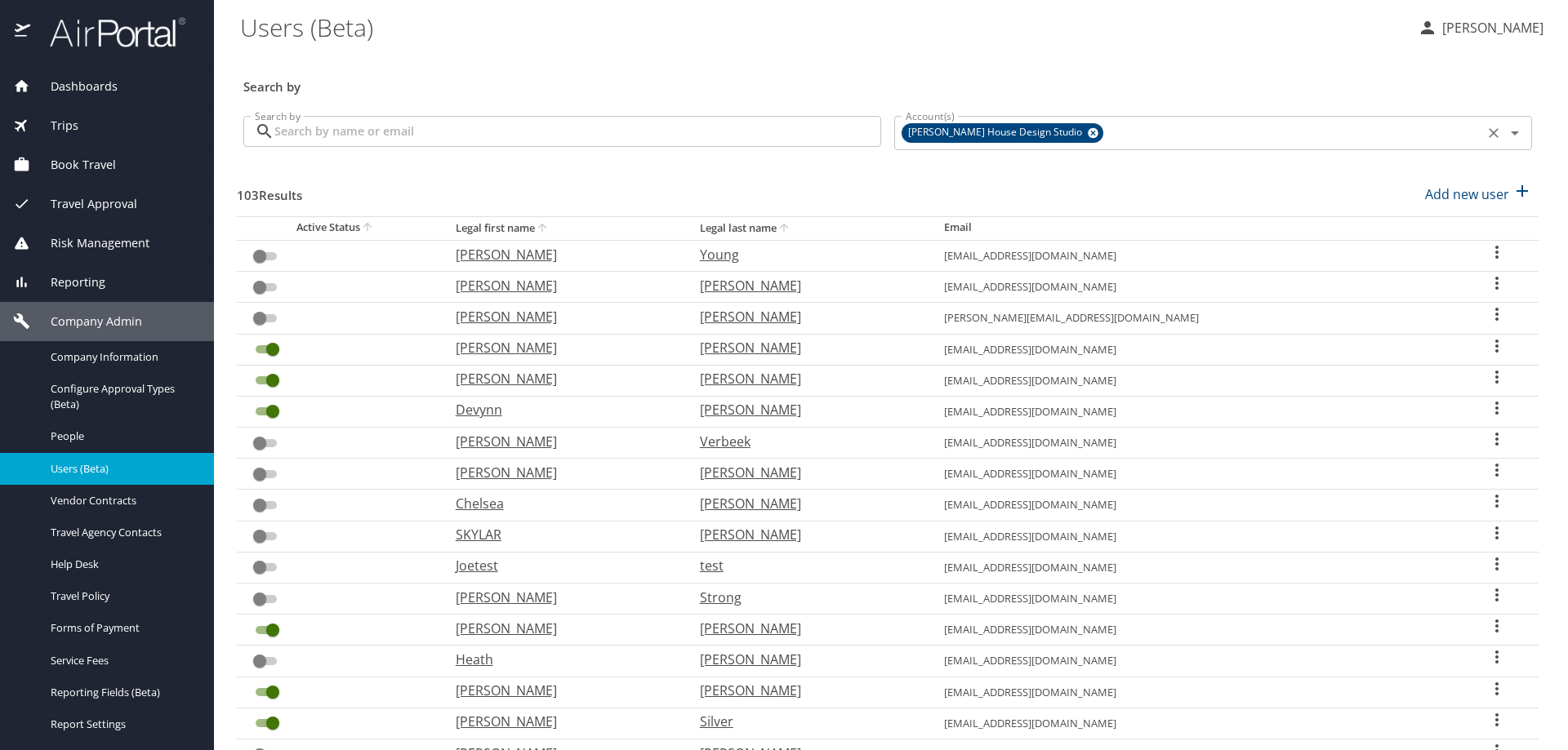
click at [1087, 131] on icon at bounding box center [1094, 133] width 13 height 18
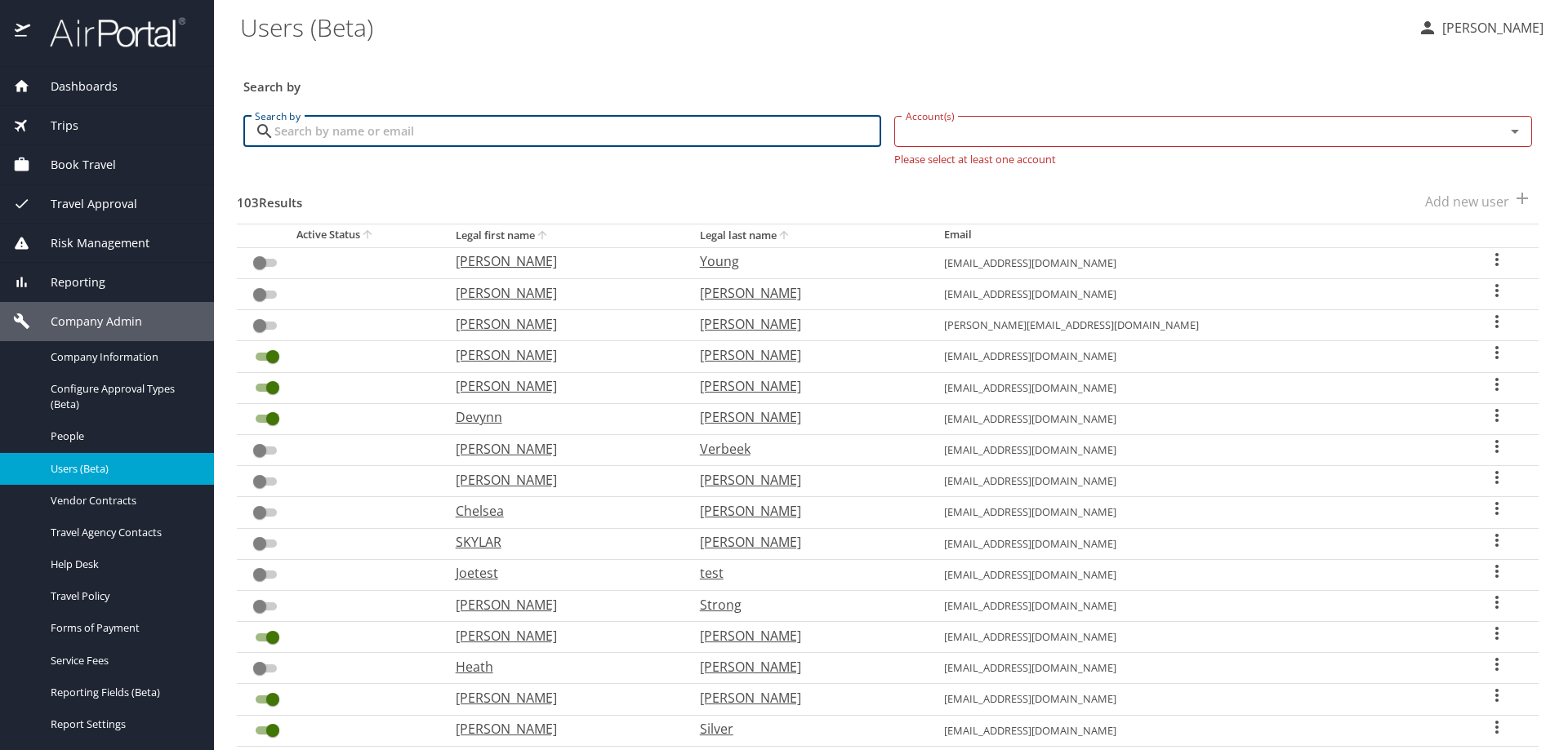
click at [1038, 132] on input "Account(s)" at bounding box center [1189, 131] width 580 height 21
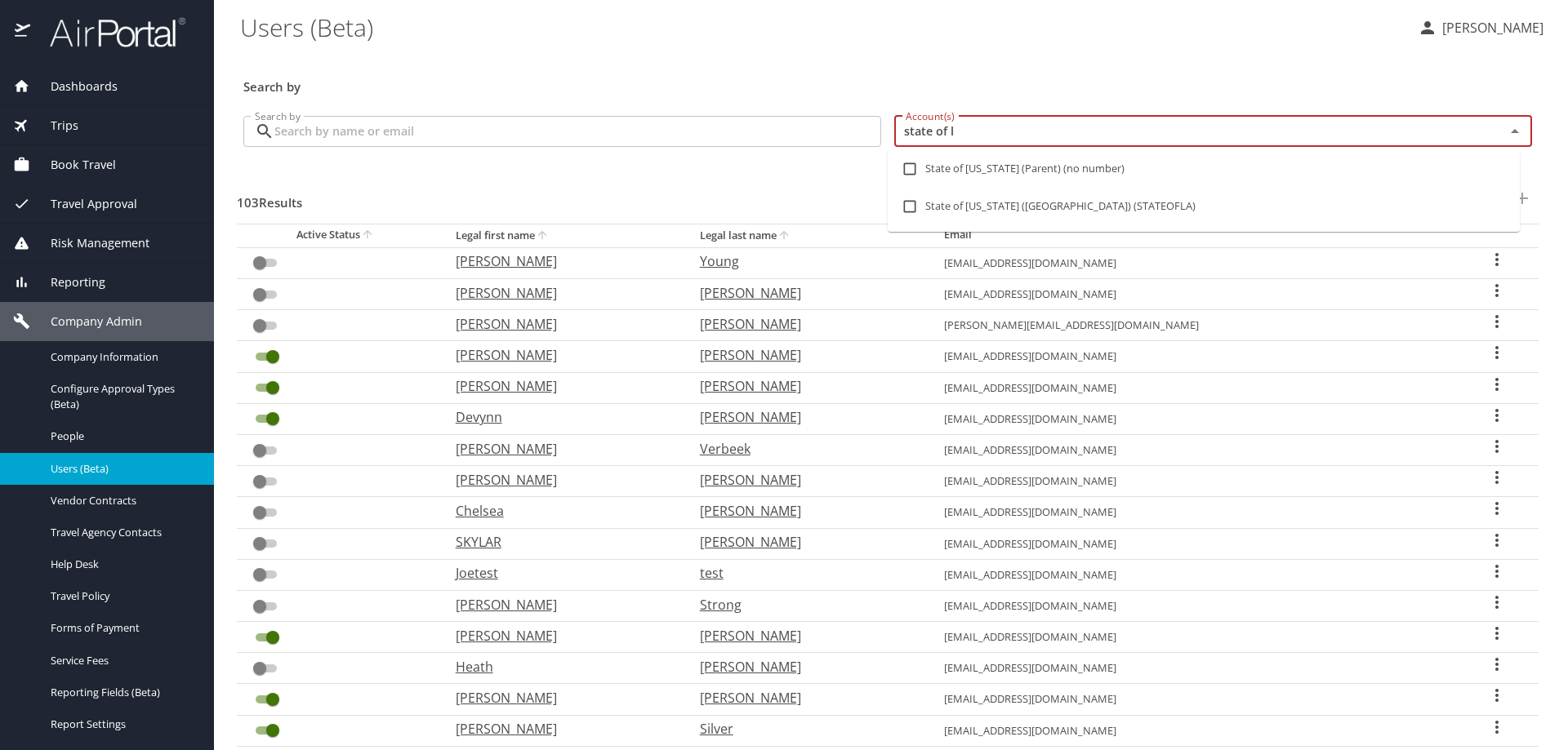
type input "state of lo"
click at [1017, 202] on li "State of Louisiana (SOLA) (STATEOFLA)" at bounding box center [1203, 207] width 632 height 38
checkbox input "true"
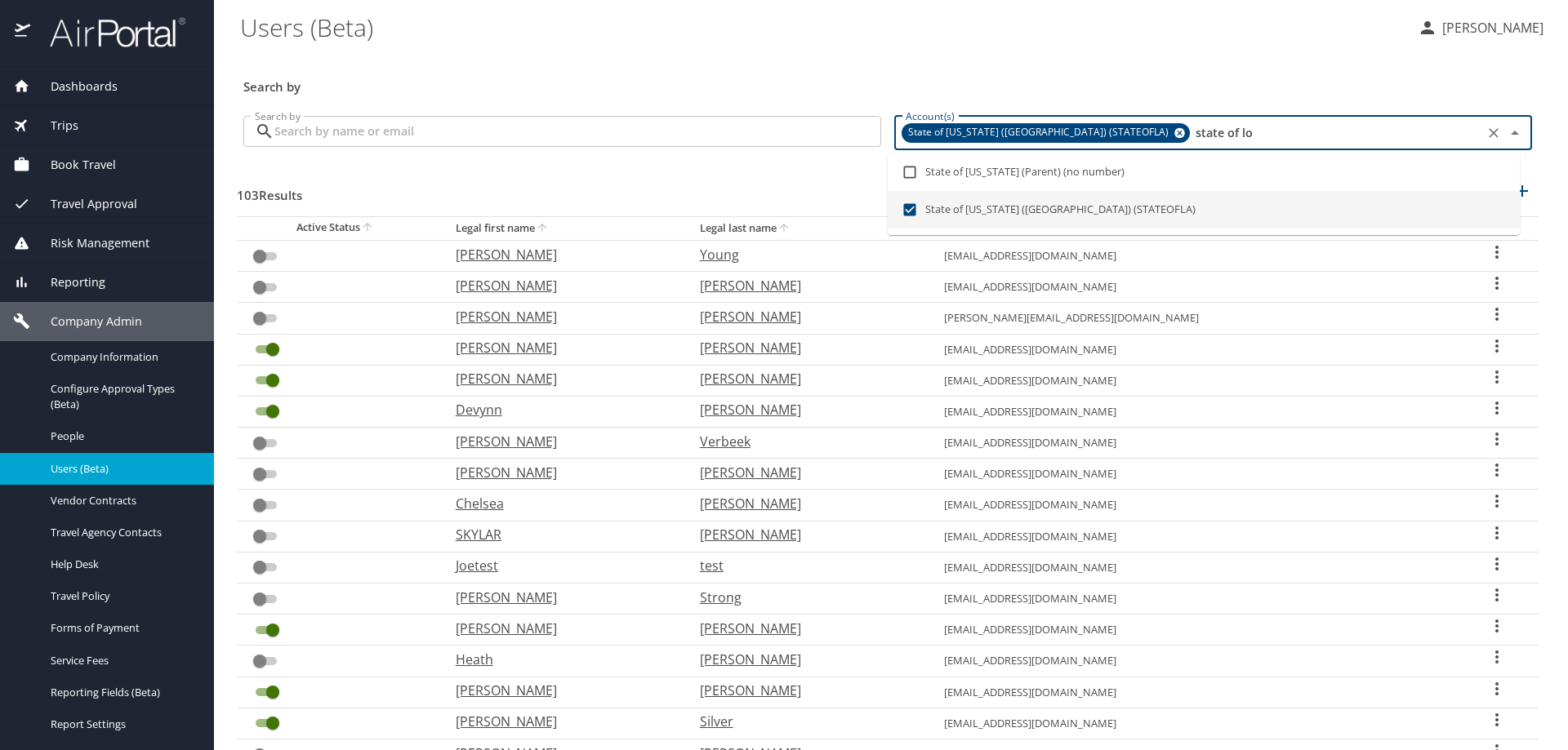
type input "state of lo"
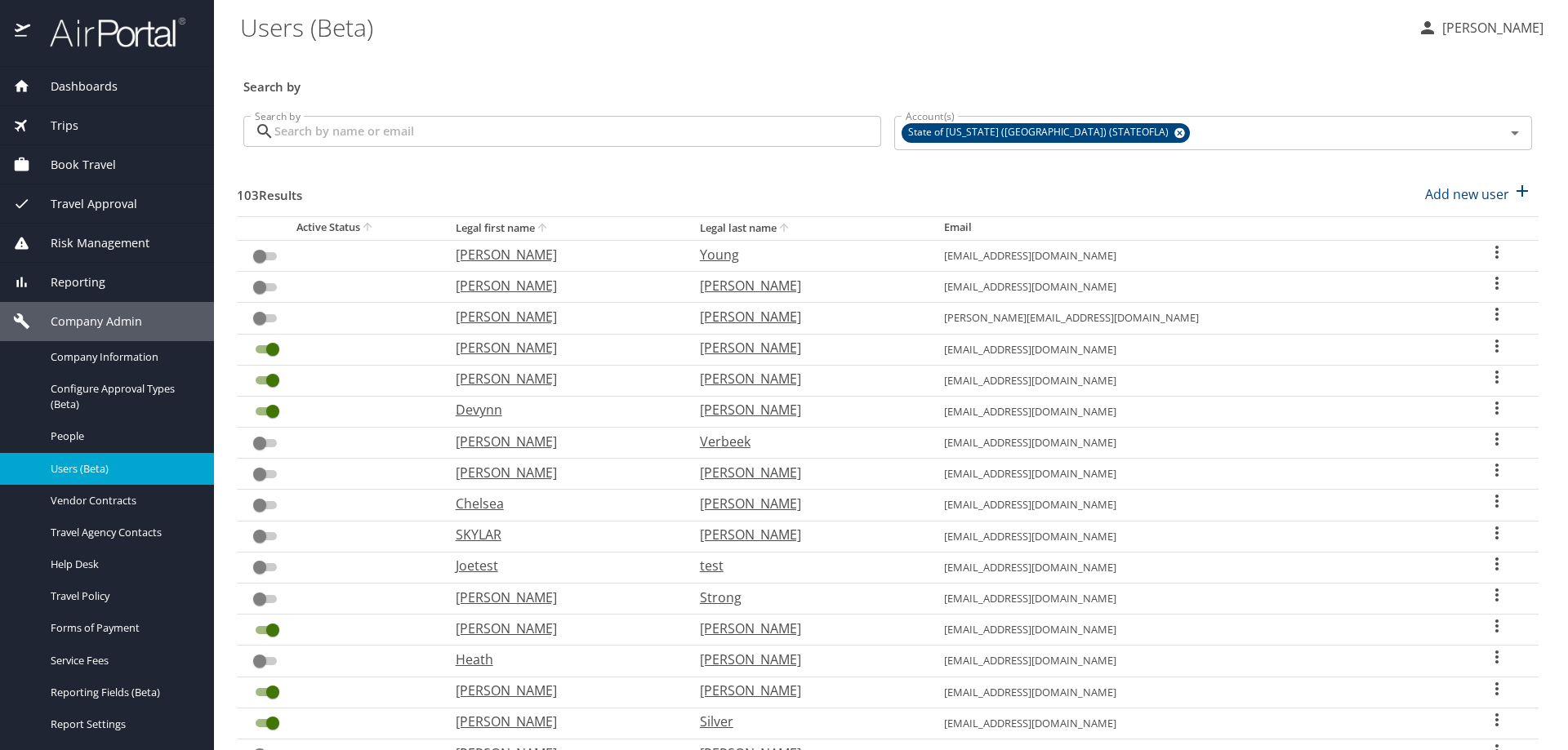
checkbox input "true"
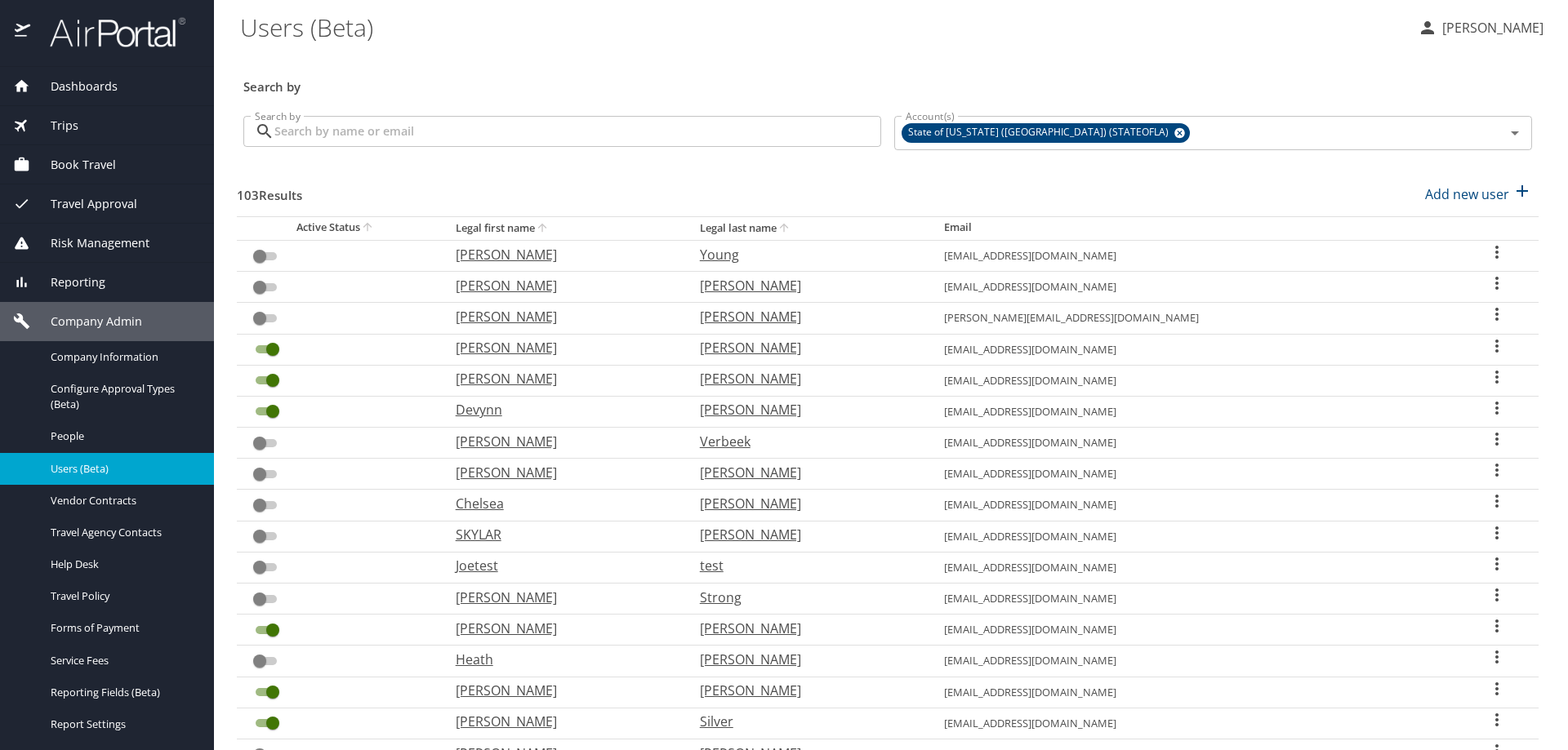
checkbox input "true"
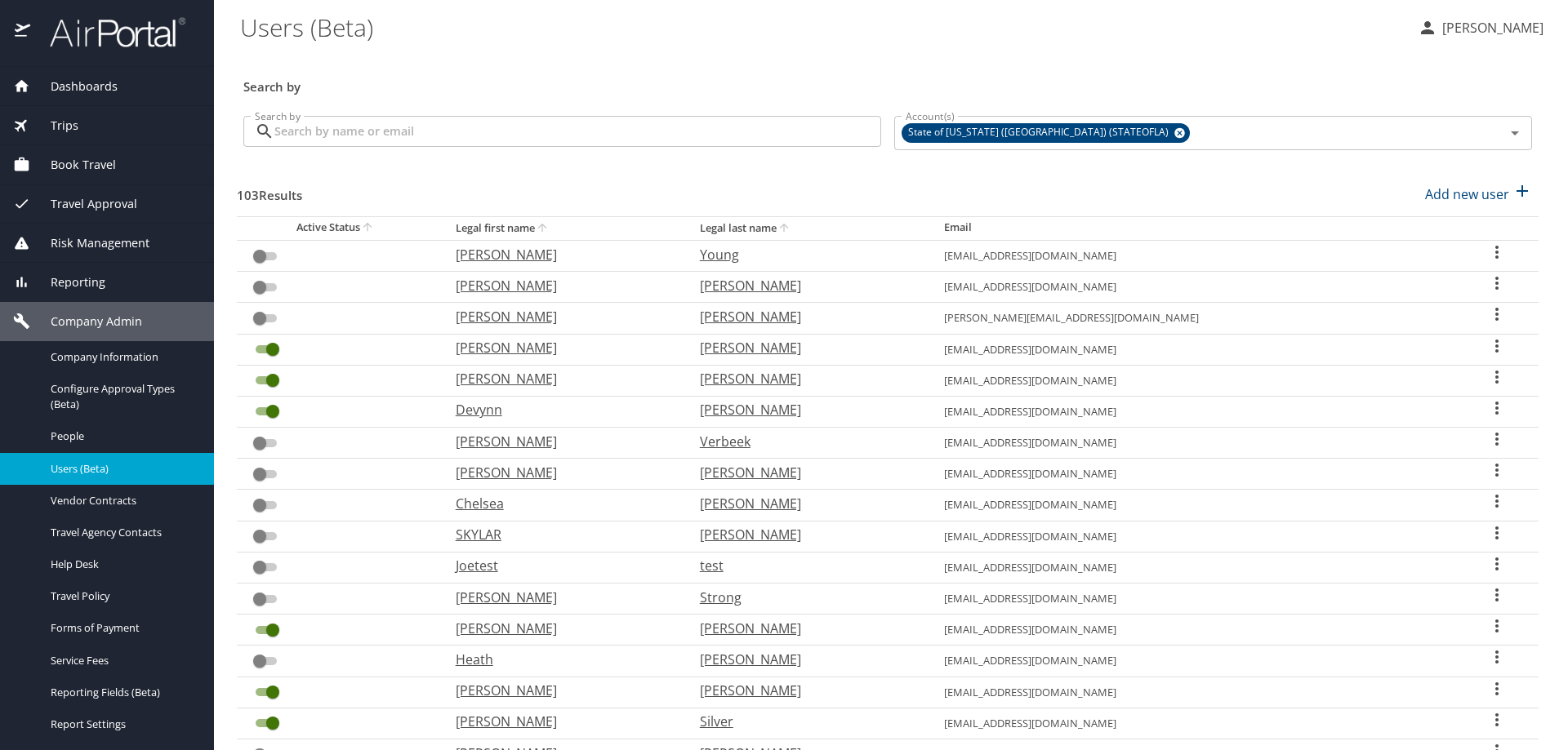
checkbox input "true"
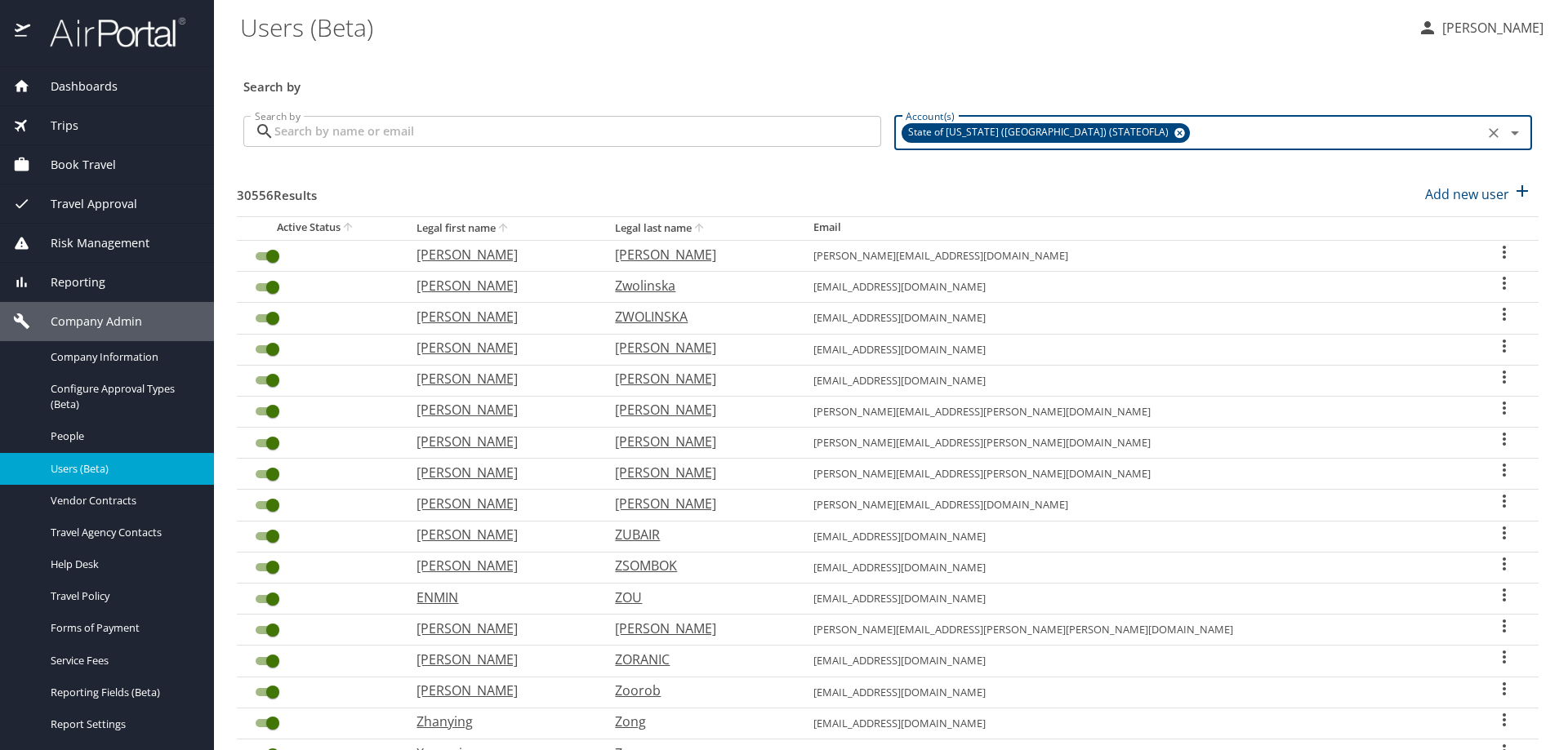
click at [439, 123] on input "Search by" at bounding box center [577, 131] width 606 height 31
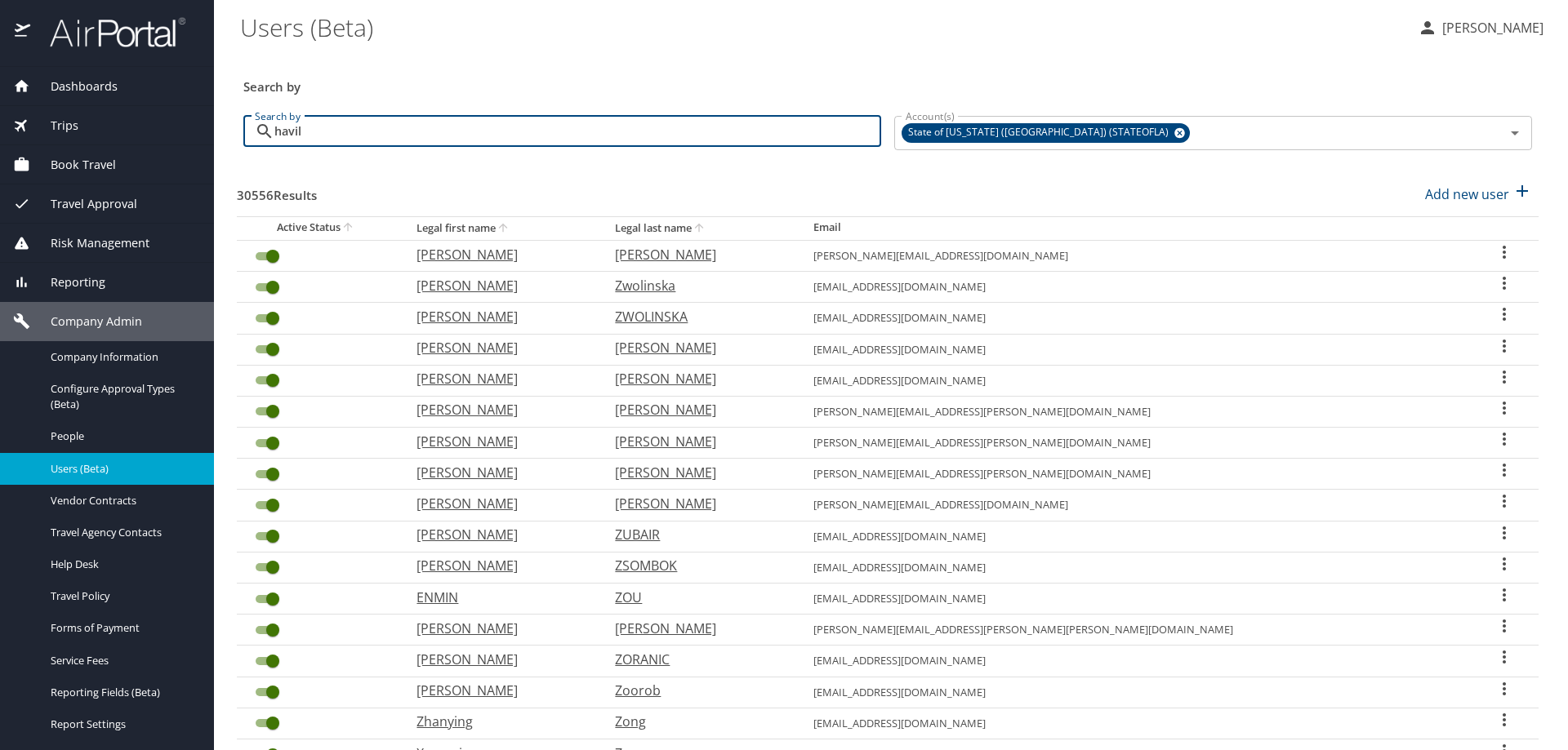
type input "havil"
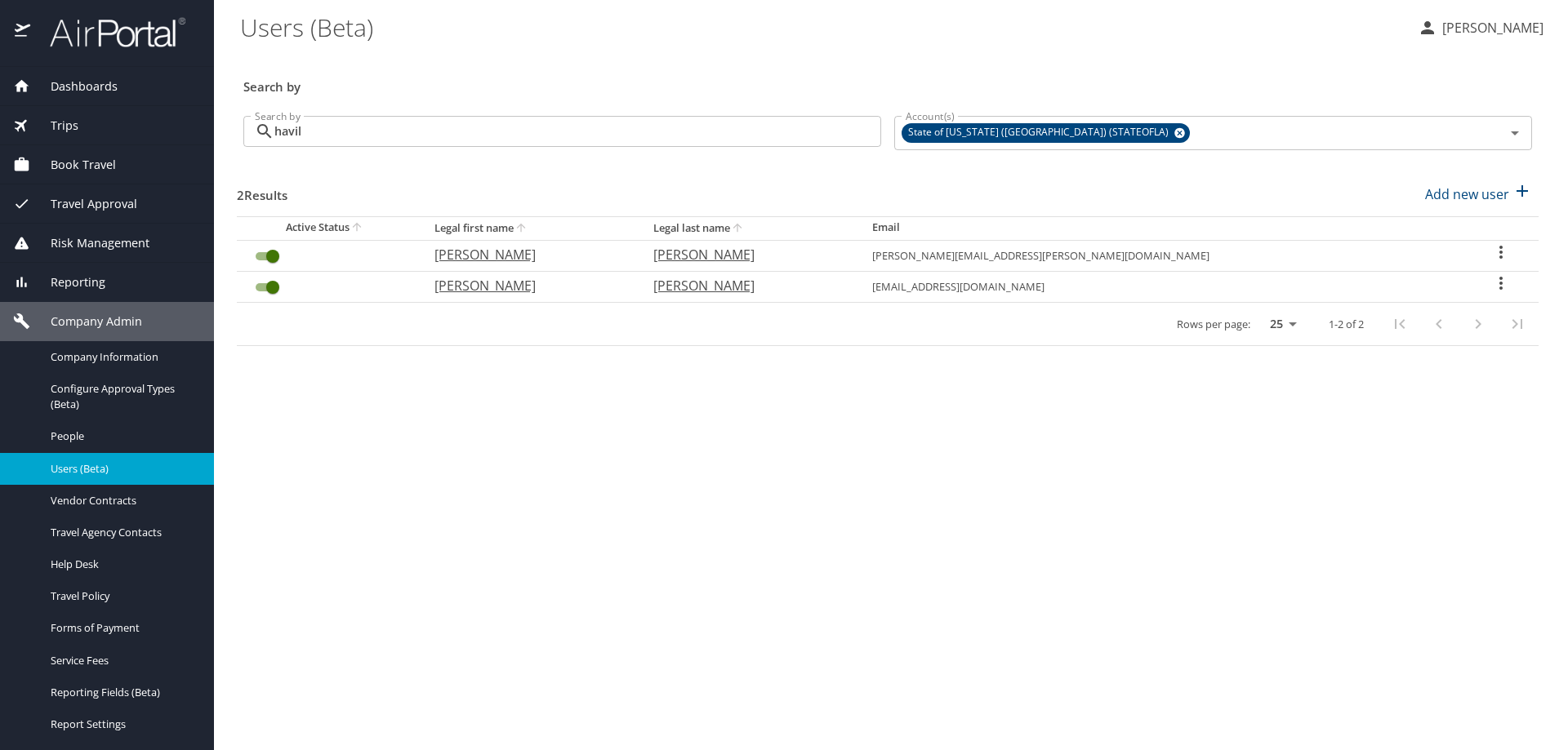
click at [1495, 287] on icon "User Search Table" at bounding box center [1501, 284] width 20 height 20
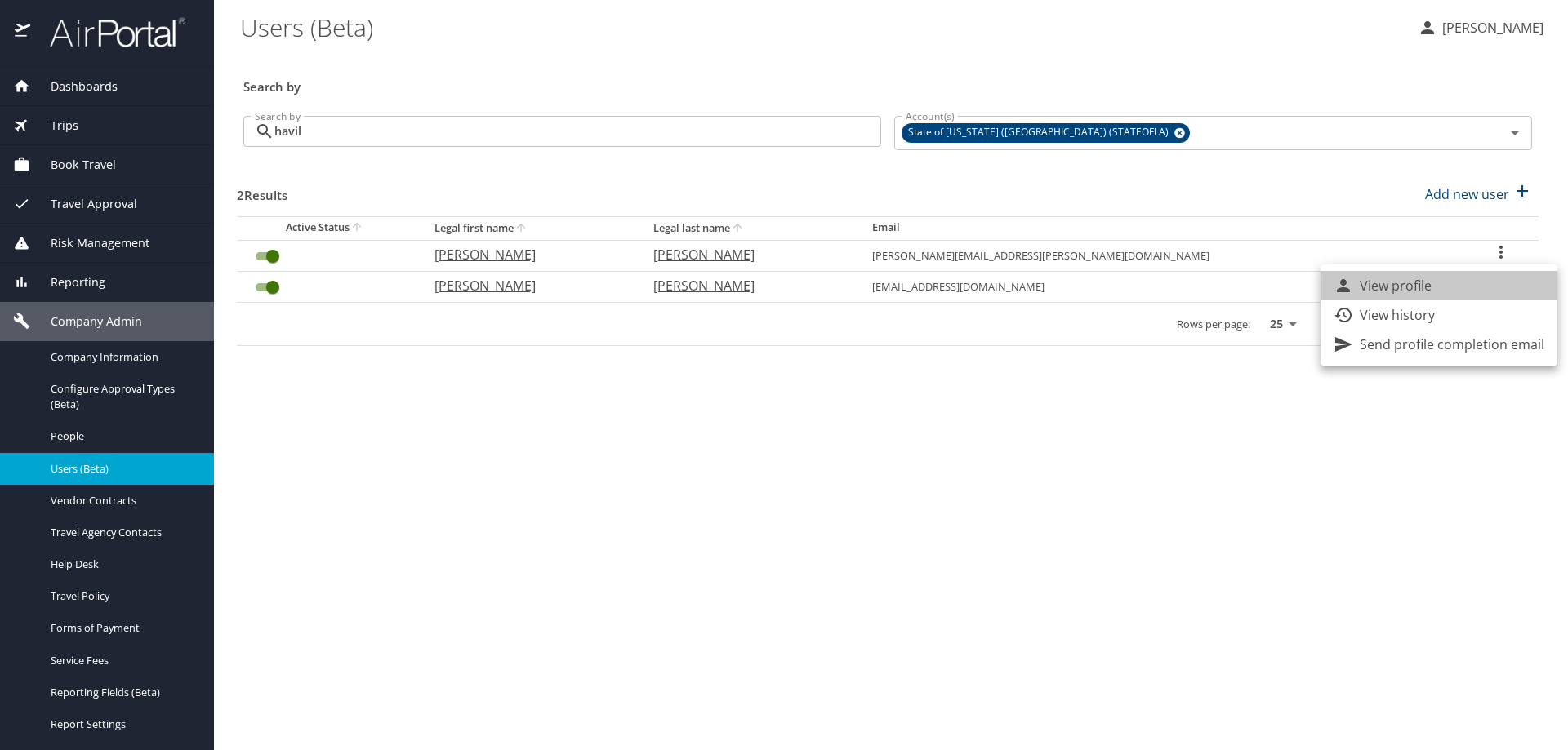
click at [1455, 284] on li "View profile" at bounding box center [1439, 286] width 237 height 30
select select "US"
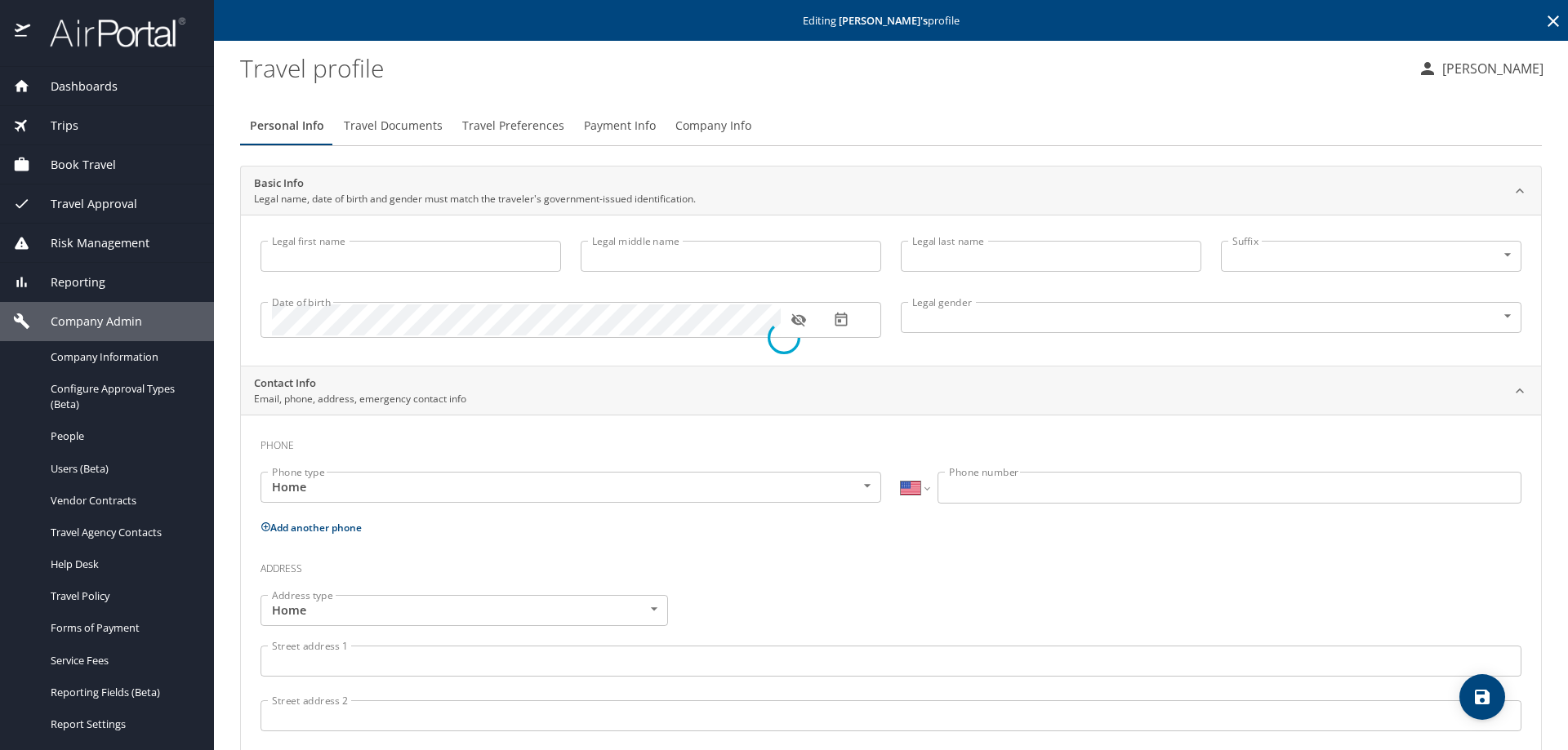
type input "Erika"
type input "Marie"
type input "Haviland"
type input "Female"
select select "US"
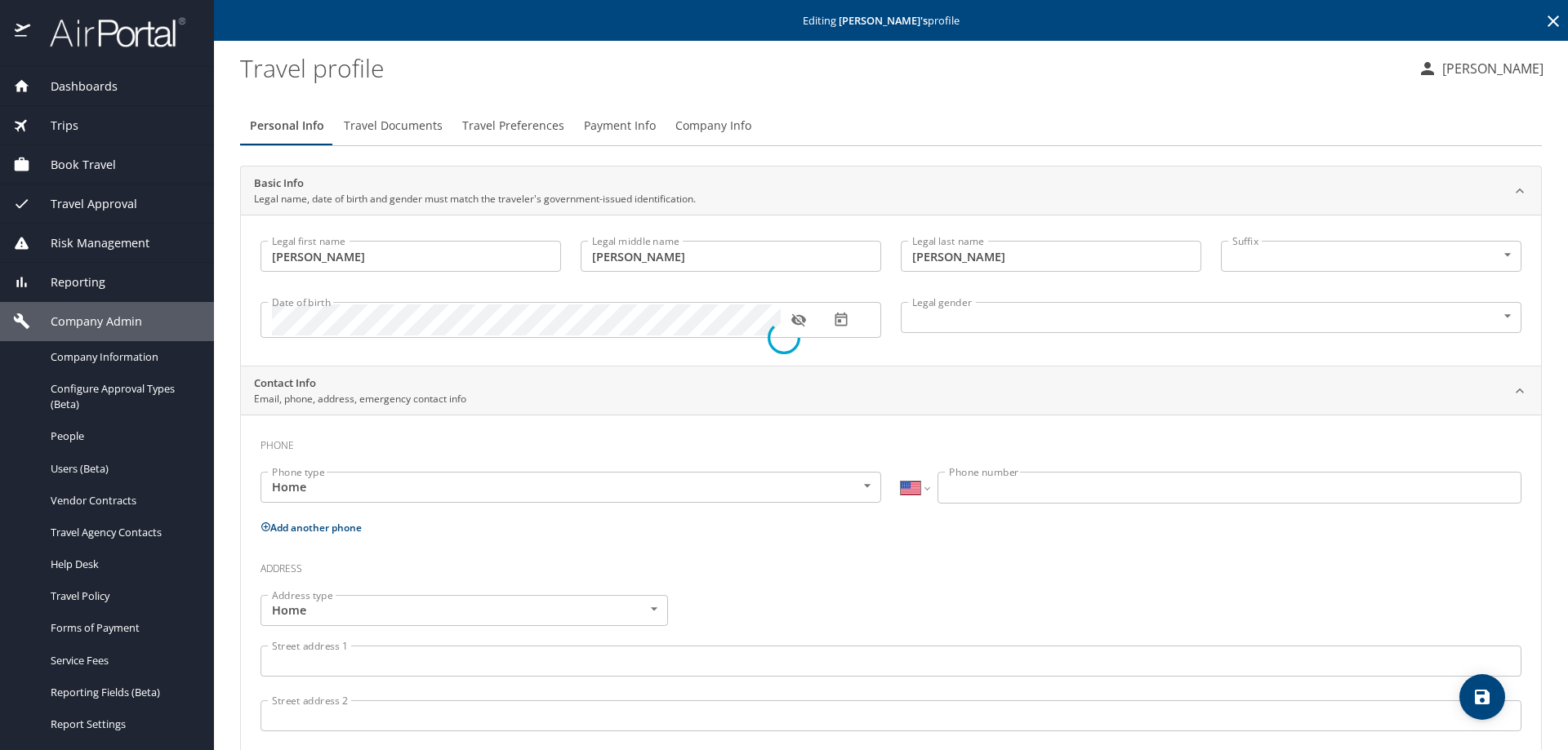
select select "US"
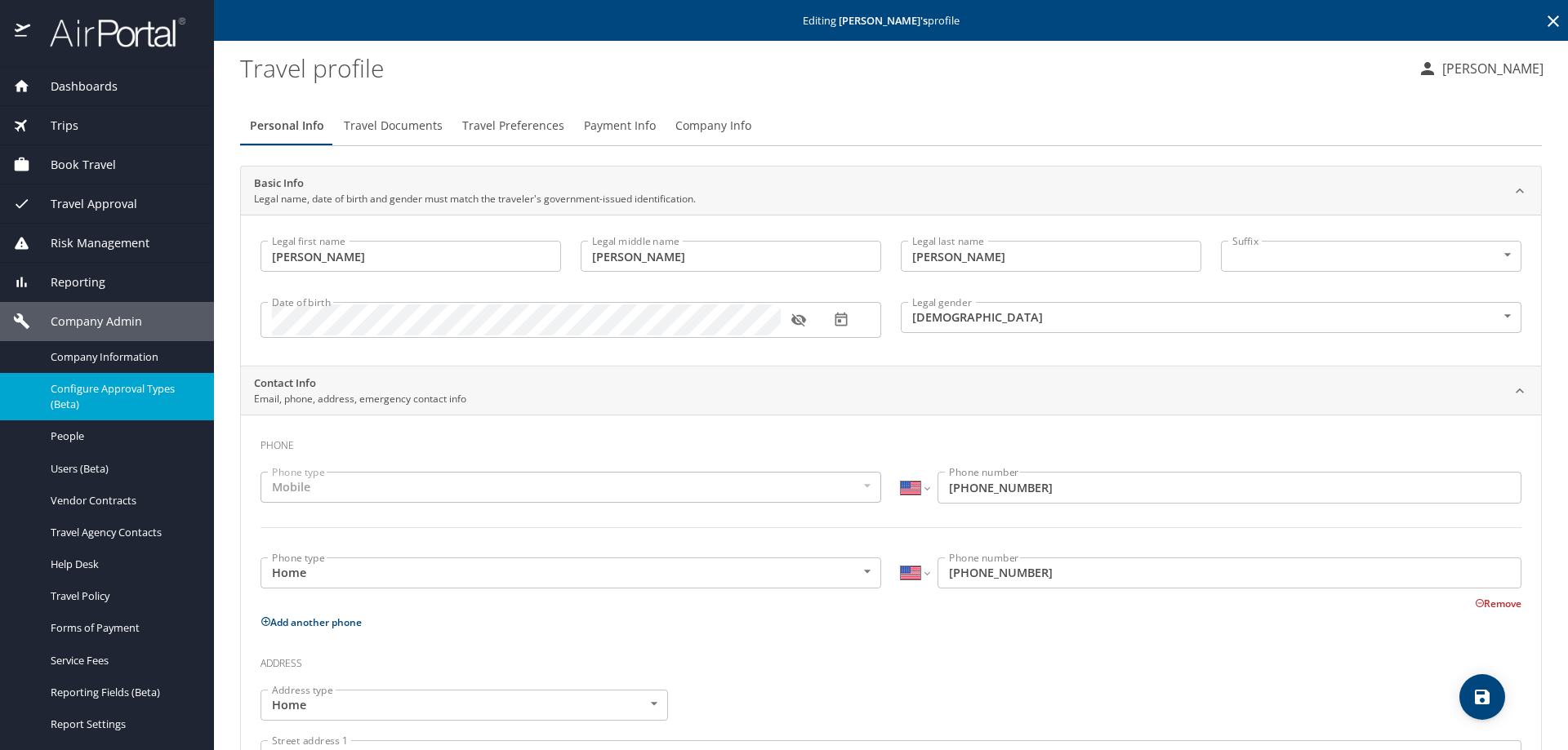
click at [103, 396] on span "Configure Approval Types (Beta)" at bounding box center [122, 397] width 144 height 31
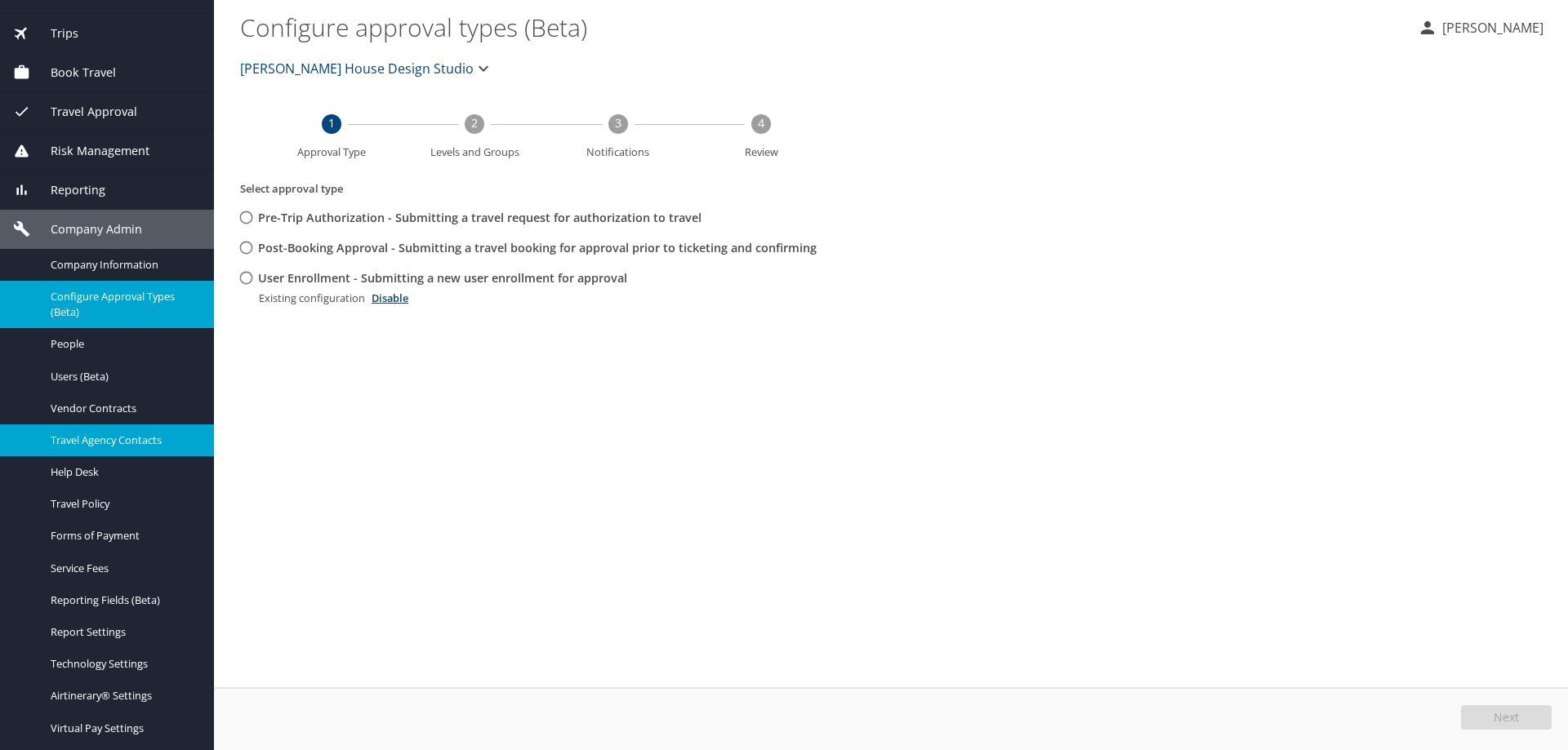
scroll to position [221, 0]
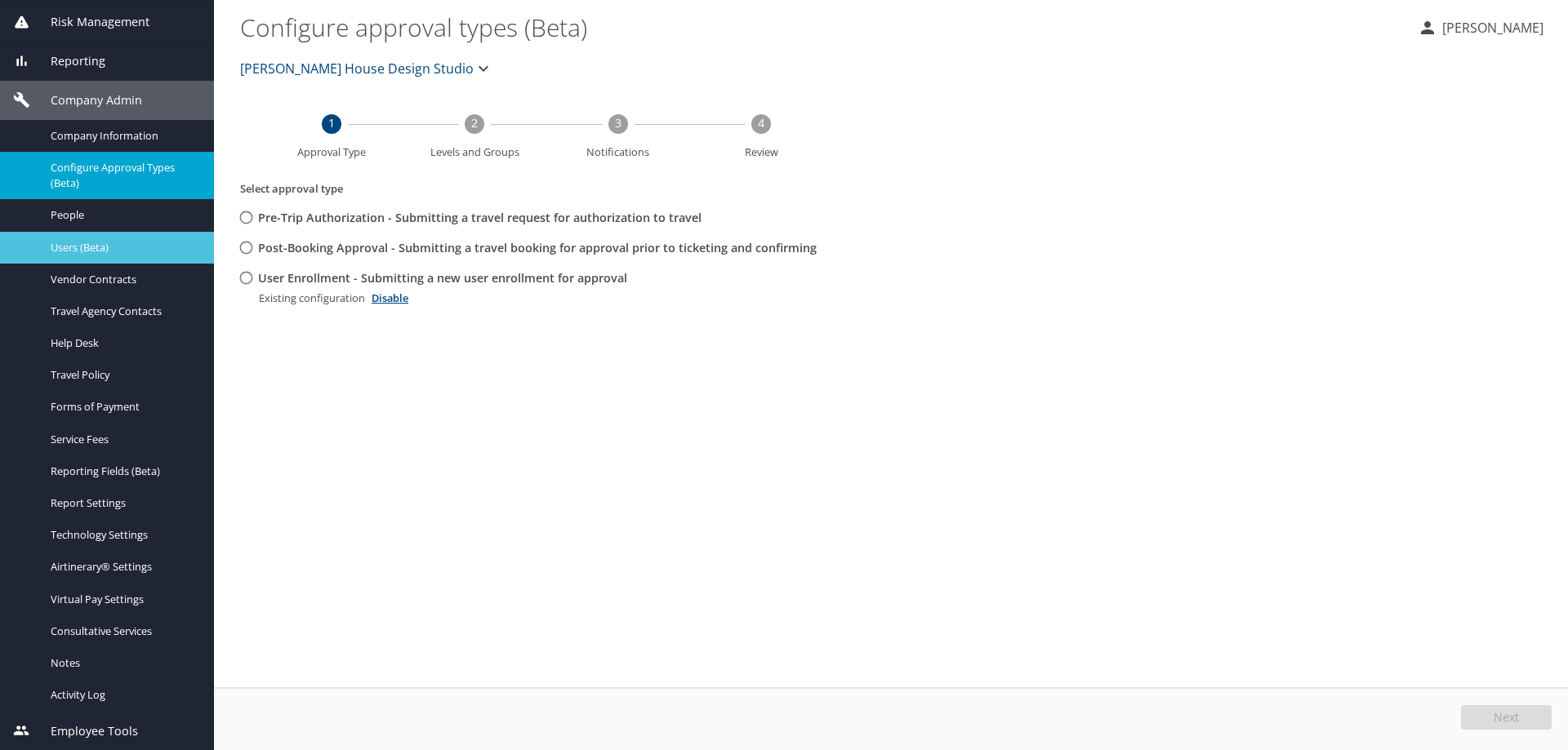
click at [124, 247] on span "Users (Beta)" at bounding box center [122, 248] width 144 height 15
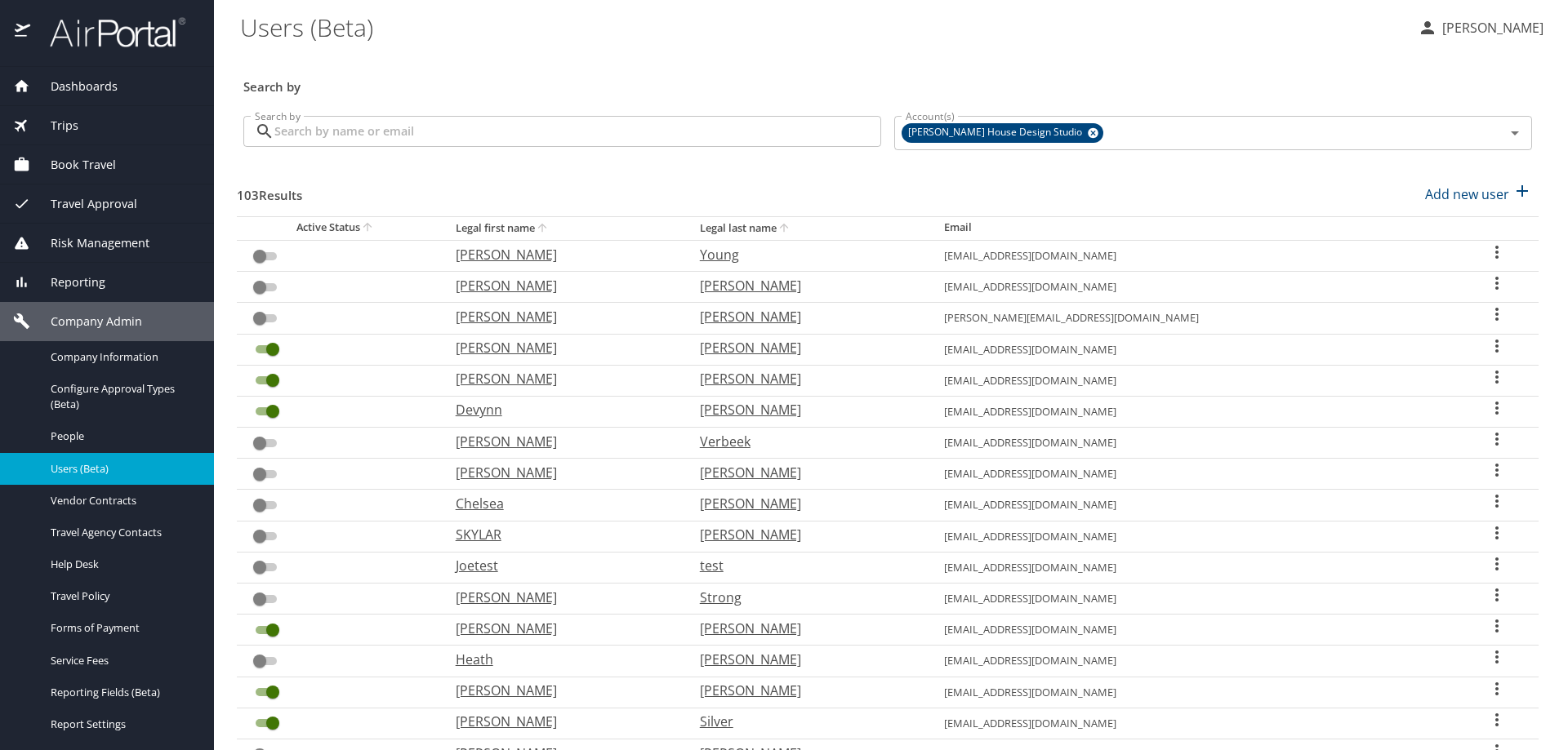
click at [90, 171] on span "Book Travel" at bounding box center [72, 165] width 86 height 18
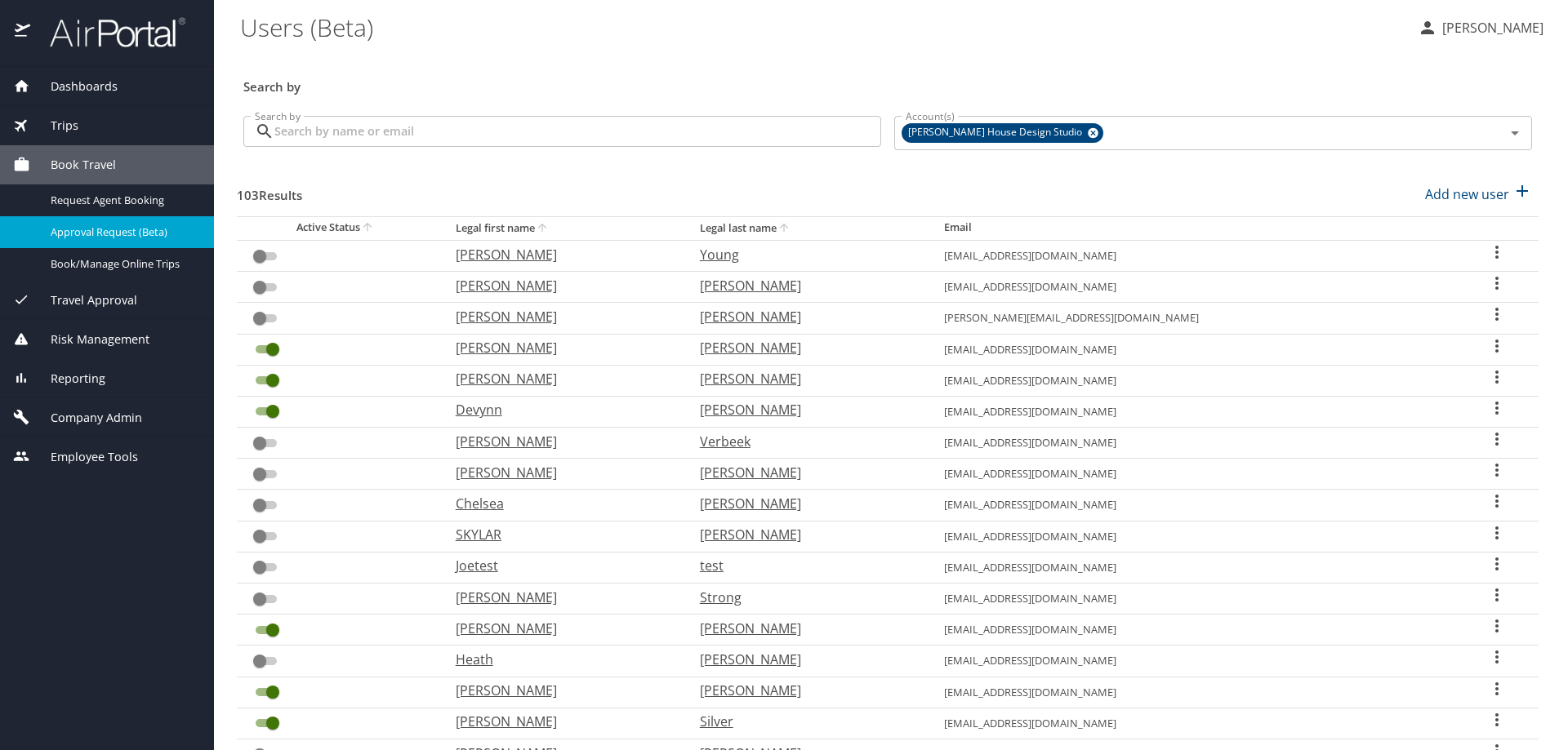
click at [143, 231] on span "Approval Request (Beta)" at bounding box center [122, 231] width 144 height 15
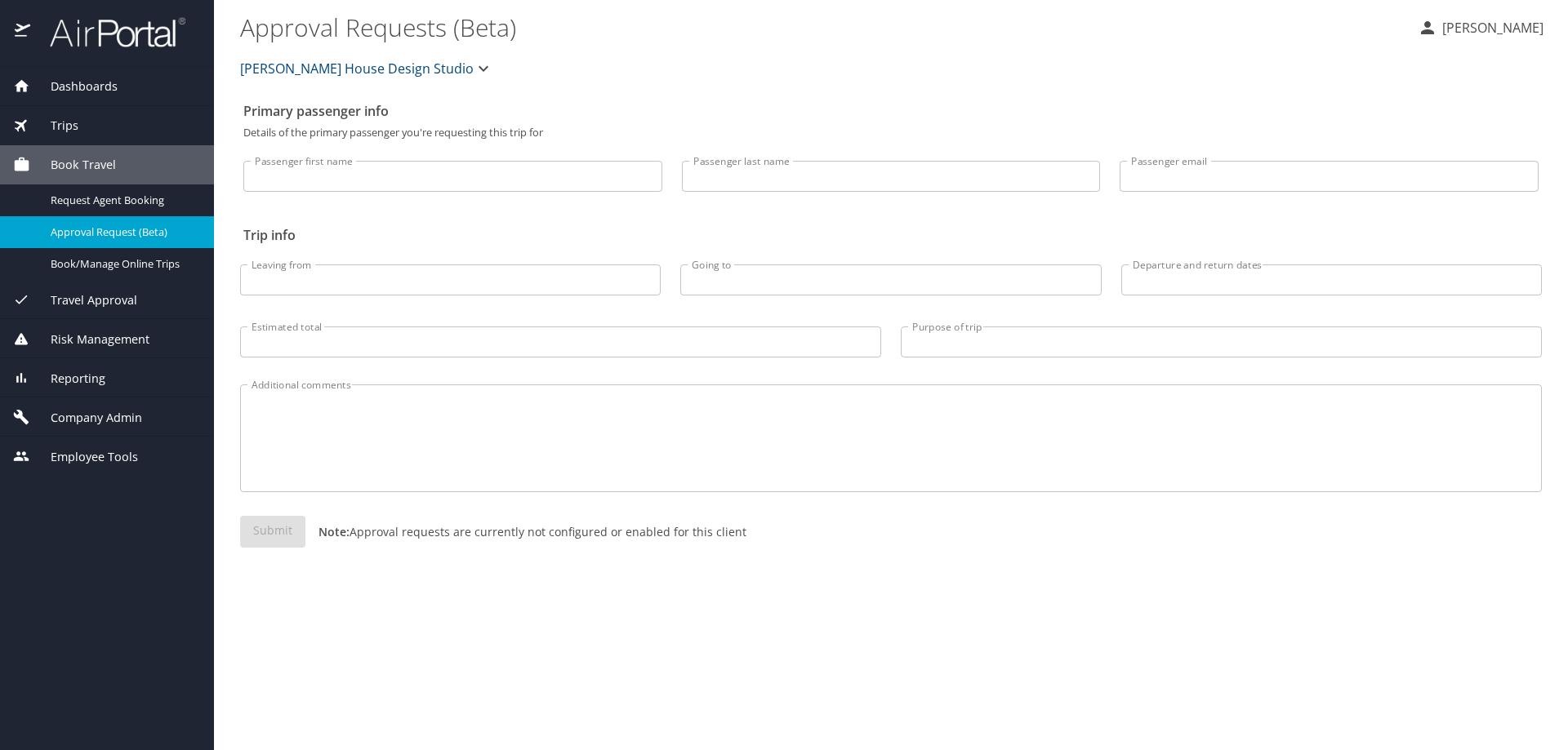
click at [717, 175] on input "Passenger last name" at bounding box center [891, 176] width 419 height 31
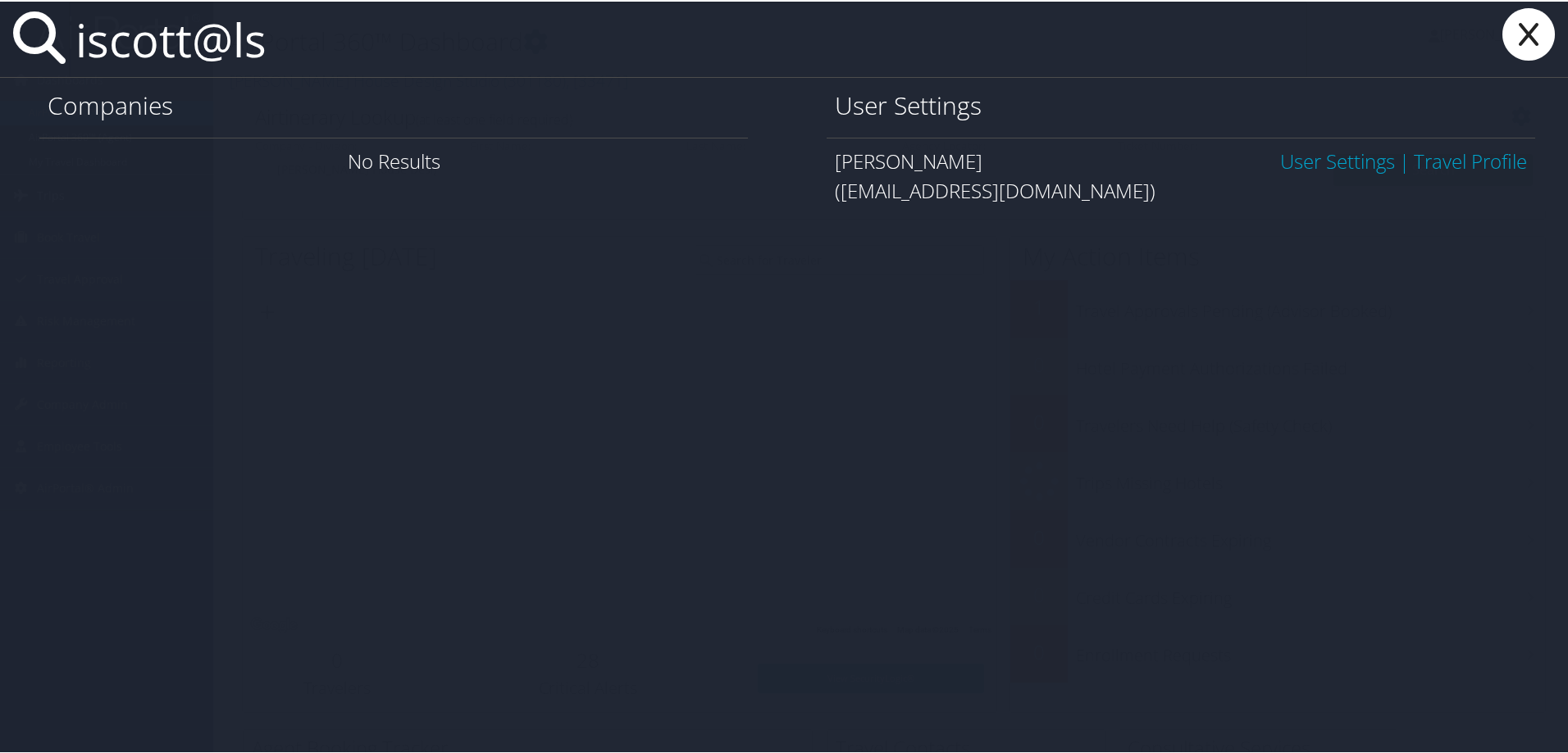
type input "iscott@ls"
click at [1334, 159] on link "User Settings" at bounding box center [1337, 160] width 114 height 27
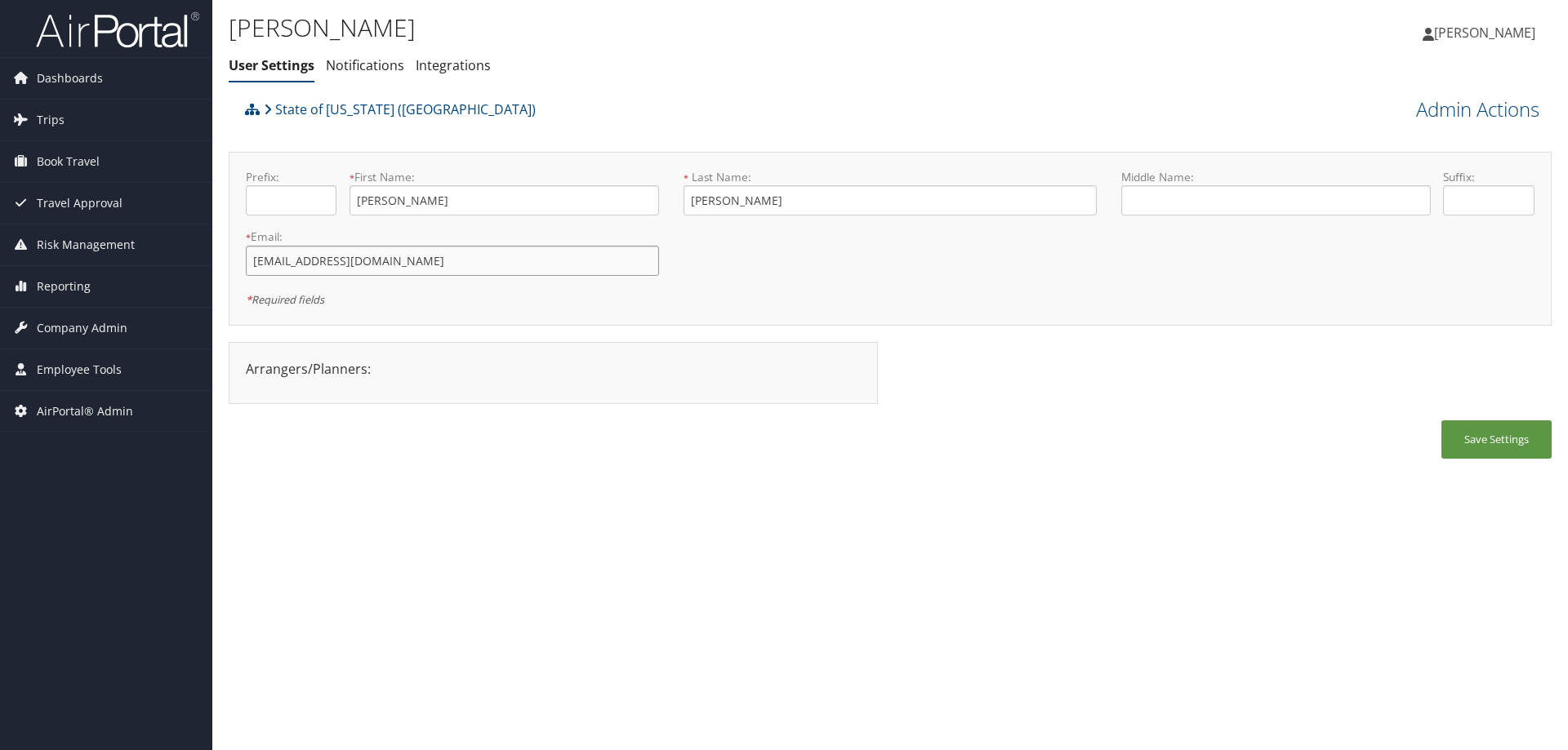
drag, startPoint x: 371, startPoint y: 269, endPoint x: 234, endPoint y: 254, distance: 137.8
click at [234, 254] on div "* Email: [EMAIL_ADDRESS][DOMAIN_NAME] This field is required" at bounding box center [452, 258] width 437 height 60
click at [377, 102] on link "State of [US_STATE] ([GEOGRAPHIC_DATA])" at bounding box center [399, 109] width 272 height 33
click at [289, 109] on link "State of [US_STATE] ([GEOGRAPHIC_DATA])" at bounding box center [399, 109] width 272 height 33
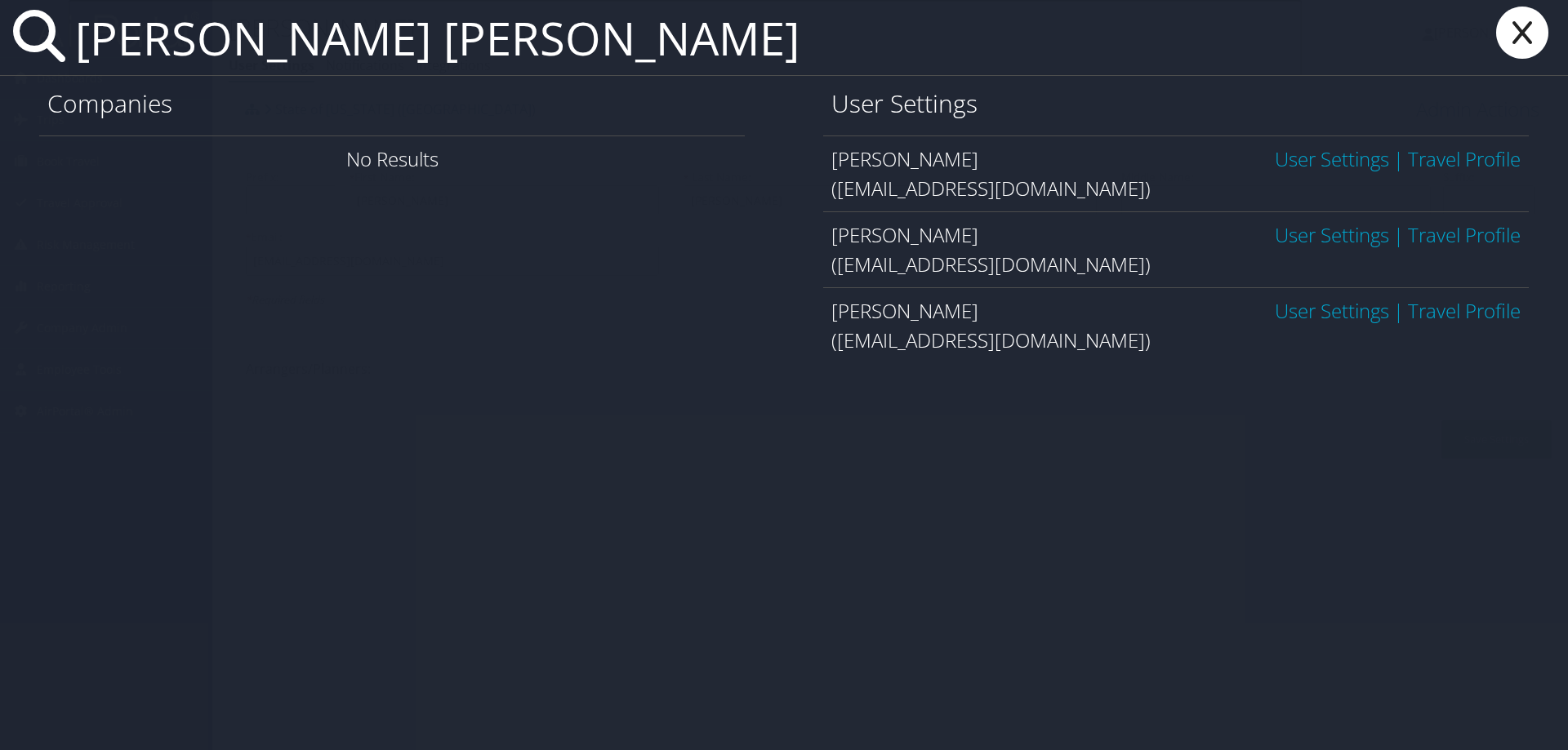
drag, startPoint x: 513, startPoint y: 52, endPoint x: -241, endPoint y: 5, distance: 755.5
click at [0, 5] on html "Menu Dashboards ► AirPortal 360™ (Manager) AirPortal 360™ (Agent) My Travel Das…" at bounding box center [784, 375] width 1568 height 750
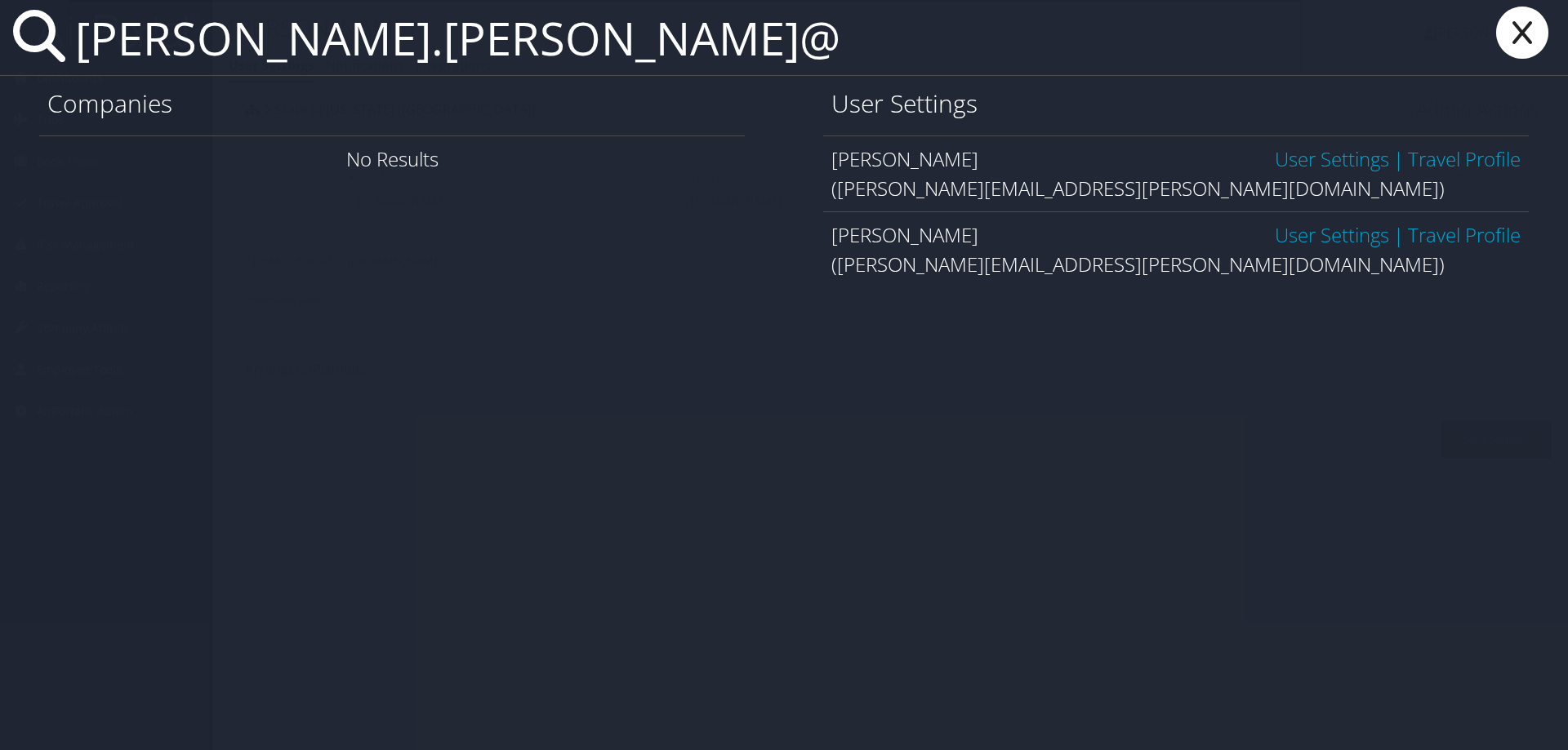
type input "linda.deboer@"
click at [1277, 241] on link "User Settings" at bounding box center [1331, 235] width 114 height 27
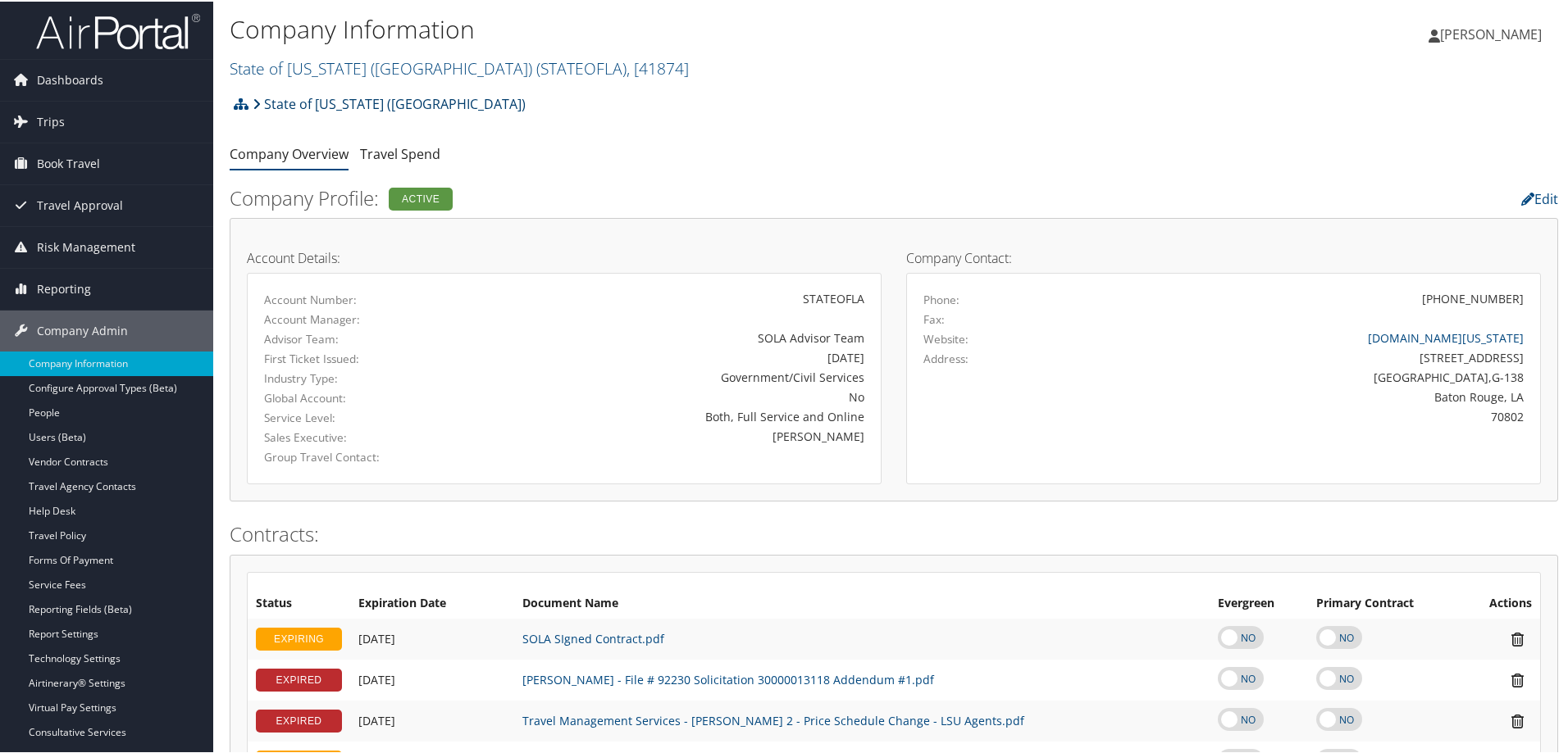
click at [359, 96] on link "State of [US_STATE] ([GEOGRAPHIC_DATA])" at bounding box center [388, 103] width 273 height 33
click at [374, 63] on link "State of Louisiana (SOLA) ( STATEOFLA ) , [ 41874 ]" at bounding box center [459, 66] width 459 height 22
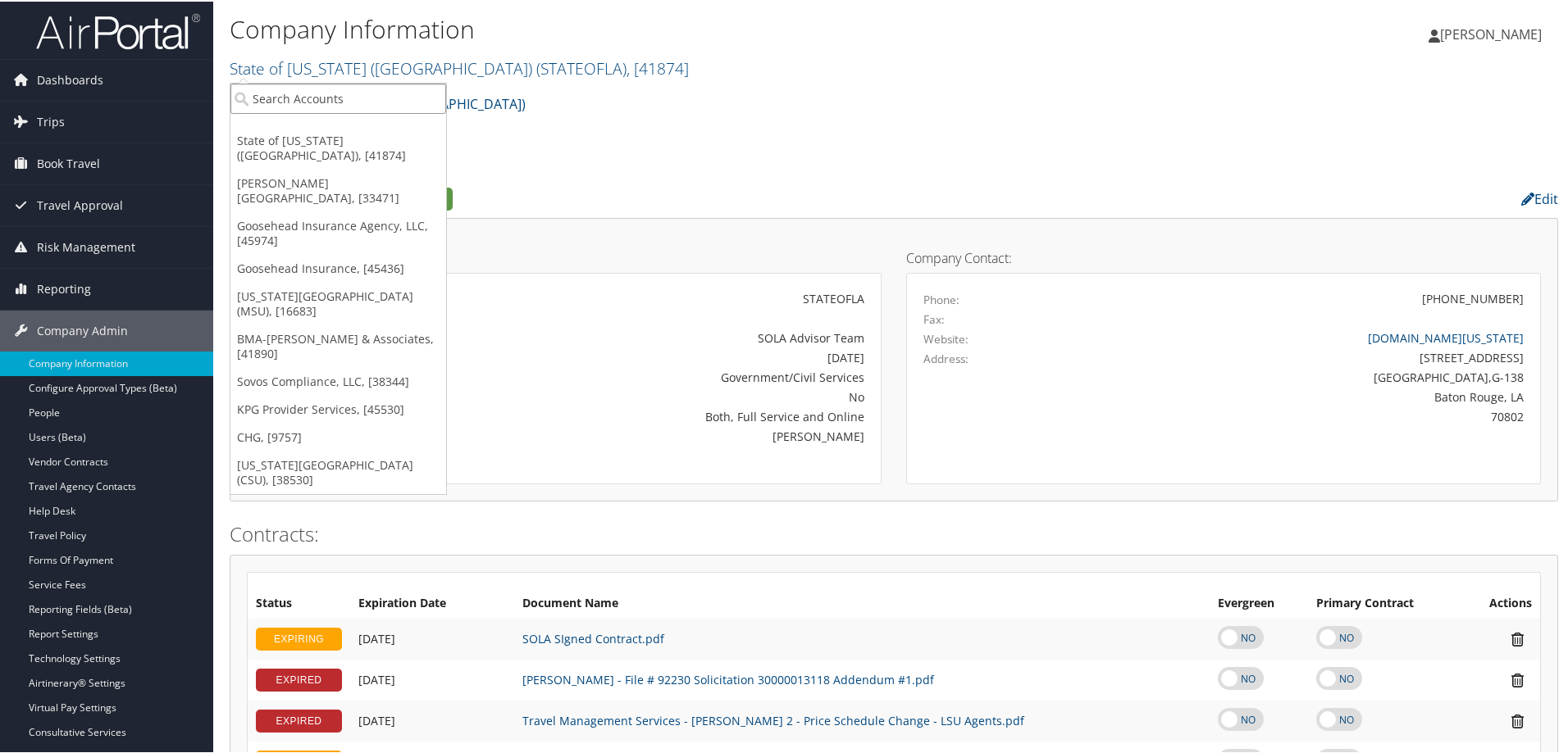
click at [360, 93] on input "search" at bounding box center [338, 96] width 216 height 30
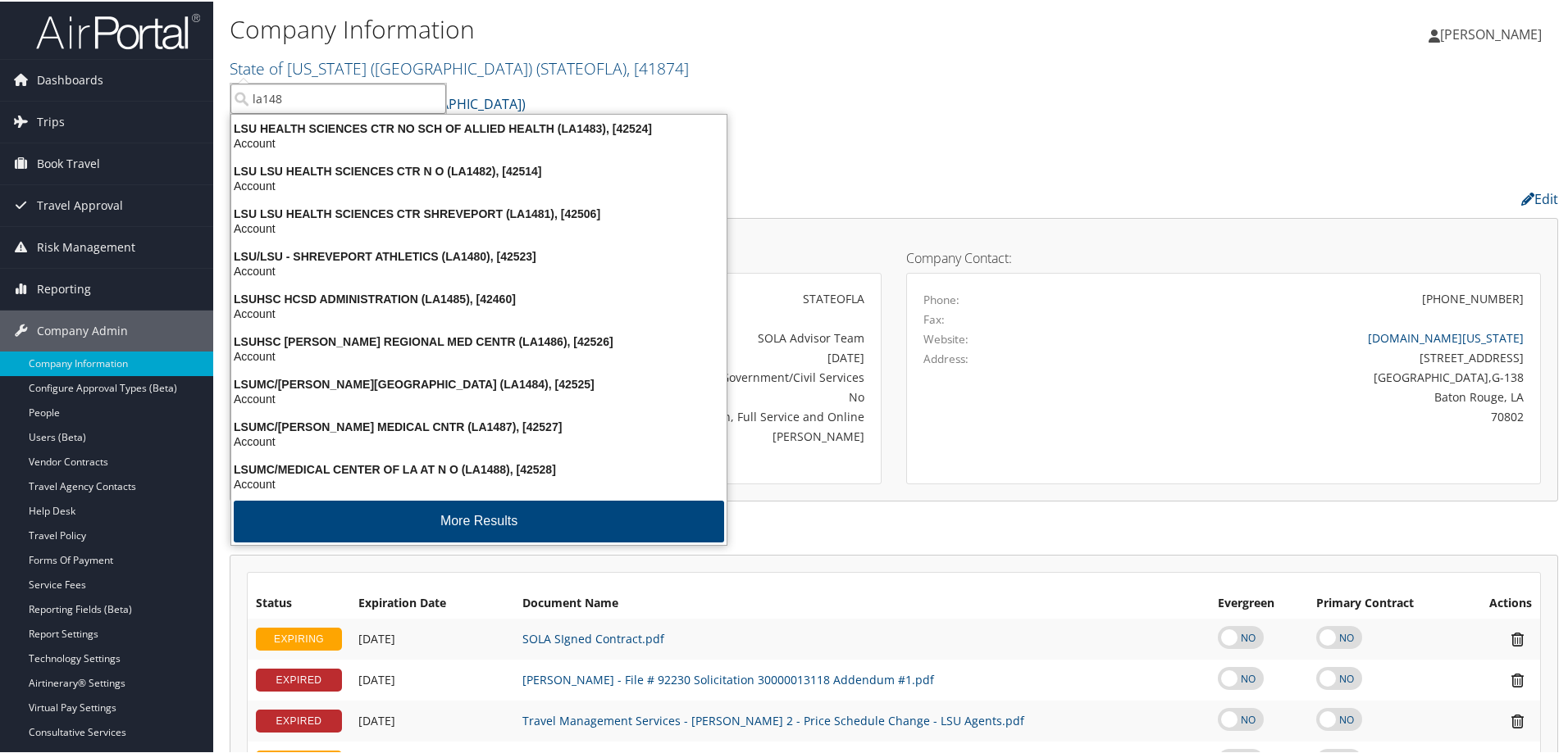
type input "la1482"
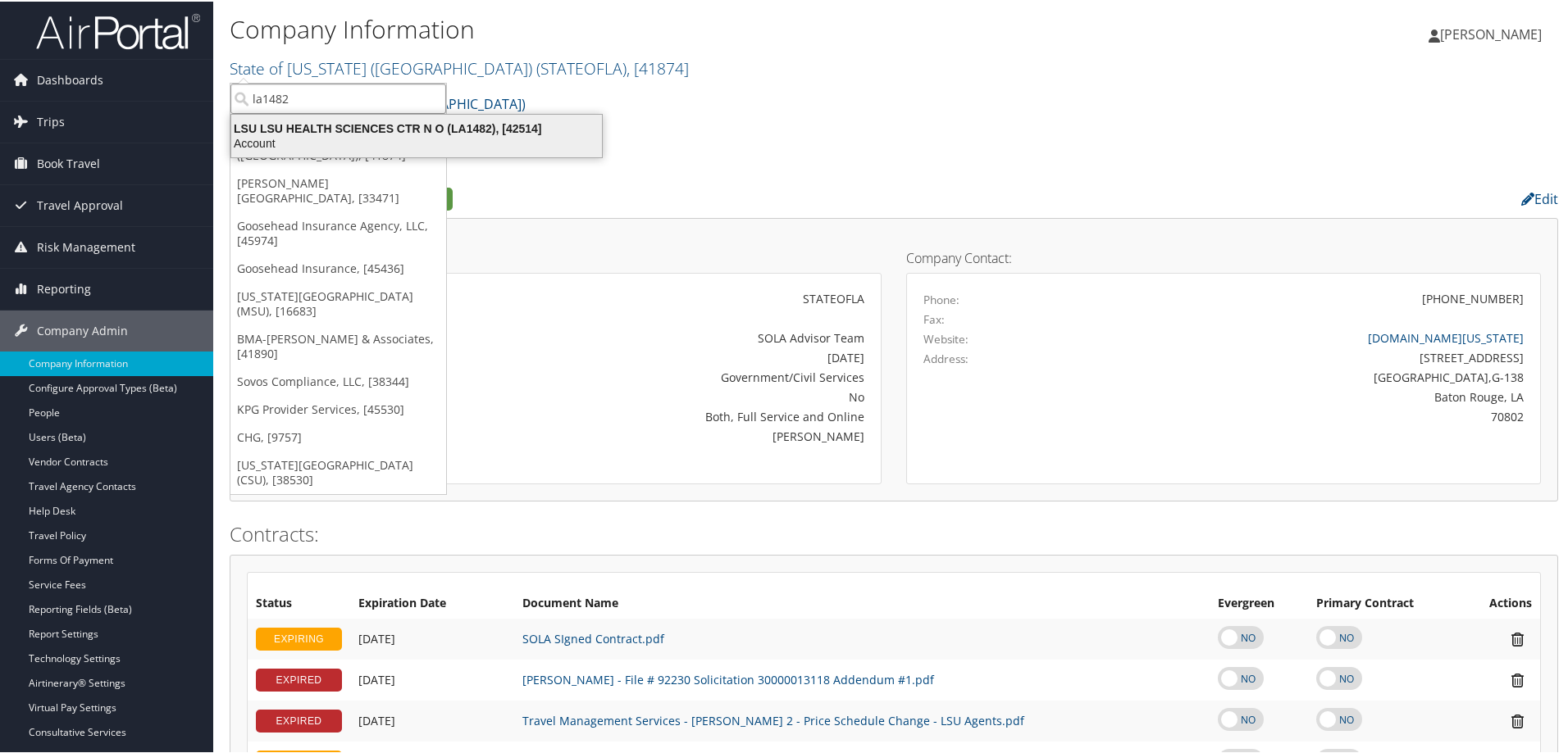
click at [469, 131] on div "LSU LSU HEALTH SCIENCES CTR N O (LA1482), [42514]" at bounding box center [416, 127] width 390 height 15
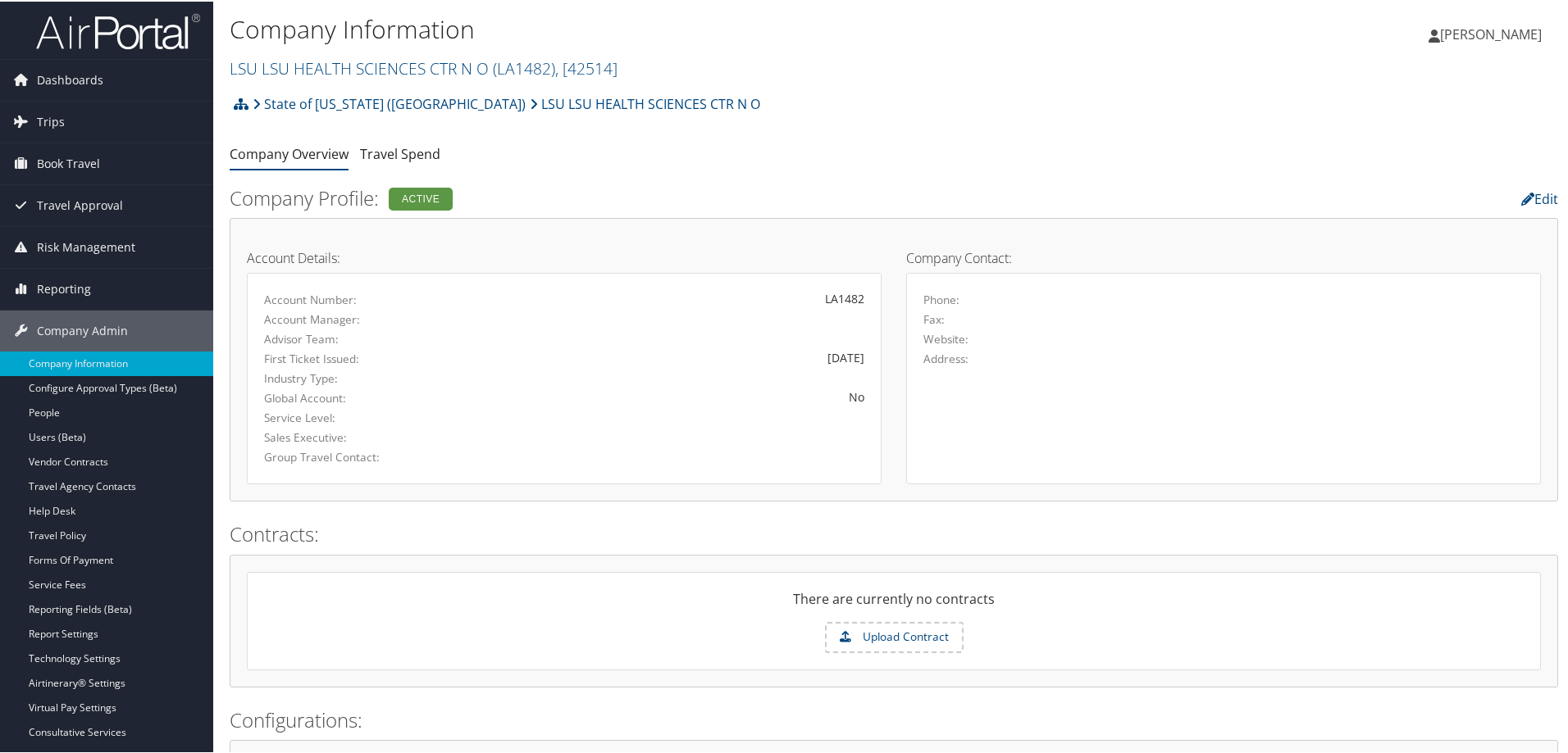
click at [531, 123] on div "State of [US_STATE] (SOLA) LSU LSU HEALTH SCIENCES CTR N O Account Structure St…" at bounding box center [894, 108] width 1328 height 44
drag, startPoint x: 224, startPoint y: 64, endPoint x: 492, endPoint y: 63, distance: 268.0
click at [492, 63] on div "Company Information LSU LSU HEALTH SCIENCES CTR N O ( LA1482 ) , [ 42514 ] LSU …" at bounding box center [894, 43] width 1361 height 86
copy link "LSU LSU HEALTH SCIENCES CTR N O"
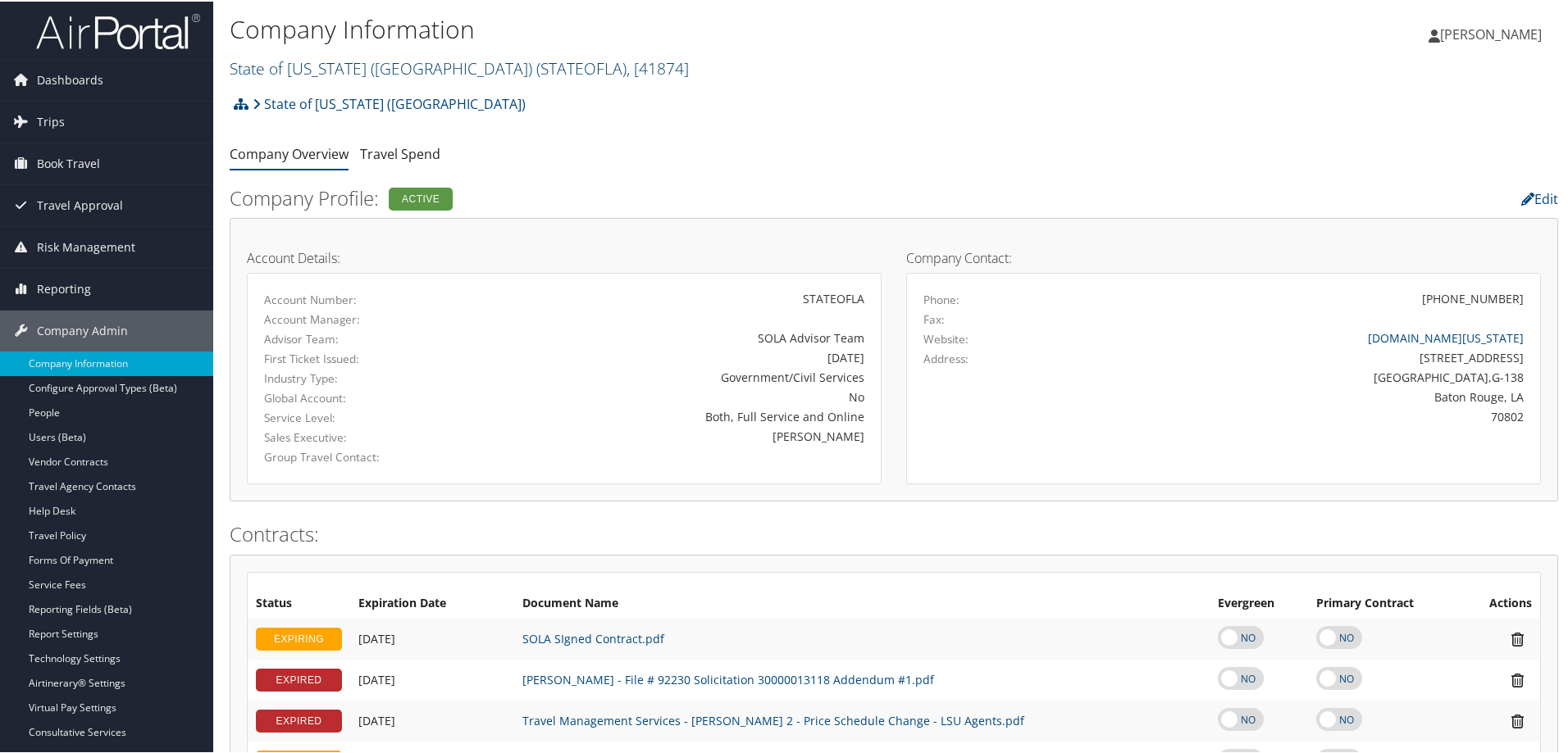
click at [317, 64] on link "State of [US_STATE] (SOLA) ( STATEOFLA ) , [ 41874 ]" at bounding box center [459, 66] width 459 height 22
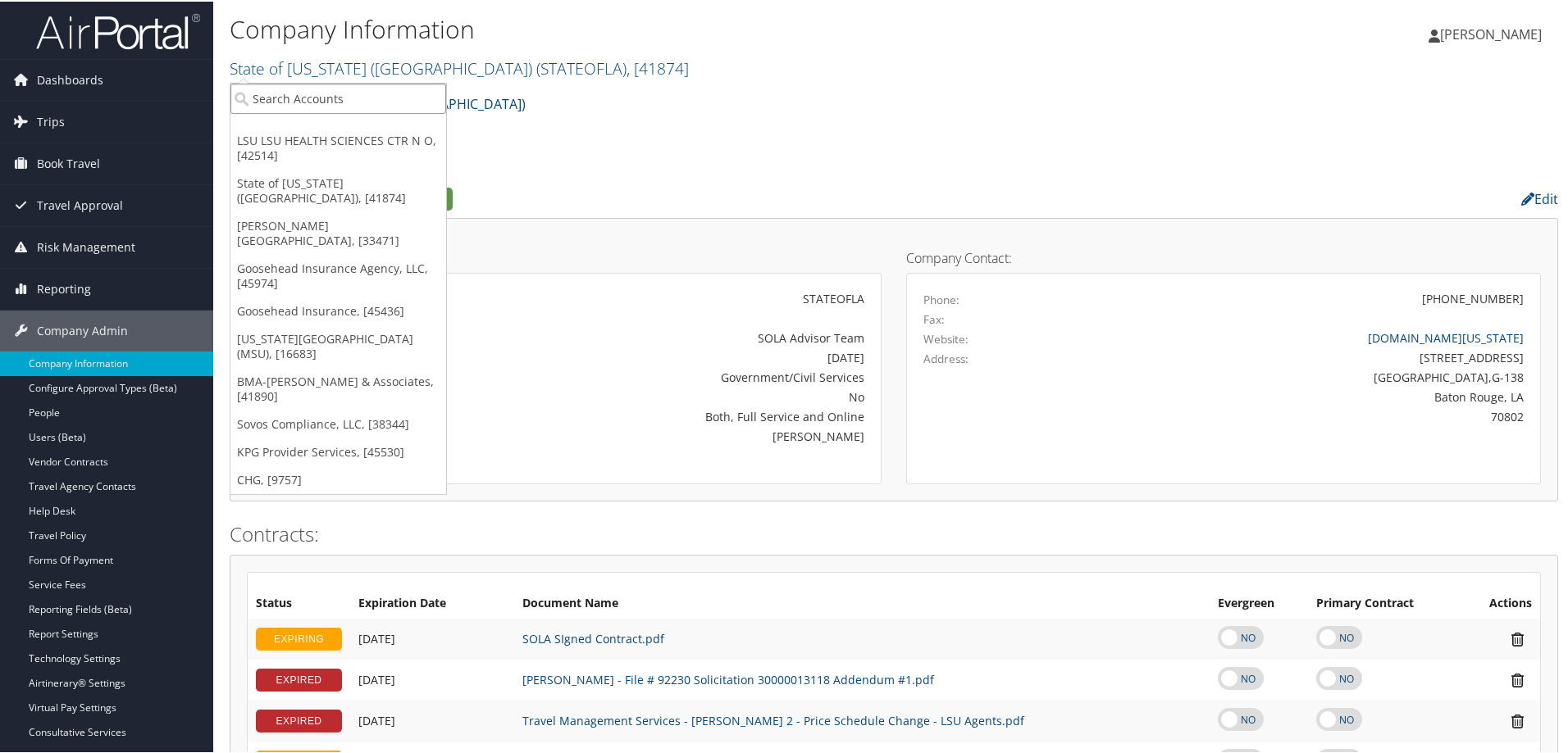
click at [316, 99] on input "search" at bounding box center [338, 96] width 216 height 30
click at [328, 67] on link "State of [US_STATE] (SOLA) ( STATEOFLA ) , [ 41874 ]" at bounding box center [459, 66] width 459 height 22
click at [260, 68] on link "State of Louisiana (SOLA) ( STATEOFLA ) , [ 41874 ]" at bounding box center [459, 66] width 459 height 22
click at [345, 66] on link "State of Louisiana (SOLA) ( STATEOFLA ) , [ 41874 ]" at bounding box center [459, 66] width 459 height 22
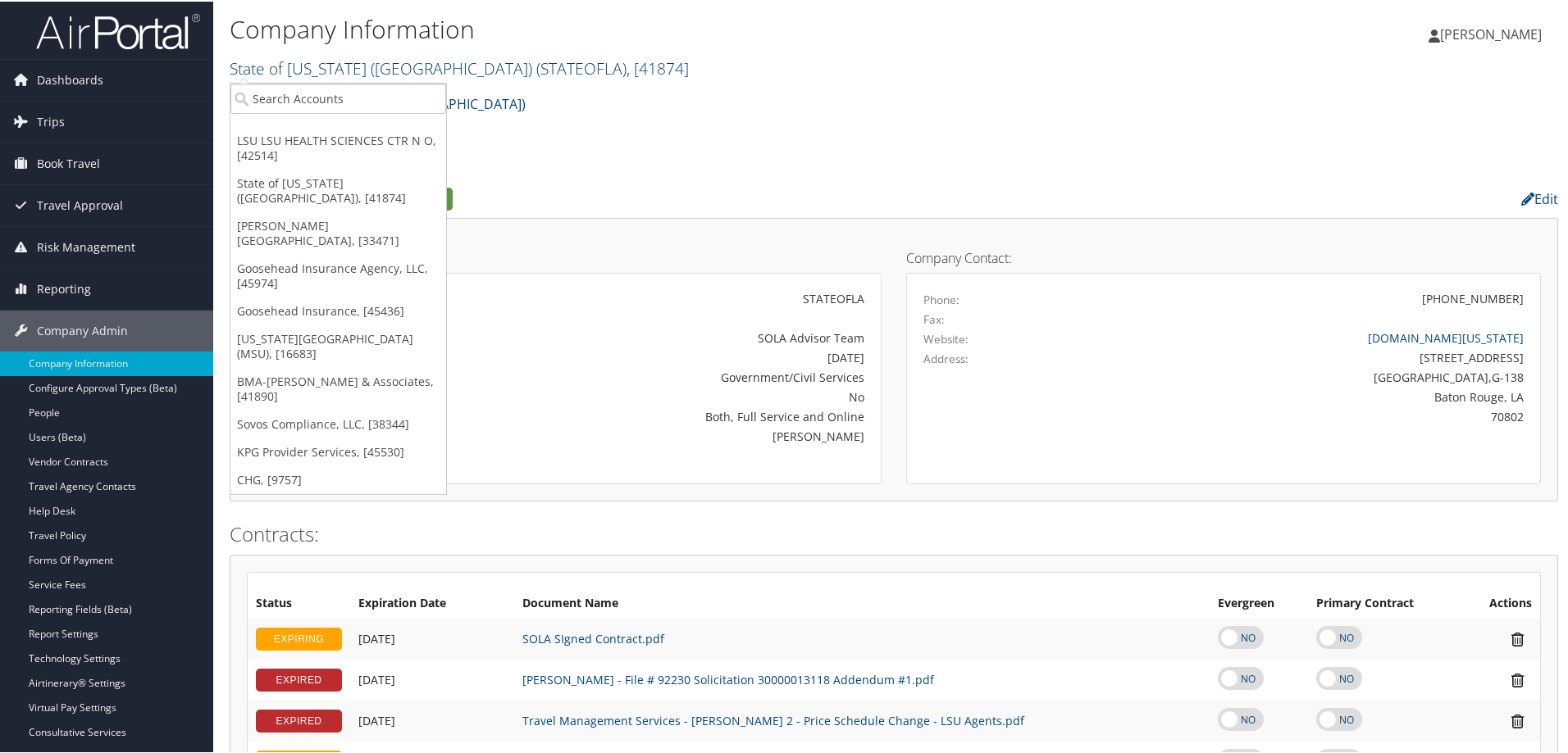
click at [536, 63] on span "( STATEOFLA )" at bounding box center [581, 66] width 90 height 22
click at [626, 64] on span ", [ 41874 ]" at bounding box center [657, 66] width 63 height 22
click at [355, 67] on link "State of Louisiana (SOLA) ( STATEOFLA ) , [ 41874 ]" at bounding box center [459, 66] width 459 height 22
click at [333, 81] on div "Company Information State of Louisiana (SOLA) ( STATEOFLA ) , [ 41874 ] LSU LSU…" at bounding box center [672, 47] width 886 height 78
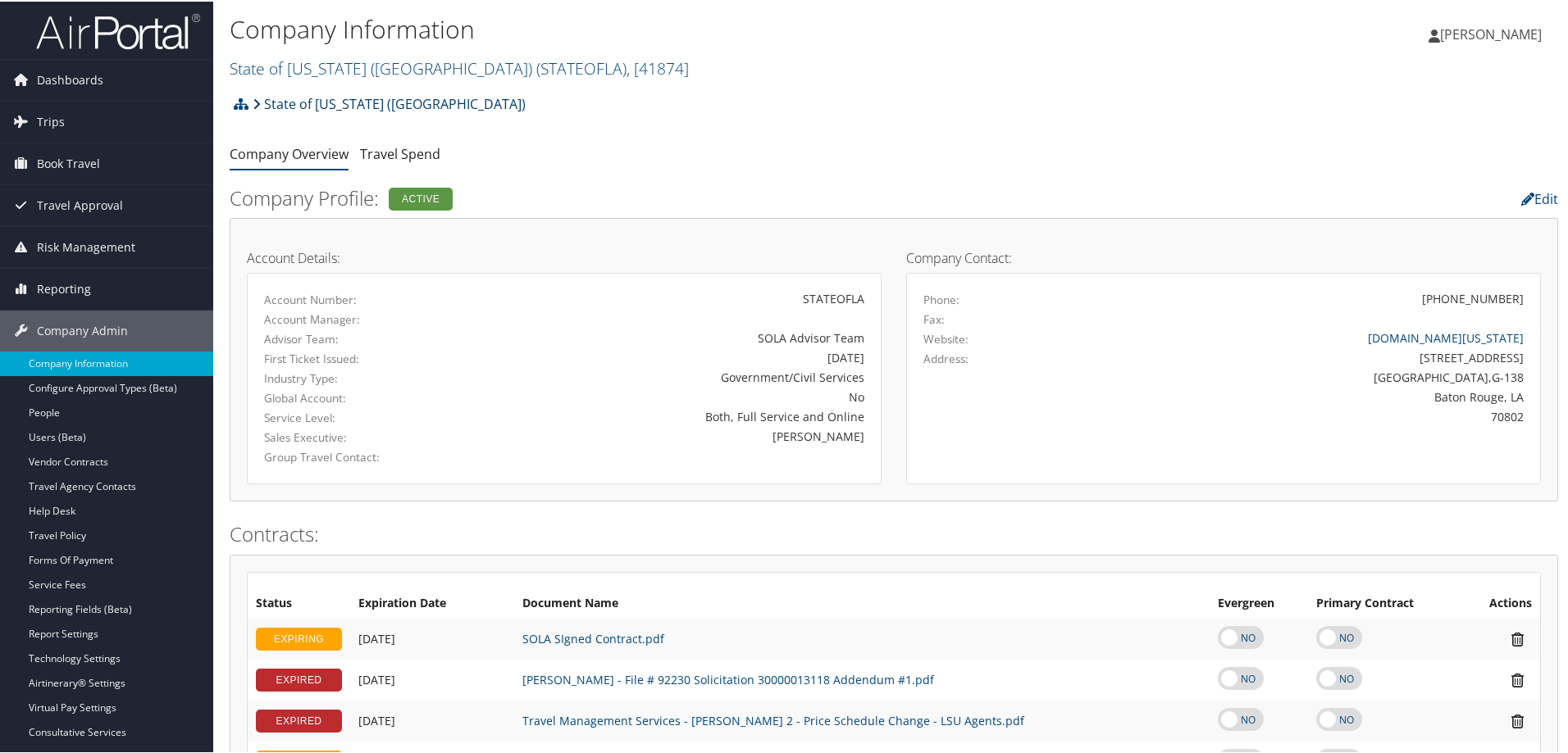
click at [325, 100] on link "State of Louisiana (SOLA)" at bounding box center [388, 103] width 273 height 33
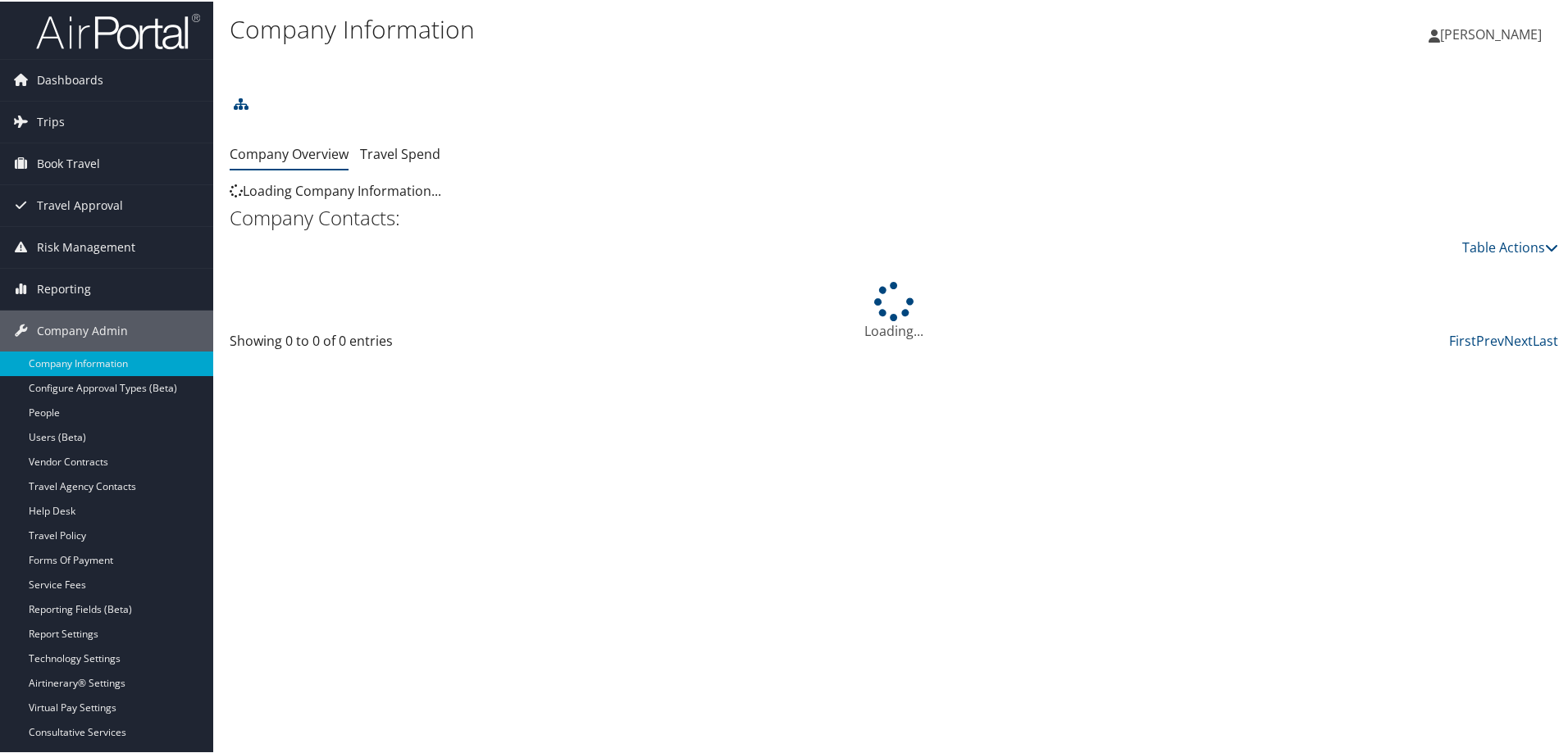
click at [234, 64] on link at bounding box center [231, 66] width 5 height 22
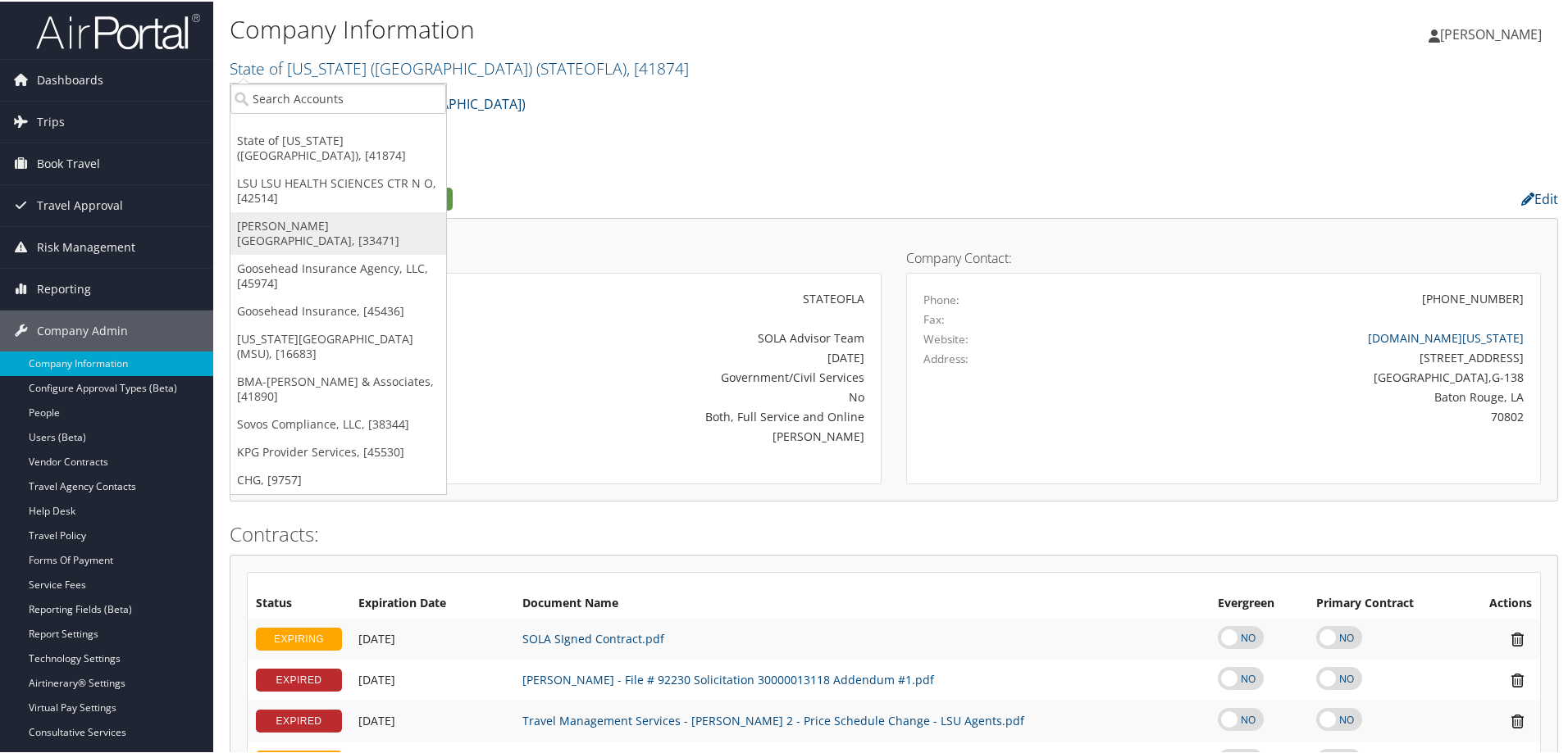
click at [298, 210] on link "[PERSON_NAME][GEOGRAPHIC_DATA], [33471]" at bounding box center [338, 231] width 216 height 43
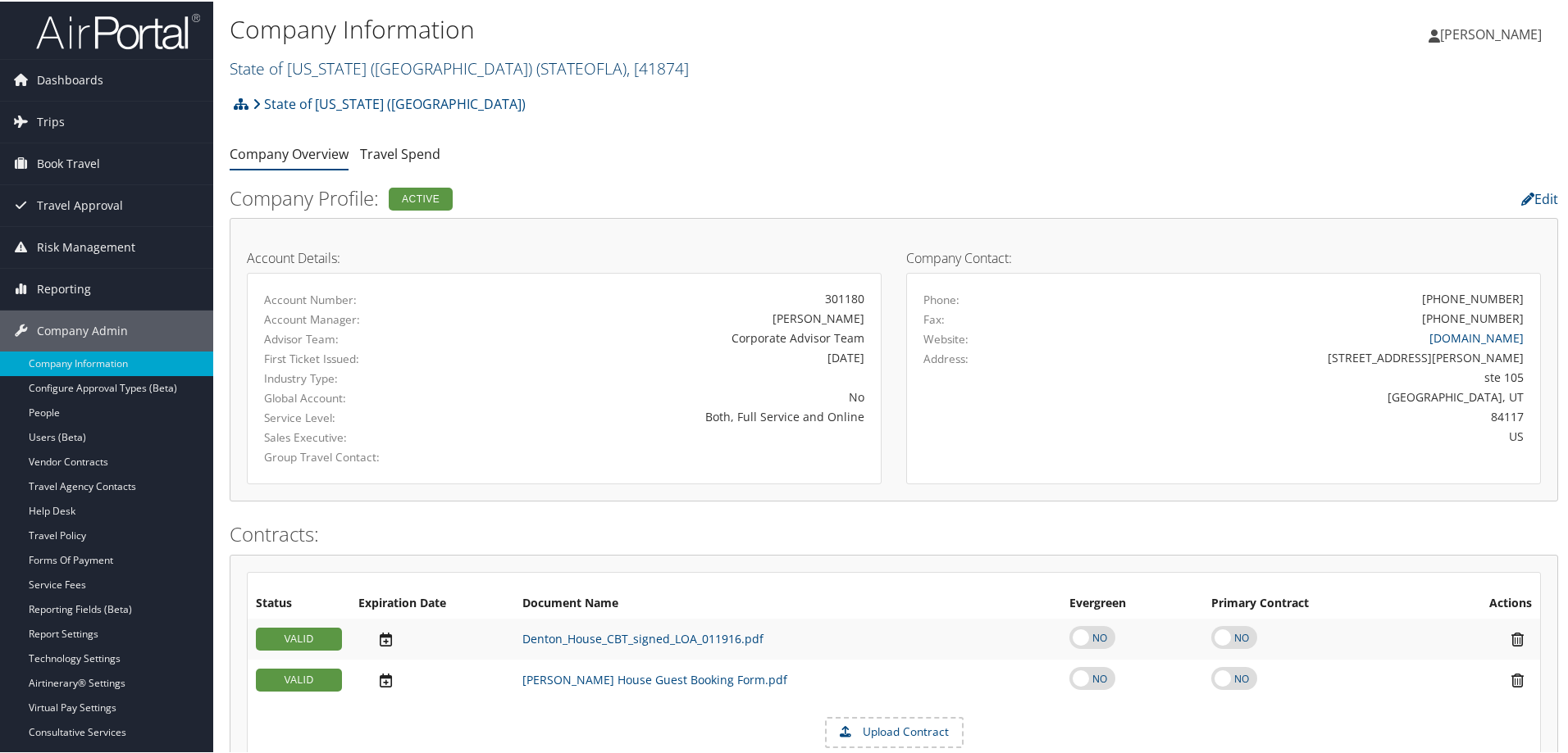
click at [384, 64] on link "State of [US_STATE] (SOLA) ( STATEOFLA ) , [ 41874 ]" at bounding box center [459, 66] width 459 height 22
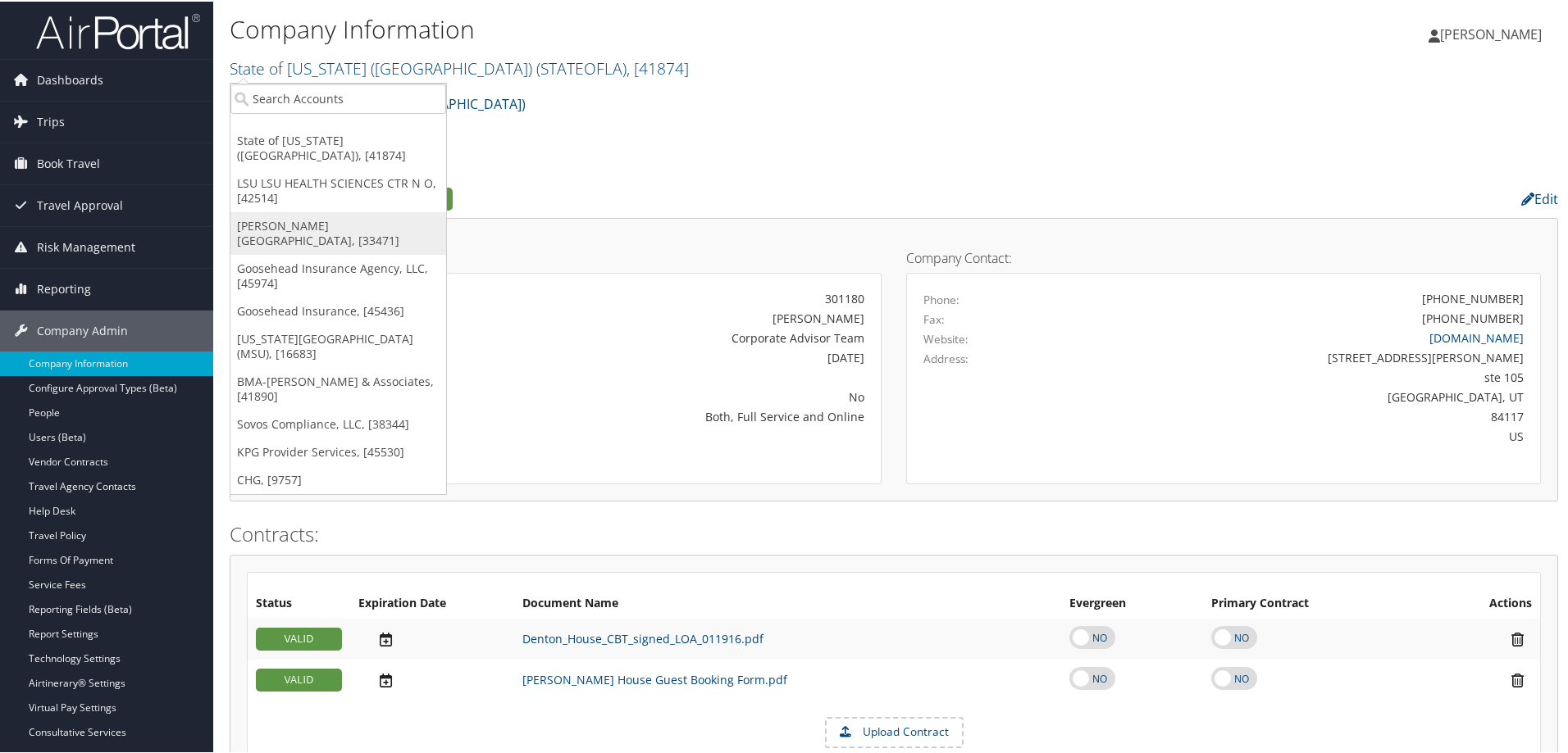
click at [324, 210] on link "[PERSON_NAME][GEOGRAPHIC_DATA], [33471]" at bounding box center [338, 231] width 216 height 43
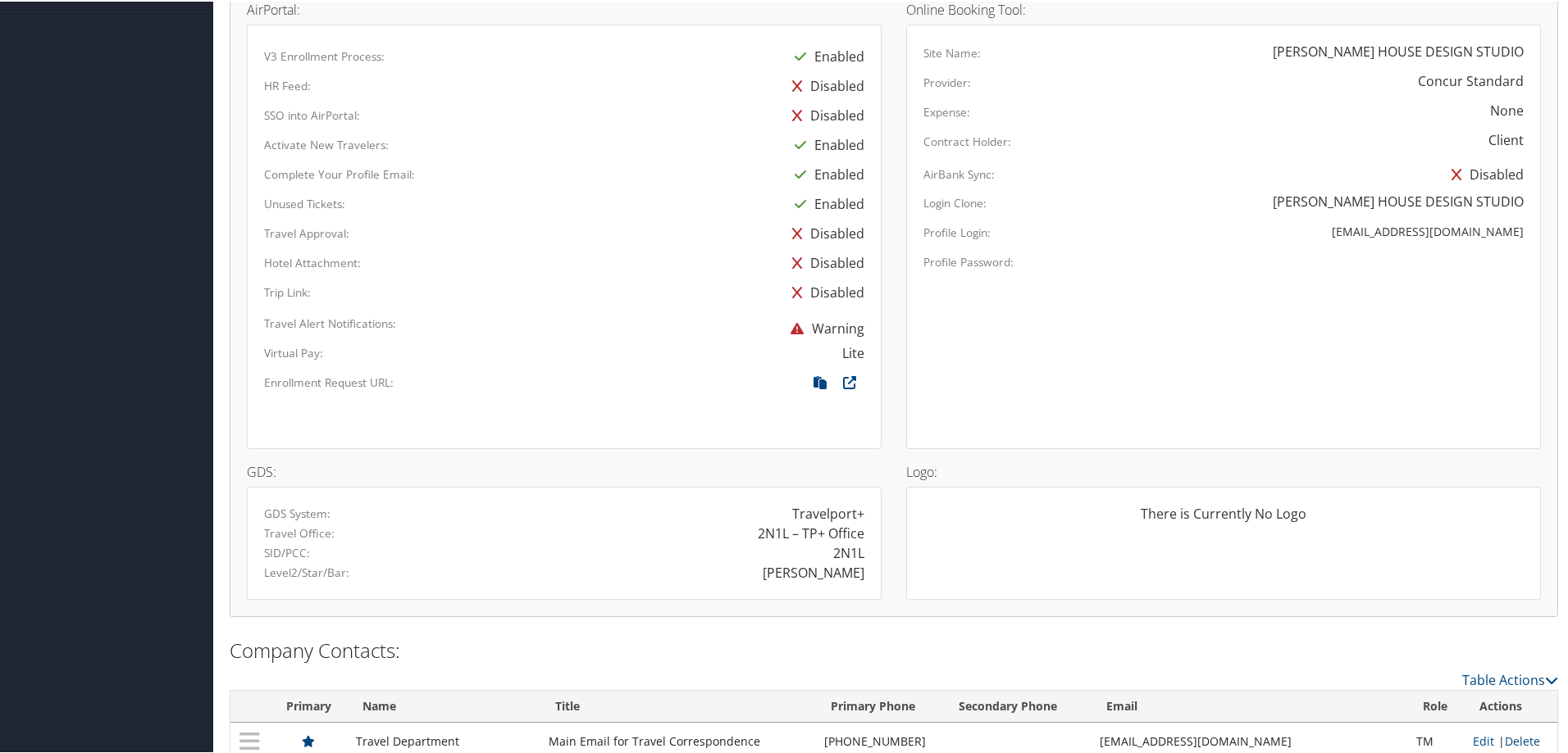
scroll to position [975, 0]
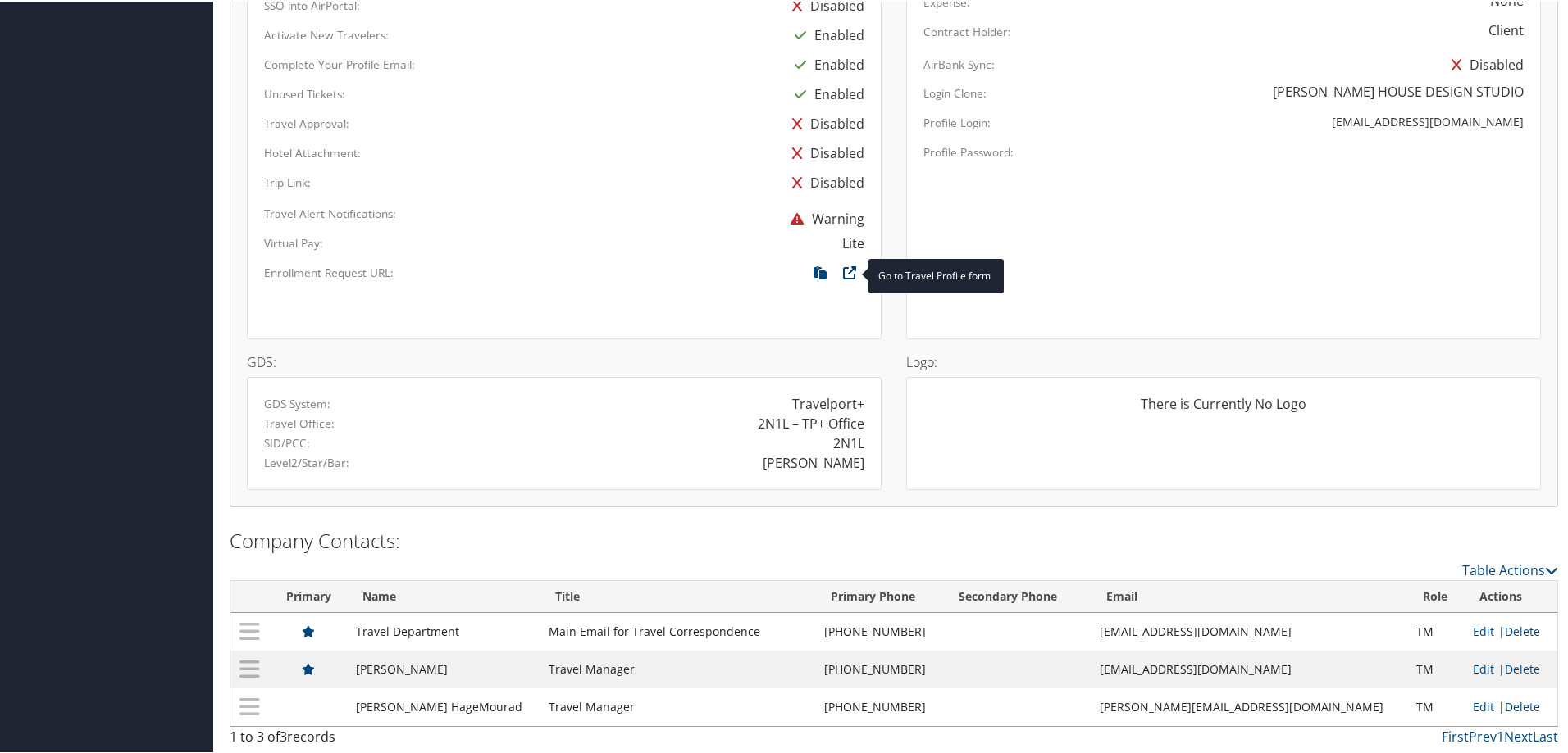
click at [848, 275] on icon at bounding box center [849, 275] width 30 height 21
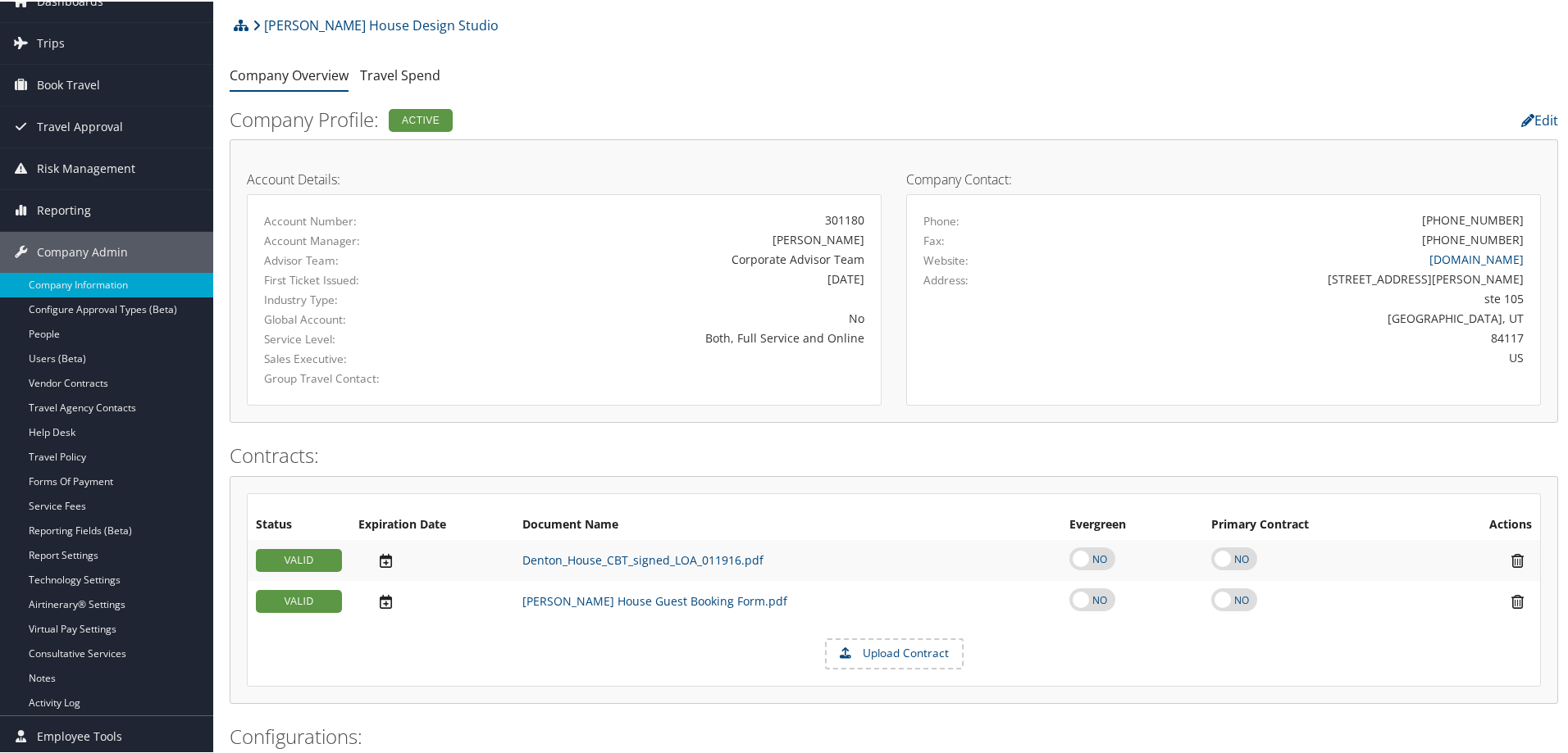
scroll to position [73, 0]
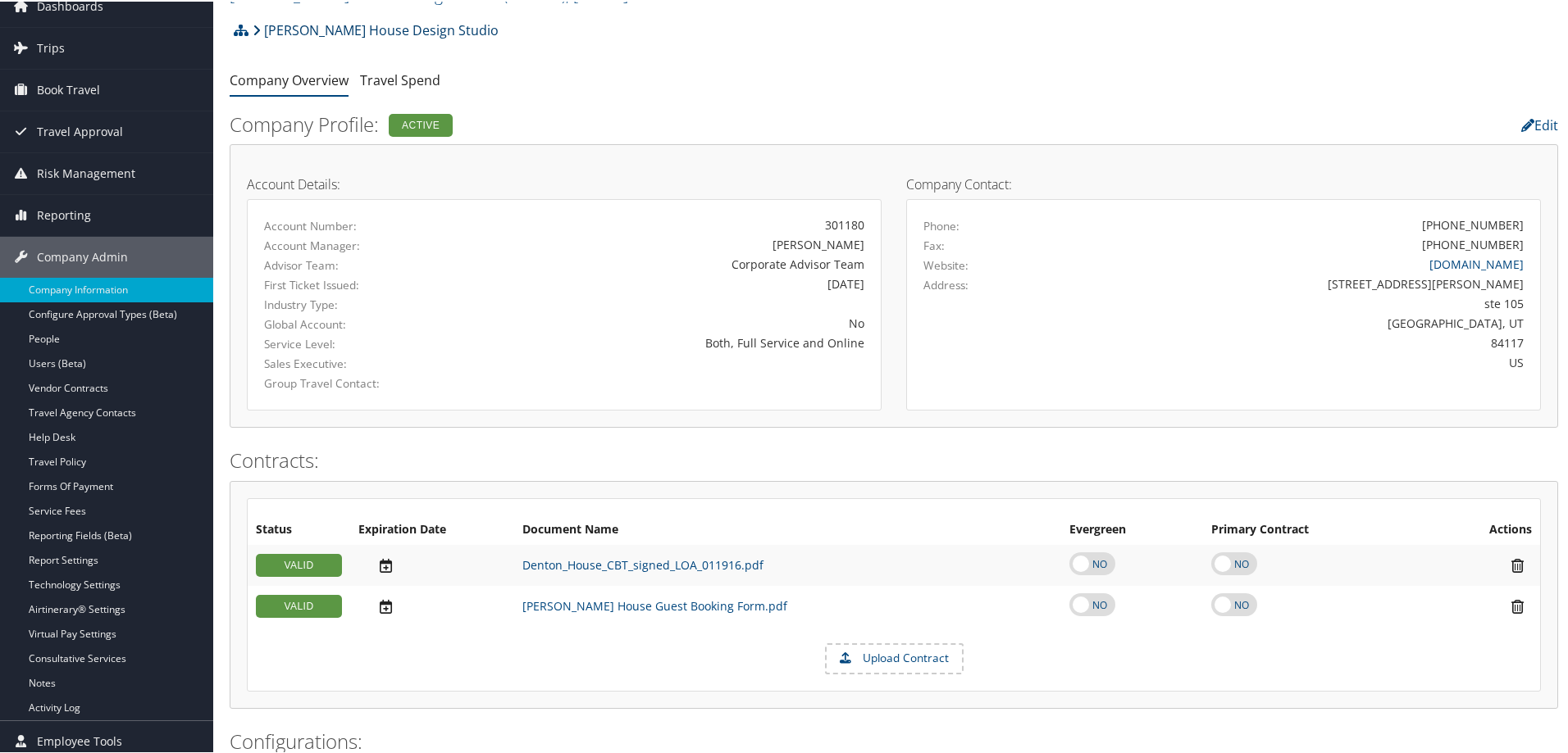
click at [287, 30] on link "[PERSON_NAME] House Design Studio" at bounding box center [375, 29] width 246 height 33
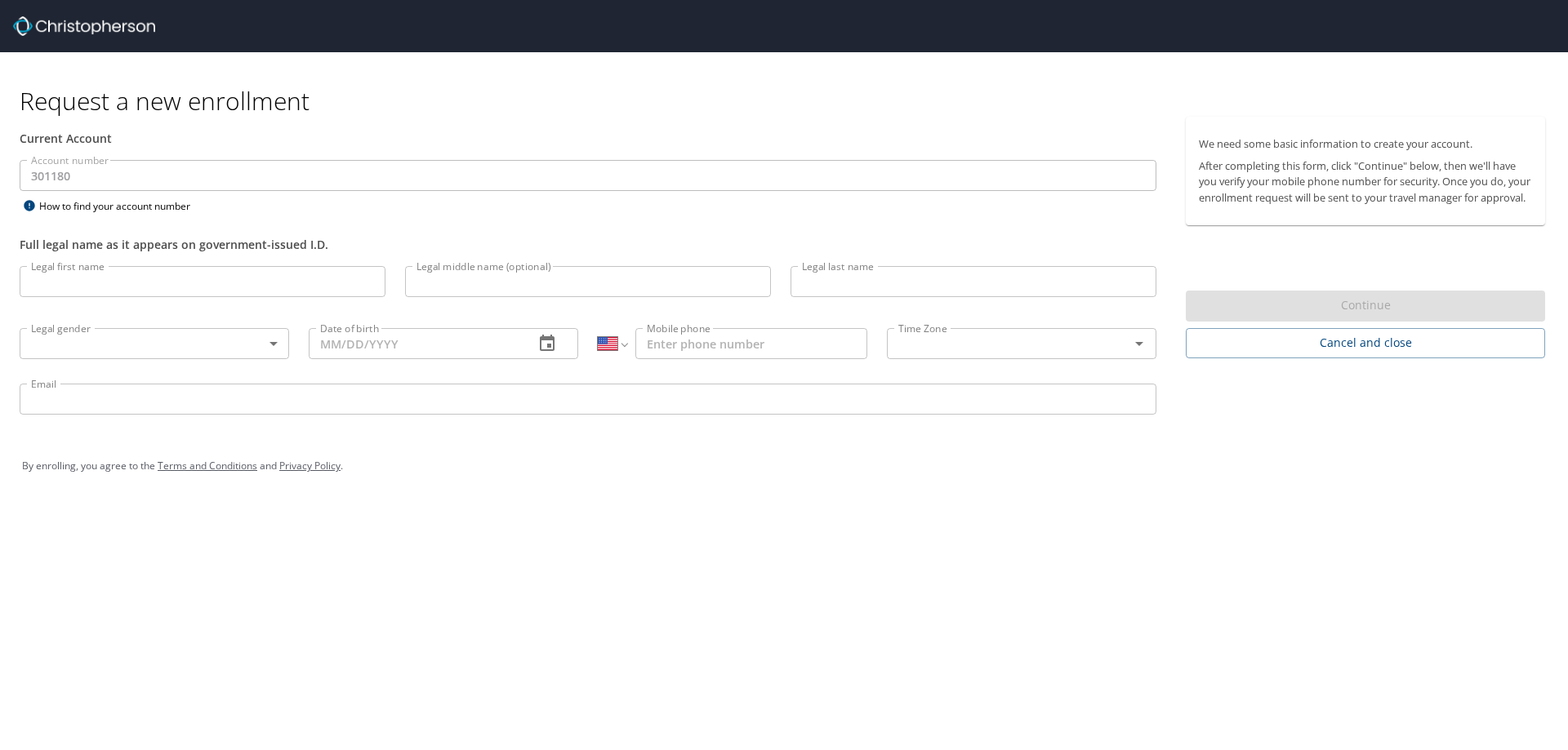
select select "US"
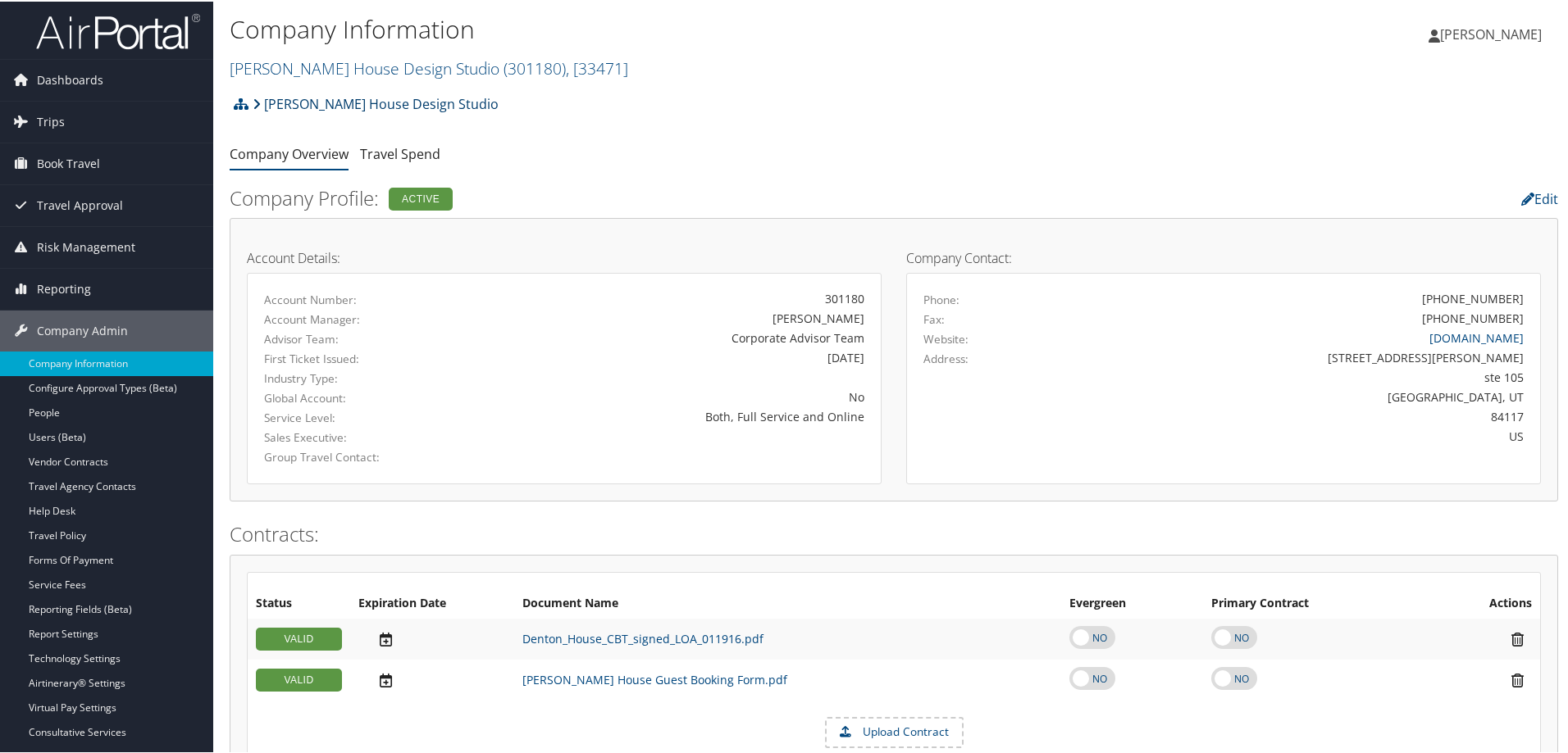
click at [333, 99] on link "[PERSON_NAME] House Design Studio" at bounding box center [375, 103] width 246 height 33
click at [98, 480] on link "Travel Agency Contacts" at bounding box center [106, 484] width 213 height 24
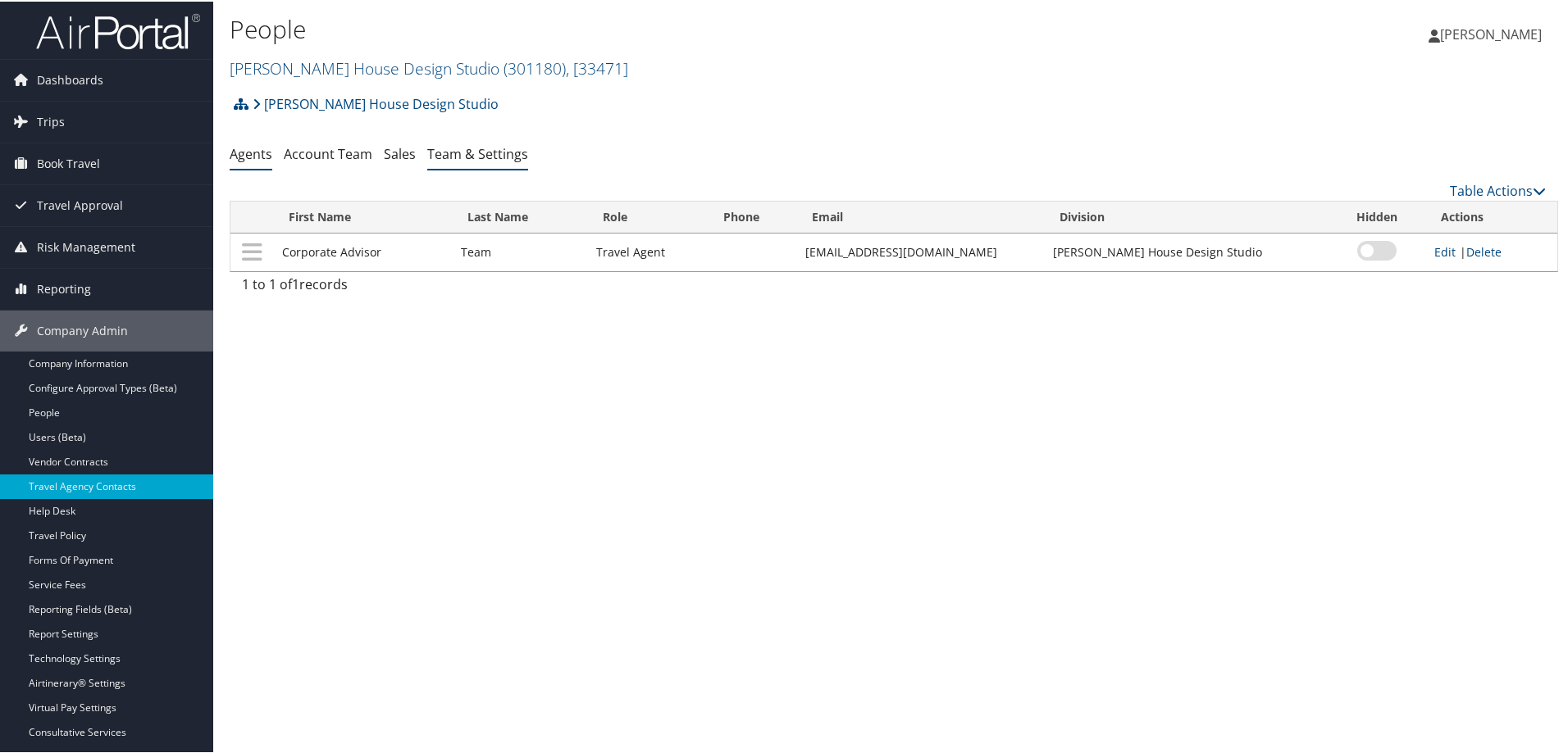
click at [460, 152] on link "Team & Settings" at bounding box center [477, 152] width 101 height 18
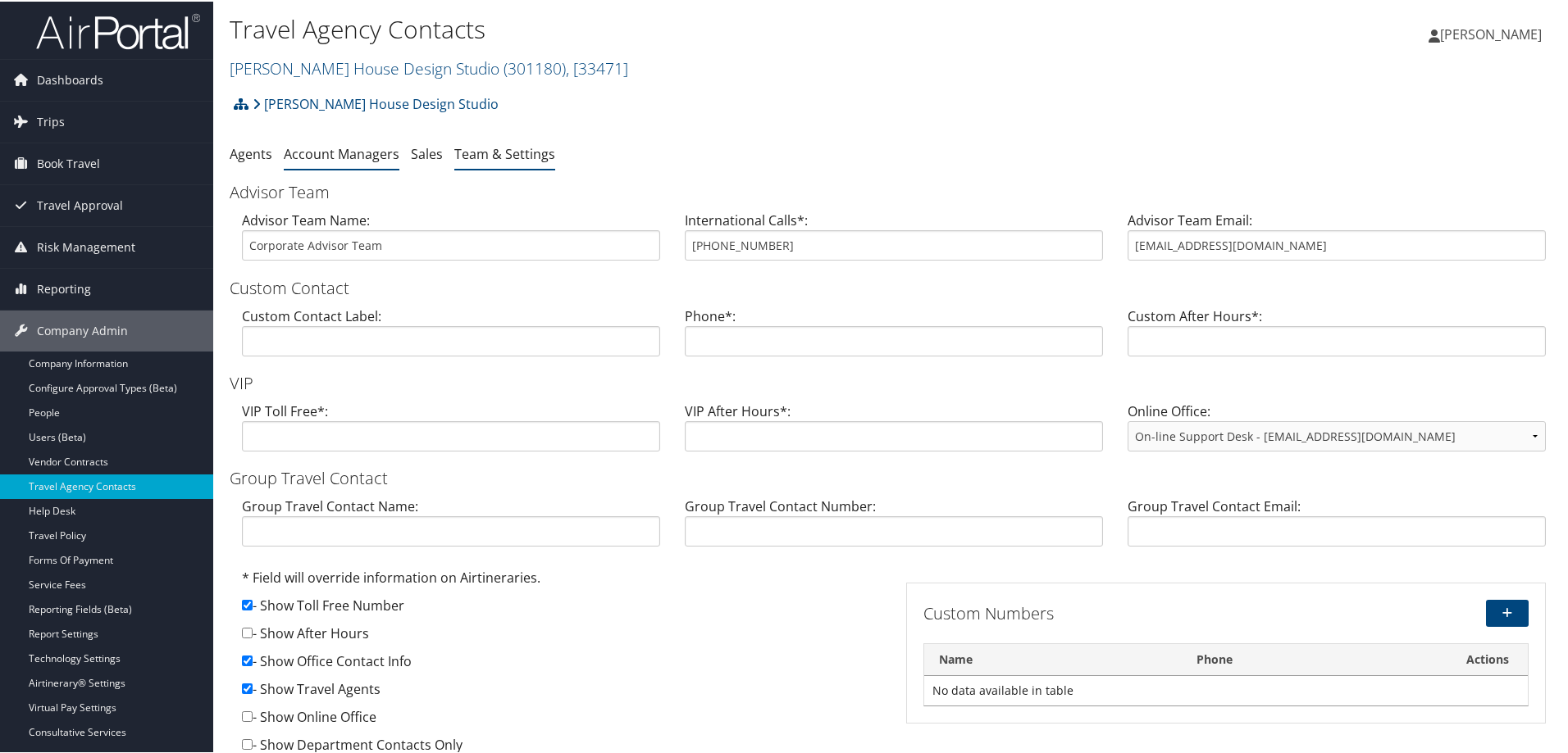
click at [349, 152] on link "Account Managers" at bounding box center [341, 152] width 115 height 18
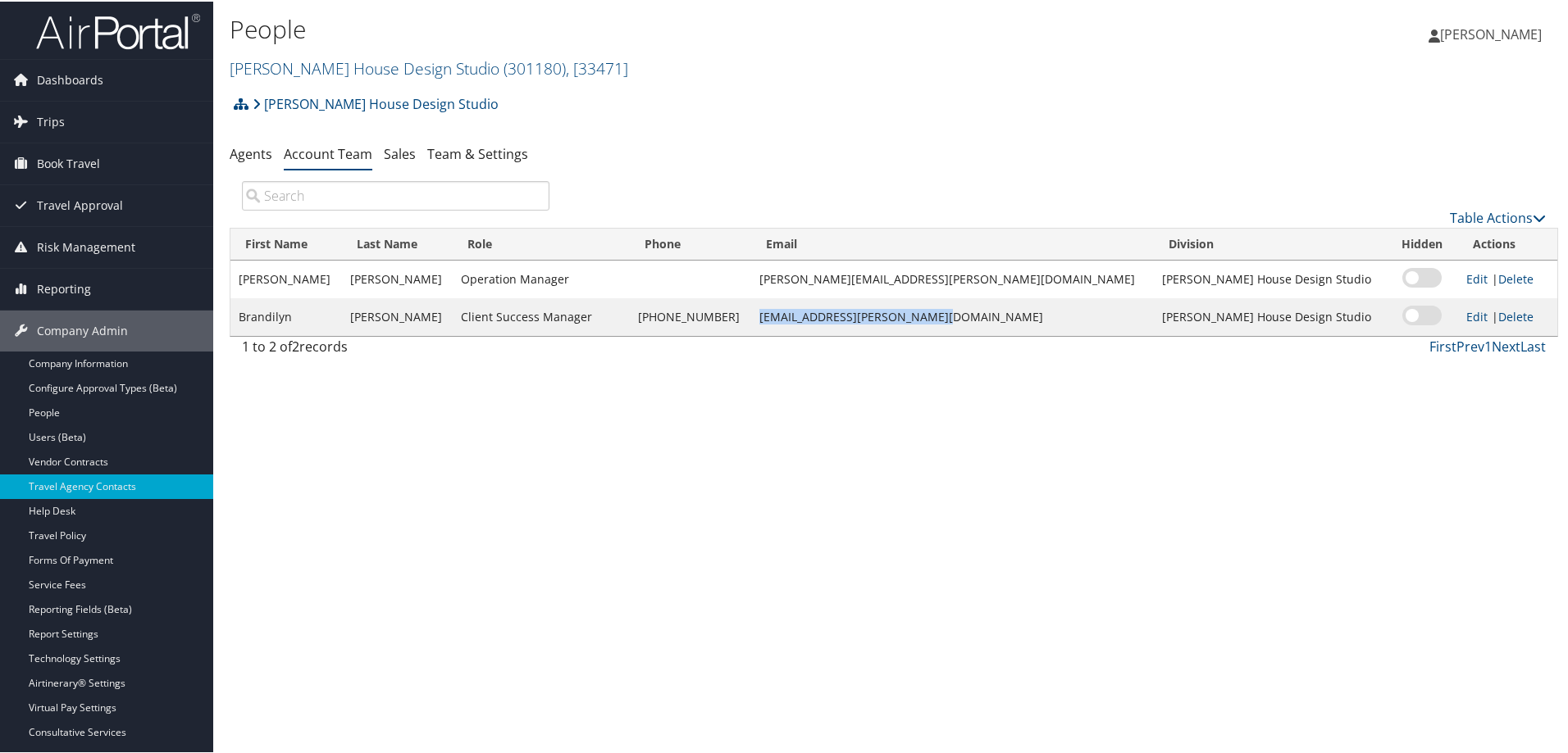
drag, startPoint x: 1000, startPoint y: 322, endPoint x: 816, endPoint y: 317, distance: 184.1
click at [816, 317] on td "[EMAIL_ADDRESS][PERSON_NAME][DOMAIN_NAME]" at bounding box center [953, 316] width 403 height 38
copy td "brandilyn.turner@cbtravel.com"
click at [289, 67] on link "Denton House Design Studio ( 301180 ) , [ 33471 ]" at bounding box center [428, 66] width 398 height 22
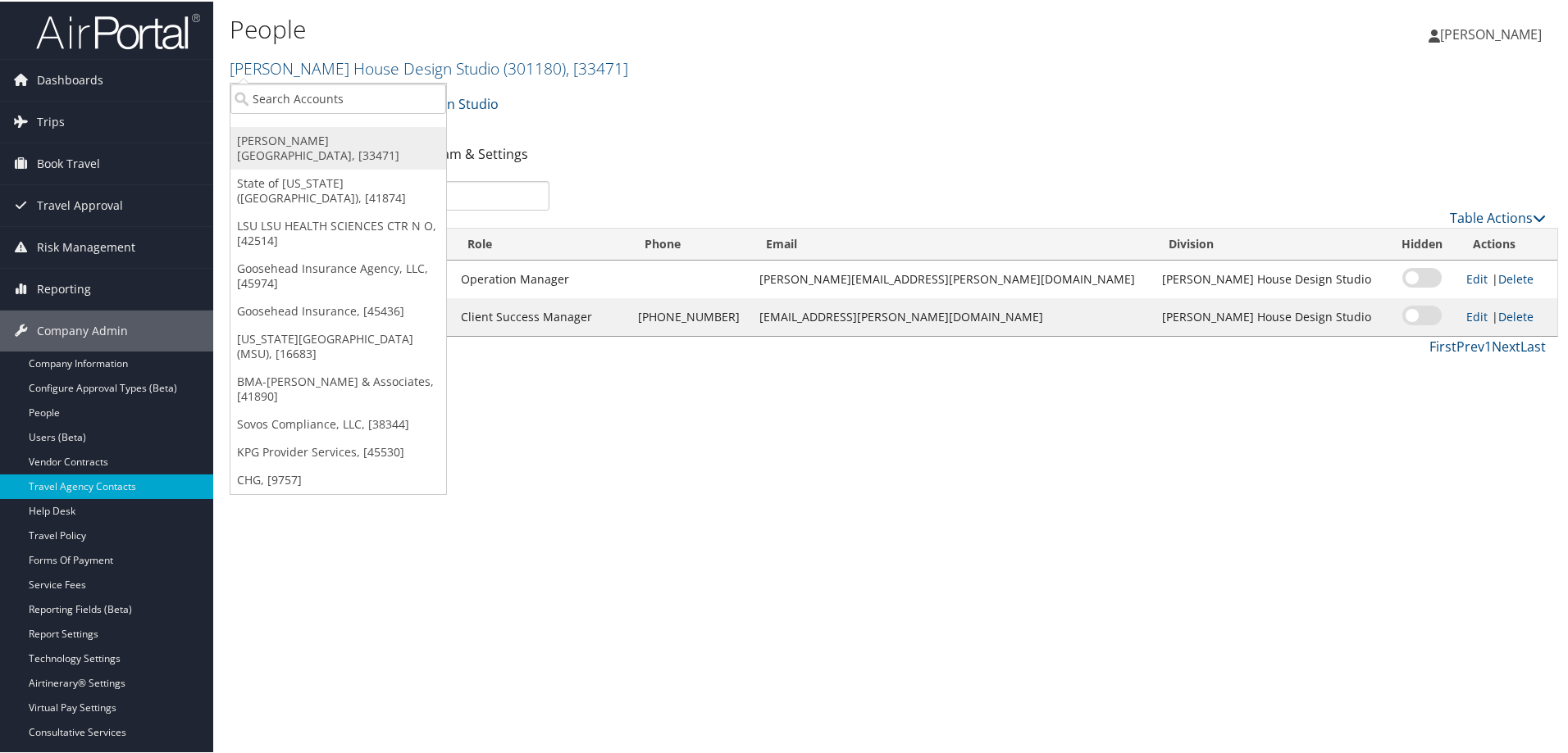
click at [305, 141] on link "Denton House Design Studio, [33471]" at bounding box center [338, 146] width 216 height 43
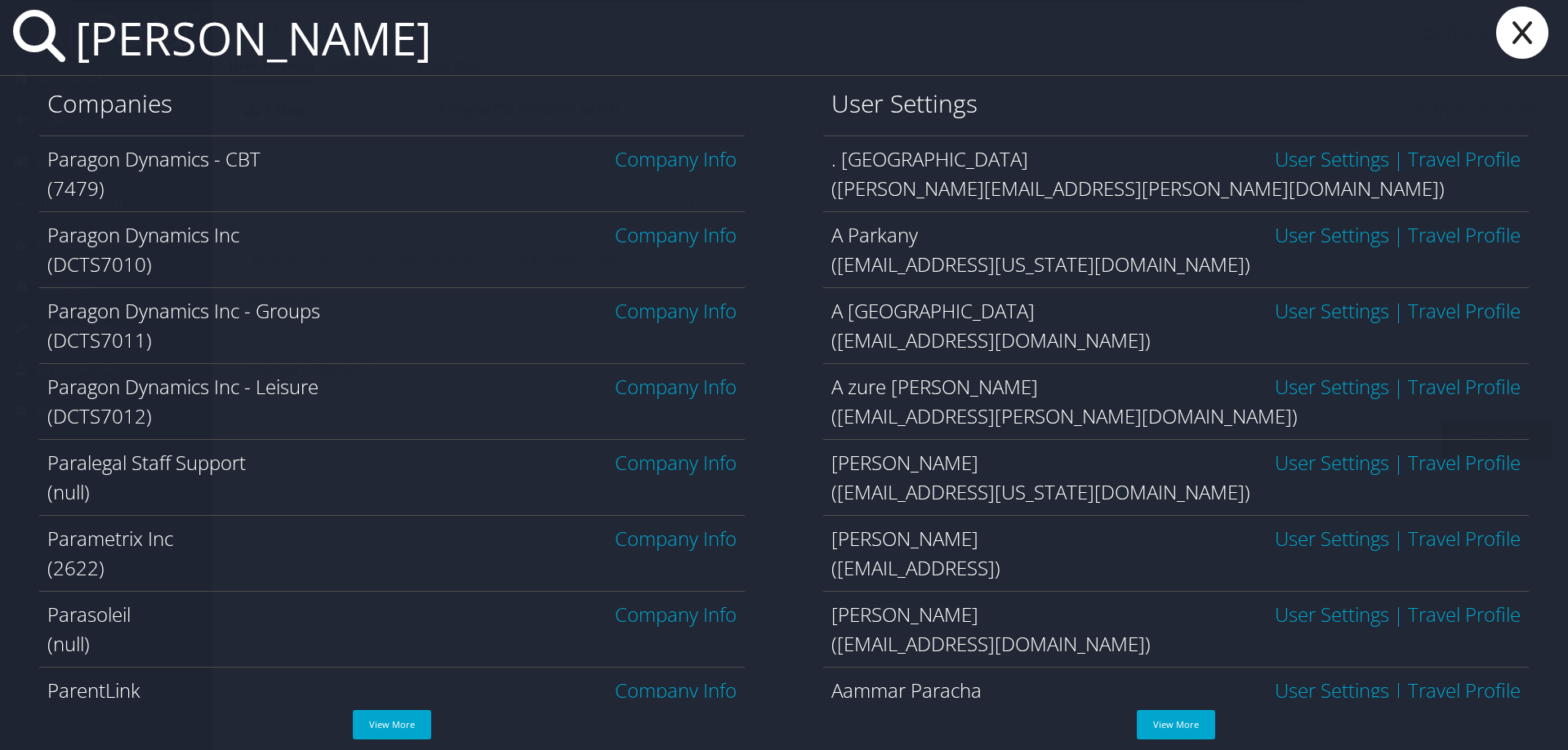
type input "[PERSON_NAME]"
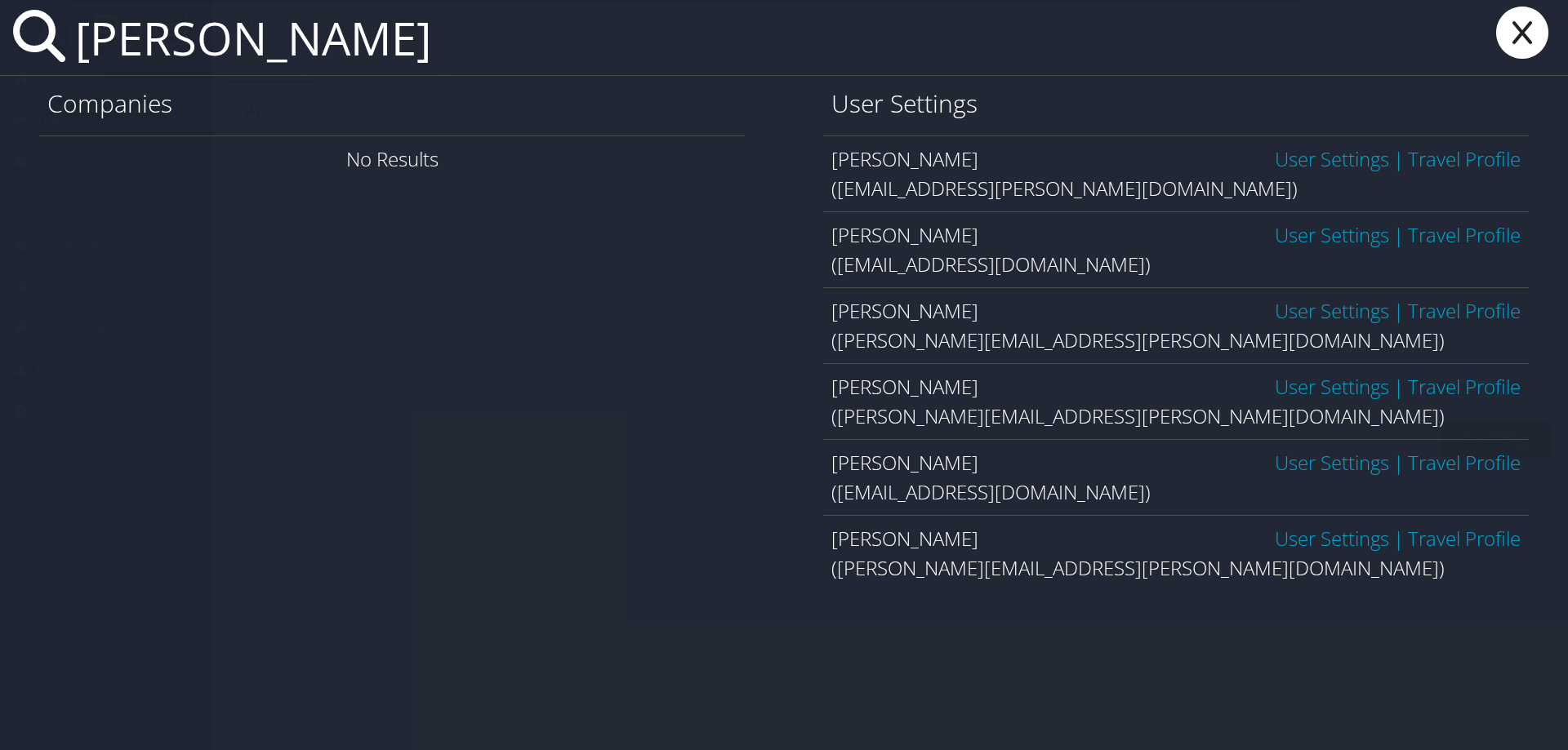
click at [1309, 389] on link "User Settings" at bounding box center [1331, 387] width 114 height 27
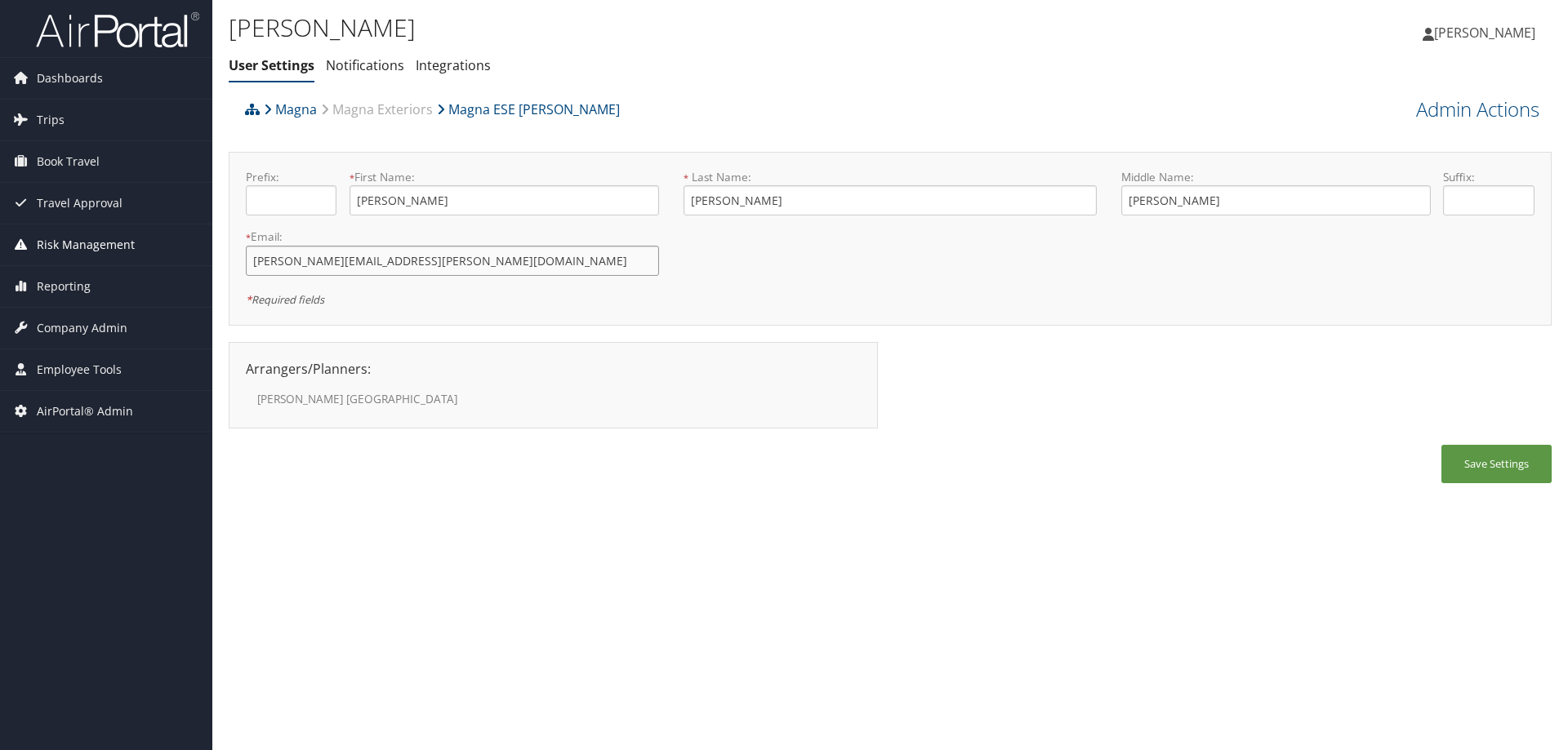
drag, startPoint x: 446, startPoint y: 268, endPoint x: 156, endPoint y: 255, distance: 290.3
click at [156, 255] on div "Dashboards AirPortal 360™ (Manager) AirPortal 360™ (Agent) My Travel Dashboard …" at bounding box center [784, 375] width 1568 height 750
click at [277, 110] on link "Magna" at bounding box center [290, 109] width 53 height 33
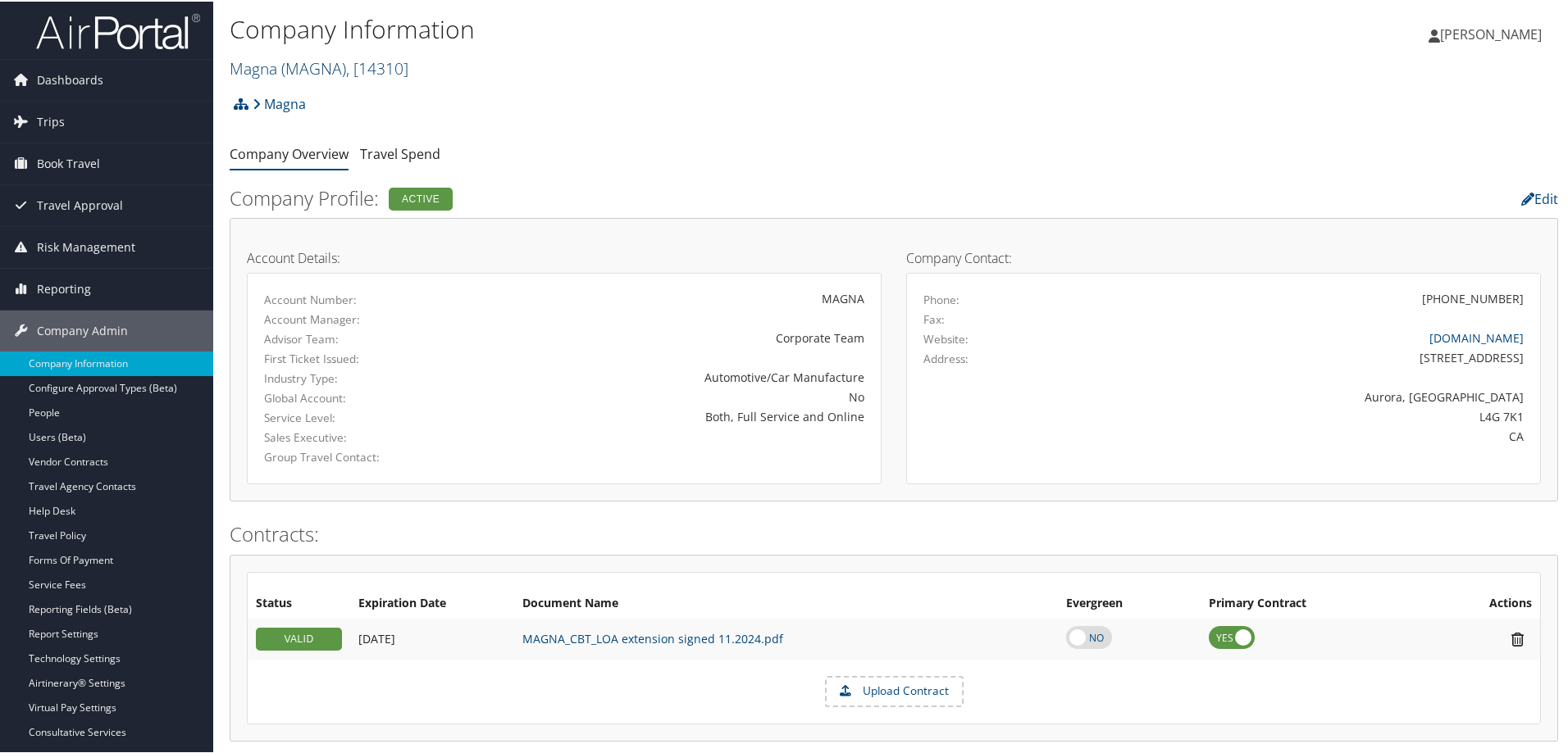
click at [278, 64] on link "Magna ( MAGNA ) , [ 14310 ]" at bounding box center [318, 66] width 179 height 22
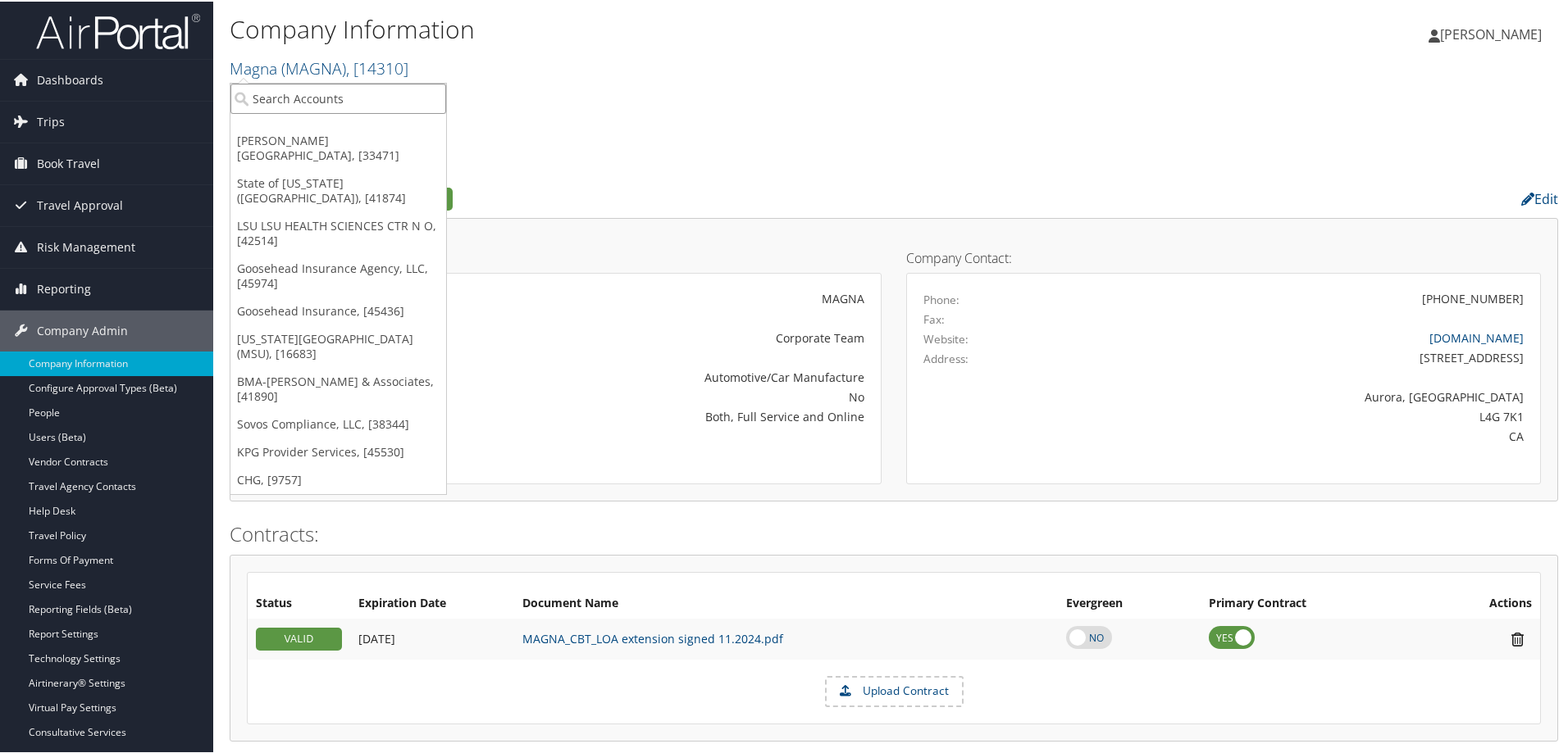
click at [276, 102] on input "search" at bounding box center [338, 96] width 216 height 30
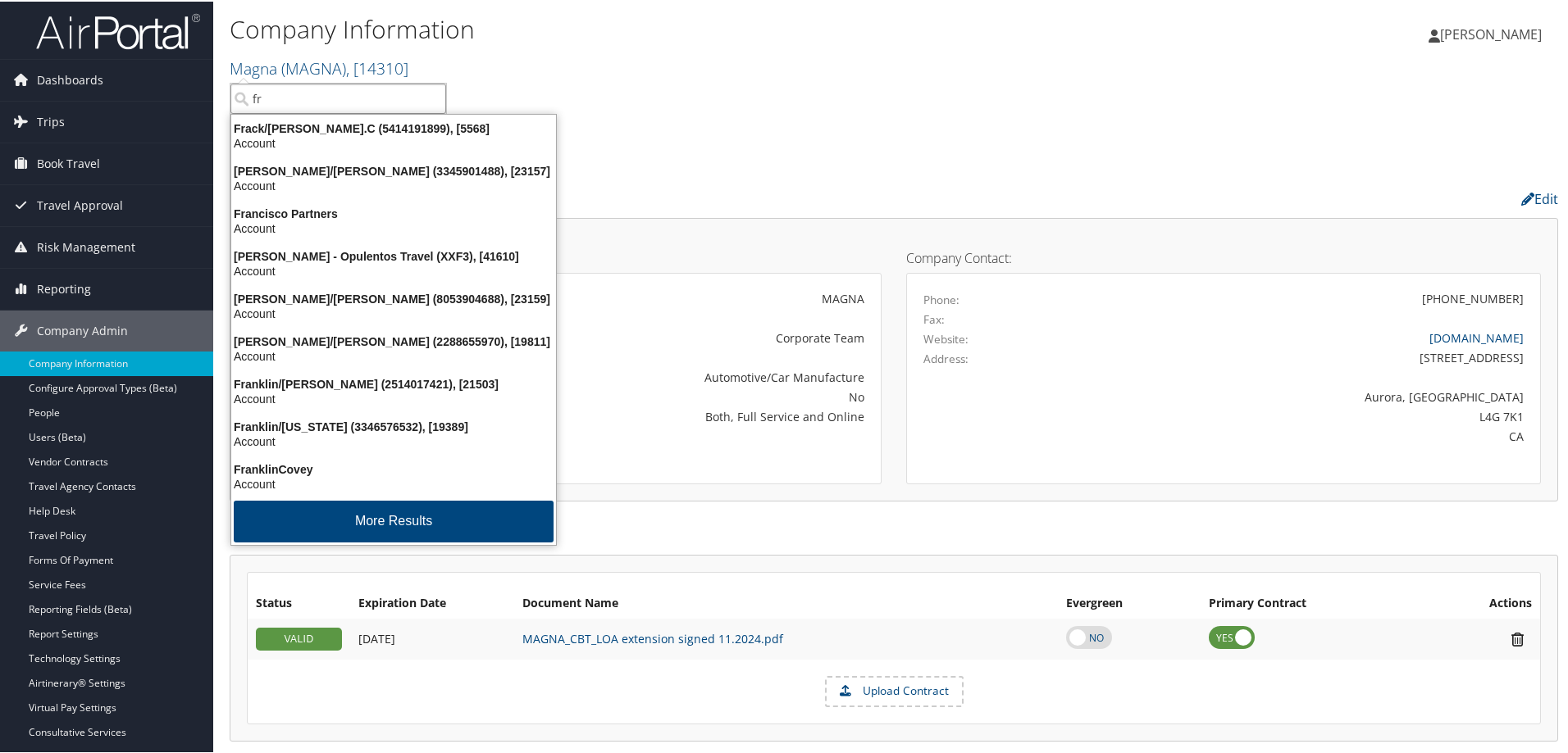
type input "f"
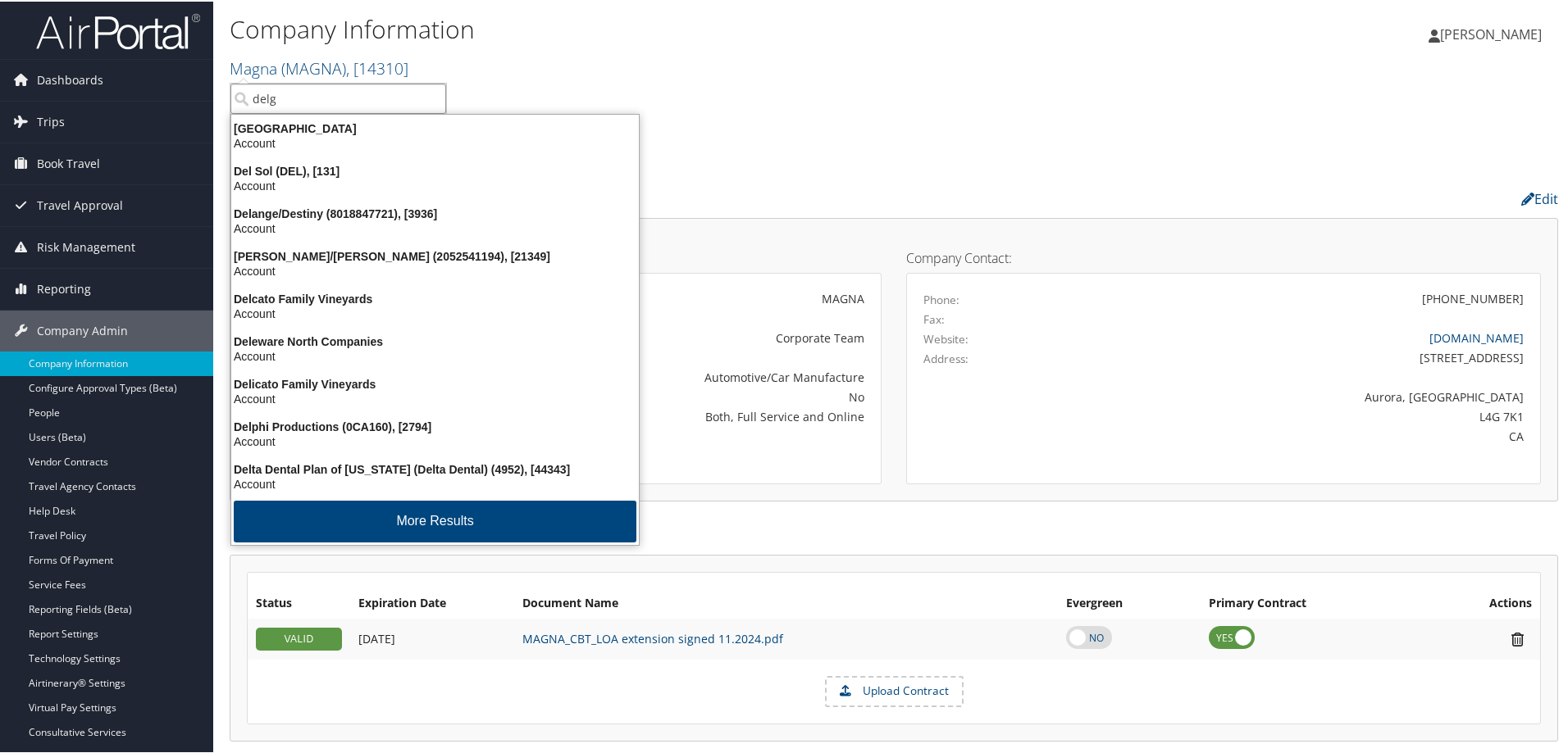
type input "delga"
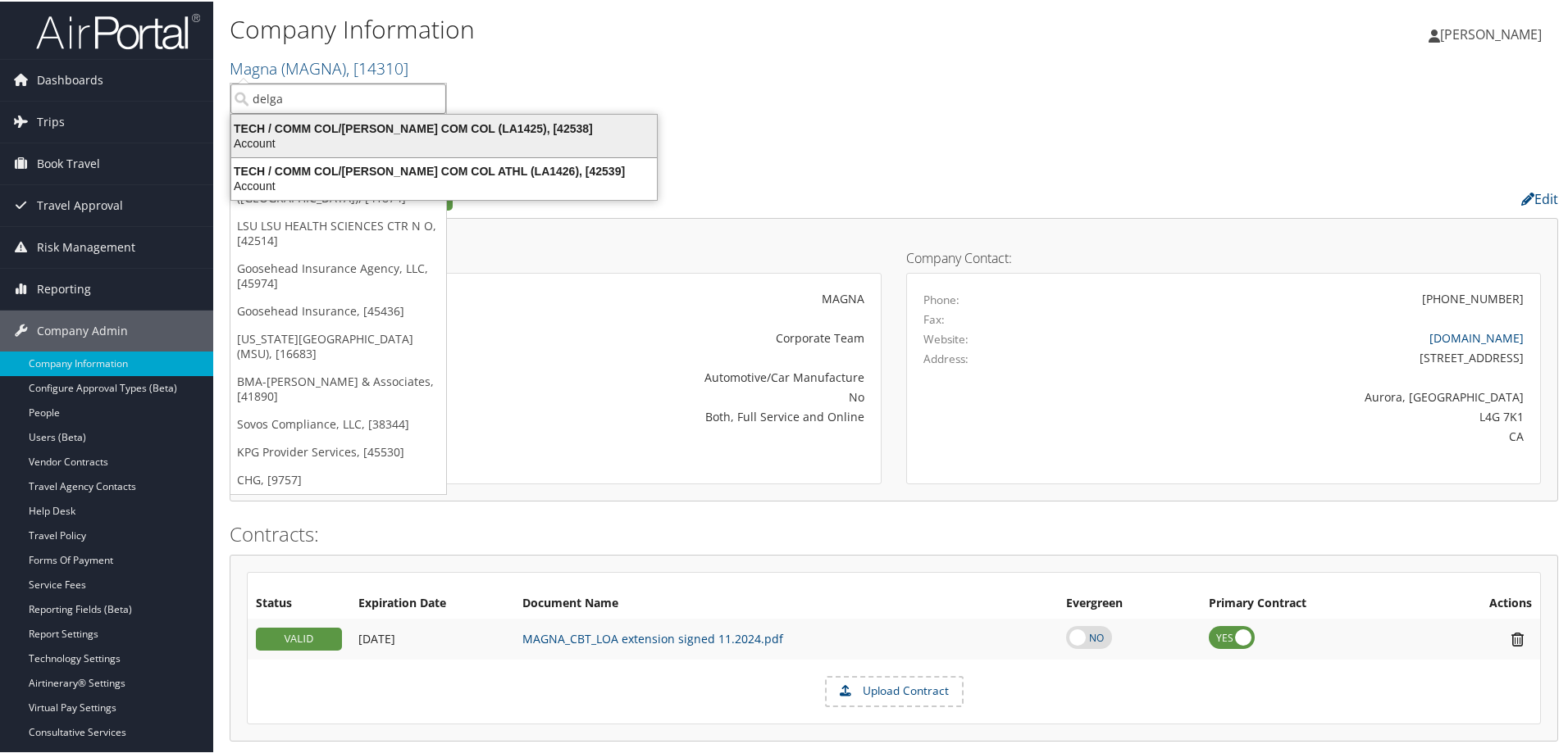
click at [434, 142] on div "Account" at bounding box center [444, 142] width 446 height 15
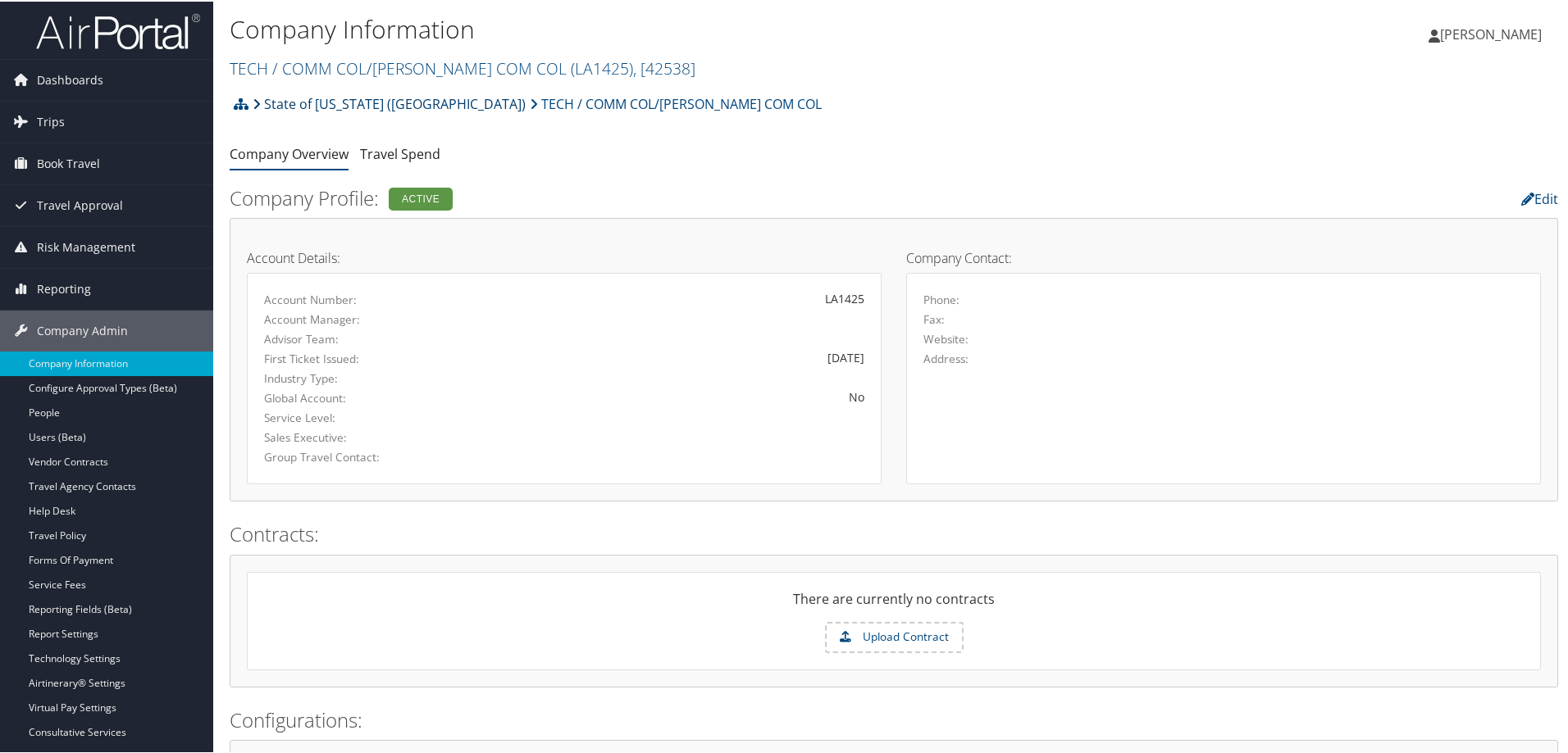
click at [312, 103] on link "State of [US_STATE] ([GEOGRAPHIC_DATA])" at bounding box center [388, 103] width 273 height 33
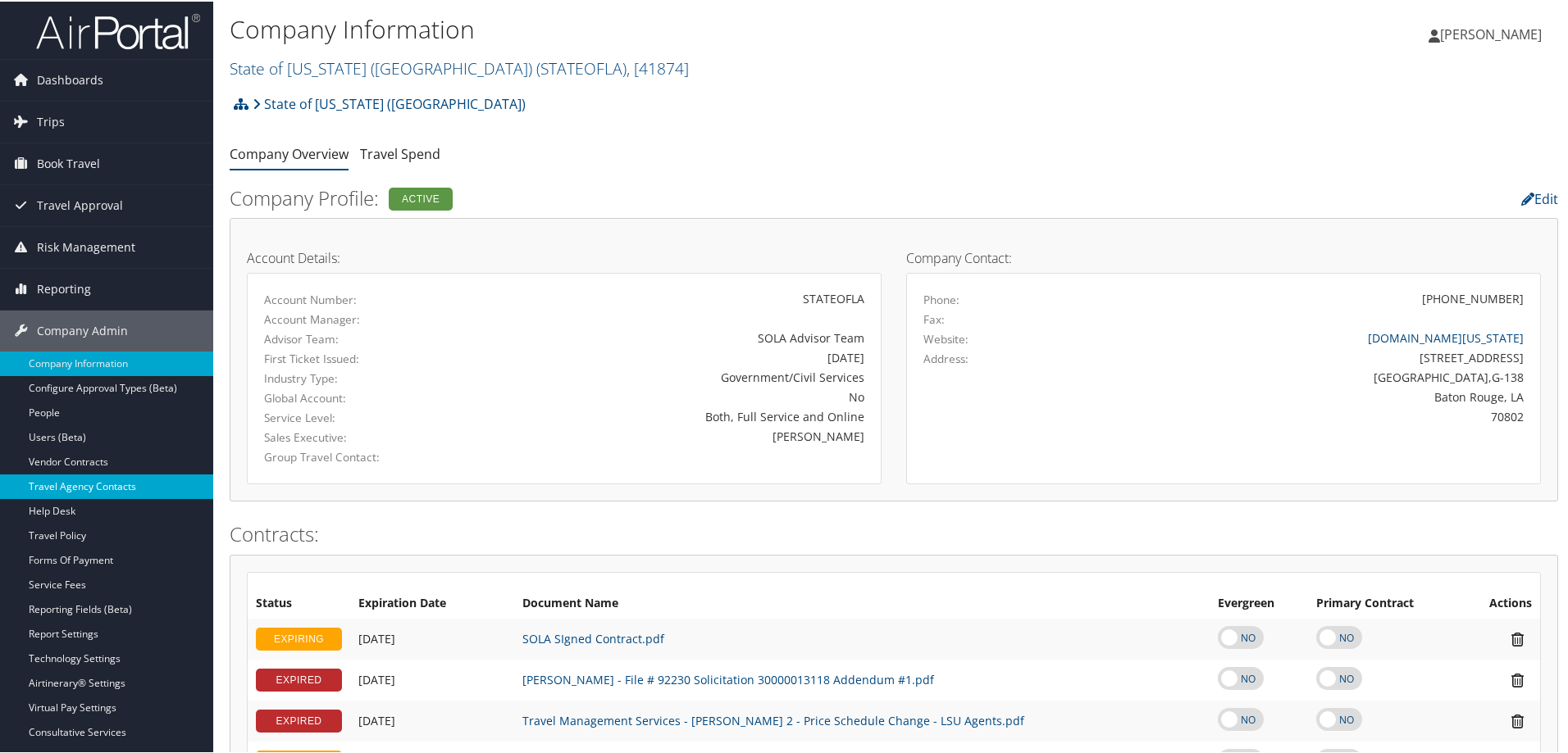
click at [73, 478] on link "Travel Agency Contacts" at bounding box center [106, 484] width 213 height 24
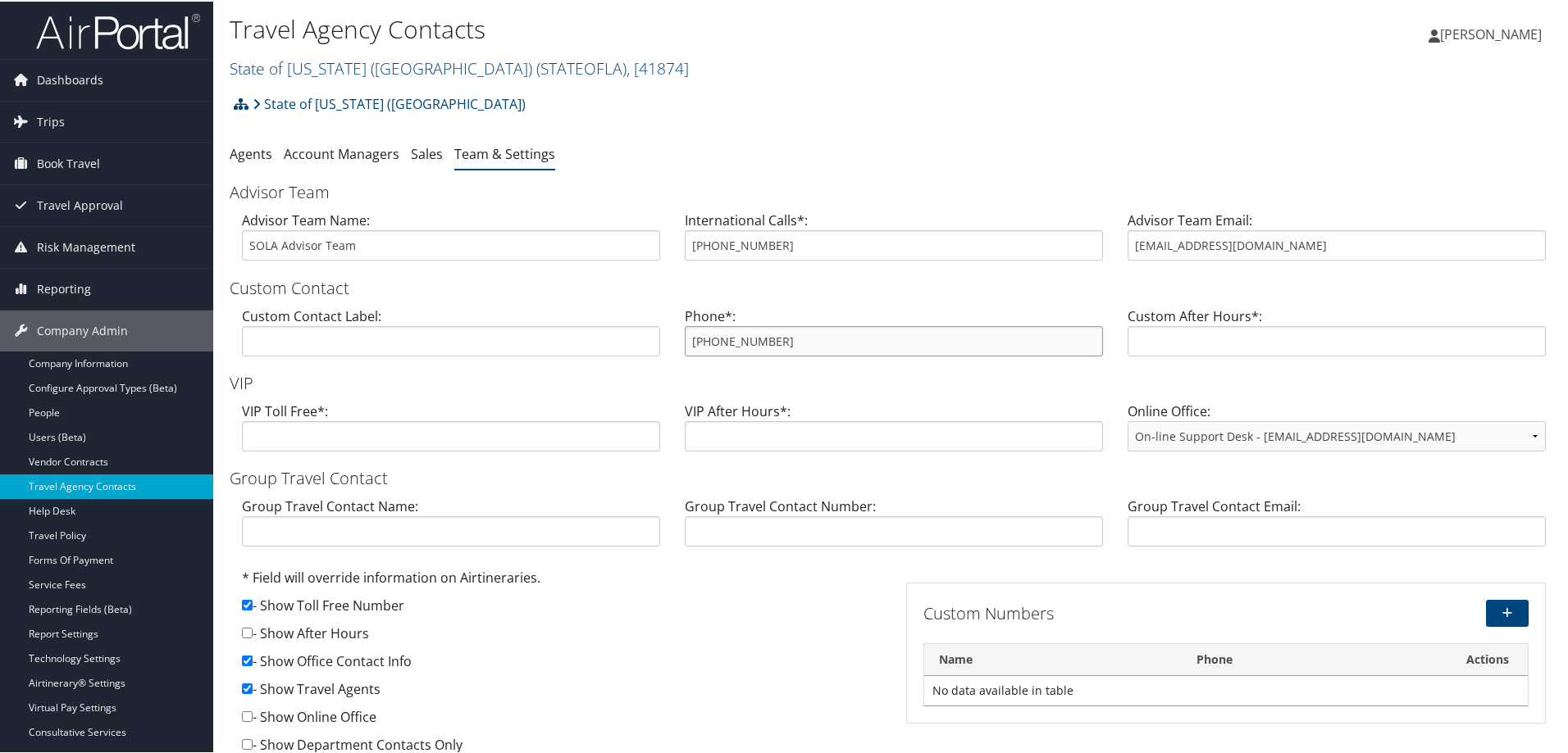
drag, startPoint x: 722, startPoint y: 332, endPoint x: 681, endPoint y: 337, distance: 41.3
click at [681, 337] on div "Phone*: [PHONE_NUMBER]" at bounding box center [894, 337] width 443 height 64
drag, startPoint x: 1051, startPoint y: 381, endPoint x: 1065, endPoint y: 367, distance: 19.8
click at [1051, 381] on h3 "VIP" at bounding box center [894, 381] width 1328 height 23
drag, startPoint x: 1272, startPoint y: 248, endPoint x: 1120, endPoint y: 244, distance: 152.1
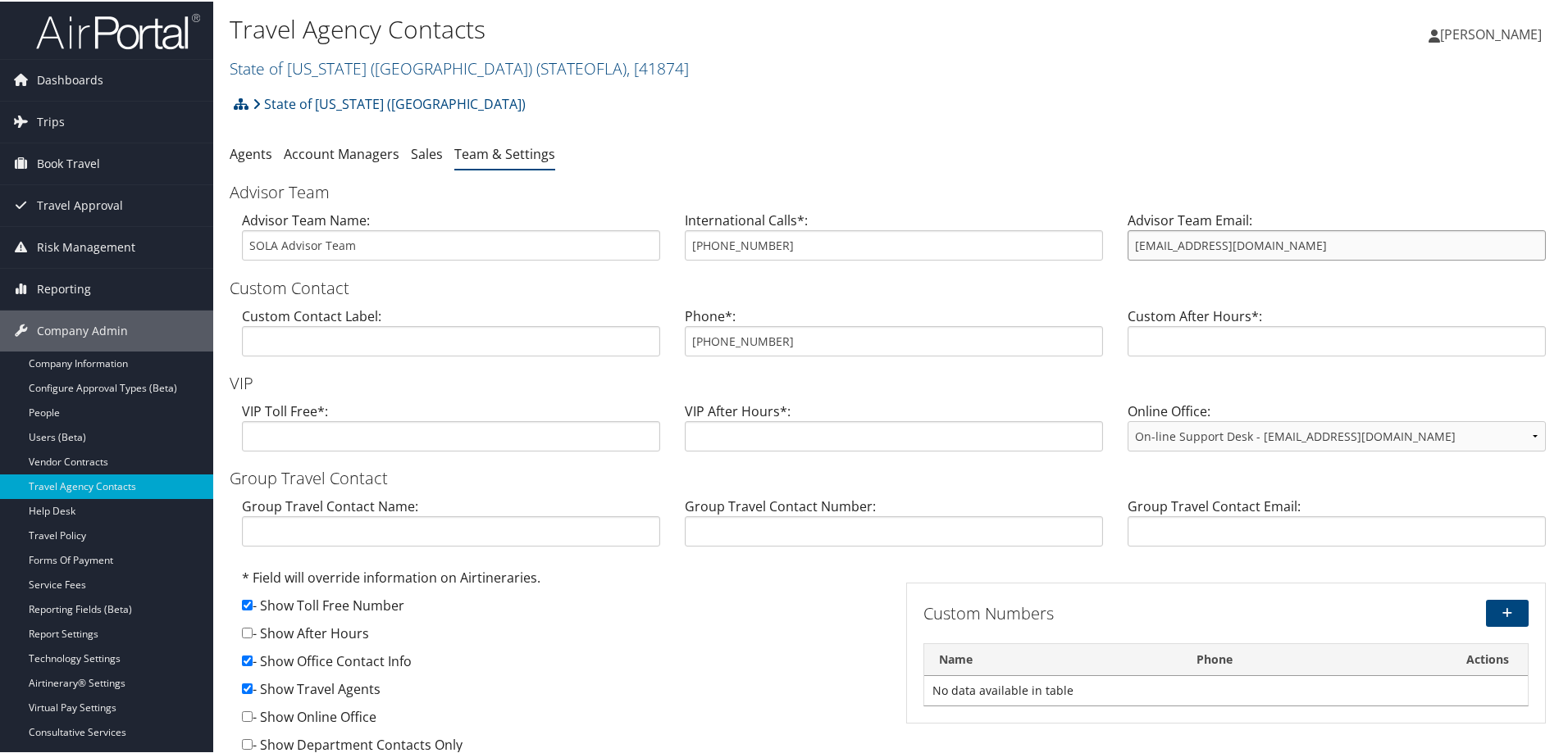
click at [1120, 244] on div "Advisor Team Email: [EMAIL_ADDRESS][DOMAIN_NAME]" at bounding box center [1337, 240] width 443 height 64
click at [365, 68] on link "State of [US_STATE] (SOLA) ( STATEOFLA ) , [ 41874 ]" at bounding box center [459, 66] width 459 height 22
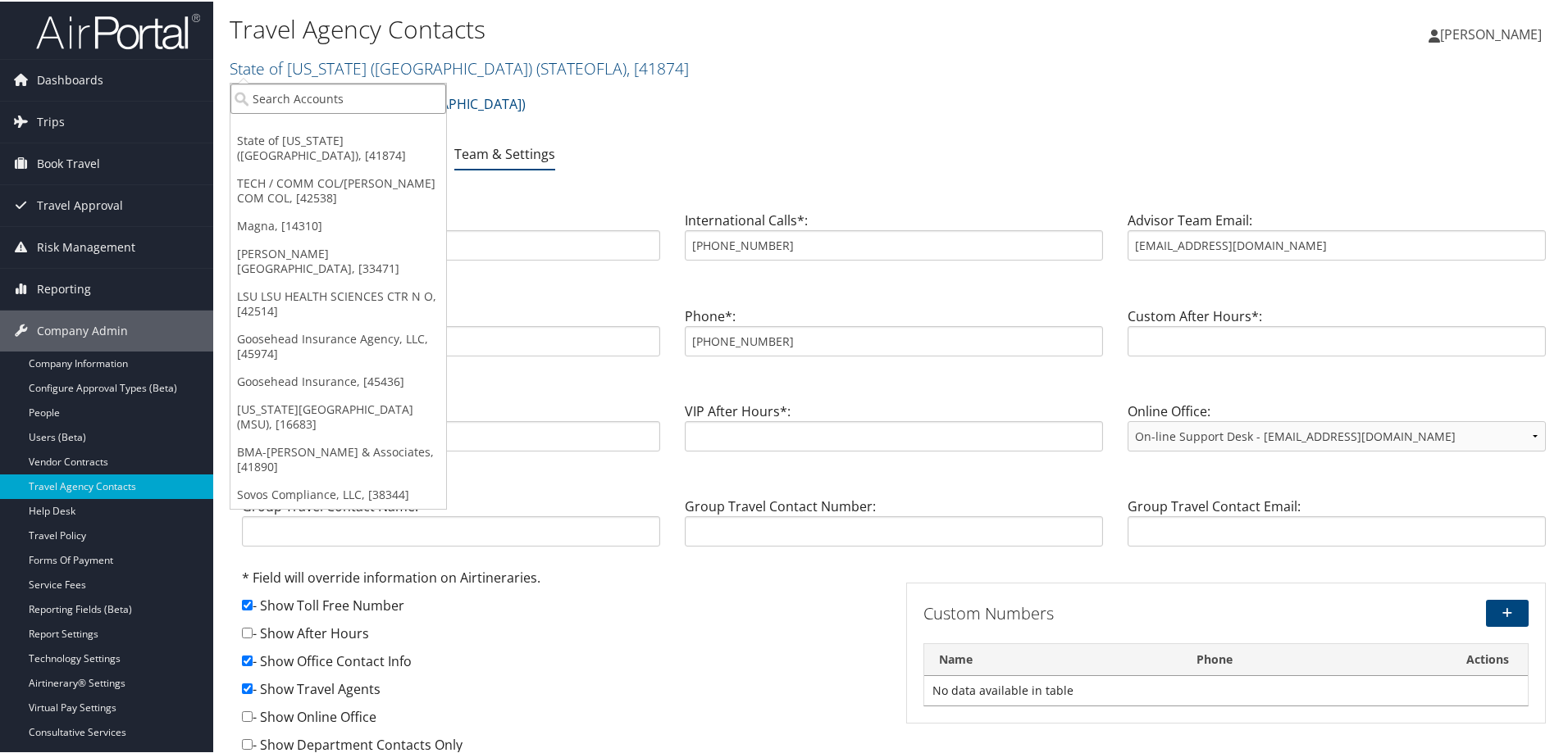
click at [353, 103] on input "search" at bounding box center [338, 96] width 216 height 30
click at [807, 101] on div "State of [US_STATE] (SOLA) Account Structure State of [US_STATE] (SOLA) (STATEO…" at bounding box center [894, 108] width 1328 height 44
